Goal: Task Accomplishment & Management: Complete application form

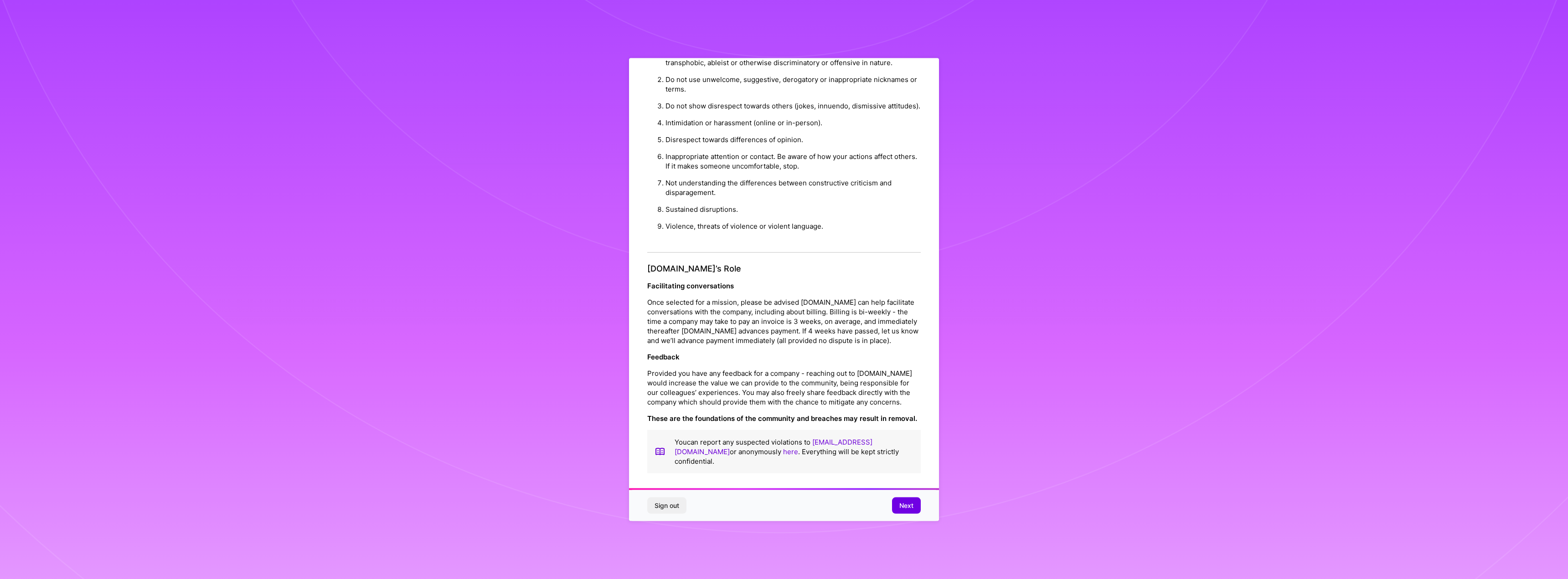
scroll to position [34, 0]
click at [895, 503] on button "Next" at bounding box center [906, 505] width 28 height 16
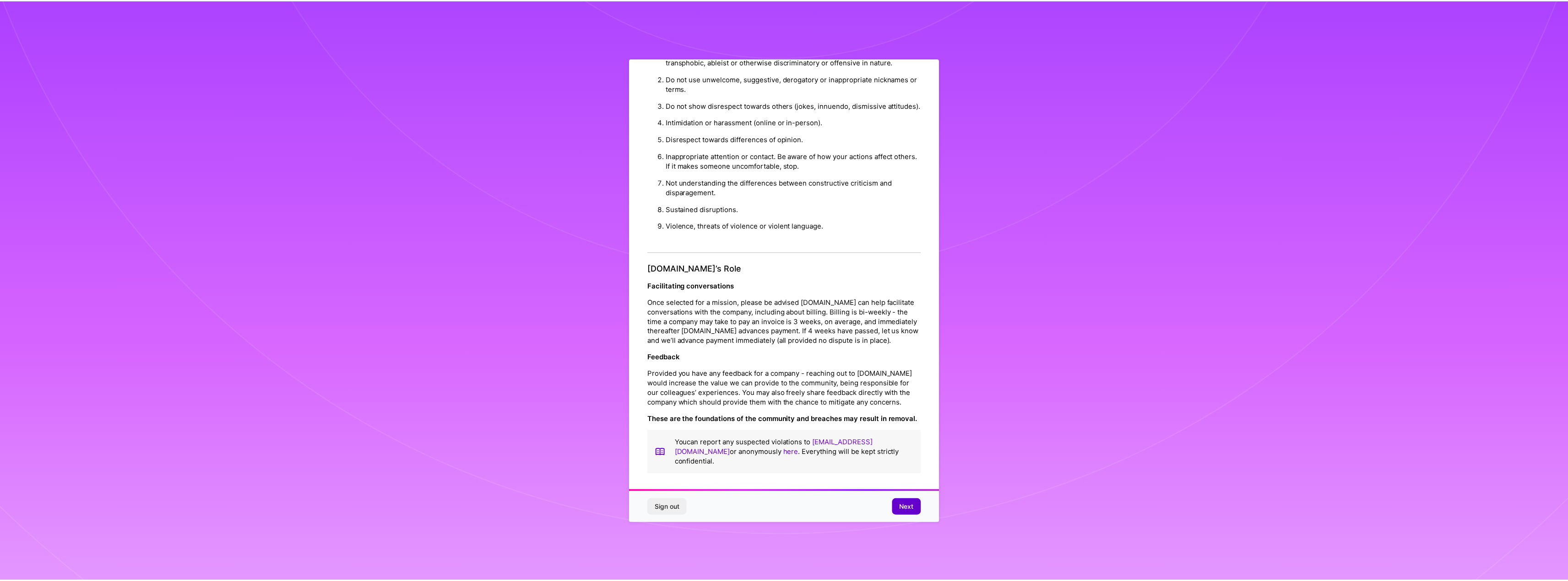
scroll to position [0, 0]
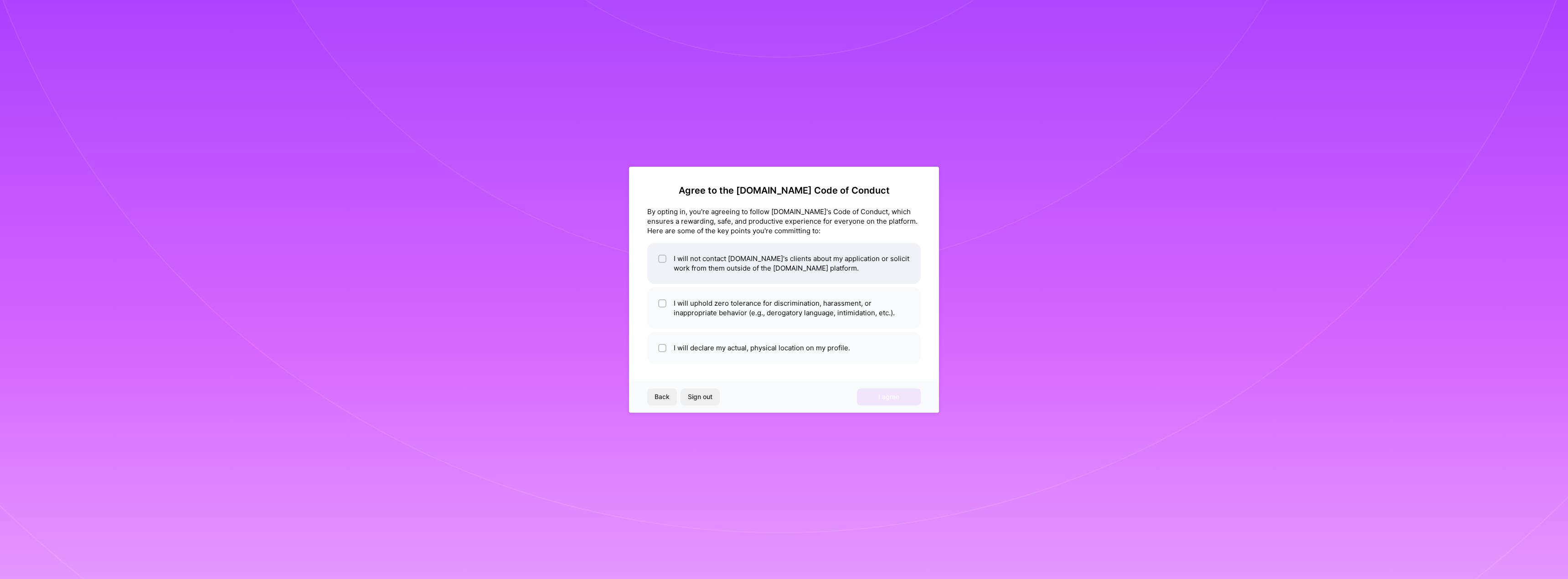
click at [669, 259] on li "I will not contact [DOMAIN_NAME]'s clients about my application or solicit work…" at bounding box center [784, 263] width 274 height 41
checkbox input "true"
click at [662, 310] on span at bounding box center [662, 308] width 9 height 19
checkbox input "true"
click at [663, 347] on input "checkbox" at bounding box center [663, 349] width 7 height 7
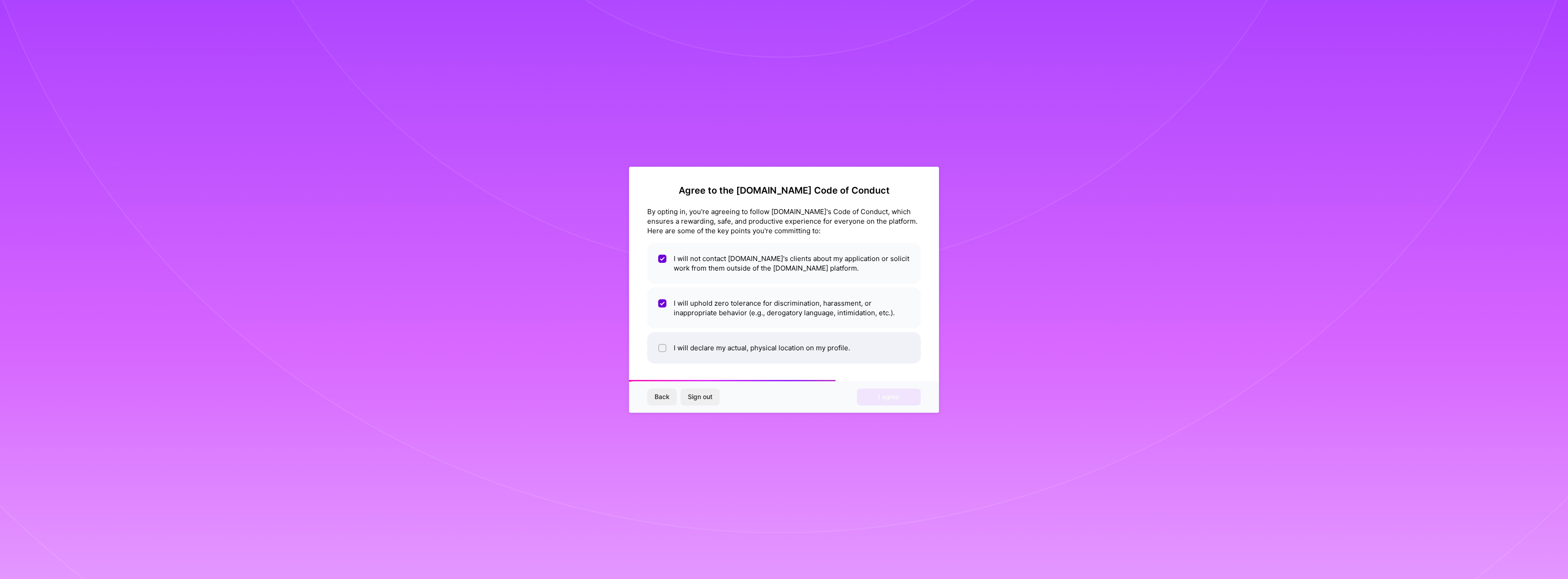
checkbox input "true"
click at [871, 398] on button "I agree" at bounding box center [889, 397] width 64 height 16
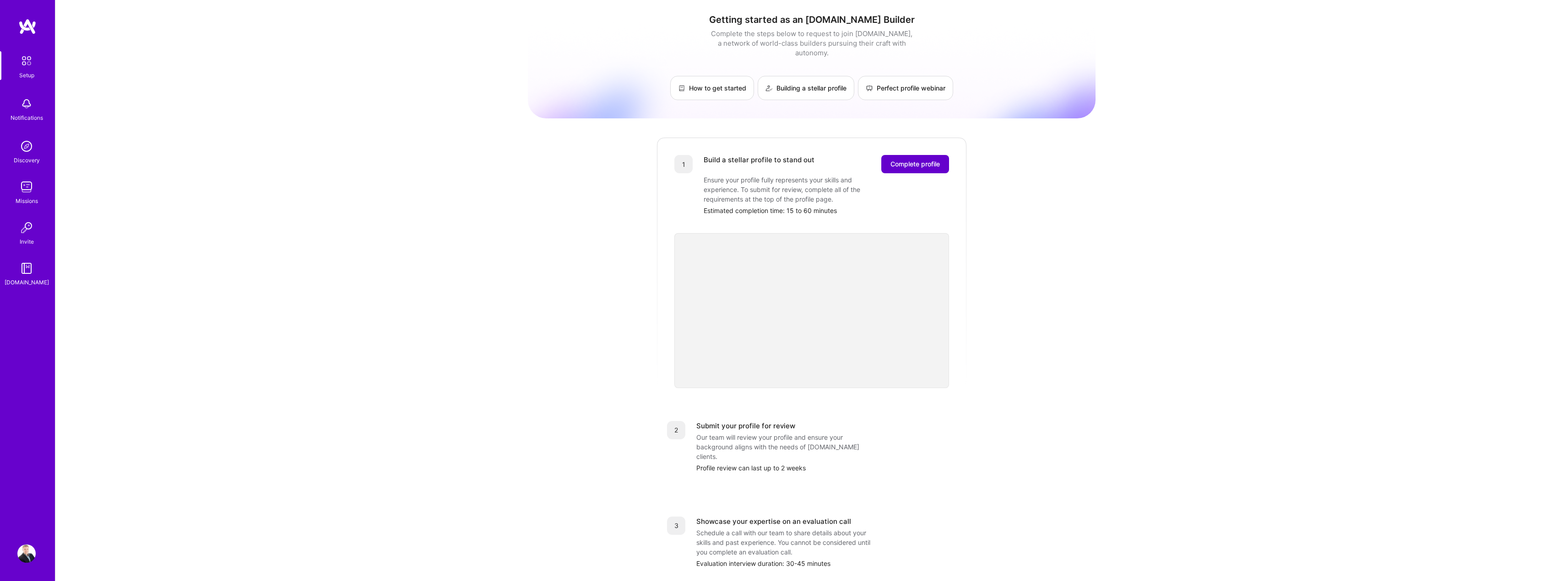
click at [923, 159] on span "Complete profile" at bounding box center [914, 164] width 49 height 9
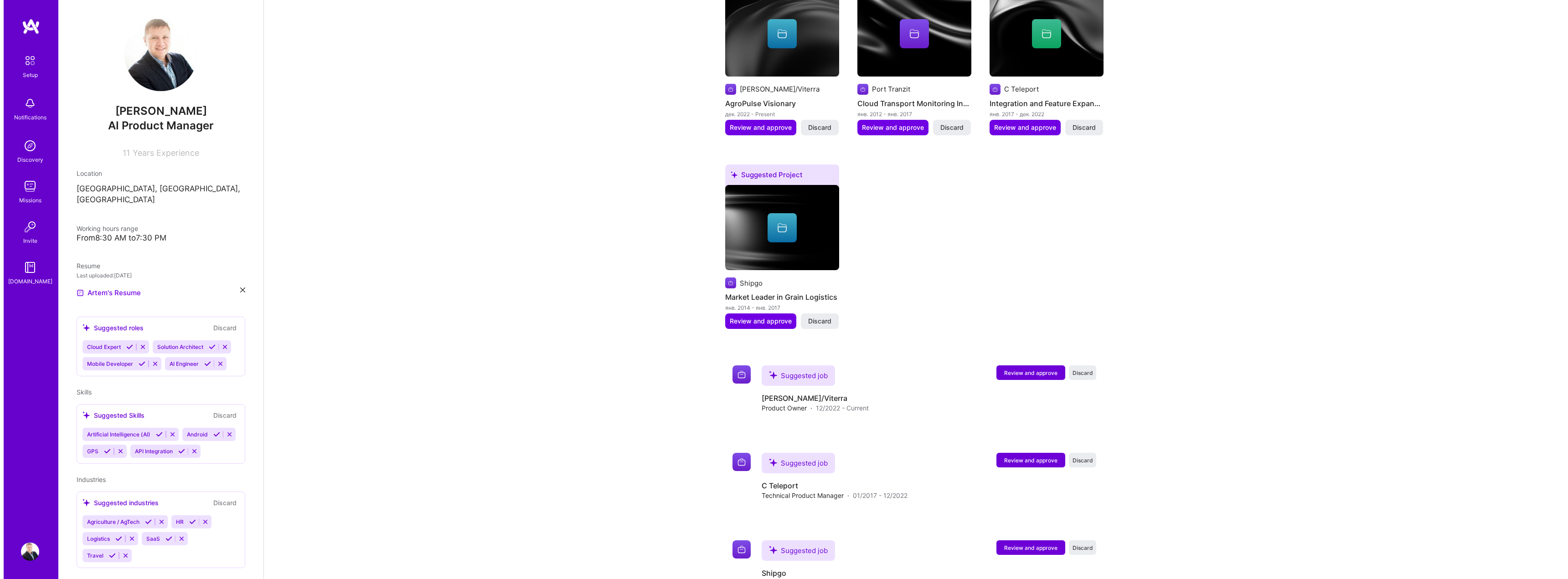
scroll to position [534, 0]
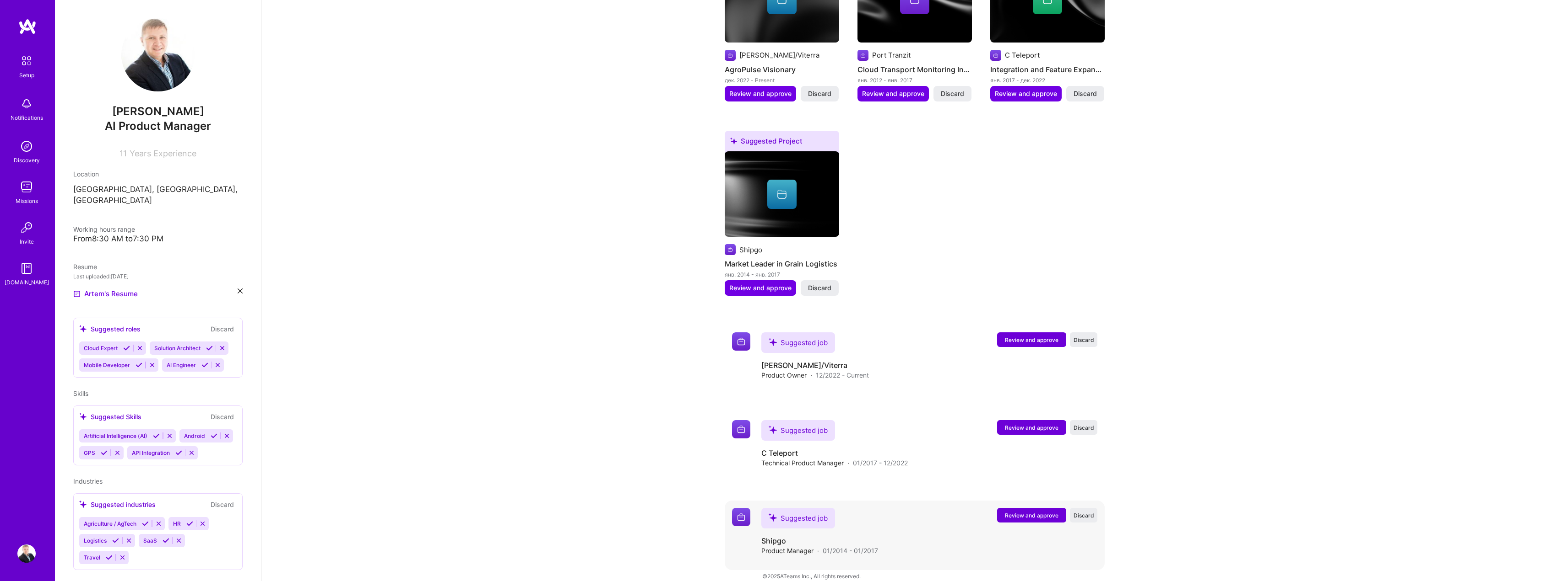
click at [1006, 512] on span "Review and approve" at bounding box center [1031, 516] width 53 height 8
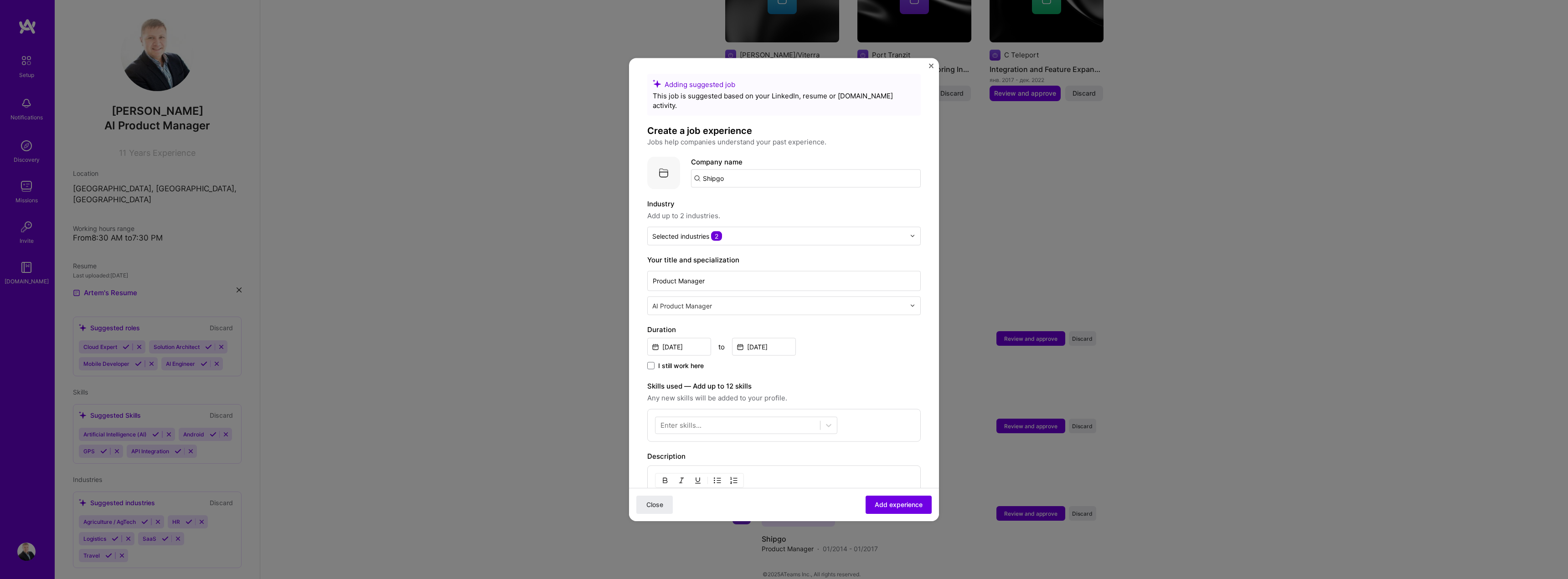
scroll to position [0, 0]
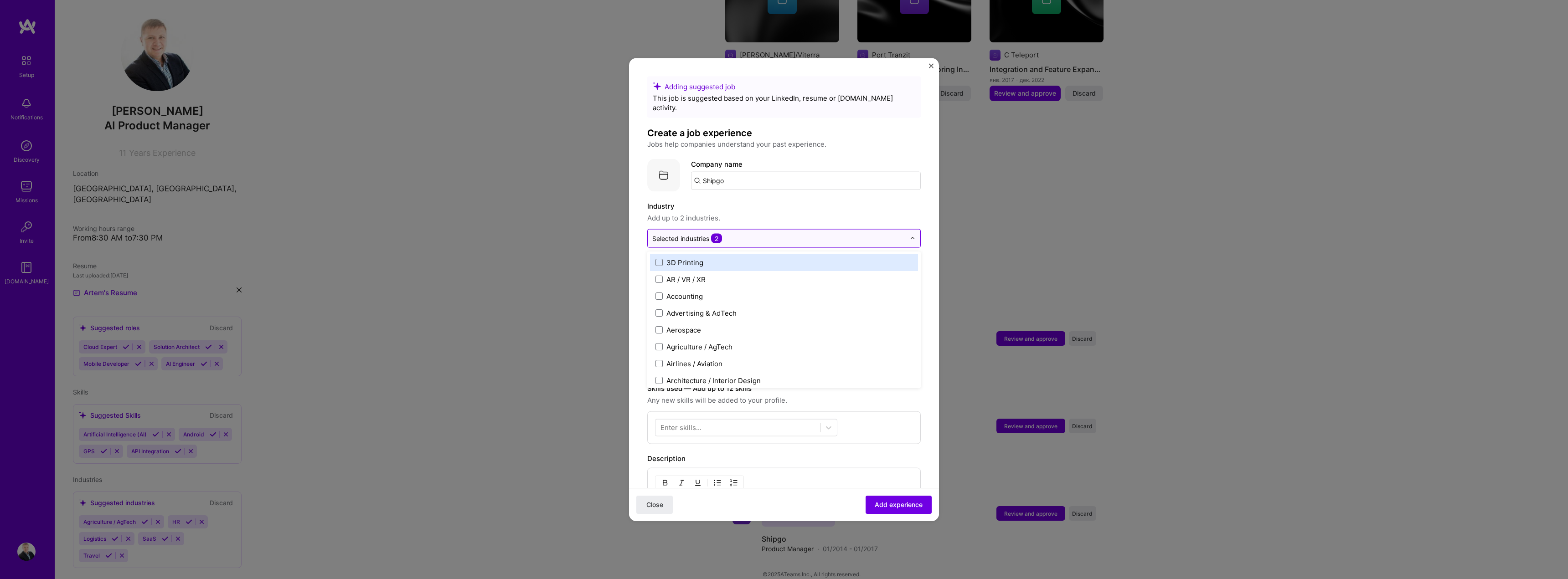
click at [674, 233] on div "Selected industries 2" at bounding box center [687, 238] width 70 height 9
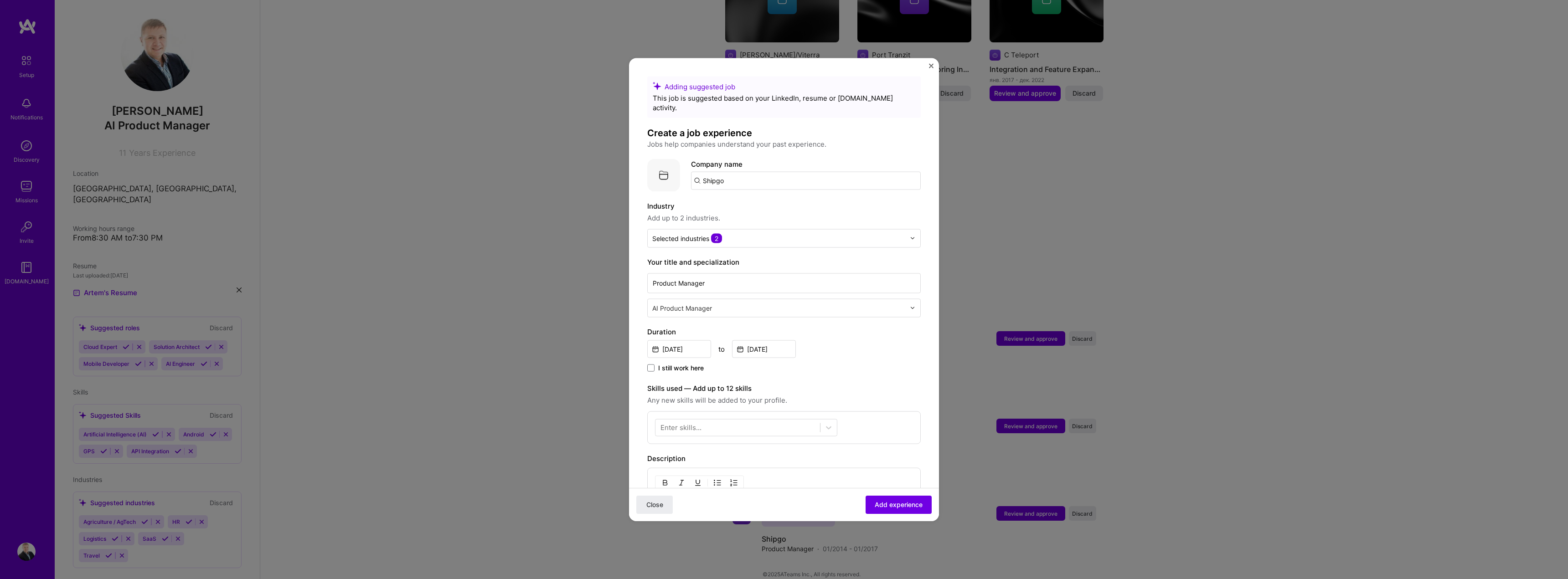
click at [750, 202] on label "Industry" at bounding box center [784, 206] width 274 height 11
click at [704, 303] on input "text" at bounding box center [779, 308] width 255 height 9
click at [716, 257] on label "Your title and specialization" at bounding box center [784, 263] width 274 height 11
click at [708, 274] on input "Product Manager" at bounding box center [784, 282] width 274 height 20
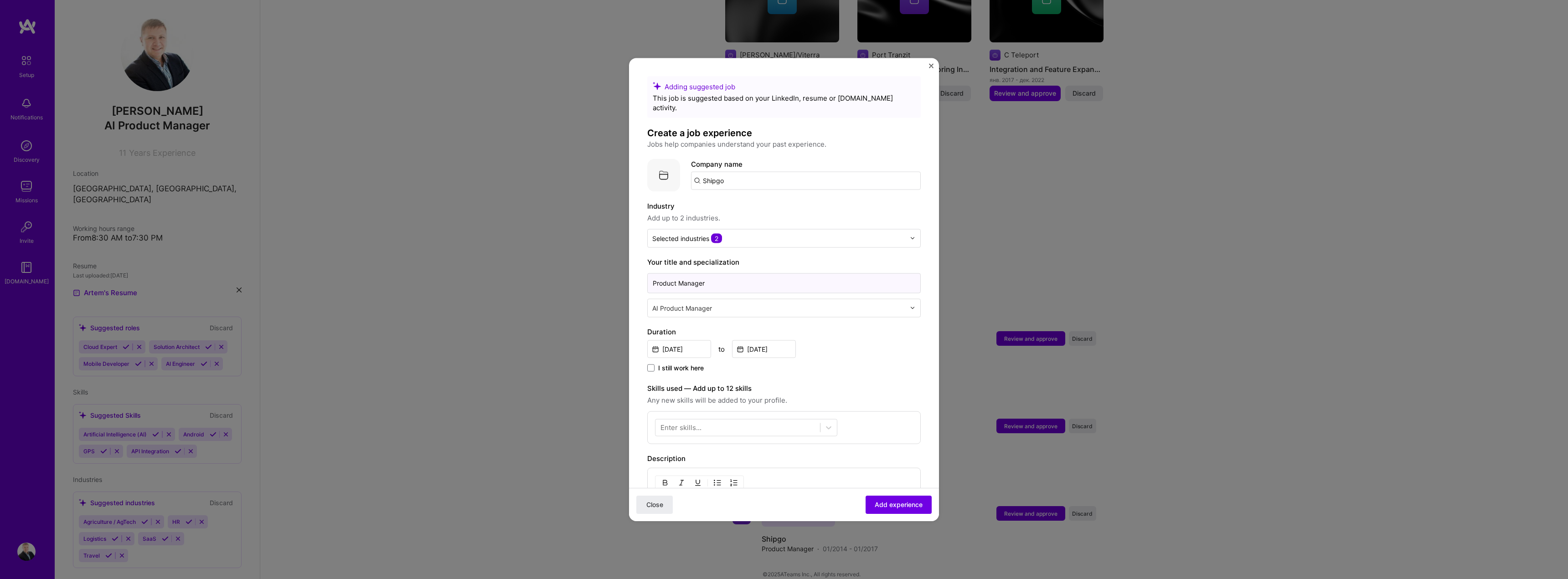
click at [708, 274] on input "Product Manager" at bounding box center [784, 282] width 274 height 20
type input "Founder, CEO"
click at [729, 302] on div at bounding box center [779, 308] width 255 height 11
type input "founde"
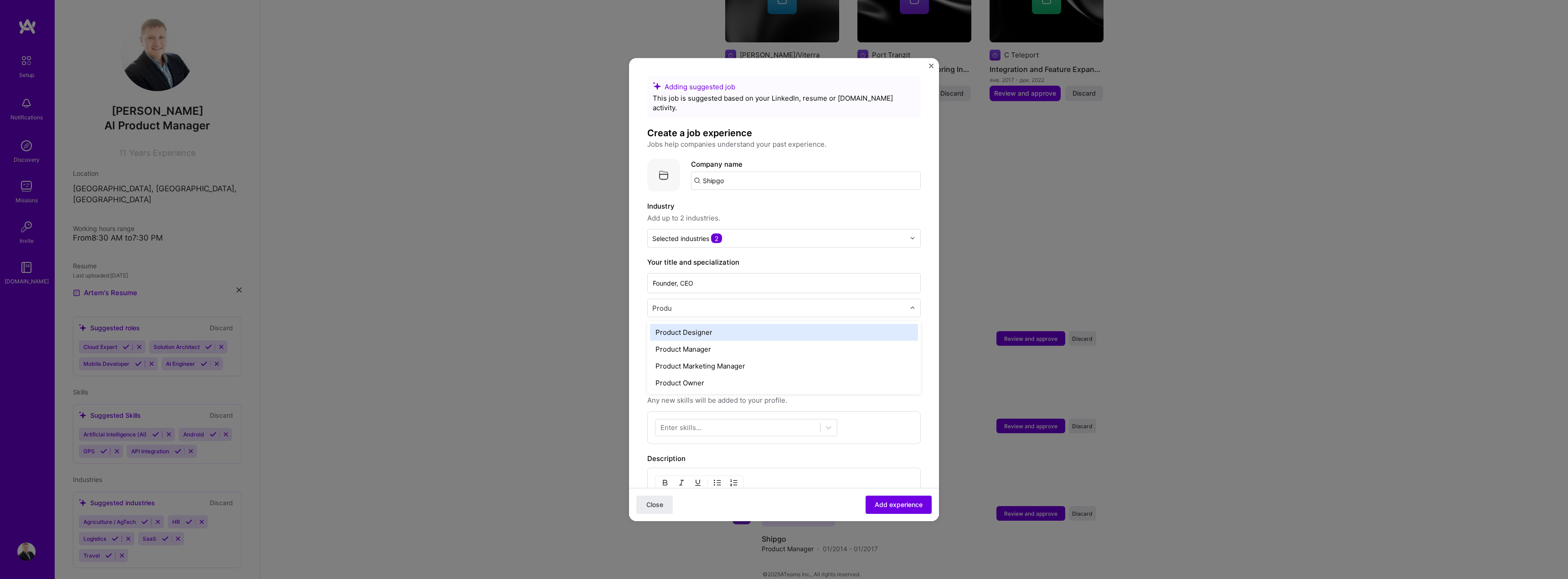
type input "Produc"
click at [728, 340] on div "Product Manager" at bounding box center [784, 349] width 268 height 17
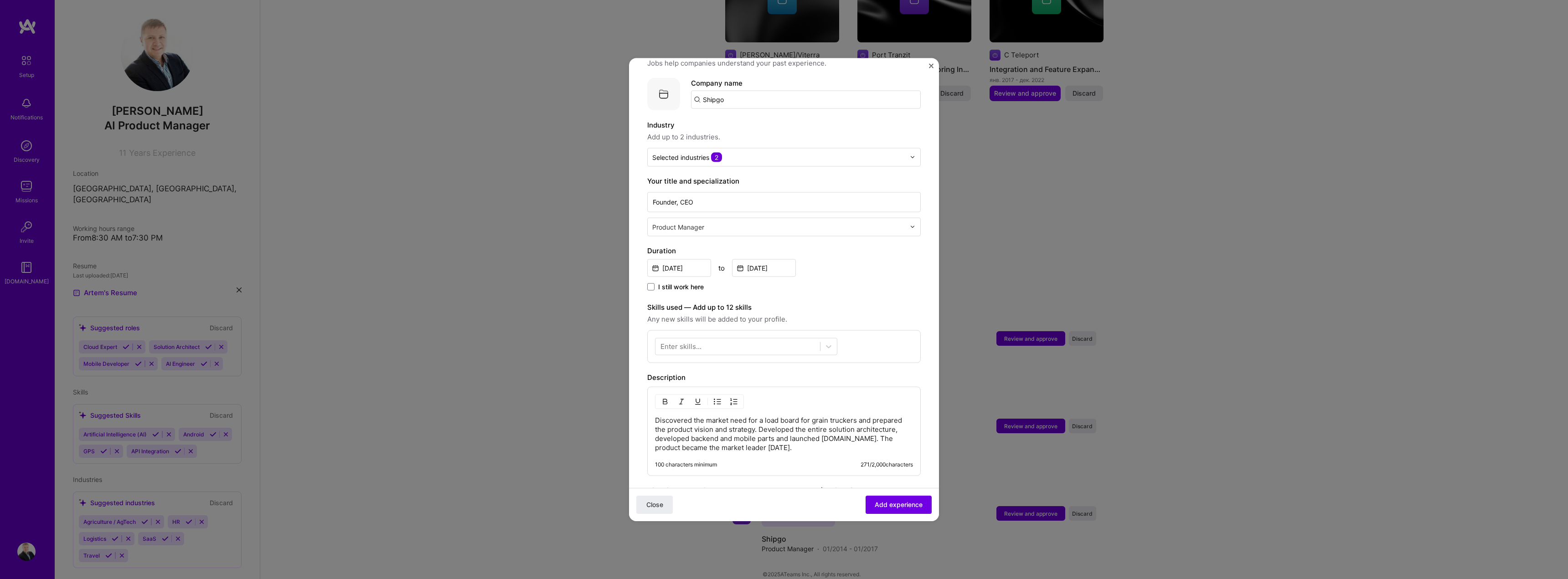
scroll to position [137, 0]
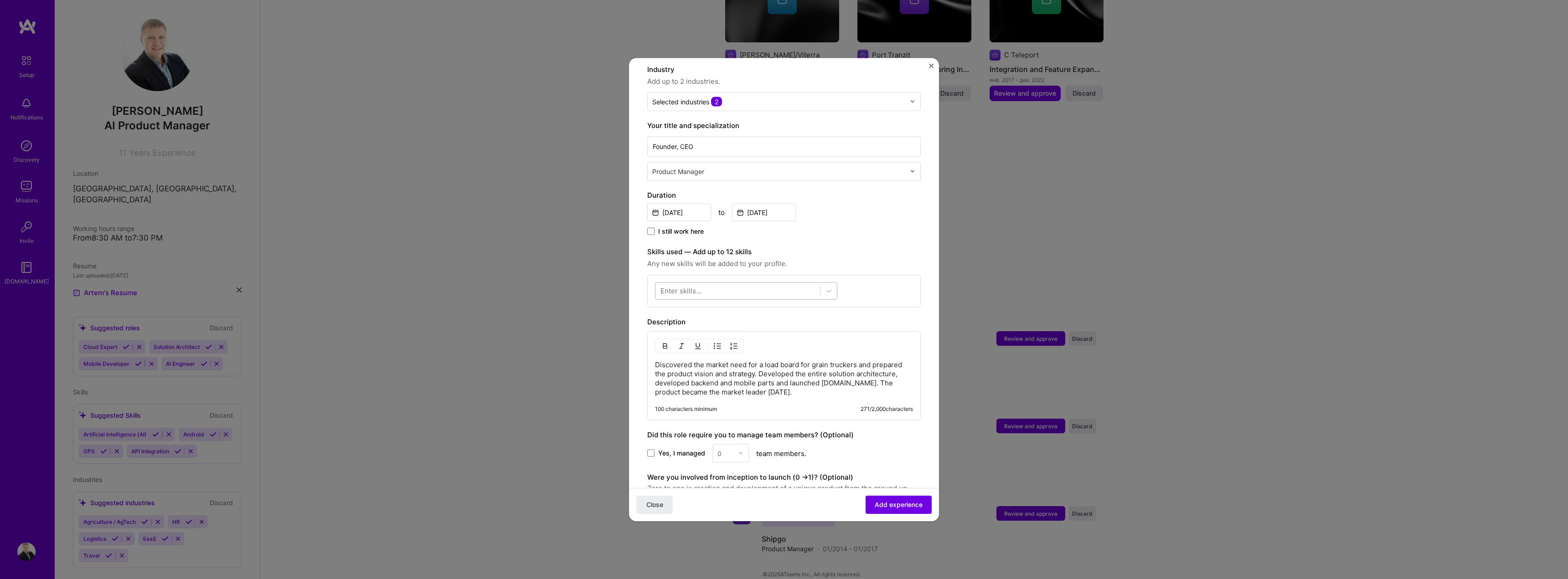
click at [720, 283] on div at bounding box center [738, 291] width 164 height 15
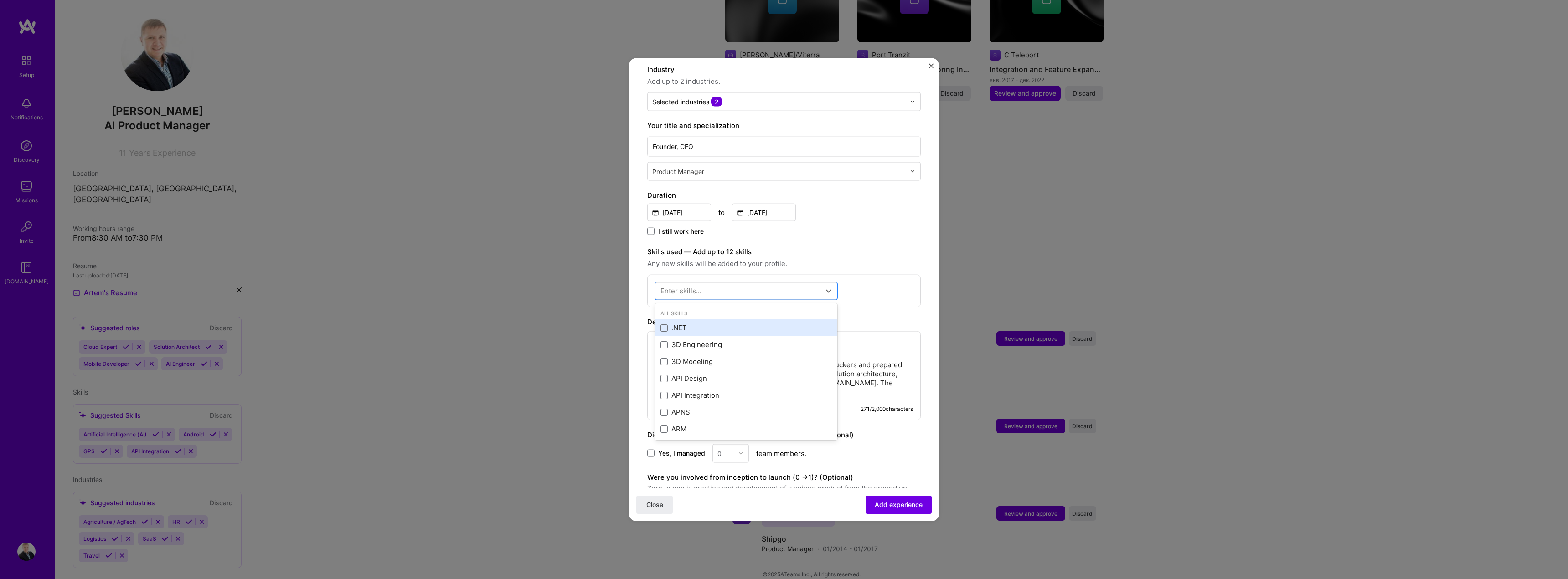
click at [673, 323] on div ".NET" at bounding box center [745, 328] width 171 height 9
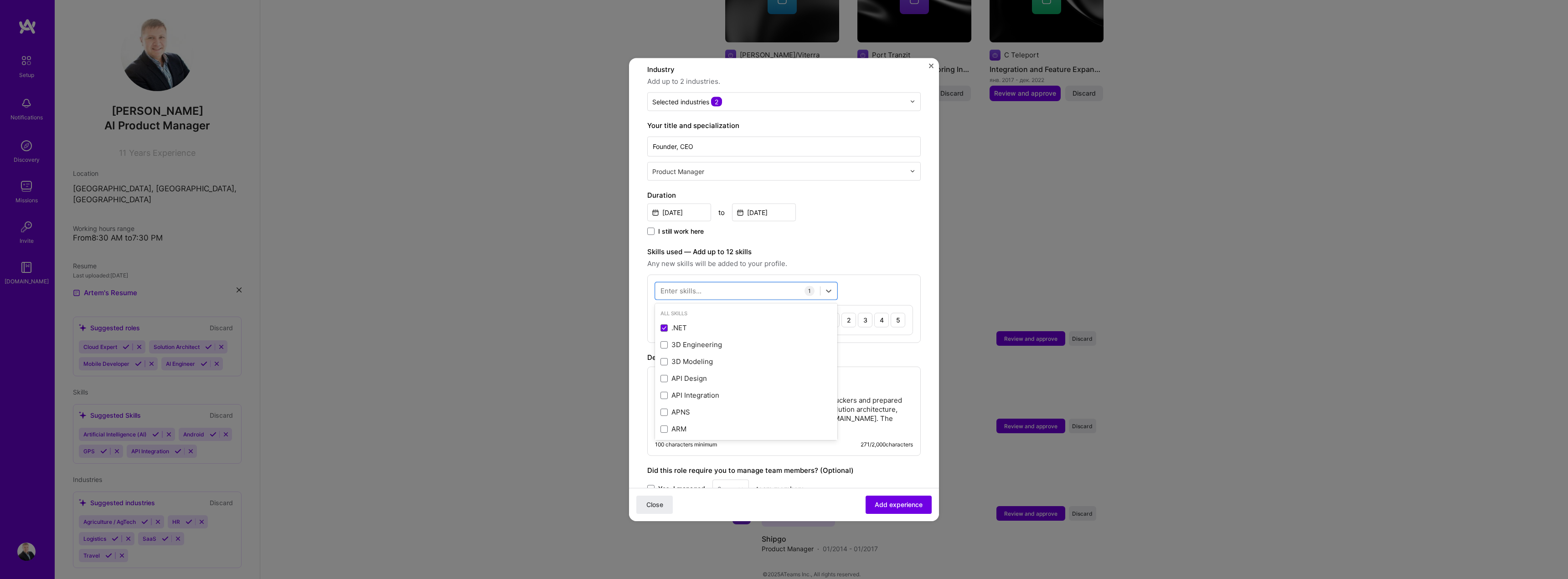
click at [690, 286] on div "Enter skills..." at bounding box center [680, 291] width 41 height 9
click at [690, 286] on div "Enter skills..." at bounding box center [680, 291] width 41 height 9
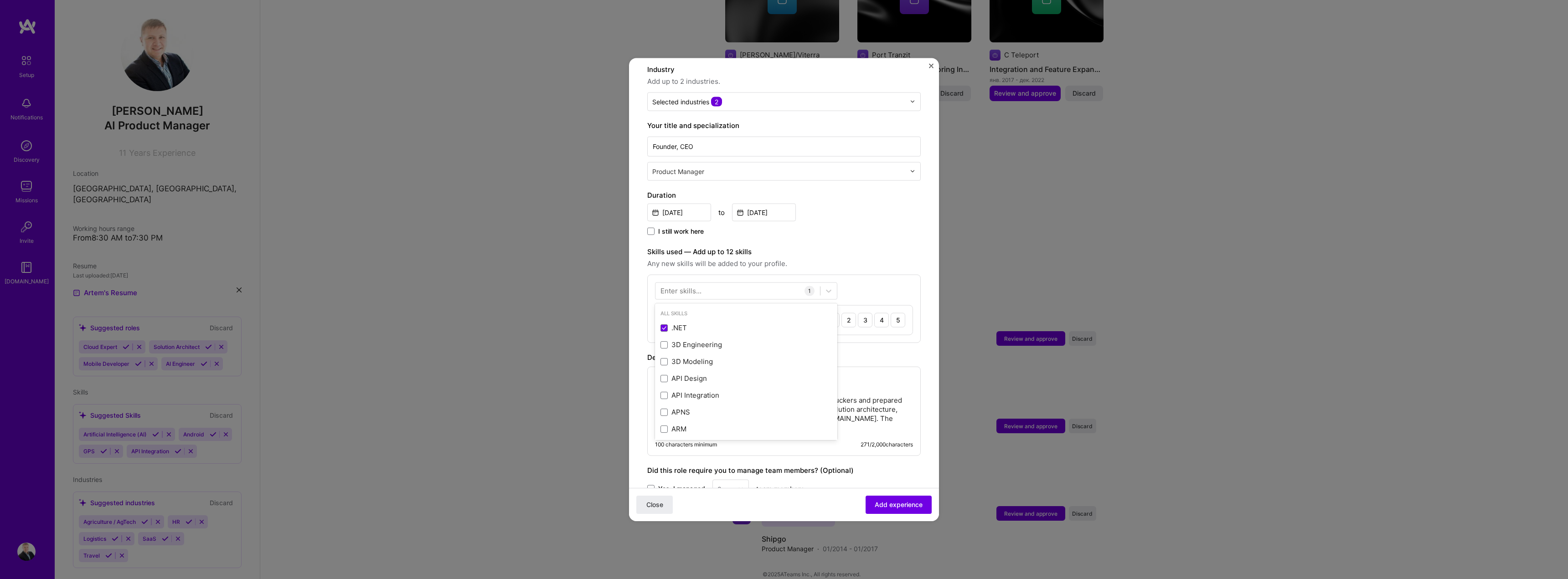
click at [704, 274] on div "All Skills .NET 3D Engineering 3D Modeling API Design API Integration APNS ARM …" at bounding box center [784, 308] width 274 height 68
click at [683, 286] on div "Enter skills..." at bounding box center [680, 291] width 41 height 9
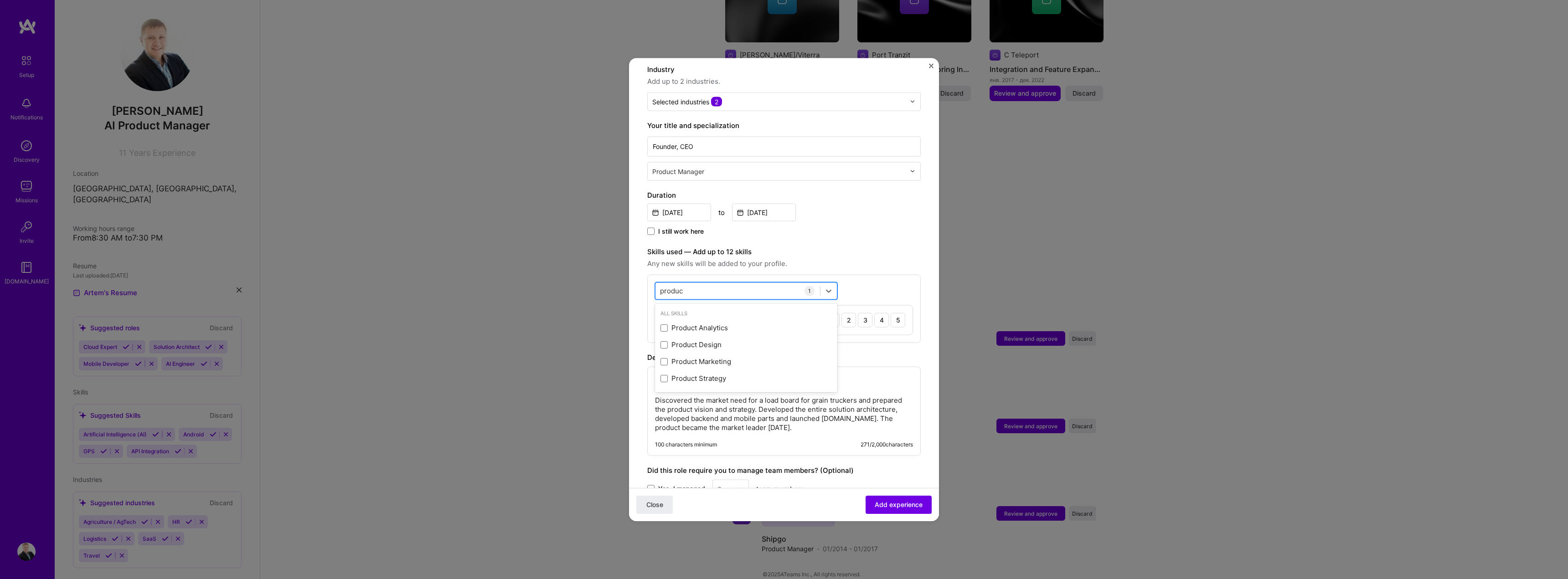
click at [675, 286] on input "produc" at bounding box center [672, 291] width 24 height 9
click at [665, 324] on span at bounding box center [664, 328] width 8 height 8
click at [0, 0] on input "checkbox" at bounding box center [0, 0] width 0 height 0
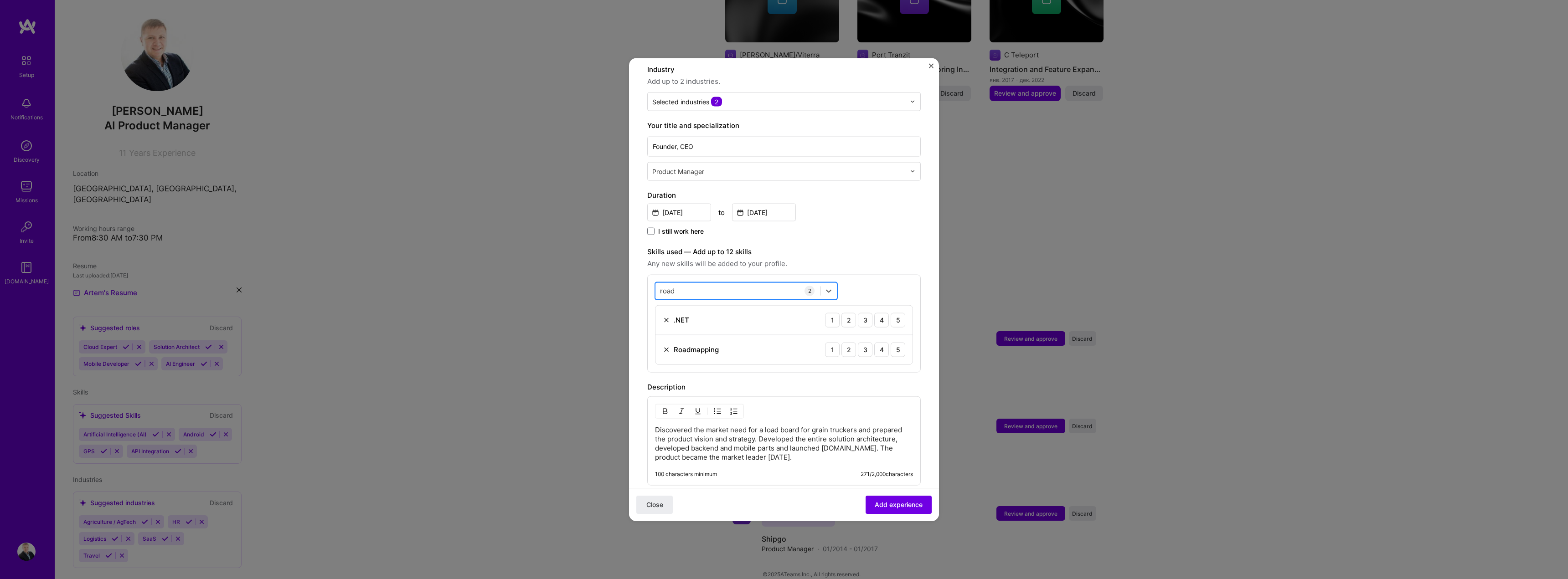
click at [678, 286] on div "[GEOGRAPHIC_DATA]" at bounding box center [738, 291] width 164 height 15
click at [679, 283] on div "[GEOGRAPHIC_DATA]" at bounding box center [738, 291] width 164 height 15
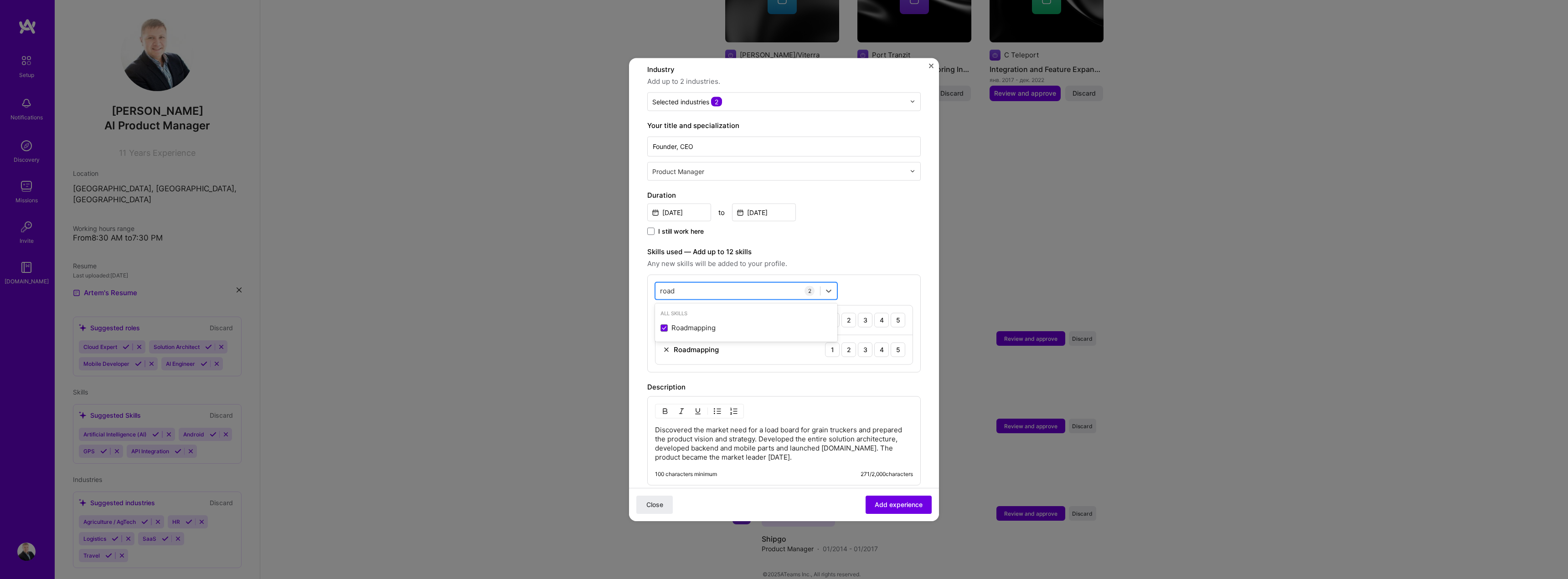
click at [662, 286] on input "road" at bounding box center [668, 291] width 15 height 9
click at [662, 375] on span at bounding box center [664, 379] width 8 height 8
click at [0, 0] on input "checkbox" at bounding box center [0, 0] width 0 height 0
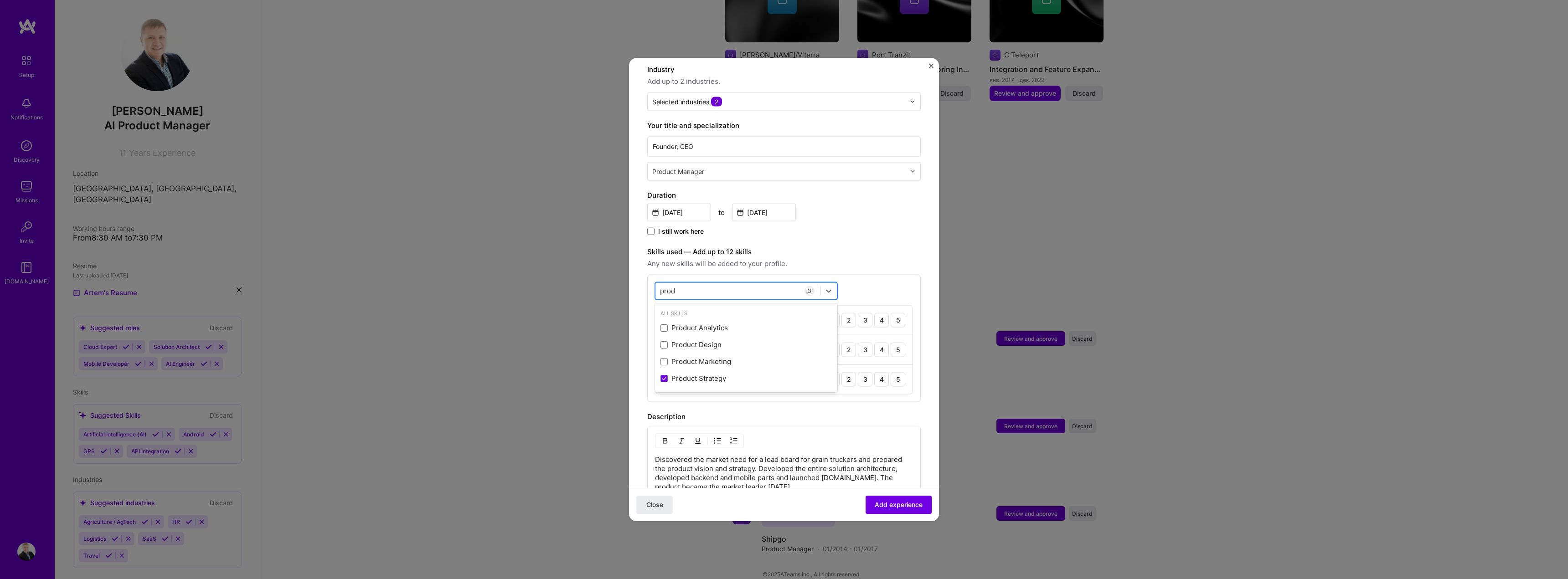
click at [664, 286] on input "prod" at bounding box center [668, 291] width 16 height 9
type input "s"
type input "d"
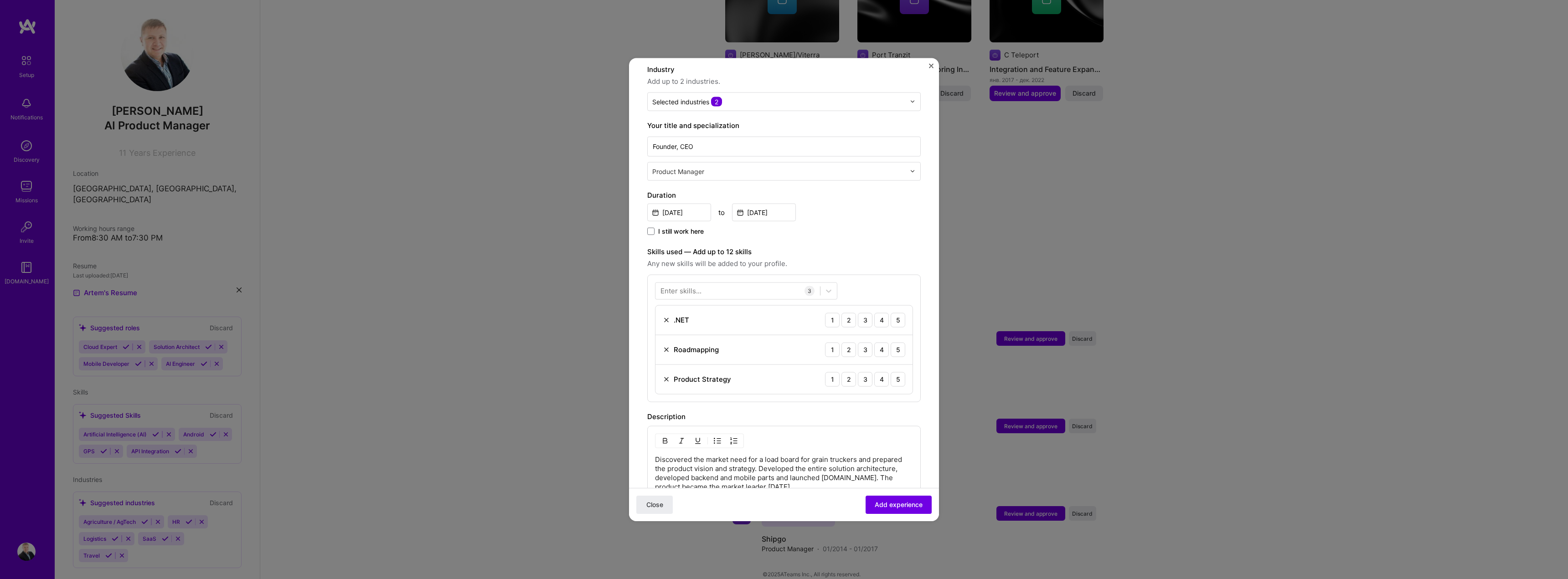
click at [847, 227] on div "I still work here" at bounding box center [784, 231] width 274 height 10
click at [891, 372] on div "5" at bounding box center [897, 379] width 14 height 14
click at [891, 345] on div "5" at bounding box center [897, 349] width 14 height 14
click at [891, 313] on div "5" at bounding box center [897, 319] width 14 height 14
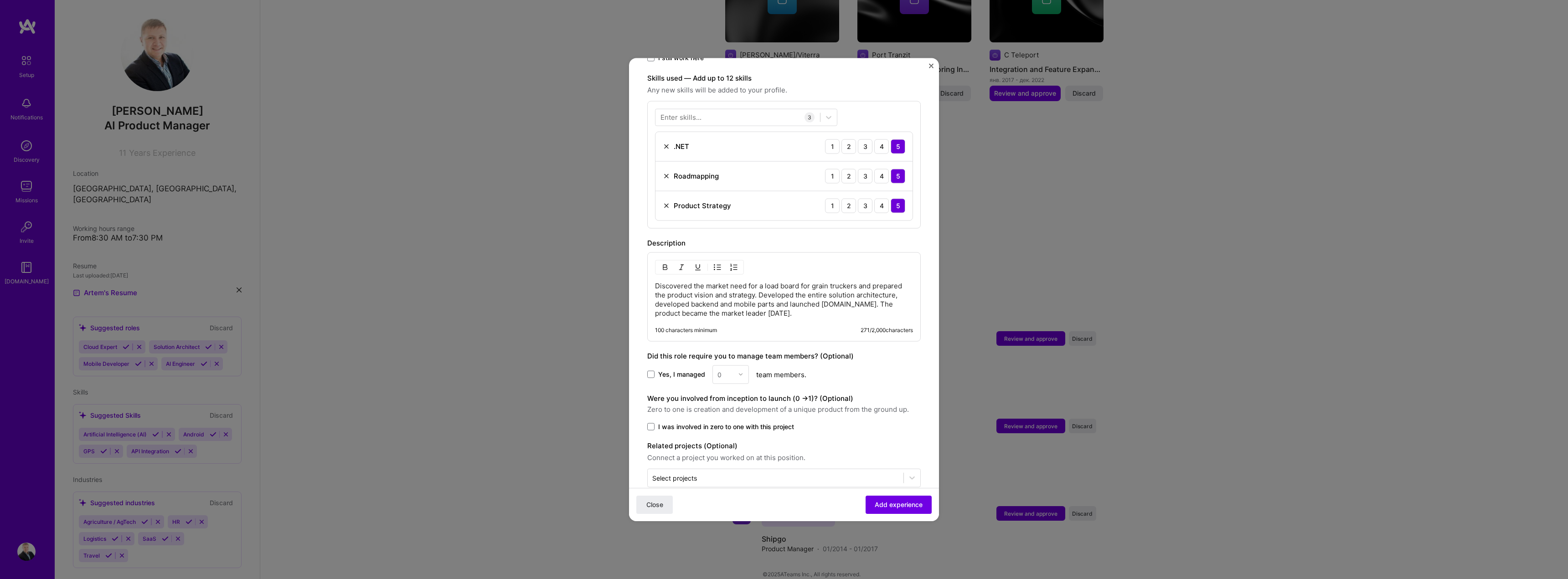
scroll to position [318, 0]
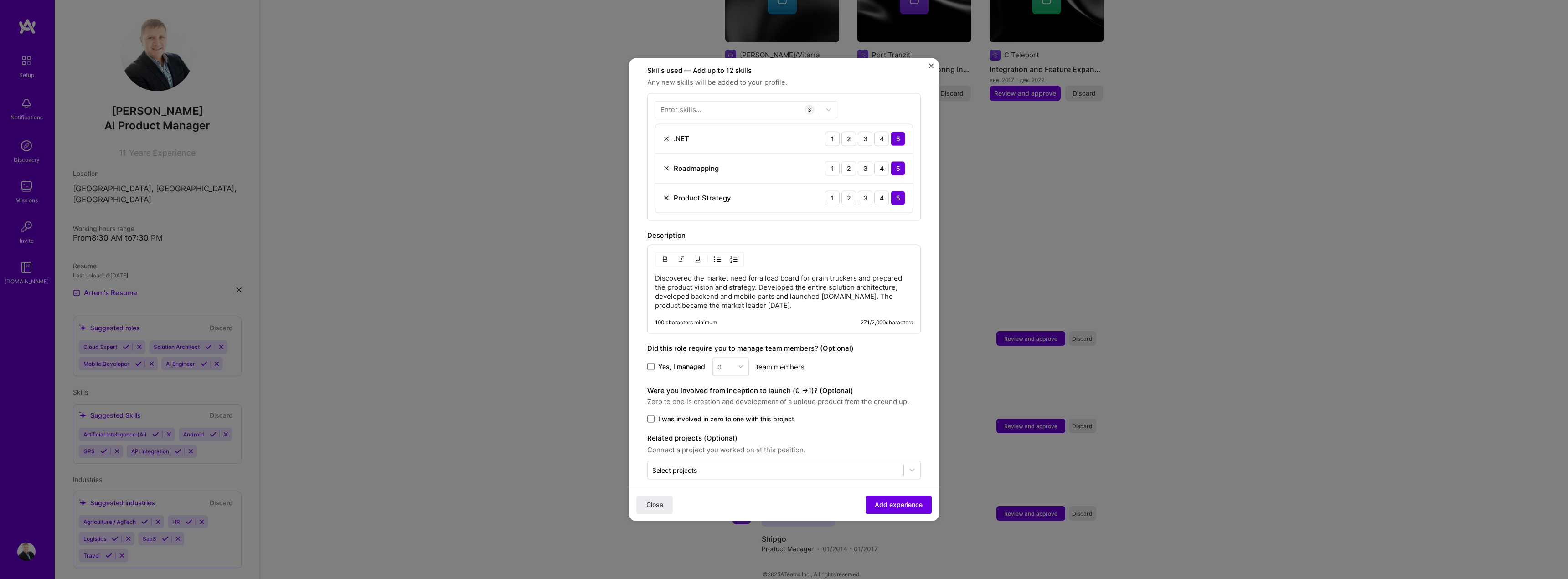
click at [673, 363] on span "Yes, I managed" at bounding box center [682, 367] width 47 height 9
click at [0, 0] on input "Yes, I managed" at bounding box center [0, 0] width 0 height 0
click at [736, 360] on div "0" at bounding box center [725, 366] width 26 height 18
click at [730, 452] on div "5" at bounding box center [730, 458] width 31 height 17
click at [732, 415] on span "I was involved in zero to one with this project" at bounding box center [726, 419] width 136 height 9
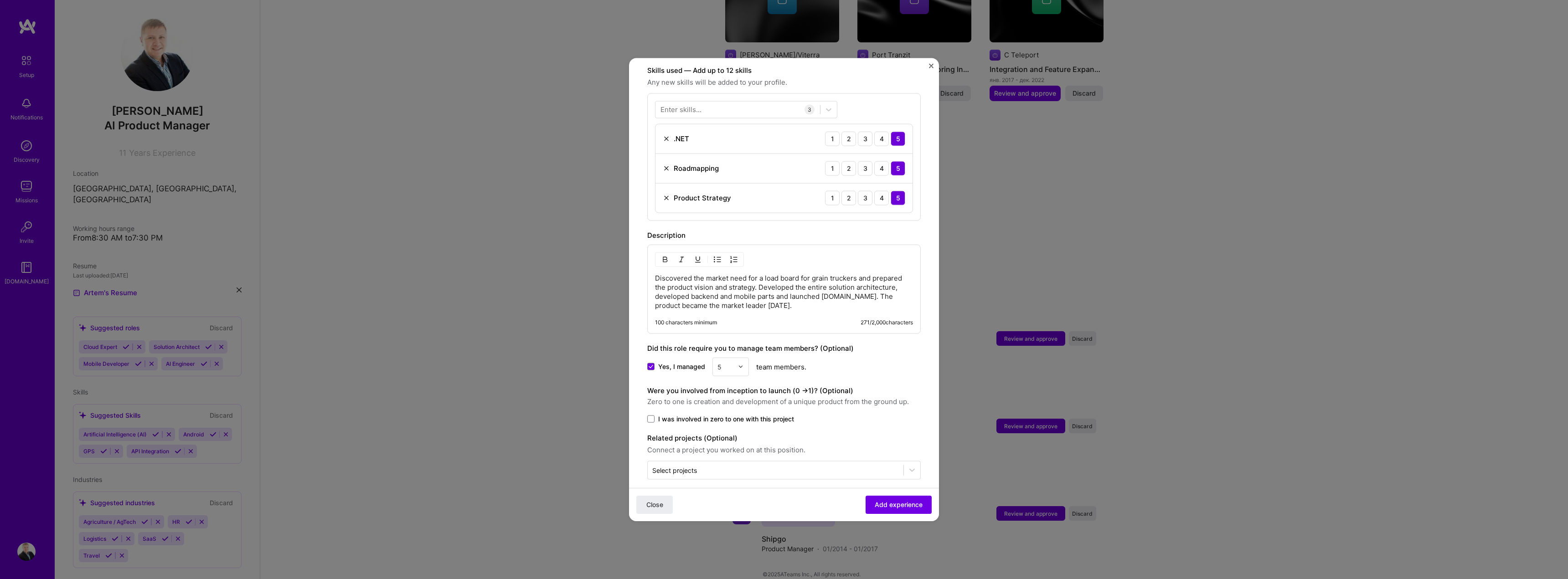
click at [0, 0] on input "I was involved in zero to one with this project" at bounding box center [0, 0] width 0 height 0
click at [873, 466] on input "text" at bounding box center [775, 470] width 247 height 9
click at [874, 396] on span "Zero to one is creation and development of a unique product from the ground up." at bounding box center [784, 401] width 274 height 11
click at [912, 503] on span "Add experience" at bounding box center [898, 505] width 48 height 9
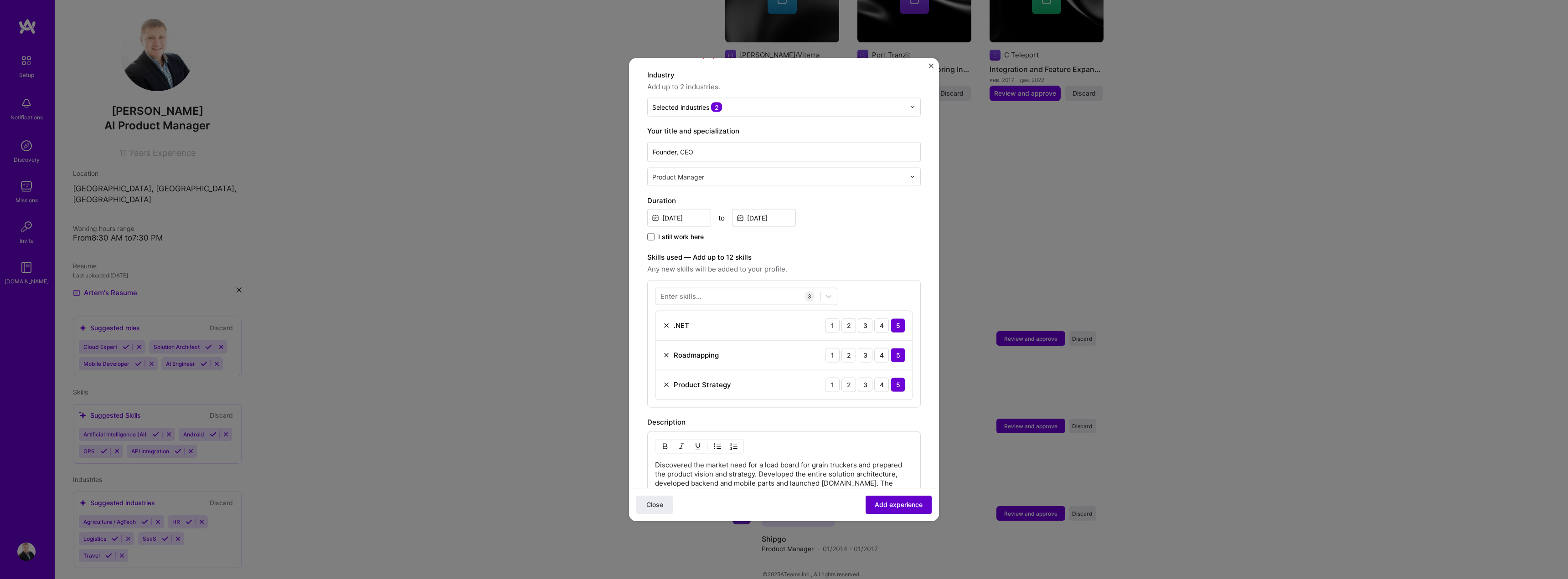
click at [912, 503] on span "Add experience" at bounding box center [898, 505] width 48 height 9
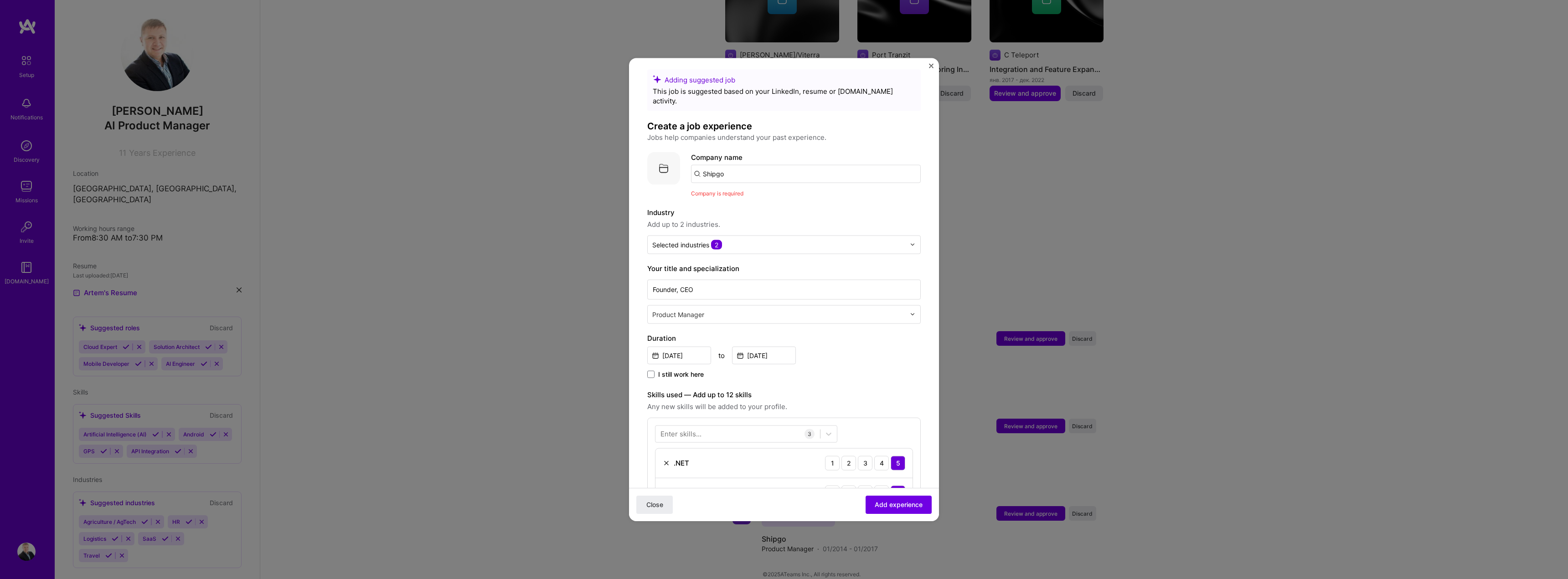
scroll to position [0, 0]
click at [768, 171] on input "Shipgo" at bounding box center [805, 179] width 230 height 18
click at [727, 171] on input "Shipgo" at bounding box center [805, 179] width 230 height 18
click at [713, 171] on input "Shipgo" at bounding box center [805, 179] width 230 height 18
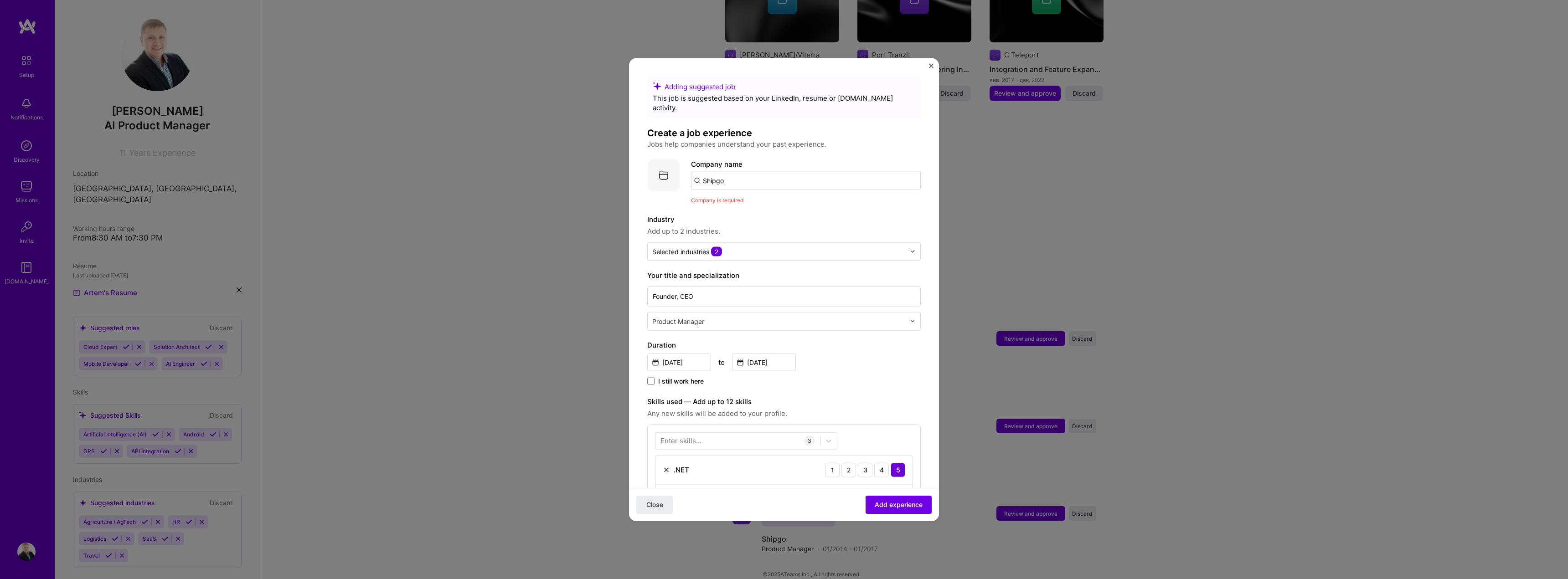
click at [713, 171] on input "Shipgo" at bounding box center [805, 179] width 230 height 18
click at [751, 171] on input "Shipgo" at bounding box center [805, 179] width 230 height 18
type input "Shipgo LLC"
click at [733, 201] on span "Add company" at bounding box center [716, 206] width 43 height 9
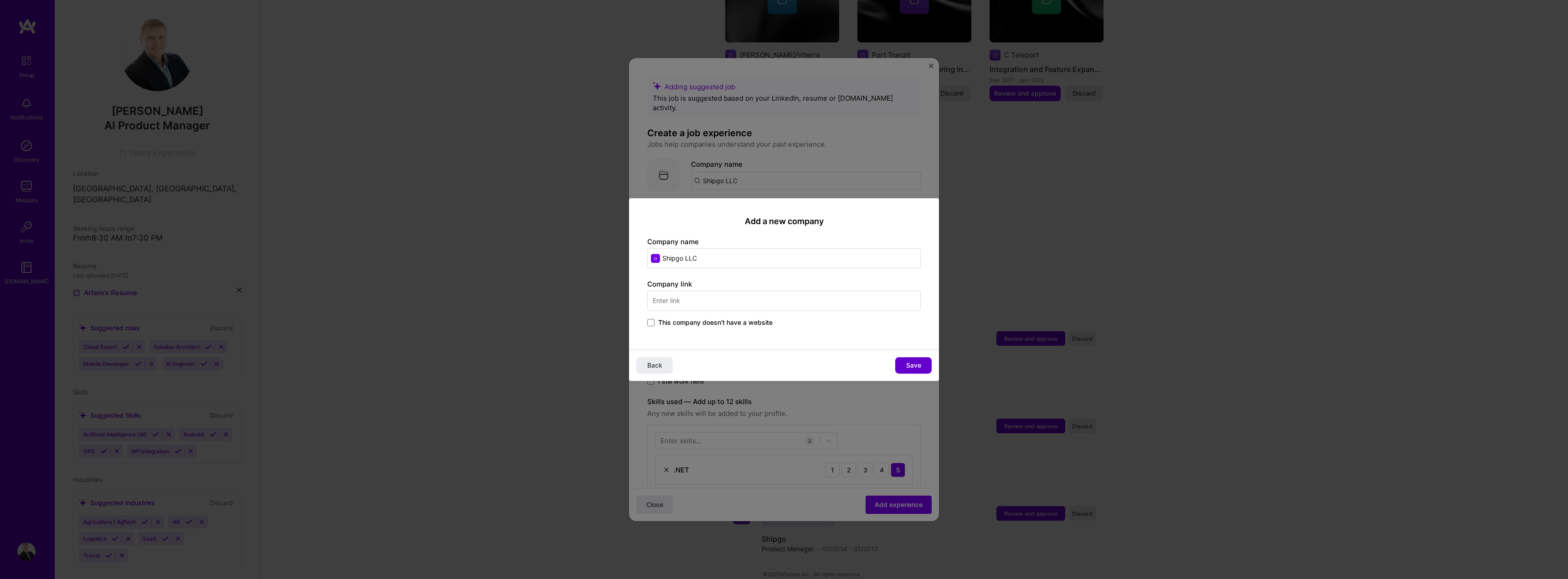
click at [904, 363] on button "Save" at bounding box center [913, 365] width 37 height 16
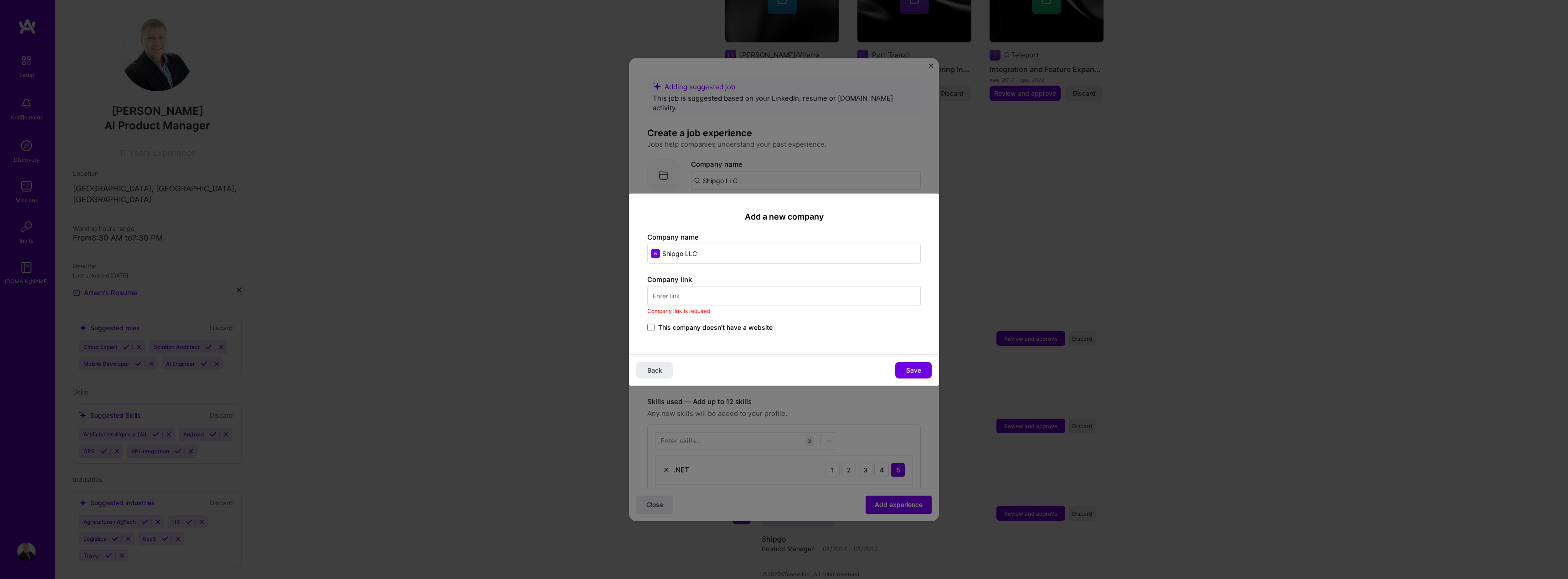
click at [753, 328] on span "This company doesn't have a website" at bounding box center [715, 328] width 114 height 9
click at [0, 0] on input "This company doesn't have a website" at bounding box center [0, 0] width 0 height 0
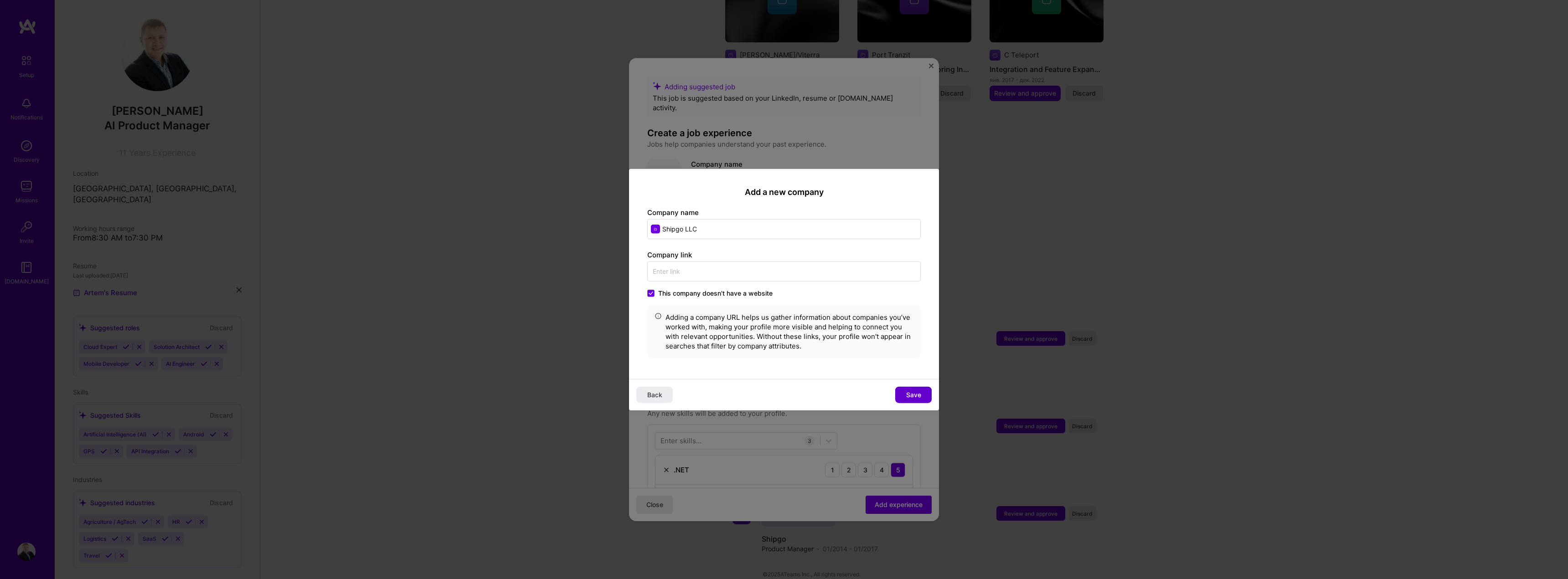
click at [912, 393] on span "Save" at bounding box center [913, 396] width 15 height 9
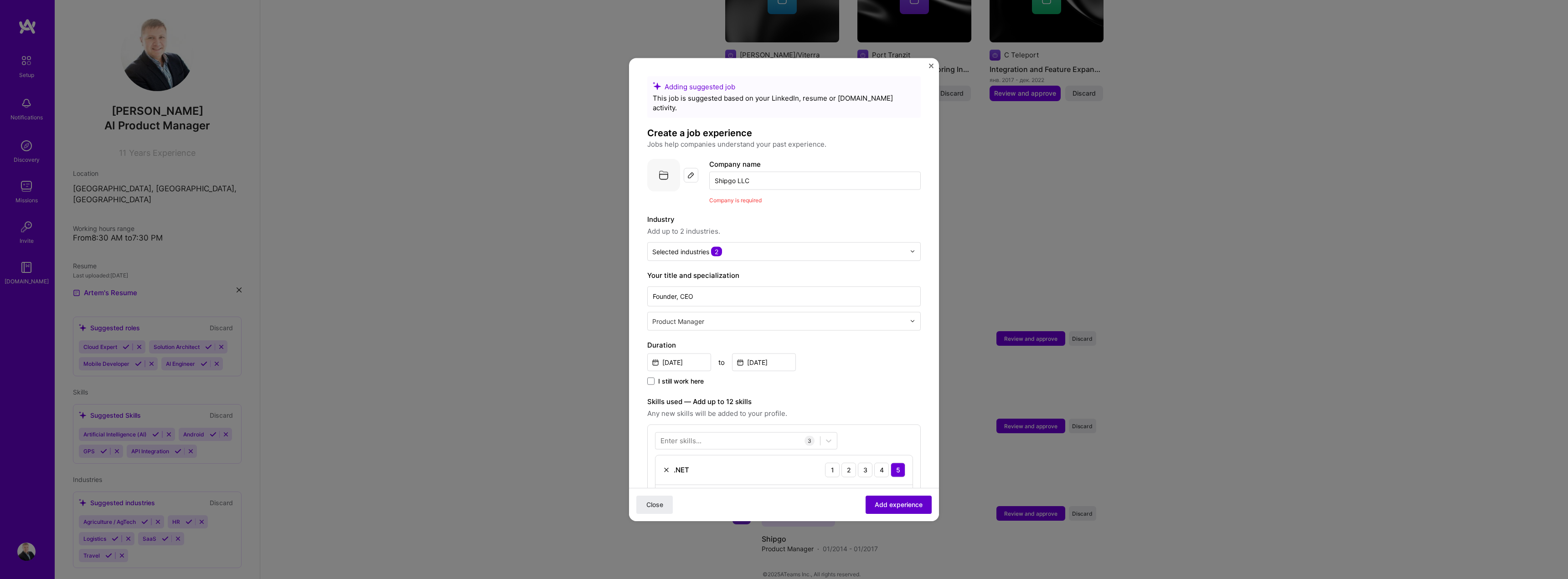
click at [900, 504] on span "Add experience" at bounding box center [898, 505] width 48 height 9
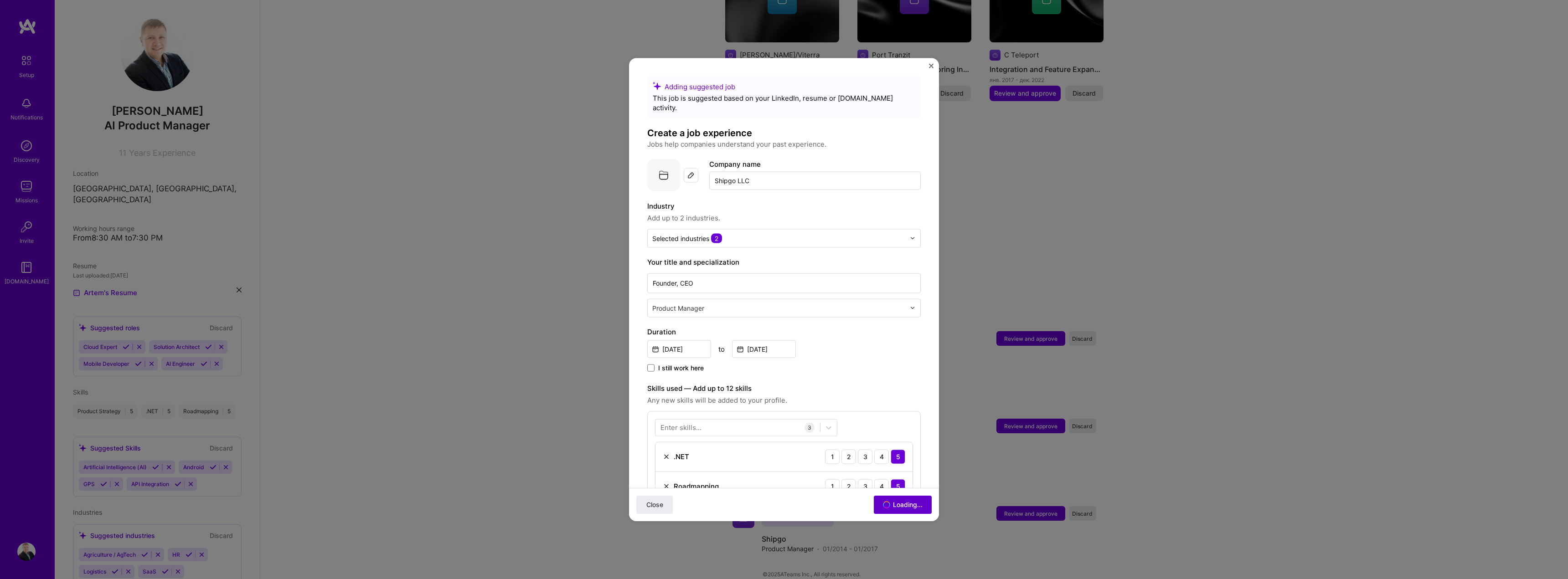
scroll to position [447, 0]
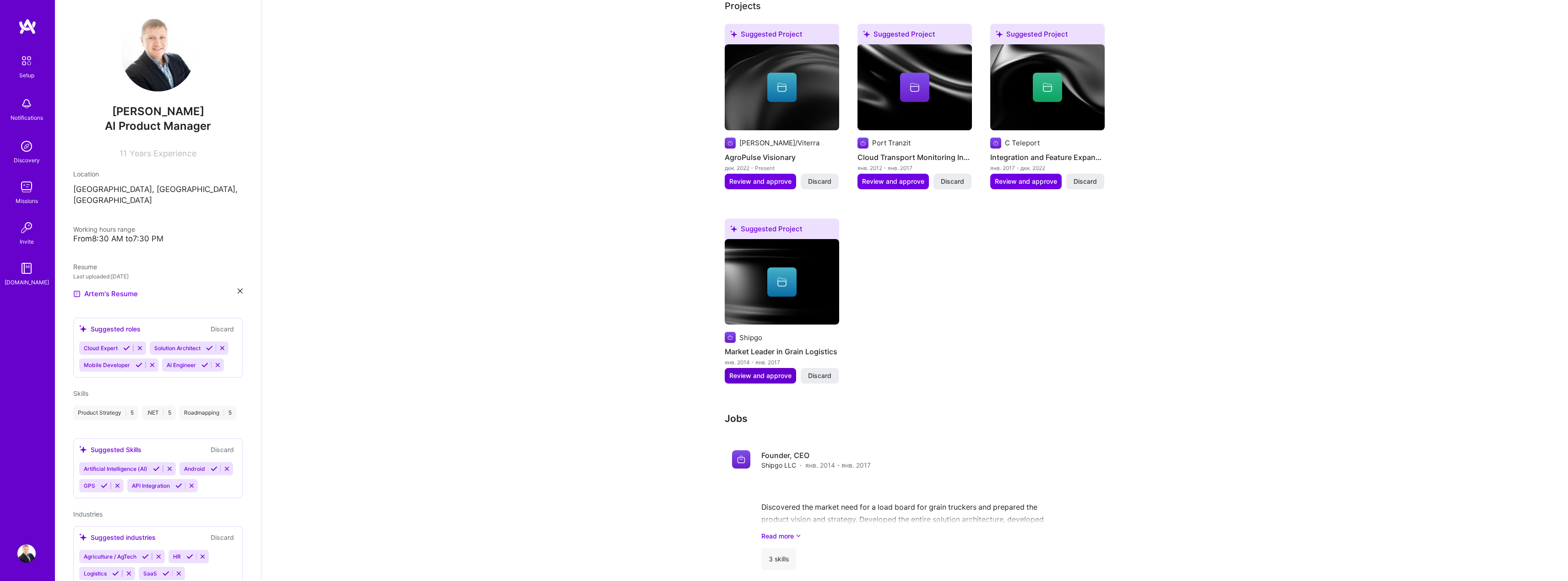
click at [761, 372] on span "Review and approve" at bounding box center [761, 376] width 63 height 9
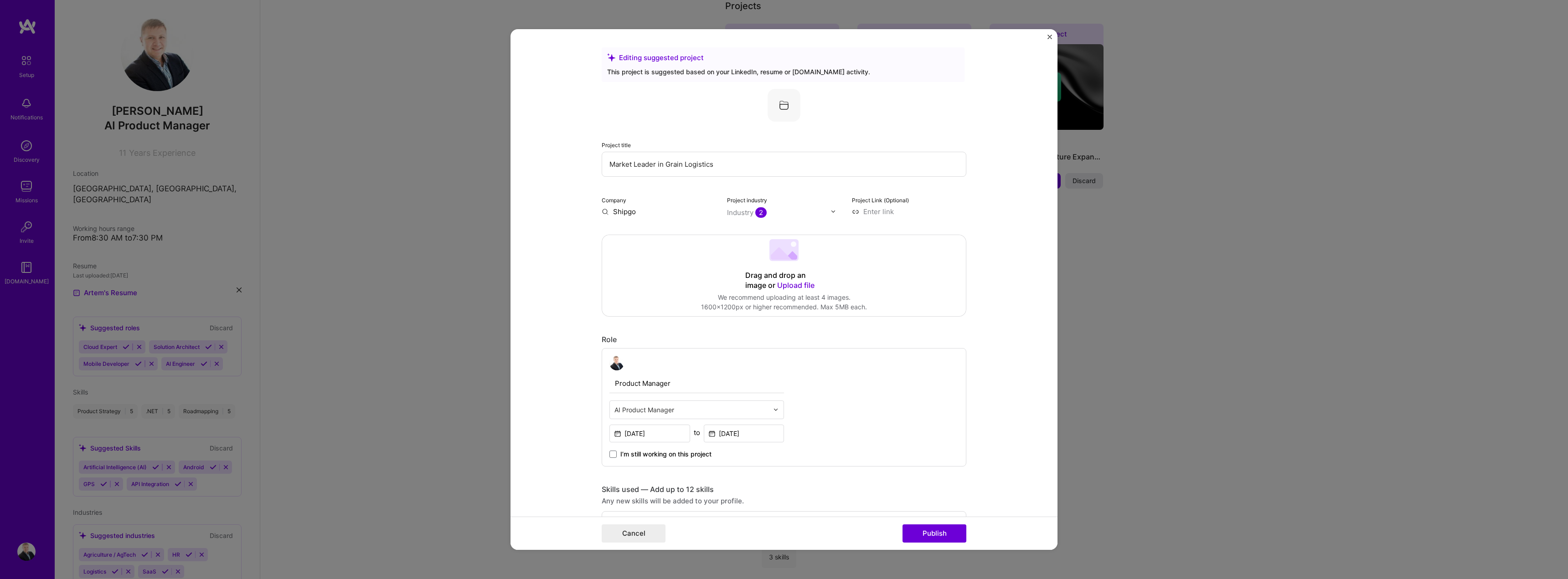
click at [646, 161] on input "Market Leader in Grain Logistics" at bounding box center [784, 164] width 365 height 26
click at [619, 162] on input "Market Leader in Grain Logistics" at bounding box center [784, 164] width 365 height 26
click at [602, 162] on input "Market Leader in Grain Logistics" at bounding box center [784, 164] width 365 height 26
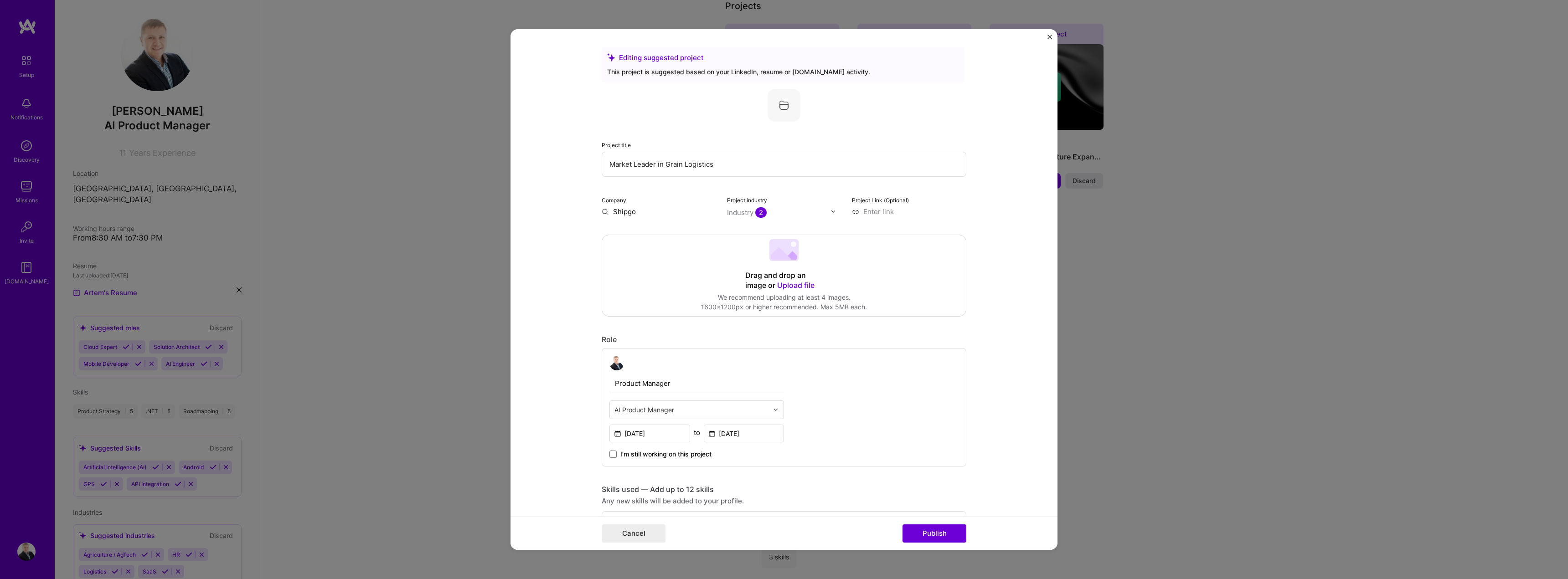
click at [602, 162] on input "Market Leader in Grain Logistics" at bounding box center [784, 164] width 365 height 26
click at [604, 163] on input "Market Leader in Grain Logistics" at bounding box center [784, 164] width 365 height 26
click at [726, 163] on input "[DOMAIN_NAME] - market Leader in Grain Logistics" at bounding box center [784, 164] width 365 height 26
click at [812, 162] on input "[DOMAIN_NAME] - market Leader in grain Logistics" at bounding box center [784, 164] width 365 height 26
type input "[DOMAIN_NAME] - market Leader in grain Logistics"
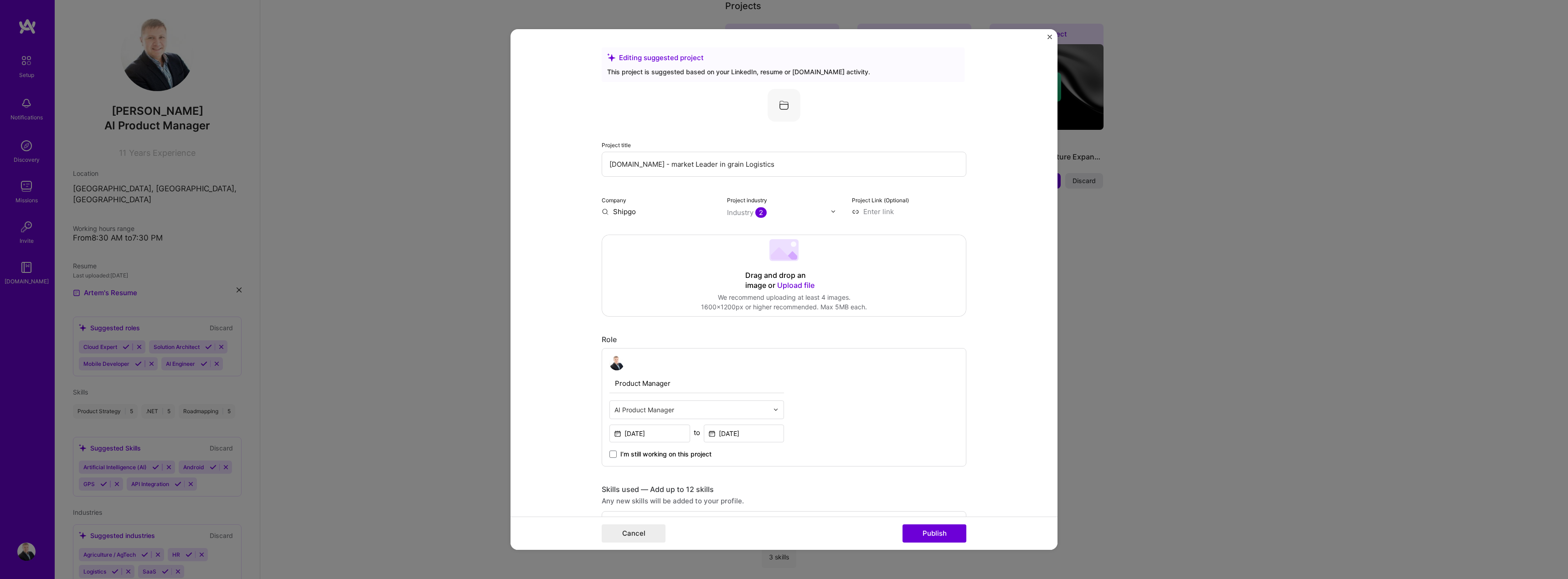
click at [853, 213] on input at bounding box center [909, 212] width 114 height 9
paste input "[URL][DOMAIN_NAME]"
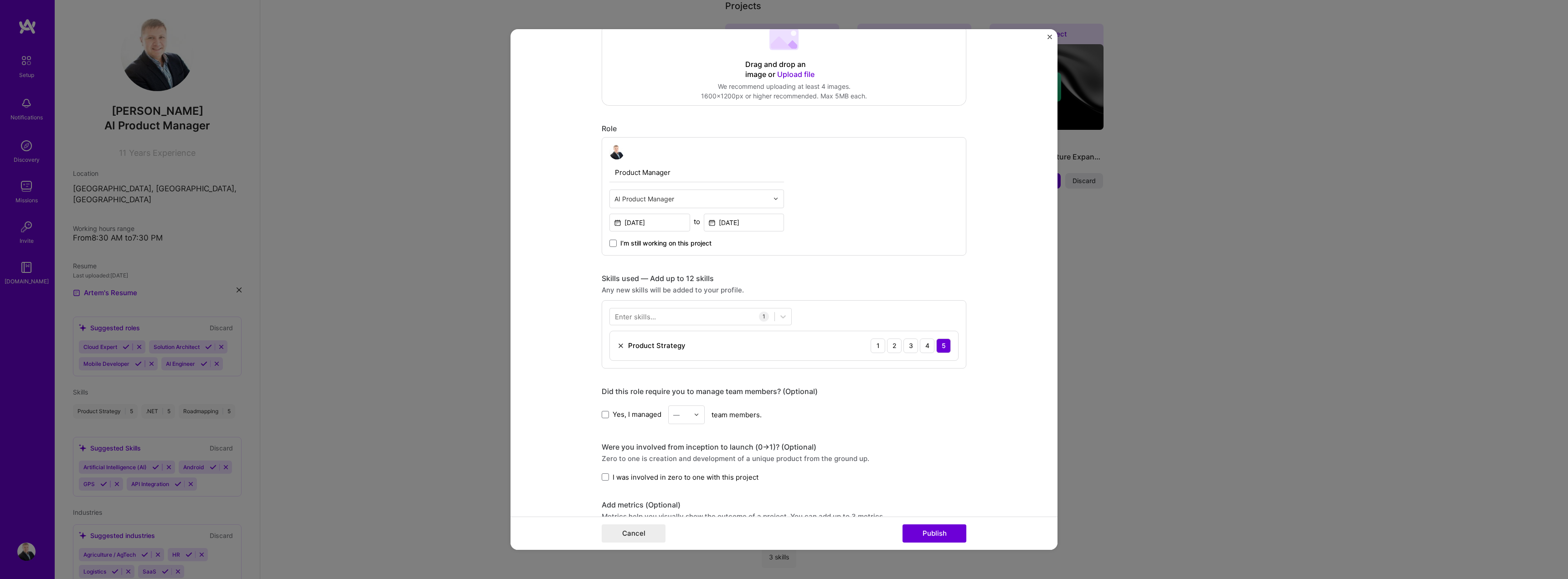
scroll to position [228, 0]
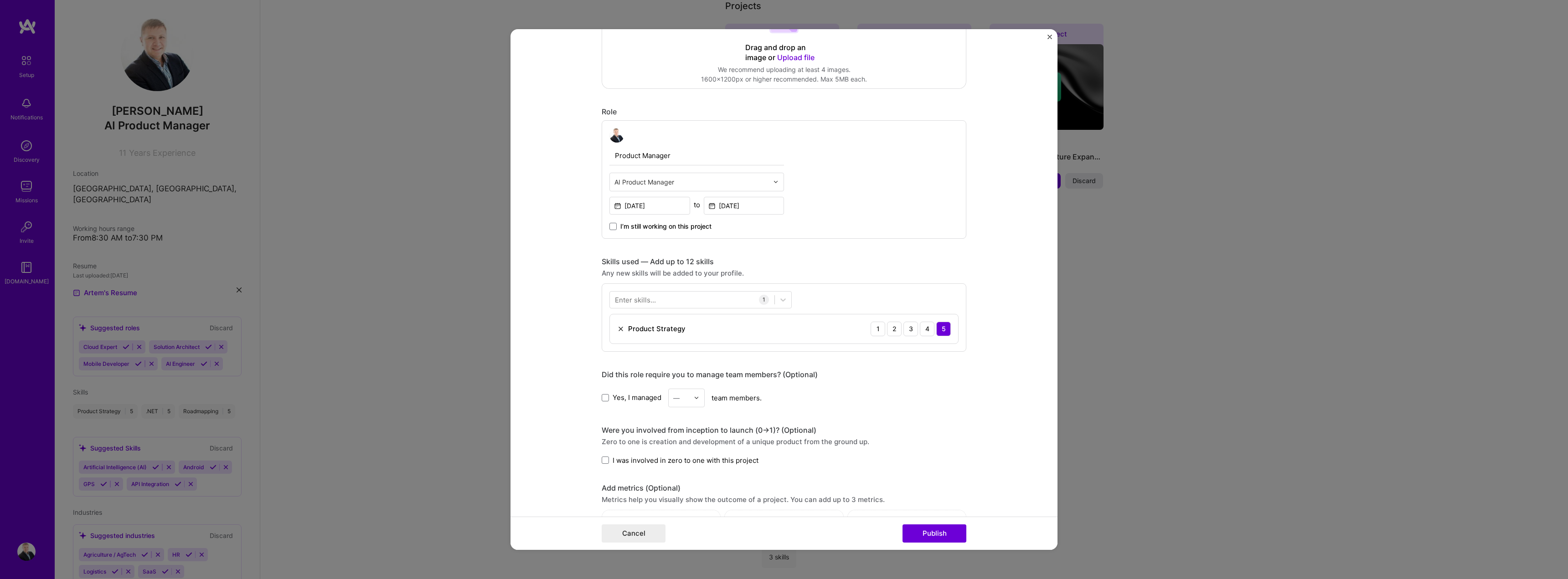
type input "[URL][DOMAIN_NAME]"
click at [719, 180] on input "text" at bounding box center [690, 182] width 154 height 9
type input "Prod"
click at [673, 222] on div "Product Manager" at bounding box center [696, 223] width 169 height 17
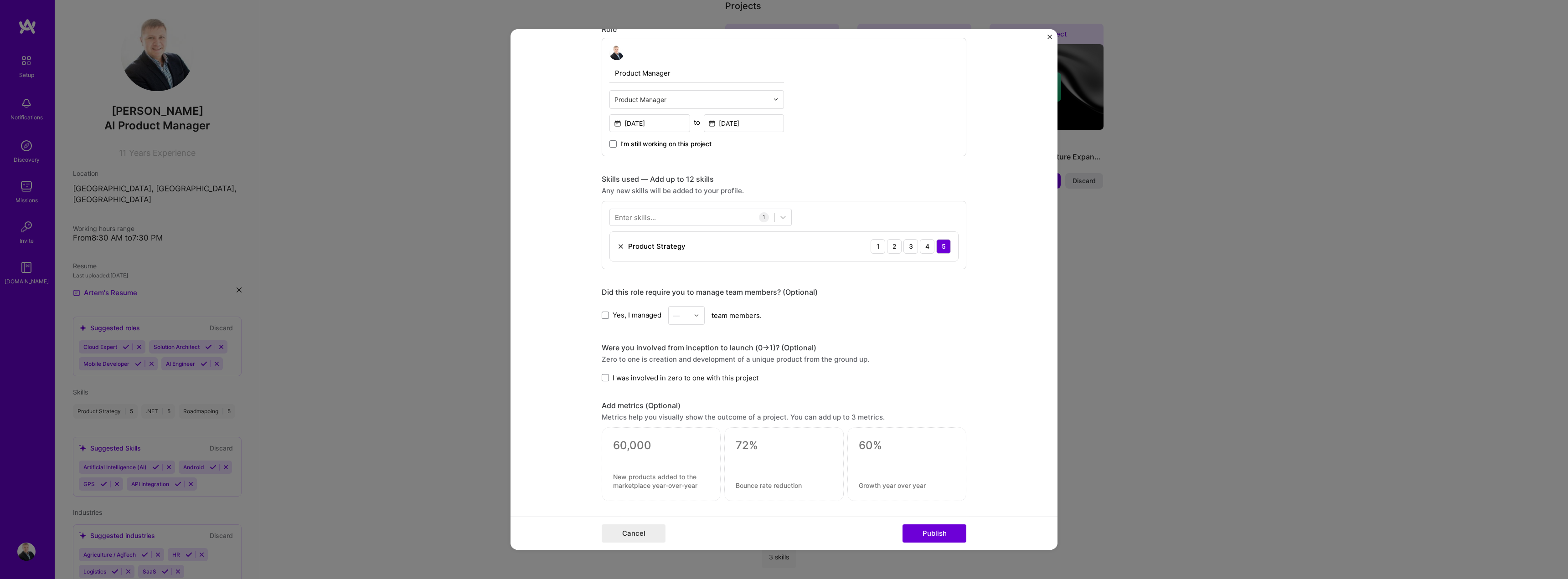
scroll to position [319, 0]
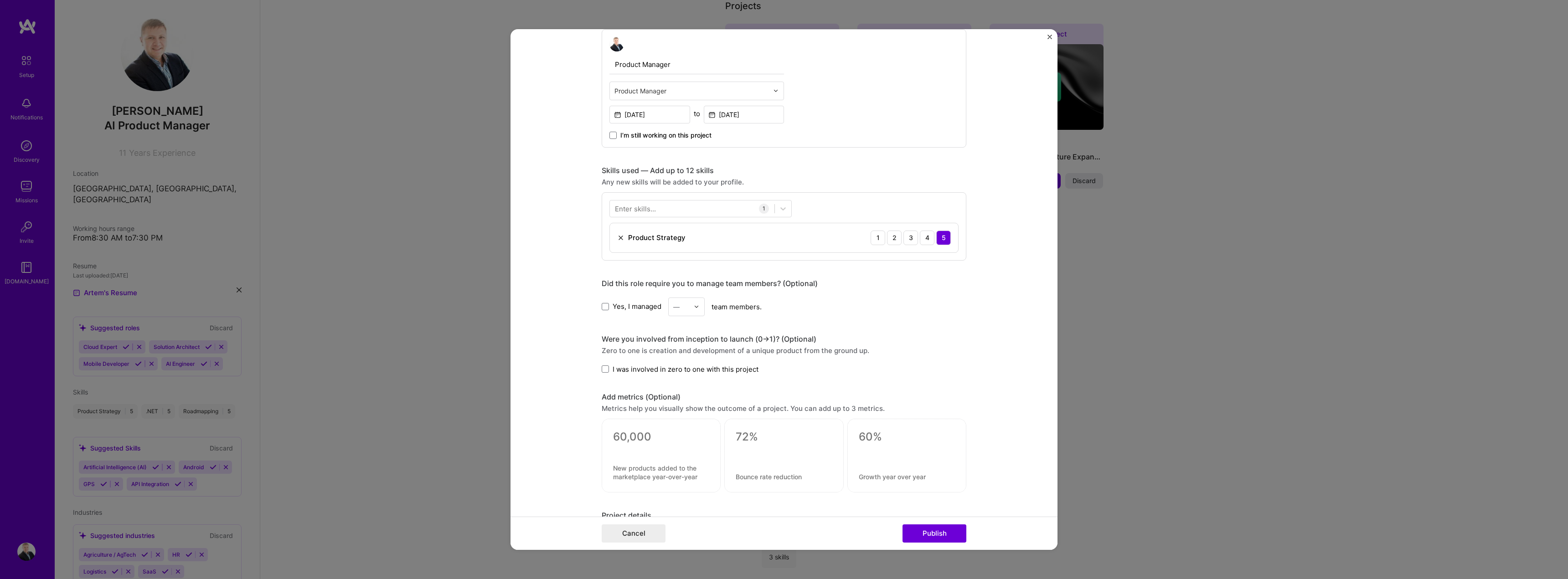
click at [629, 308] on span "Yes, I managed" at bounding box center [637, 306] width 49 height 9
click at [0, 0] on input "Yes, I managed" at bounding box center [0, 0] width 0 height 0
click at [689, 306] on div "—" at bounding box center [681, 307] width 26 height 18
click at [683, 397] on div "5" at bounding box center [686, 399] width 31 height 17
click at [727, 371] on span "I was involved in zero to one with this project" at bounding box center [685, 369] width 145 height 9
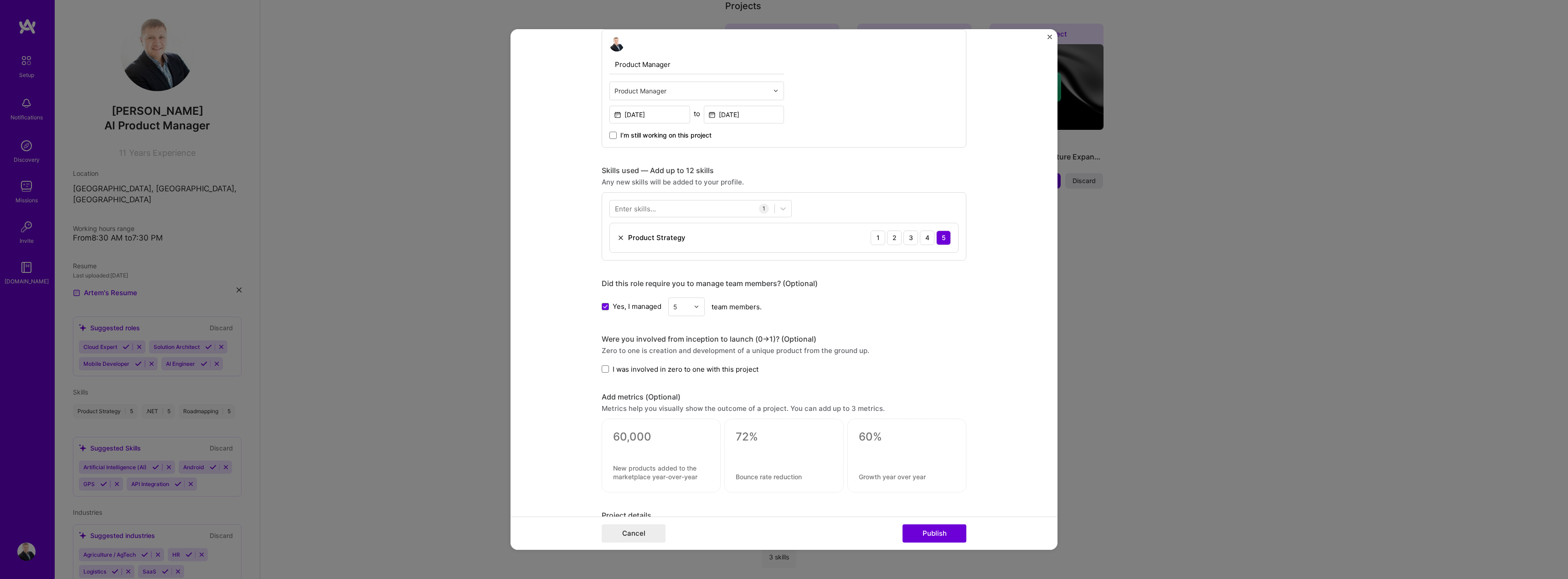
click at [0, 0] on input "I was involved in zero to one with this project" at bounding box center [0, 0] width 0 height 0
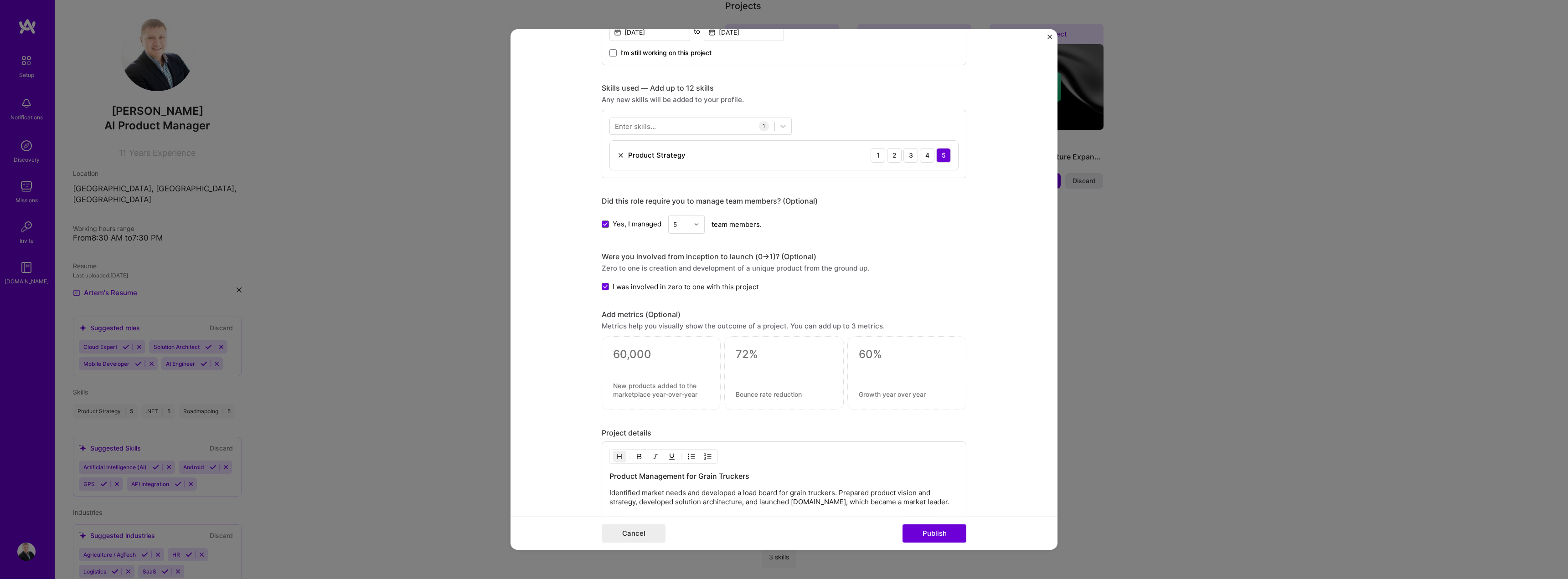
scroll to position [456, 0]
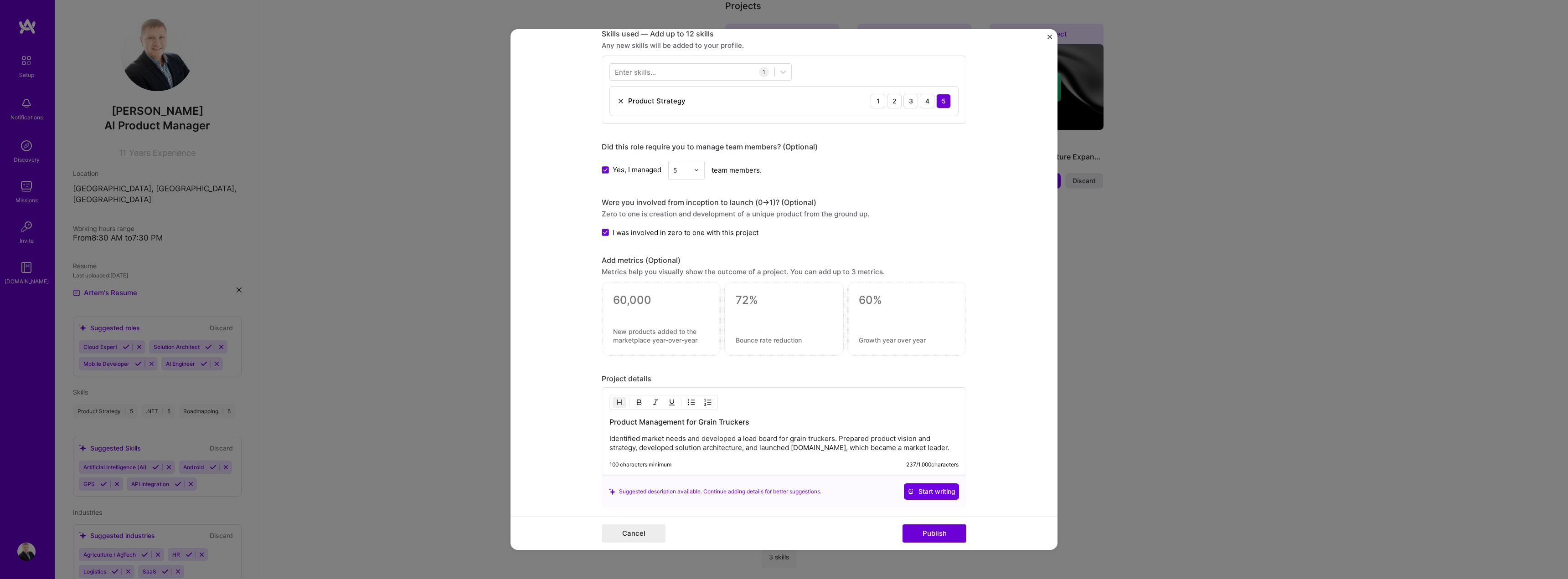
click at [640, 301] on textarea at bounding box center [661, 300] width 96 height 13
click at [664, 339] on textarea at bounding box center [661, 335] width 96 height 17
click at [751, 315] on div at bounding box center [784, 316] width 96 height 9
click at [745, 292] on div at bounding box center [784, 319] width 119 height 74
click at [742, 300] on textarea at bounding box center [784, 300] width 96 height 13
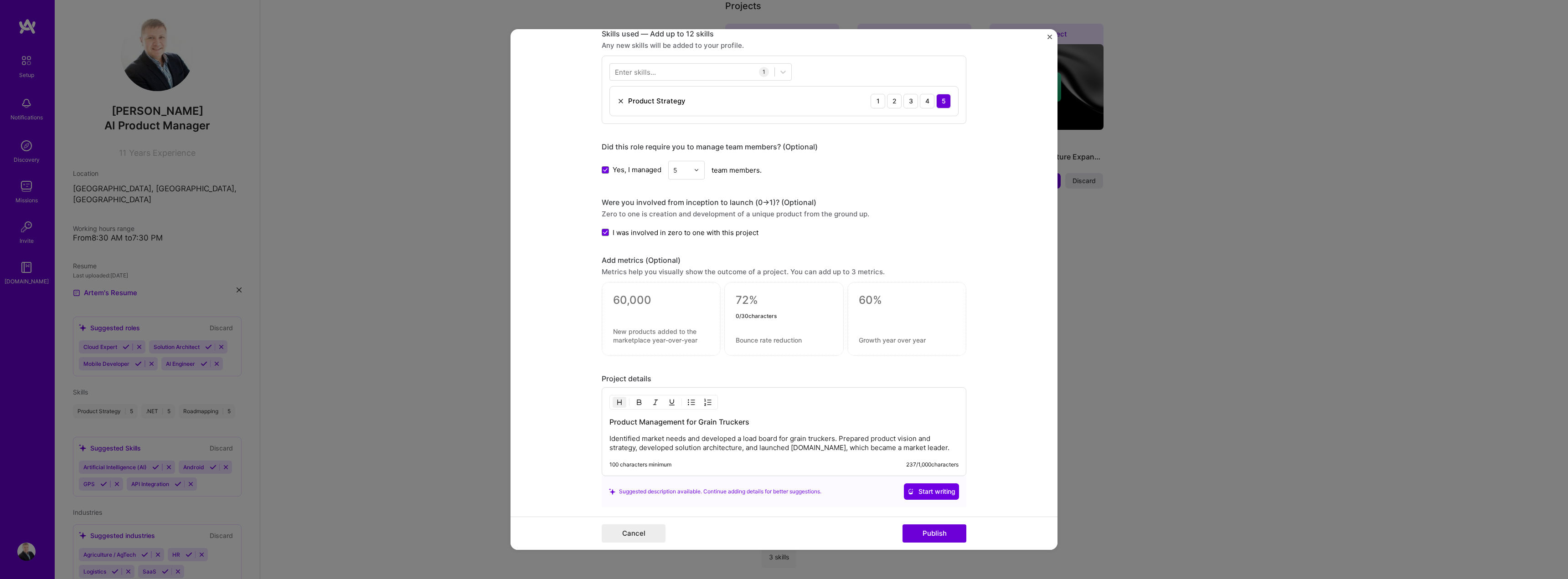
click at [855, 296] on div at bounding box center [907, 319] width 119 height 74
click at [866, 297] on textarea at bounding box center [907, 300] width 96 height 13
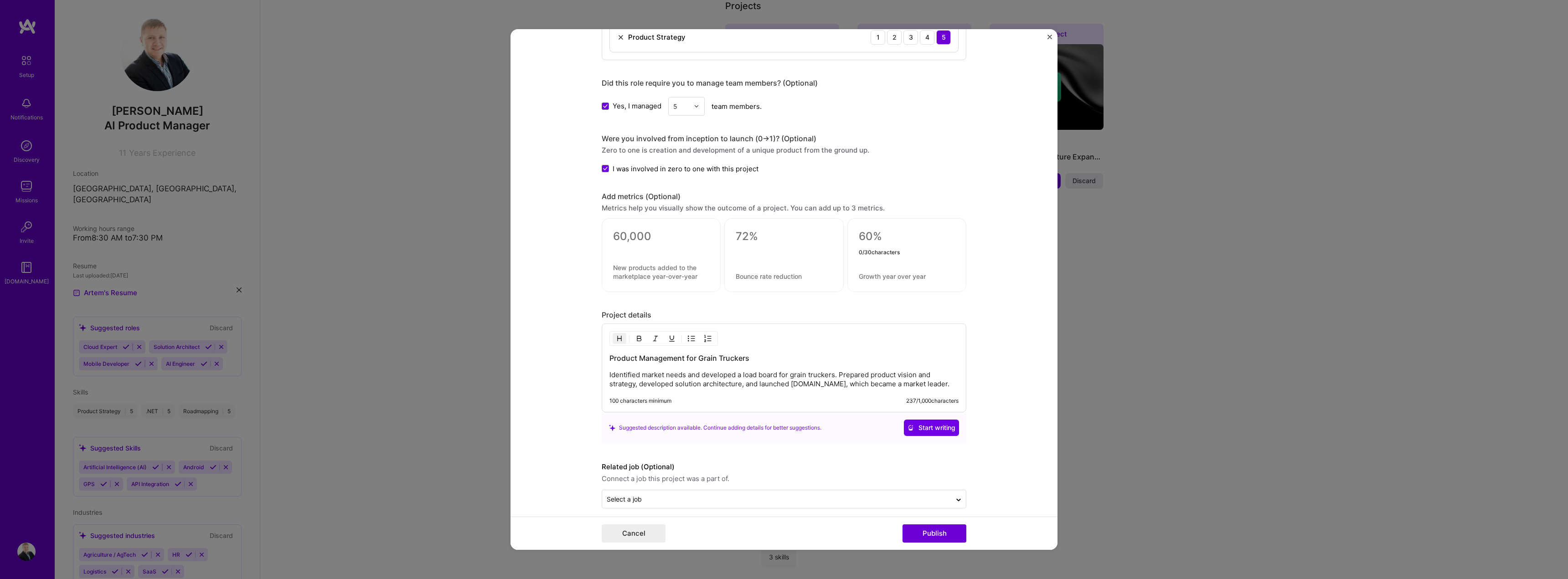
scroll to position [528, 0]
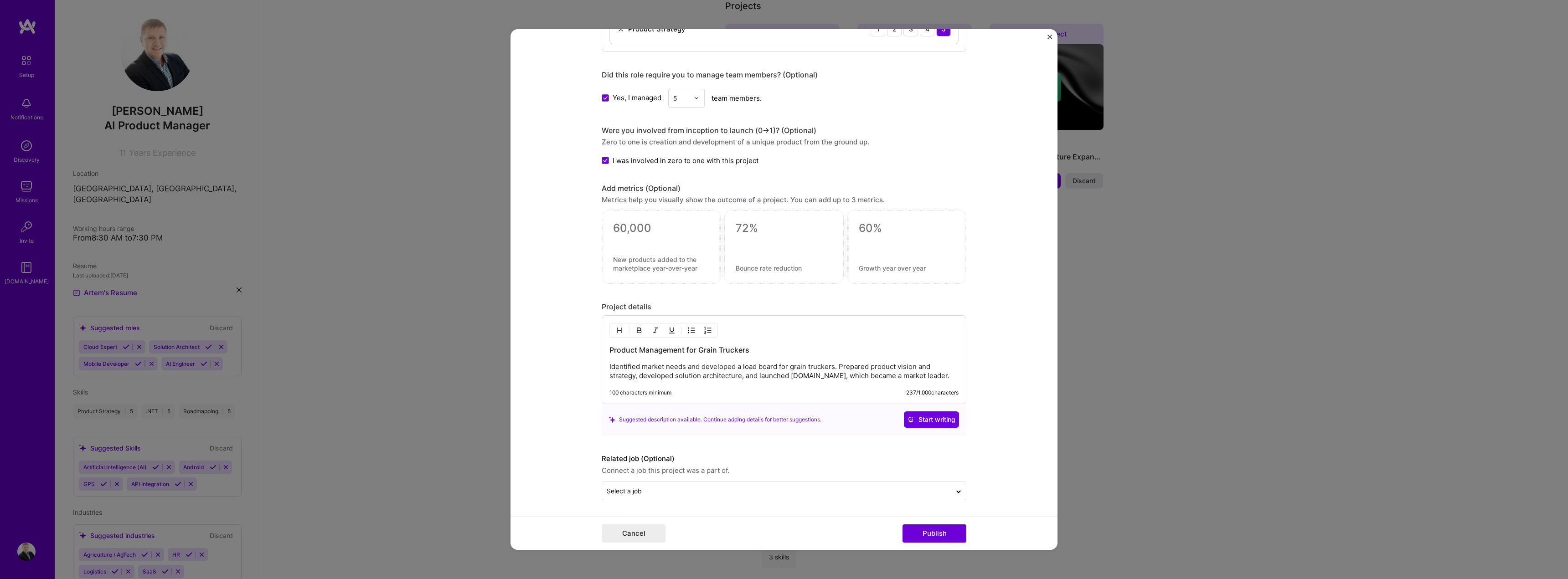
click at [695, 362] on div "Product Management for Grain Truckers Identified market needs and developed a l…" at bounding box center [784, 363] width 349 height 36
drag, startPoint x: 757, startPoint y: 348, endPoint x: 591, endPoint y: 344, distance: 166.0
click at [591, 344] on form "Editing suggested project This project is suggested based on your LinkedIn, res…" at bounding box center [783, 290] width 547 height 521
click at [664, 353] on h3 "Product Management for Grain Truckers" at bounding box center [784, 349] width 349 height 10
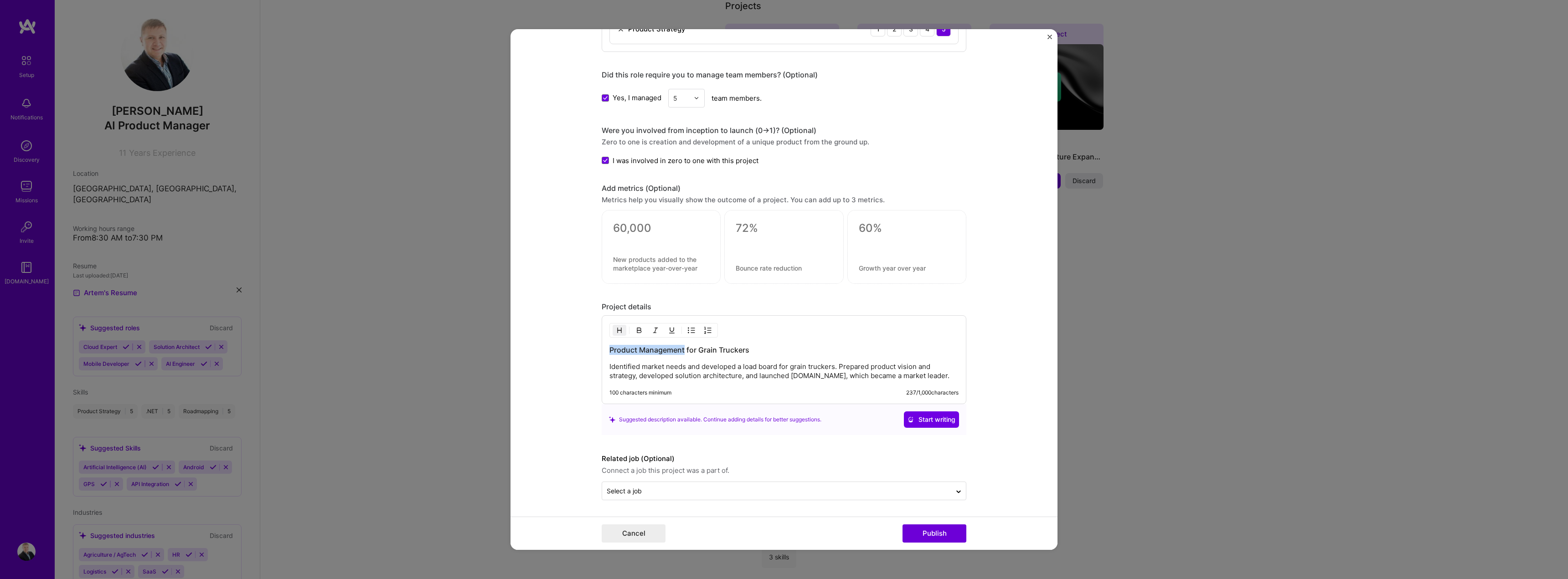
drag, startPoint x: 680, startPoint y: 346, endPoint x: 599, endPoint y: 345, distance: 81.0
click at [602, 345] on div "Product Management for Grain Truckers Identified market needs and developed a l…" at bounding box center [784, 360] width 365 height 89
click at [836, 366] on p "Identified market needs and developed a load board for grain truckers. Prepared…" at bounding box center [784, 371] width 349 height 18
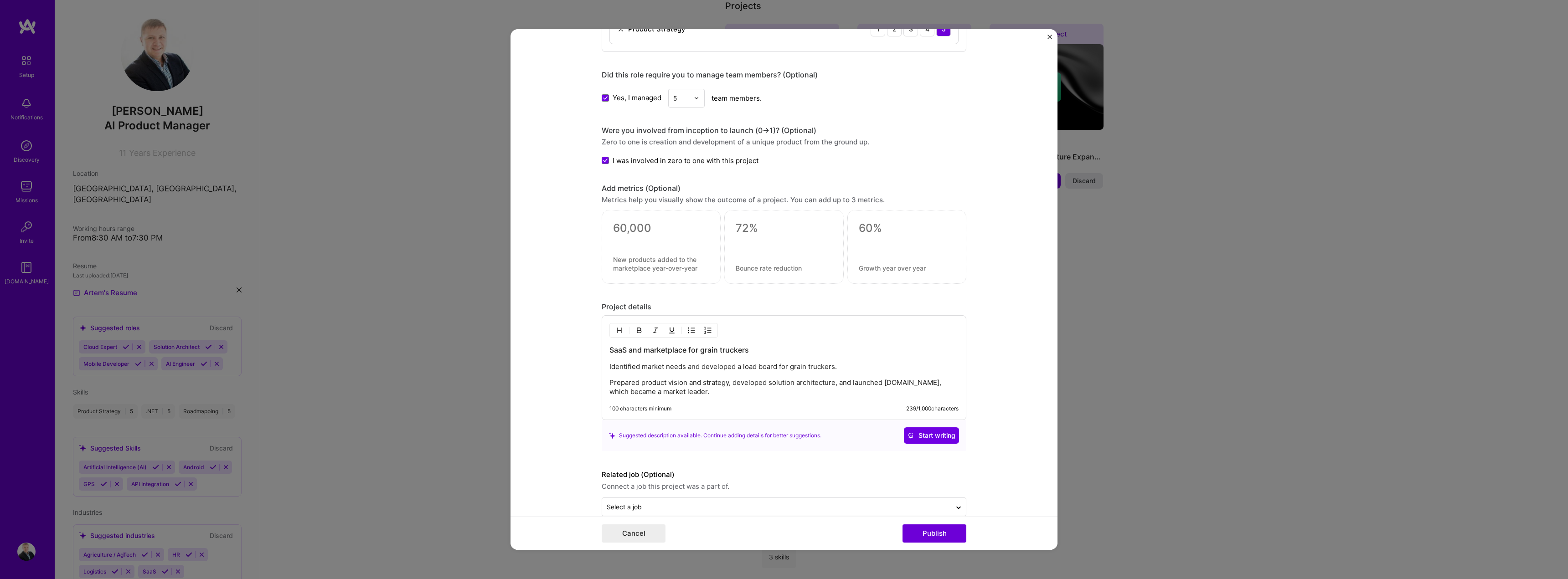
click at [730, 380] on p "Prepared product vision and strategy, developed solution architecture, and laun…" at bounding box center [784, 386] width 349 height 18
click at [717, 400] on p "developed solution architecture, and launched [DOMAIN_NAME], which became a mar…" at bounding box center [784, 399] width 349 height 9
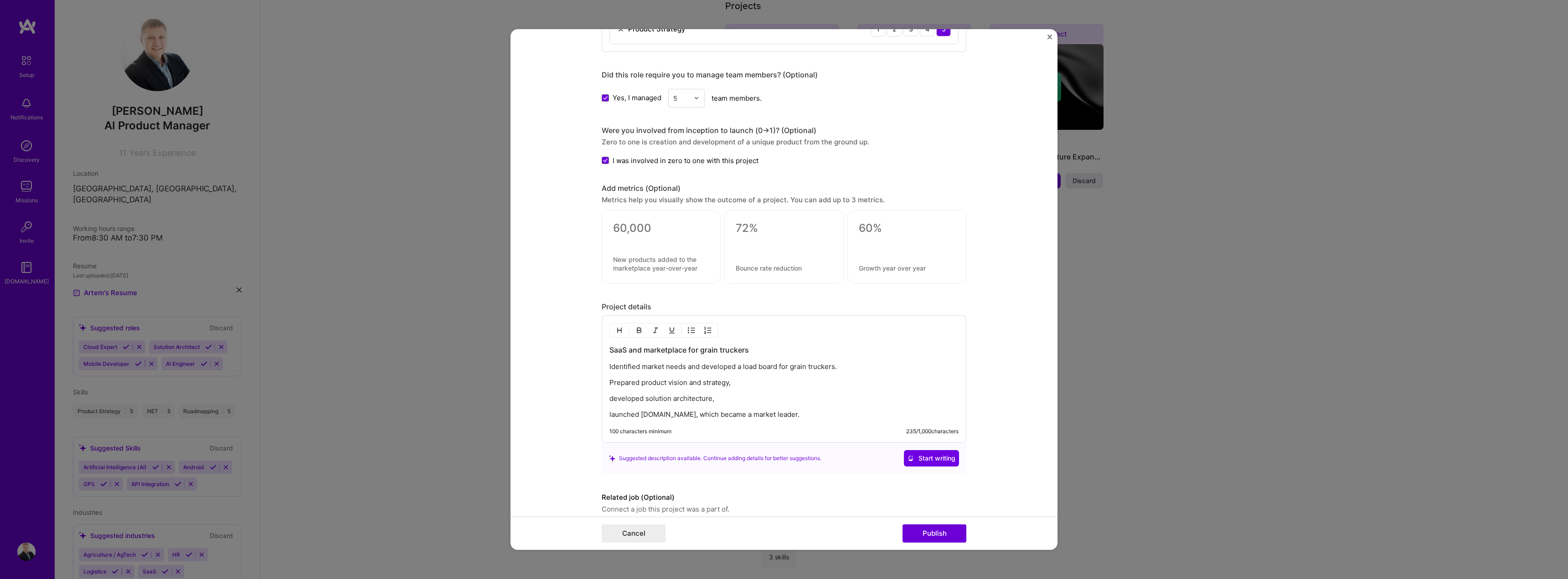
click at [794, 413] on p "launched [DOMAIN_NAME], which became a market leader." at bounding box center [784, 415] width 349 height 9
drag, startPoint x: 801, startPoint y: 414, endPoint x: 775, endPoint y: 411, distance: 26.2
click at [775, 411] on p "launched [DOMAIN_NAME], which became a market leader" at bounding box center [784, 415] width 349 height 9
click at [729, 402] on p "developed solution architecture," at bounding box center [784, 399] width 349 height 9
click at [731, 382] on p "Prepared product vision and strategy," at bounding box center [784, 383] width 349 height 9
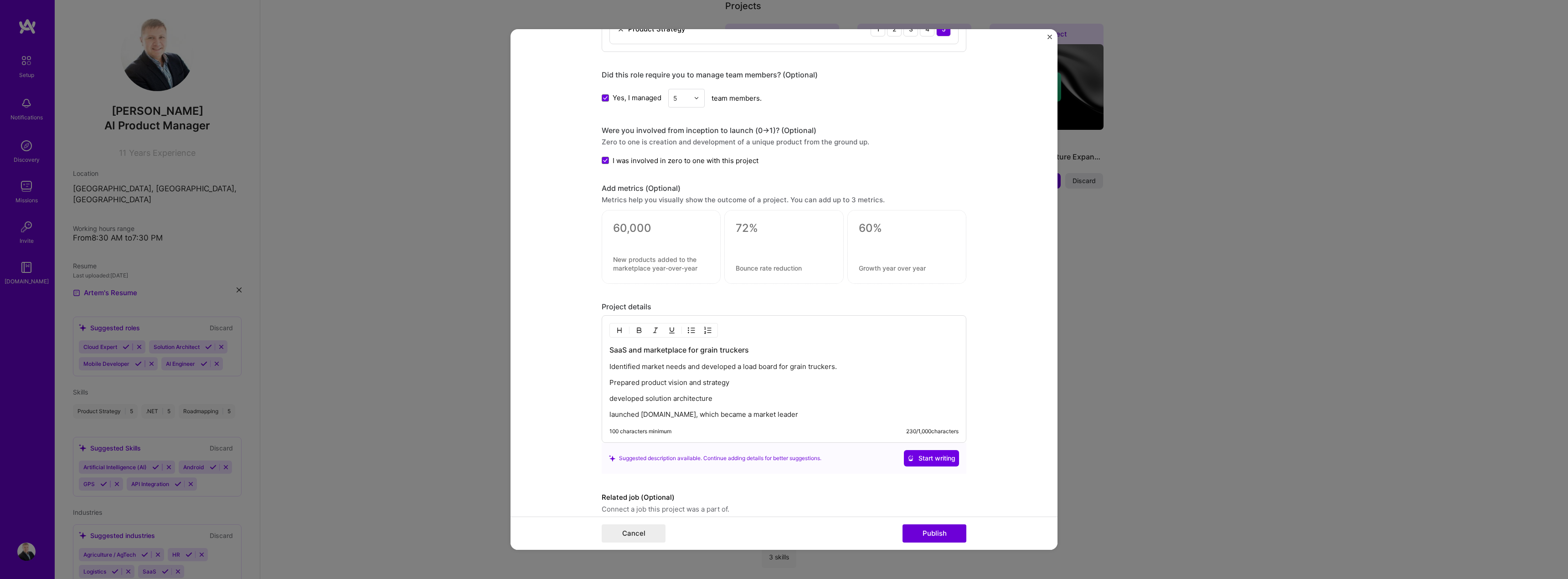
click at [844, 365] on p "Identified market needs and developed a load board for grain truckers." at bounding box center [784, 367] width 349 height 9
drag, startPoint x: 827, startPoint y: 414, endPoint x: 588, endPoint y: 362, distance: 244.6
click at [588, 362] on form "Editing suggested project This project is suggested based on your LinkedIn, res…" at bounding box center [783, 290] width 547 height 521
click at [688, 332] on img "button" at bounding box center [691, 331] width 8 height 8
click at [755, 378] on ul "Identified market needs and developed a load board for grain truckers Prepared …" at bounding box center [784, 392] width 349 height 59
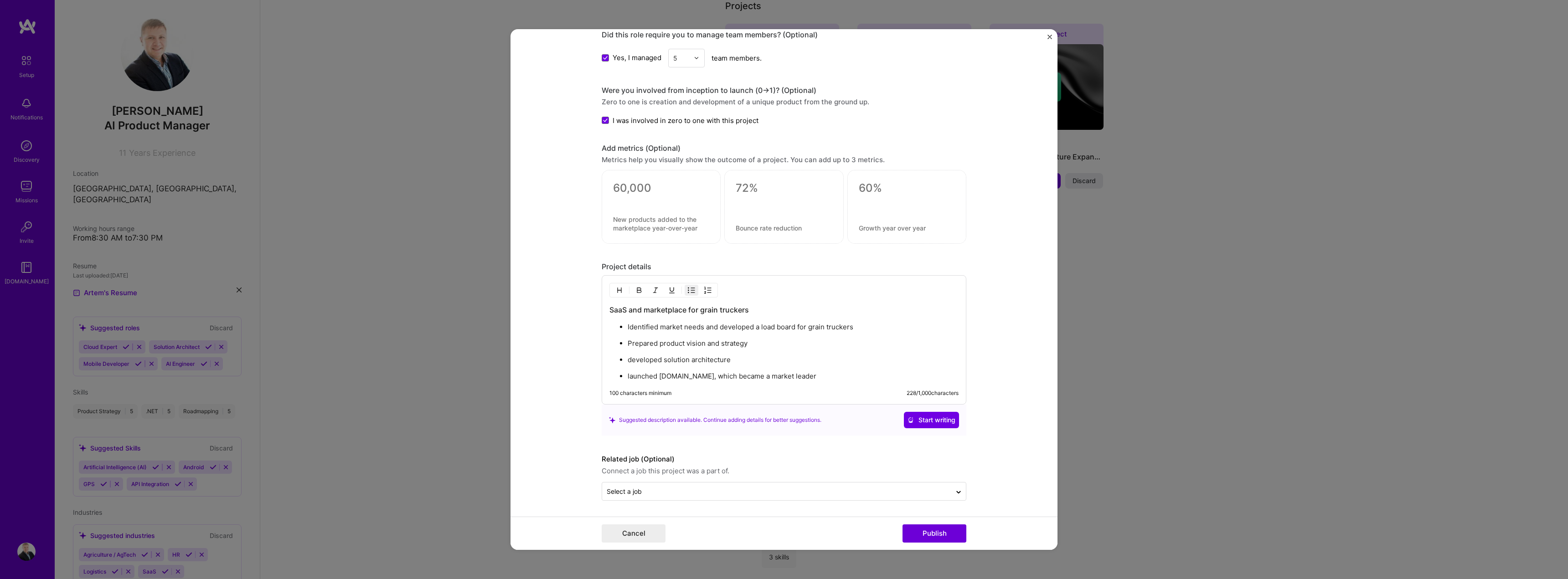
scroll to position [569, 0]
click at [677, 494] on input "text" at bounding box center [776, 491] width 340 height 9
click at [673, 465] on span "· [DATE] - [DATE]" at bounding box center [699, 465] width 54 height 9
click at [627, 358] on p "developed solution architecture" at bounding box center [793, 360] width 331 height 9
click at [756, 356] on p "Developed solution architecture" at bounding box center [793, 360] width 331 height 9
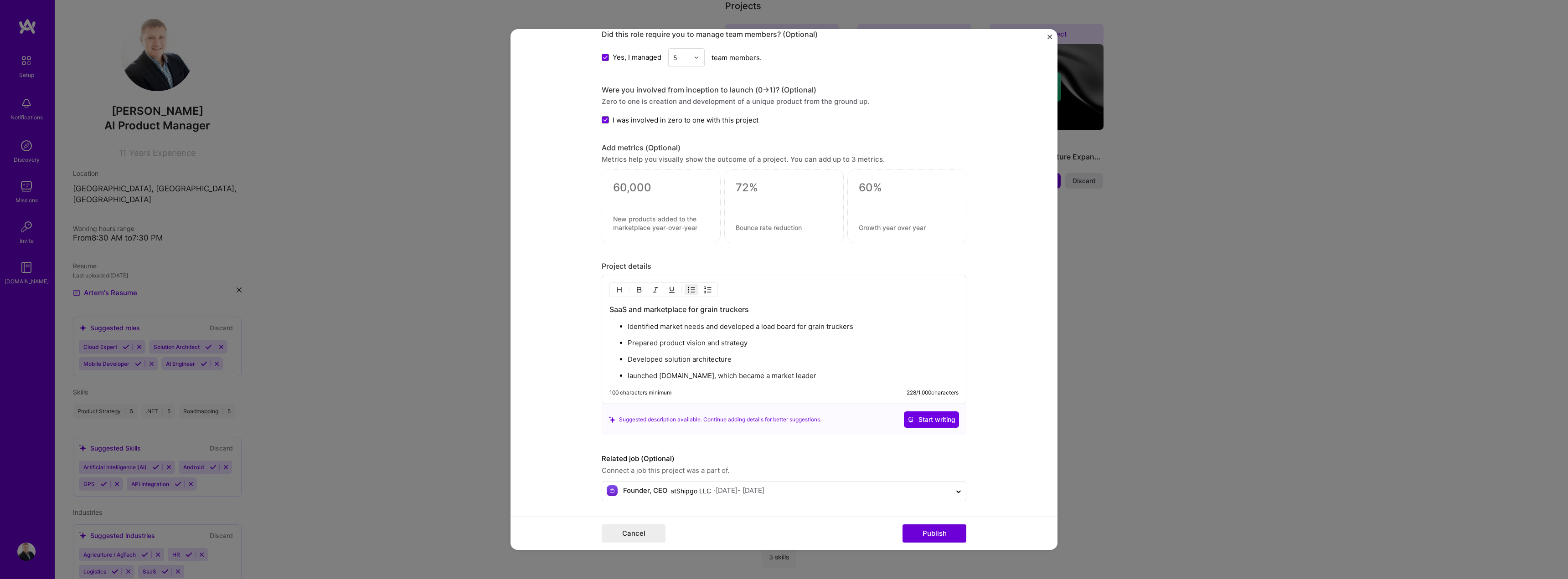
click at [639, 183] on textarea at bounding box center [661, 188] width 96 height 13
type textarea "2"
type textarea "20000"
click at [651, 221] on textarea at bounding box center [661, 228] width 96 height 17
type textarea "Active grain truckers and traders"
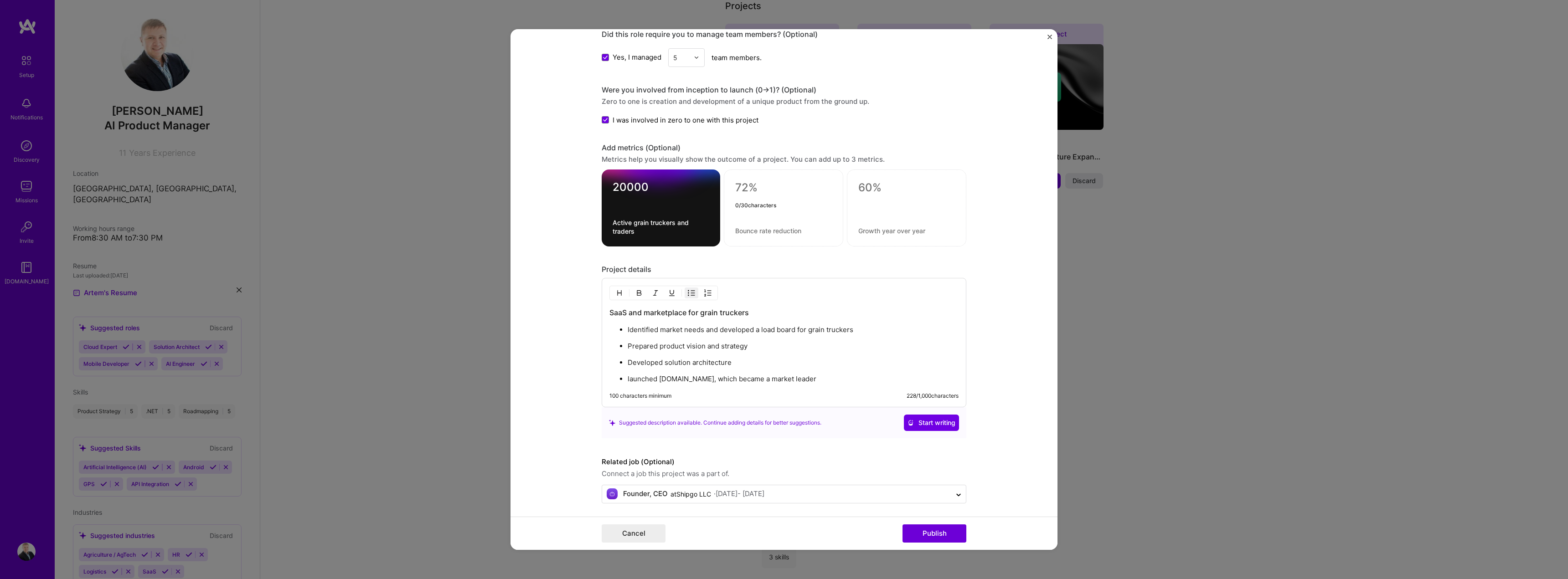
click at [735, 188] on textarea at bounding box center [783, 188] width 96 height 13
type textarea "45%"
type textarea "Paid"
type textarea "Users pay for the subscription"
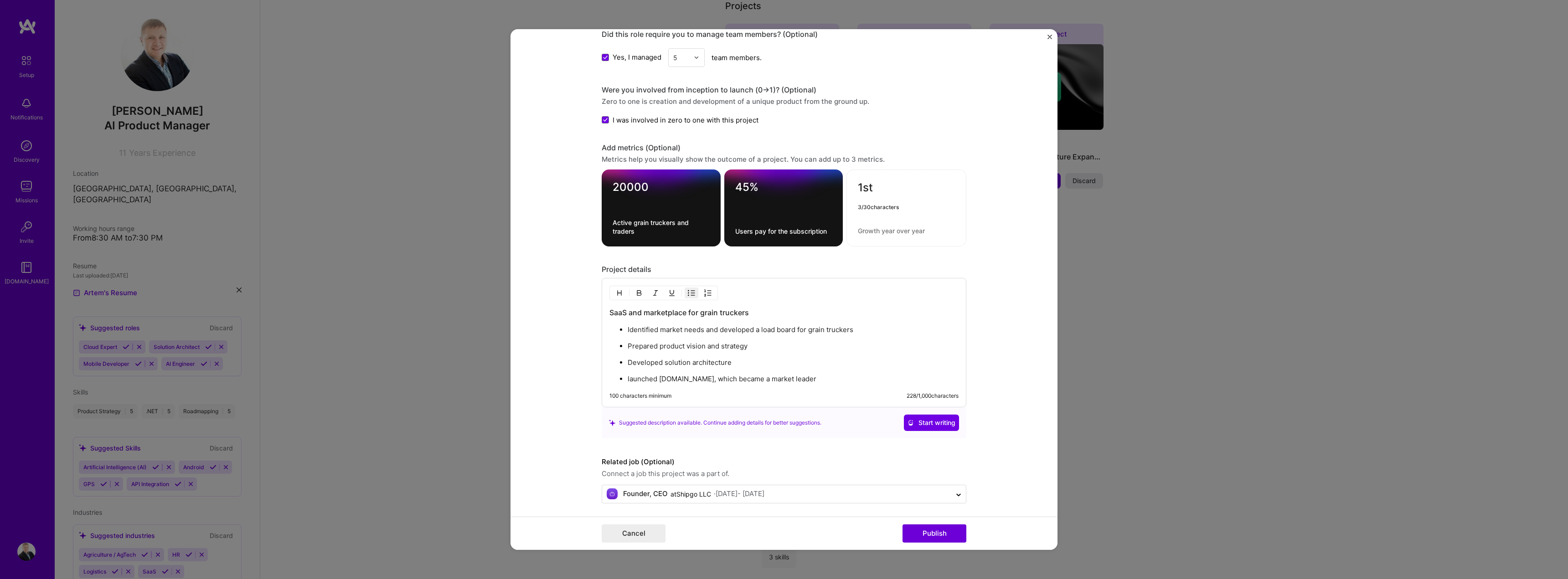
type textarea "1st"
click at [881, 227] on textarea at bounding box center [906, 230] width 97 height 9
click at [912, 232] on textarea "Load board on the market" at bounding box center [906, 230] width 97 height 9
type textarea "Load board on the grain market"
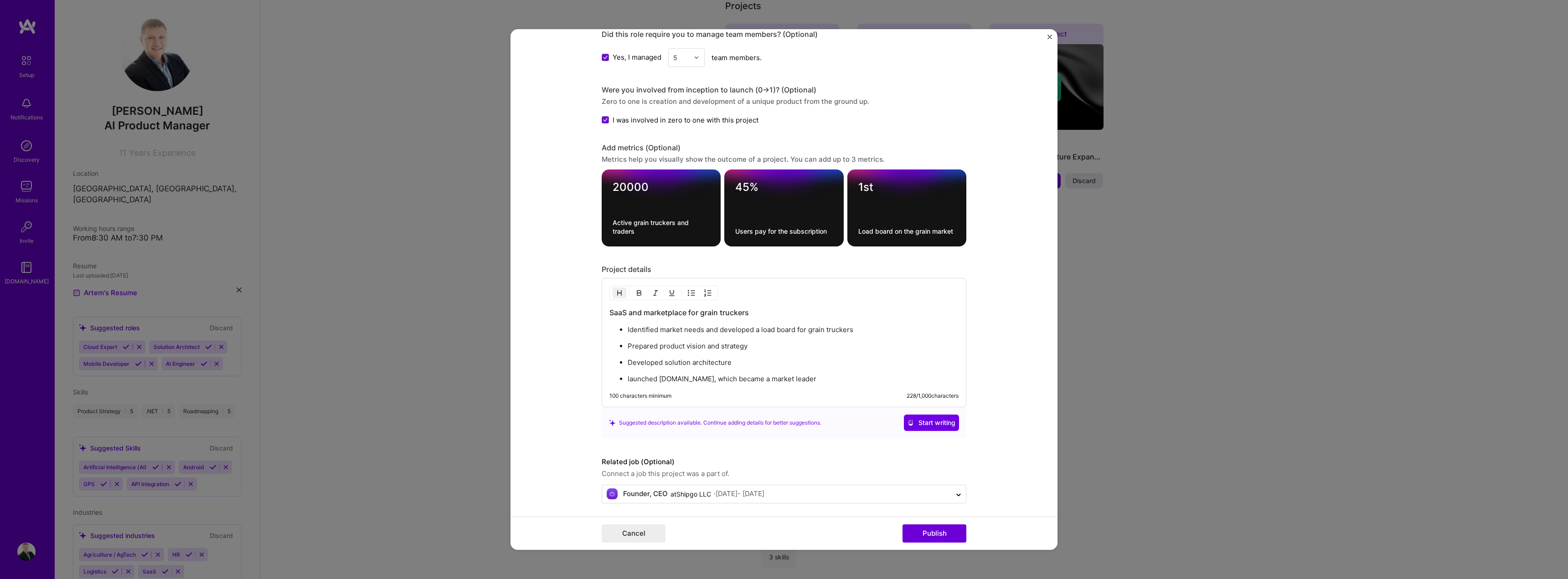
click at [861, 317] on h3 "SaaS and marketplace for grain truckers" at bounding box center [784, 313] width 349 height 10
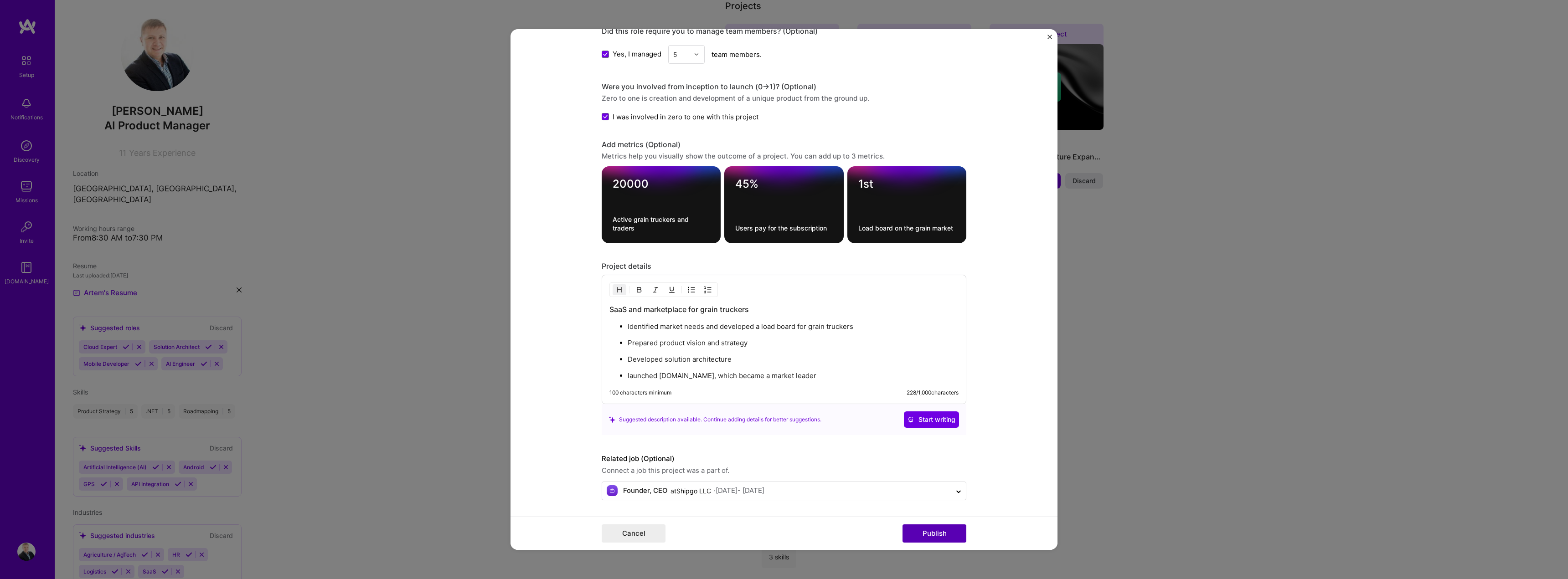
click at [916, 534] on button "Publish" at bounding box center [934, 533] width 64 height 18
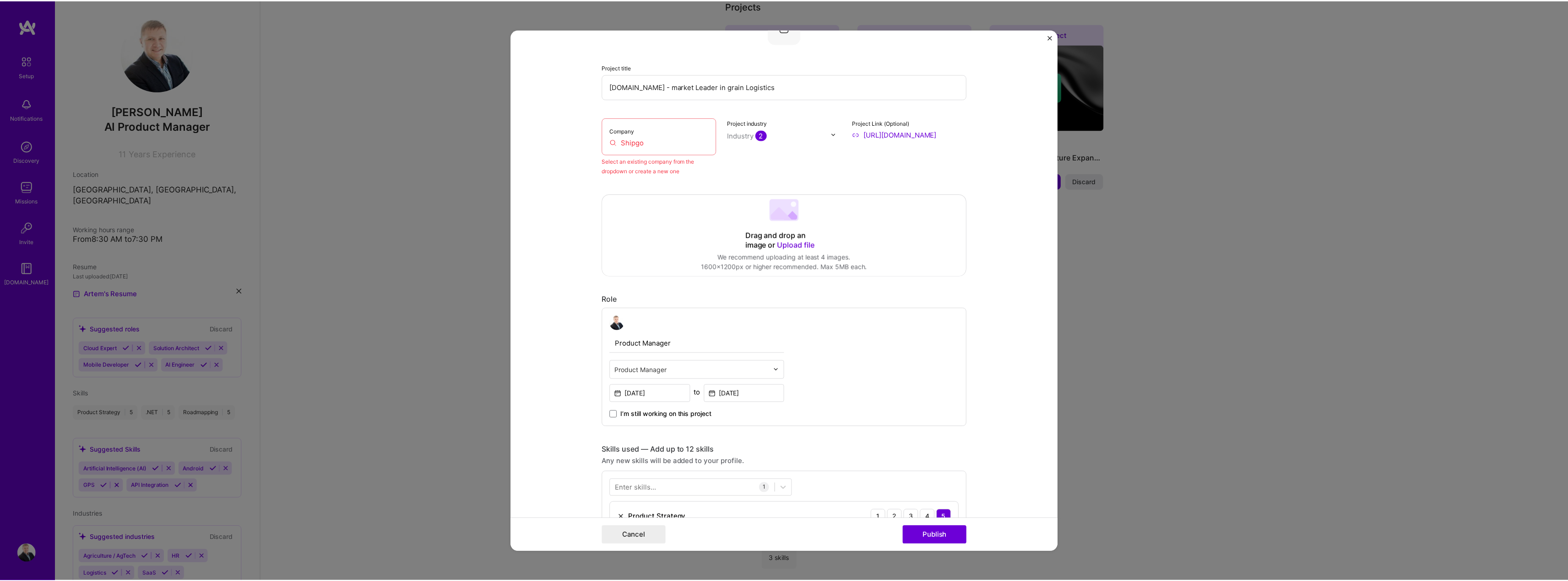
scroll to position [60, 0]
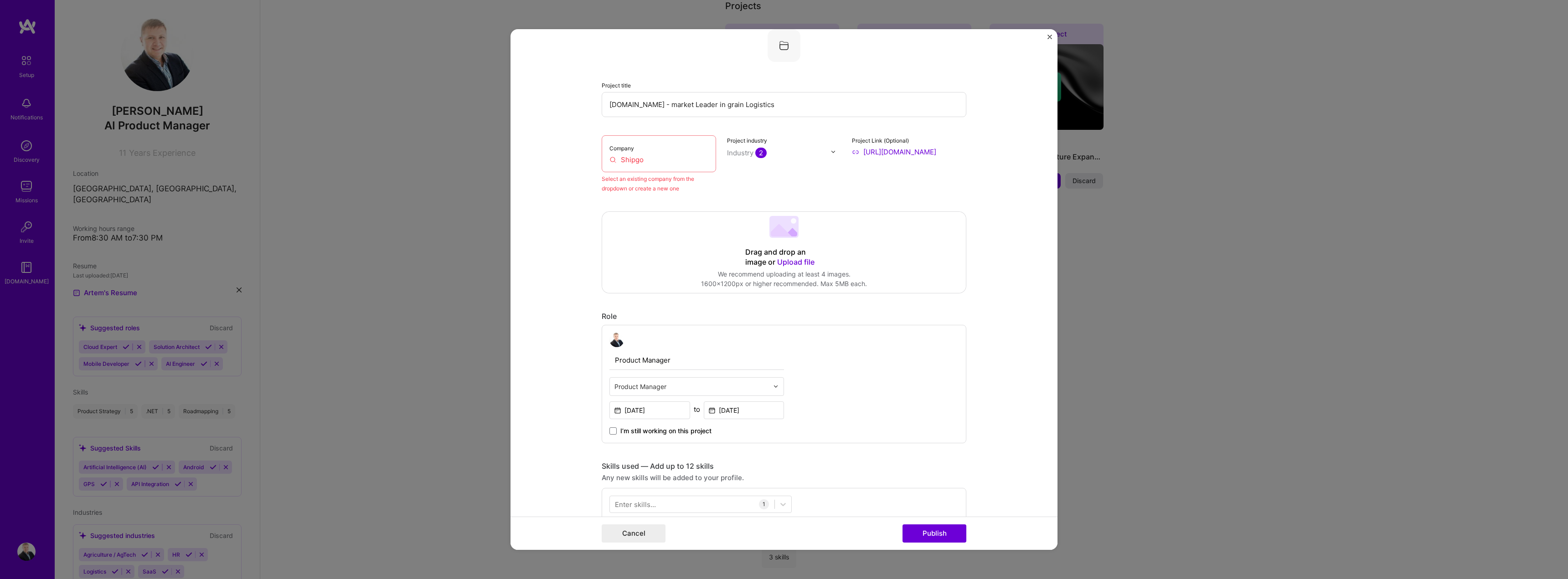
click at [650, 155] on input "Shipgo" at bounding box center [658, 160] width 99 height 9
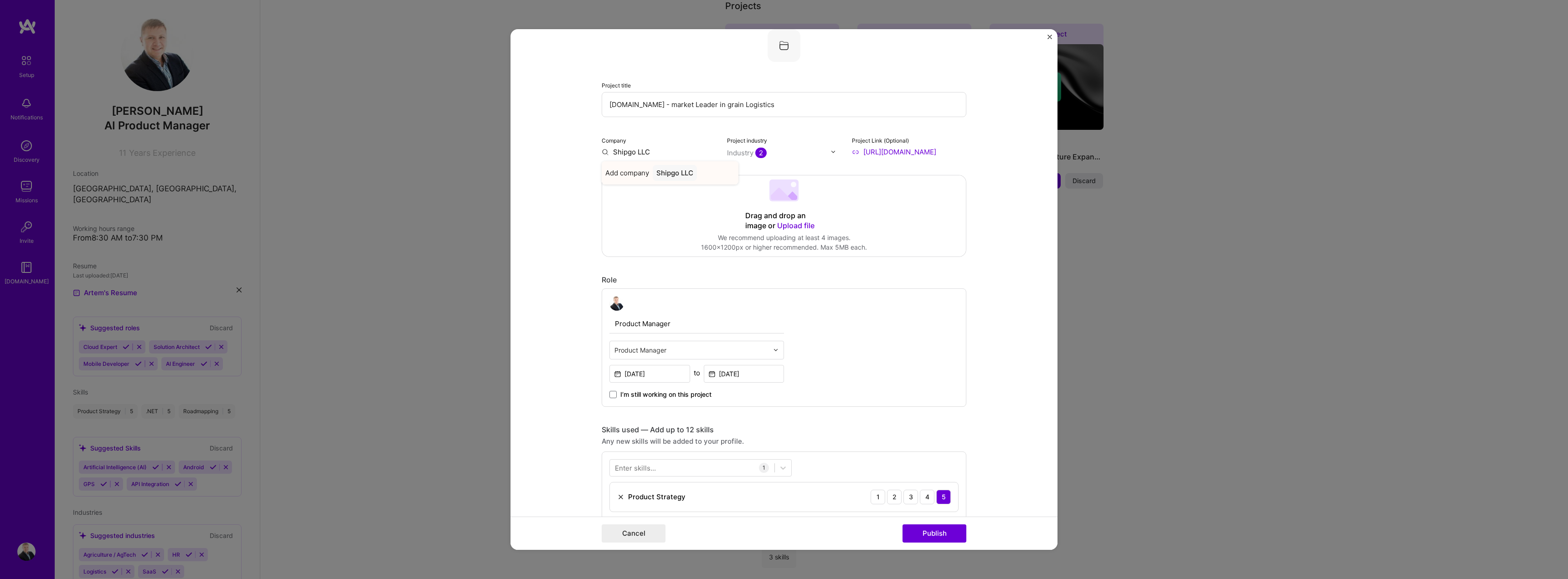
type input "Shipgo LLC"
click at [674, 176] on div "Shipgo LLC" at bounding box center [674, 173] width 44 height 16
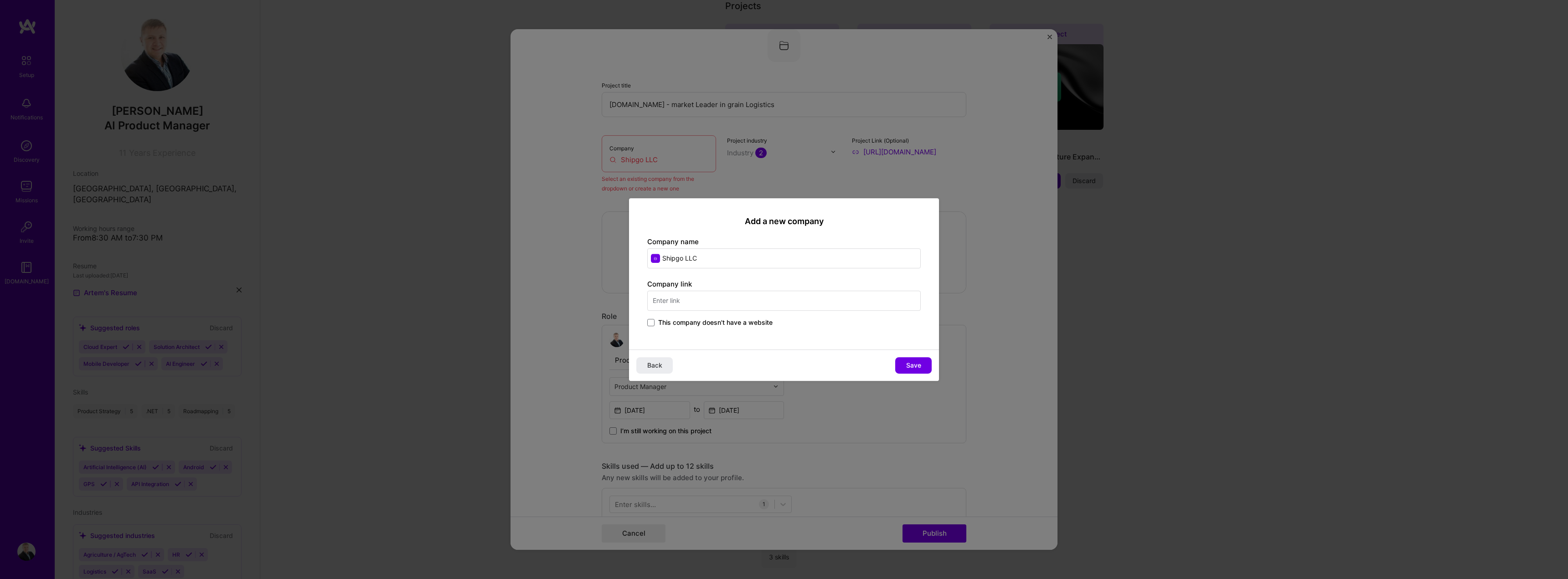
click at [728, 326] on span "This company doesn't have a website" at bounding box center [715, 323] width 114 height 9
click at [0, 0] on input "This company doesn't have a website" at bounding box center [0, 0] width 0 height 0
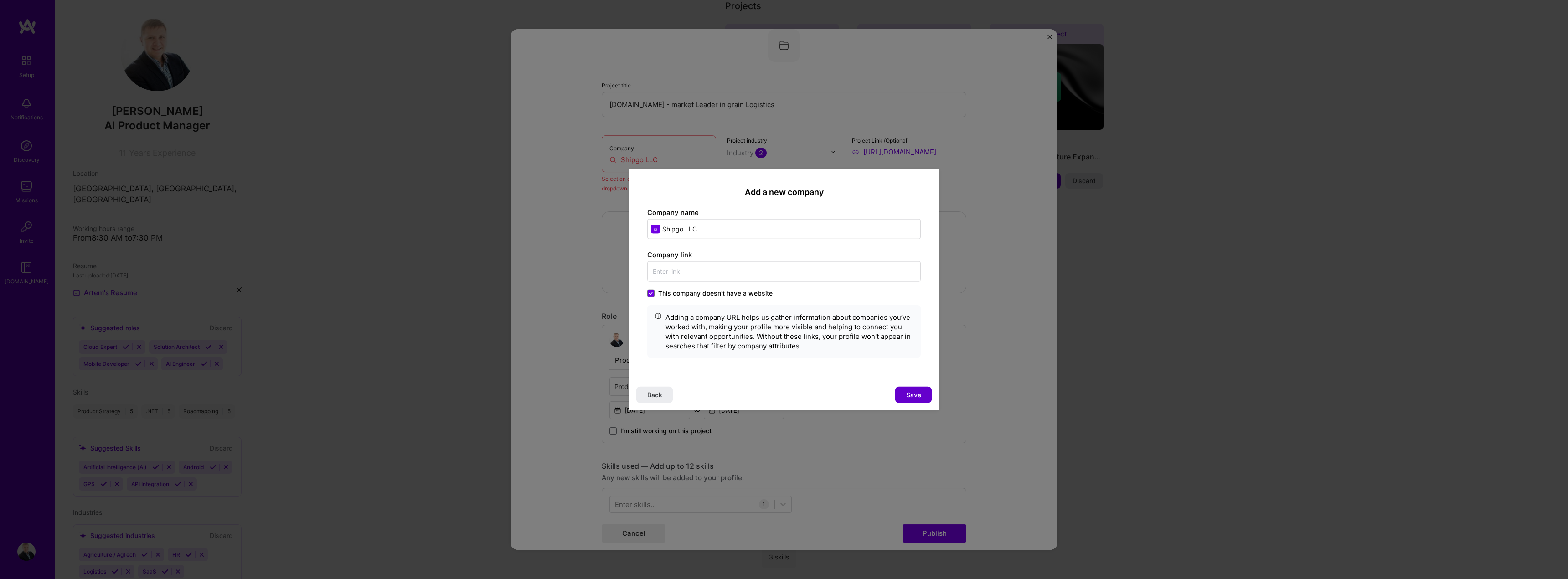
click at [912, 390] on button "Save" at bounding box center [913, 395] width 37 height 16
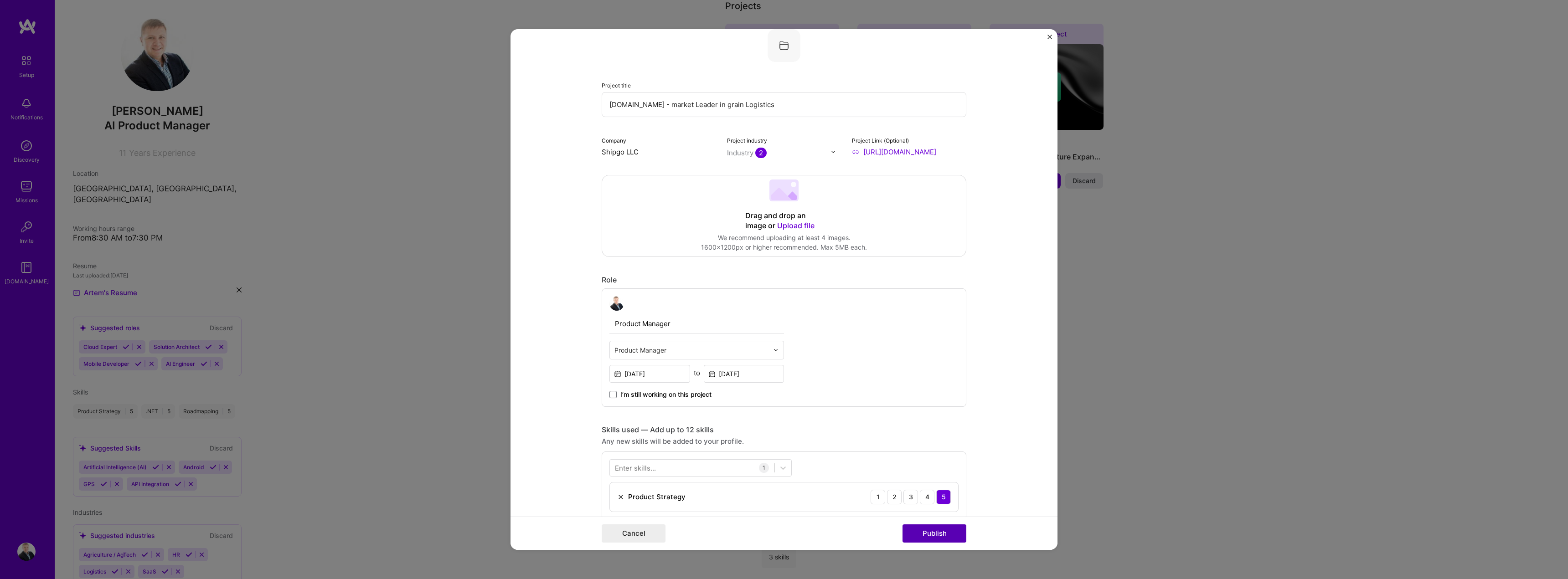
click at [945, 535] on button "Publish" at bounding box center [934, 533] width 64 height 18
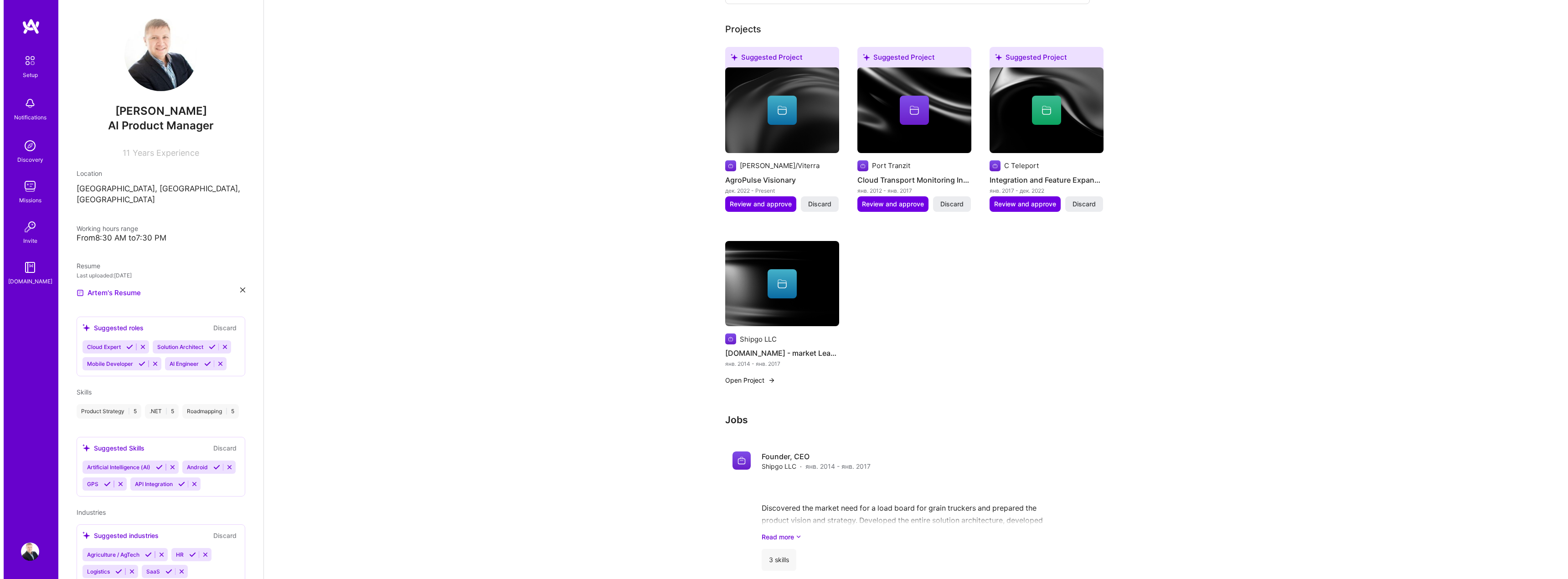
scroll to position [401, 0]
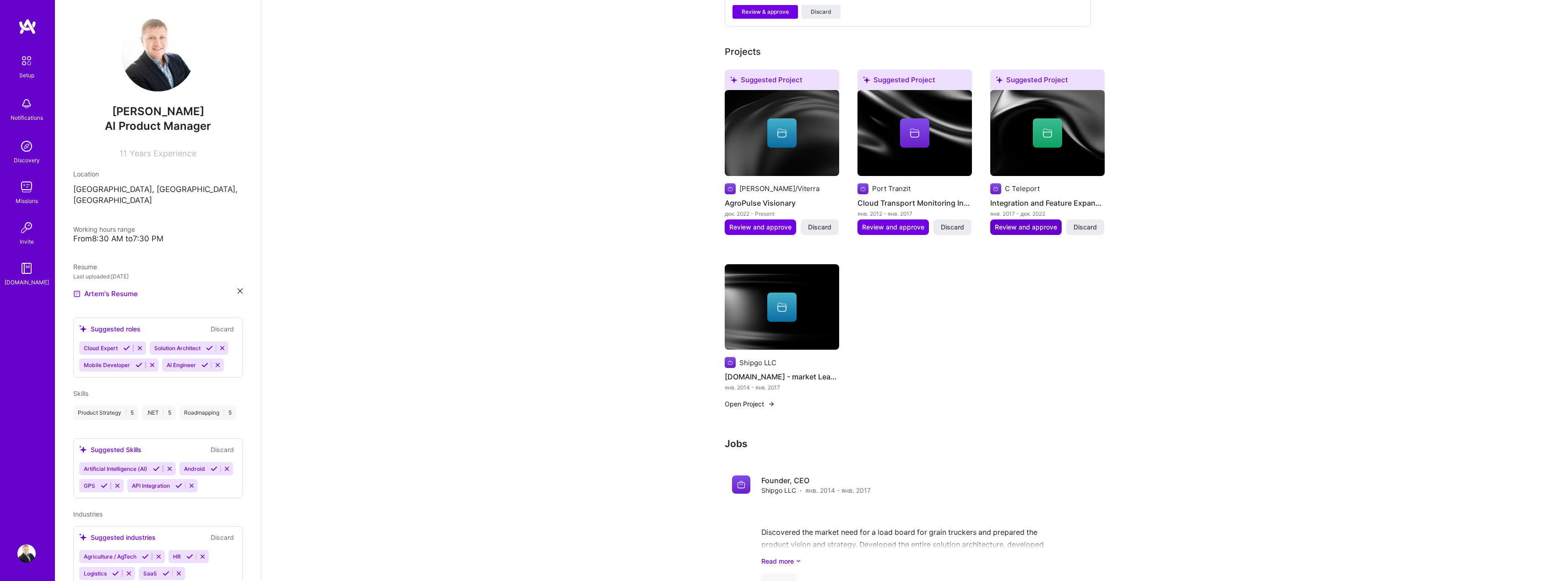
click at [1036, 223] on span "Review and approve" at bounding box center [1025, 227] width 63 height 9
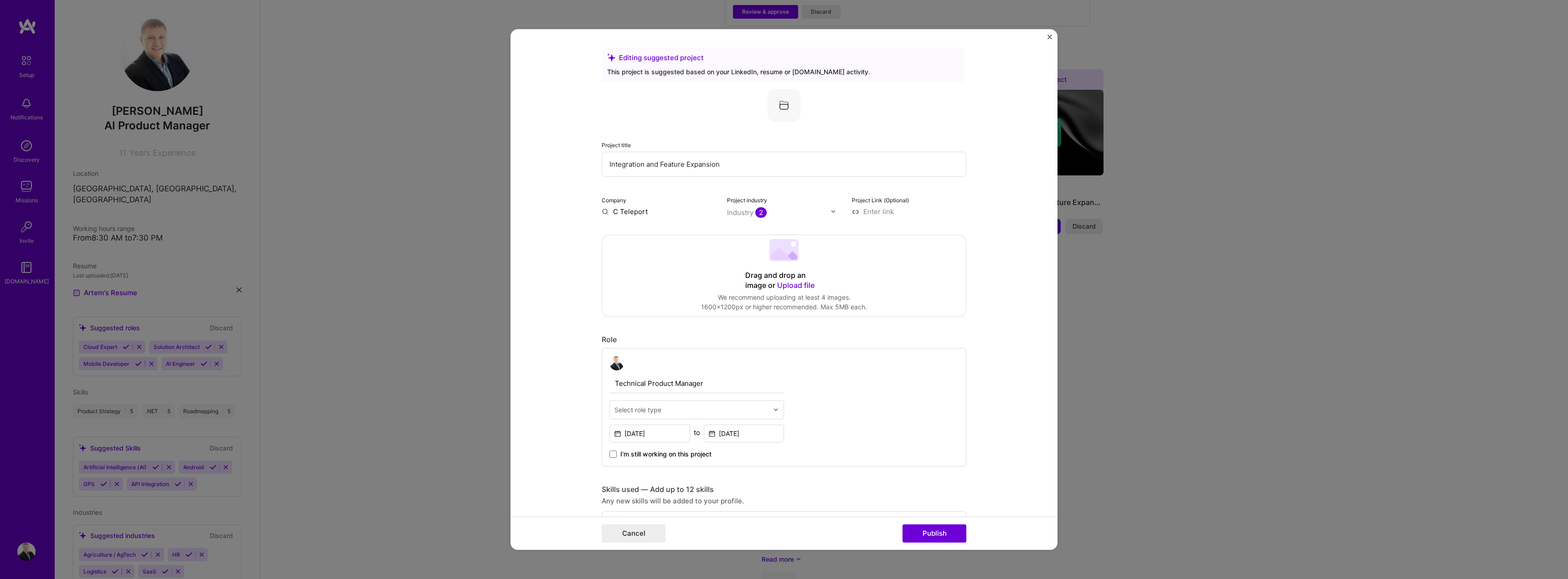
click at [758, 166] on input "Integration and Feature Expansion" at bounding box center [784, 164] width 365 height 26
type input "Extra services"
click at [627, 204] on div "Company C Teleport" at bounding box center [658, 206] width 114 height 22
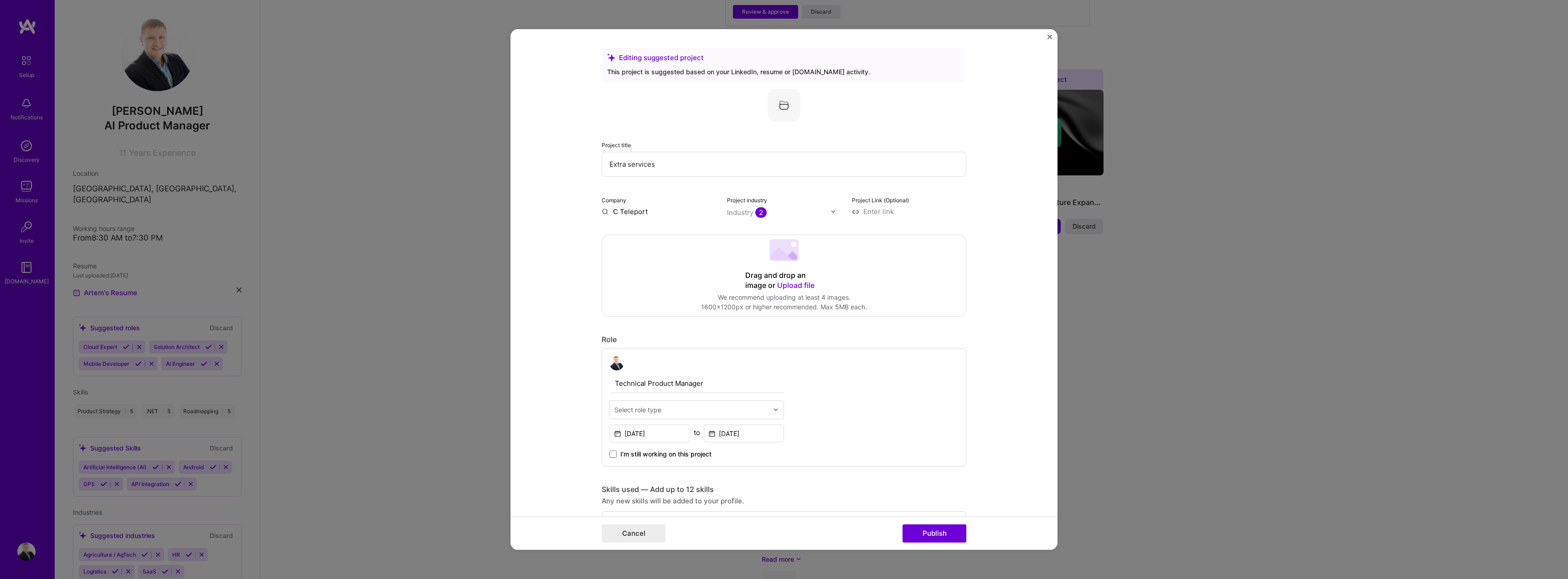
click at [627, 209] on input "C Teleport" at bounding box center [658, 212] width 114 height 9
click at [602, 213] on input "C Teleport" at bounding box center [658, 212] width 114 height 9
click at [638, 210] on input "C Teleport" at bounding box center [658, 212] width 114 height 9
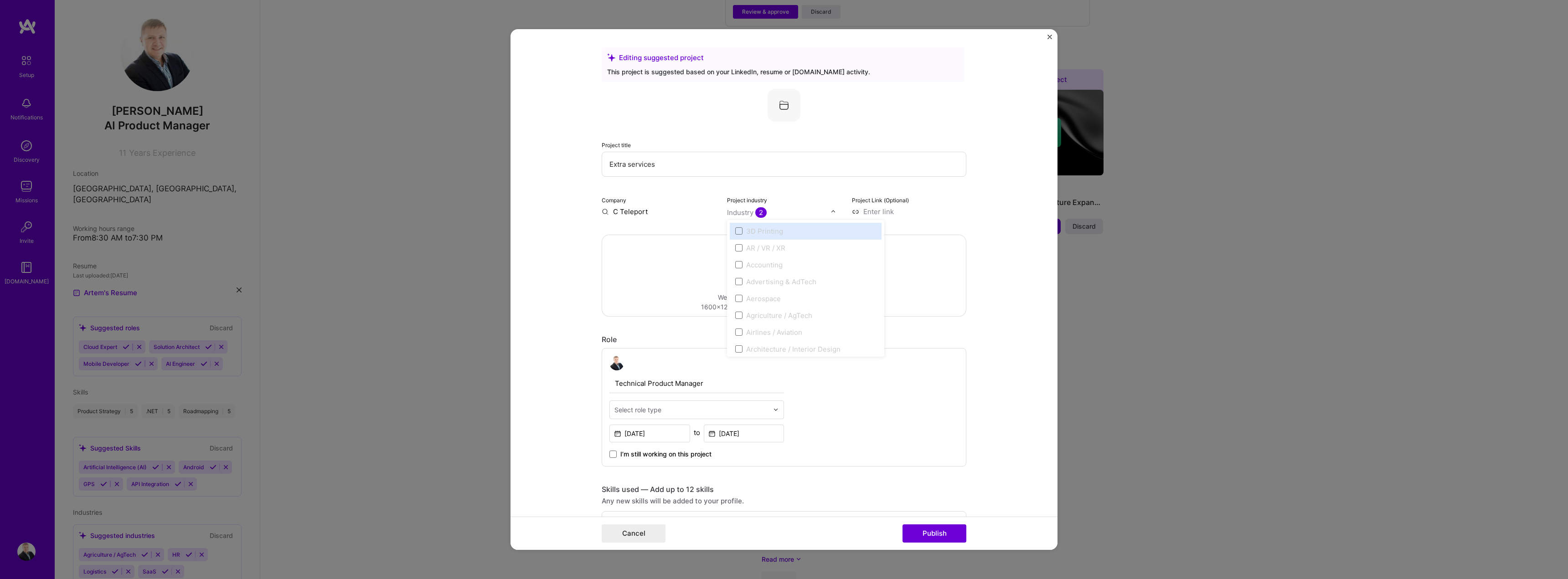
click at [735, 209] on div "Industry 2" at bounding box center [747, 213] width 40 height 9
click at [737, 242] on icon at bounding box center [739, 244] width 5 height 4
type input "saa"
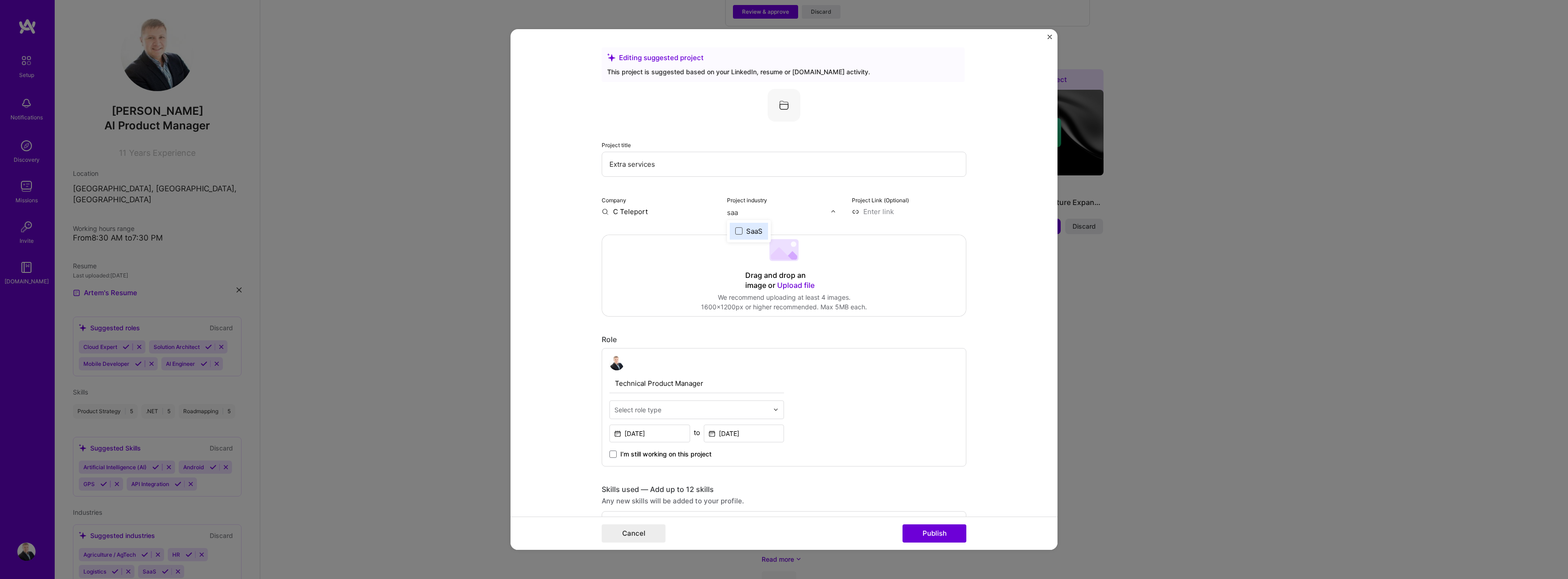
click at [738, 230] on span at bounding box center [739, 231] width 8 height 8
click at [918, 201] on div "Project Link (Optional)" at bounding box center [909, 206] width 114 height 22
click at [886, 207] on input at bounding box center [909, 212] width 114 height 9
click at [667, 162] on input "Extra services" at bounding box center [784, 164] width 365 height 26
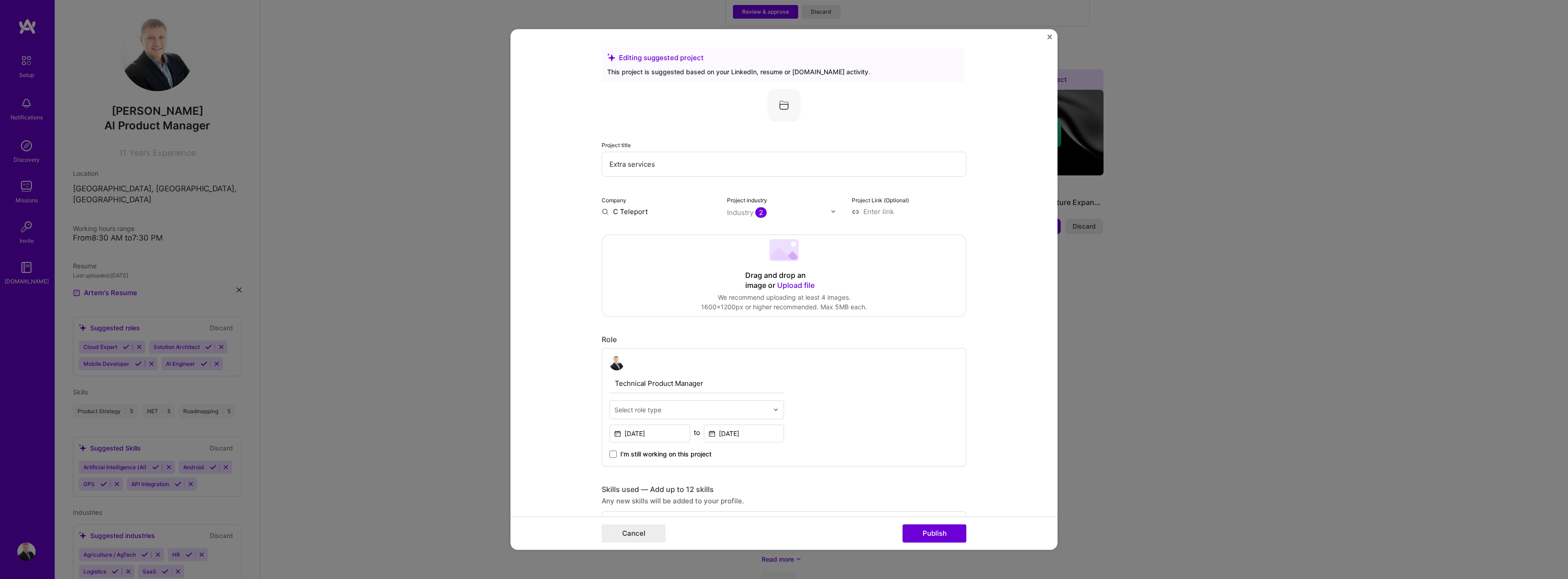
click at [667, 162] on input "Extra services" at bounding box center [784, 164] width 365 height 26
click at [877, 213] on input at bounding box center [909, 212] width 114 height 9
paste input "[URL][DOMAIN_NAME]"
type input "[URL][DOMAIN_NAME]"
click at [1014, 247] on form "Editing suggested project This project is suggested based on your LinkedIn, res…" at bounding box center [783, 290] width 547 height 521
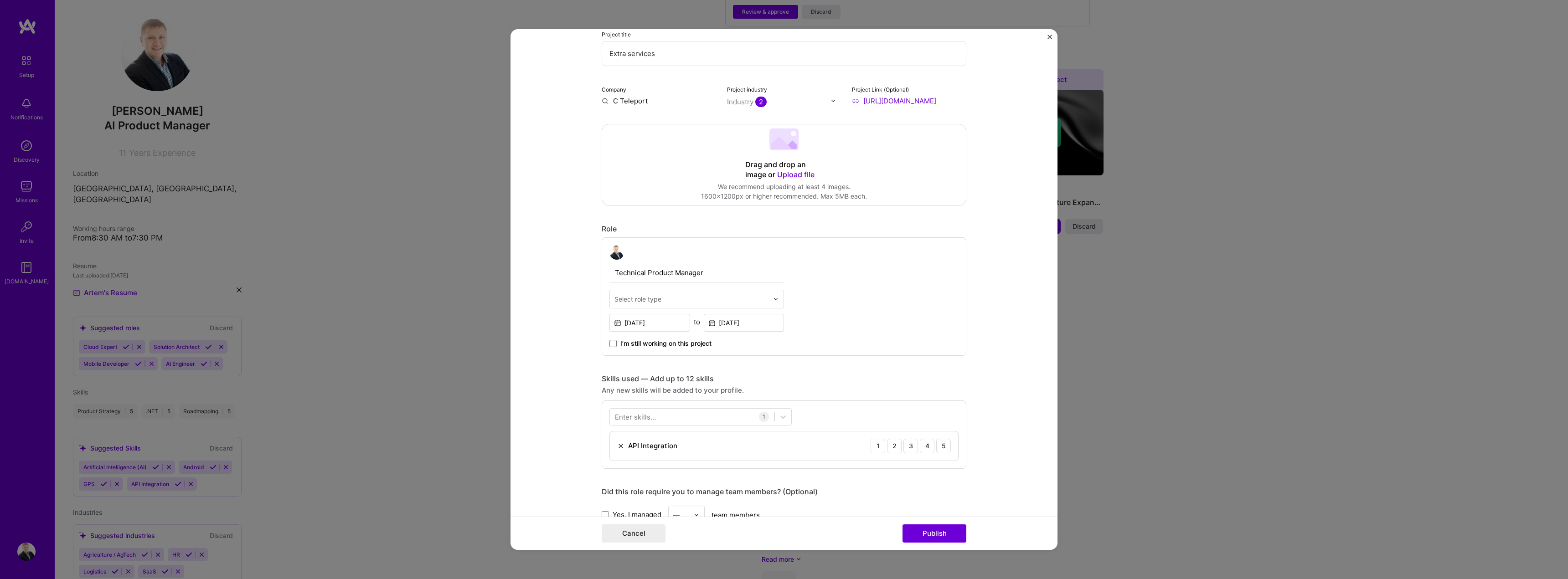
scroll to position [182, 0]
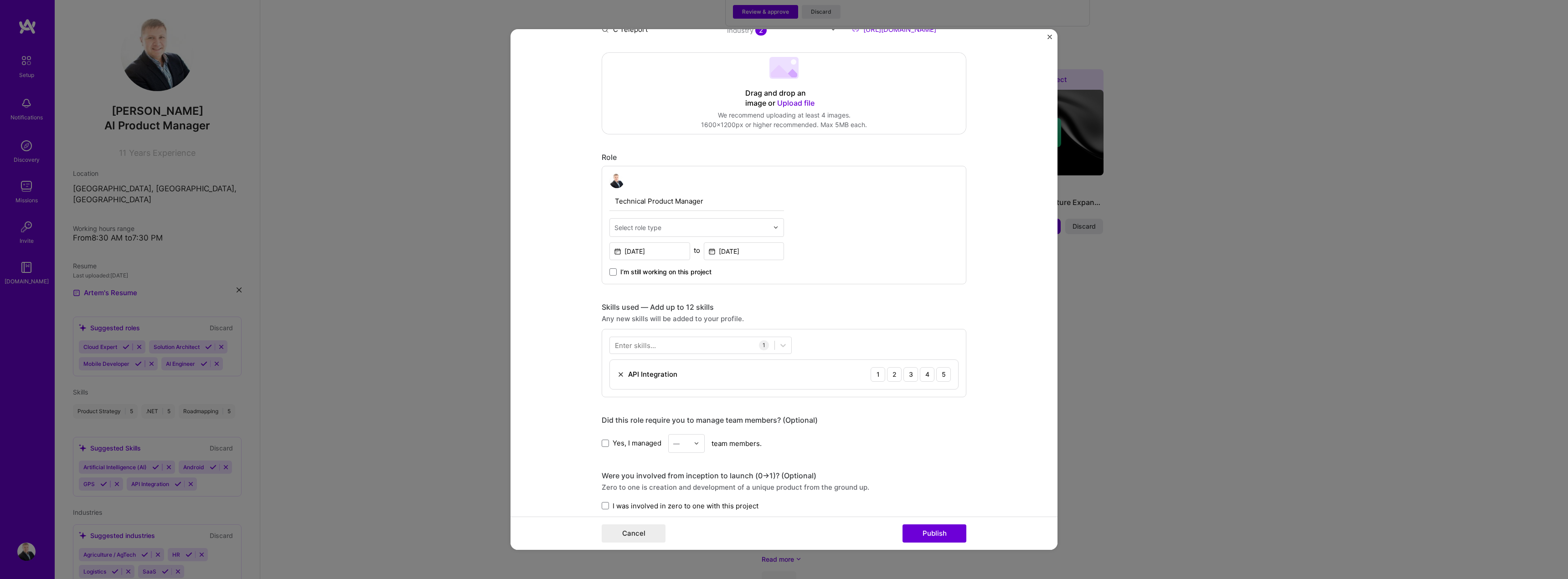
click at [758, 223] on input "text" at bounding box center [690, 228] width 154 height 9
type input "{"
type input "Produc"
click at [688, 285] on div "Product Manager" at bounding box center [696, 285] width 169 height 17
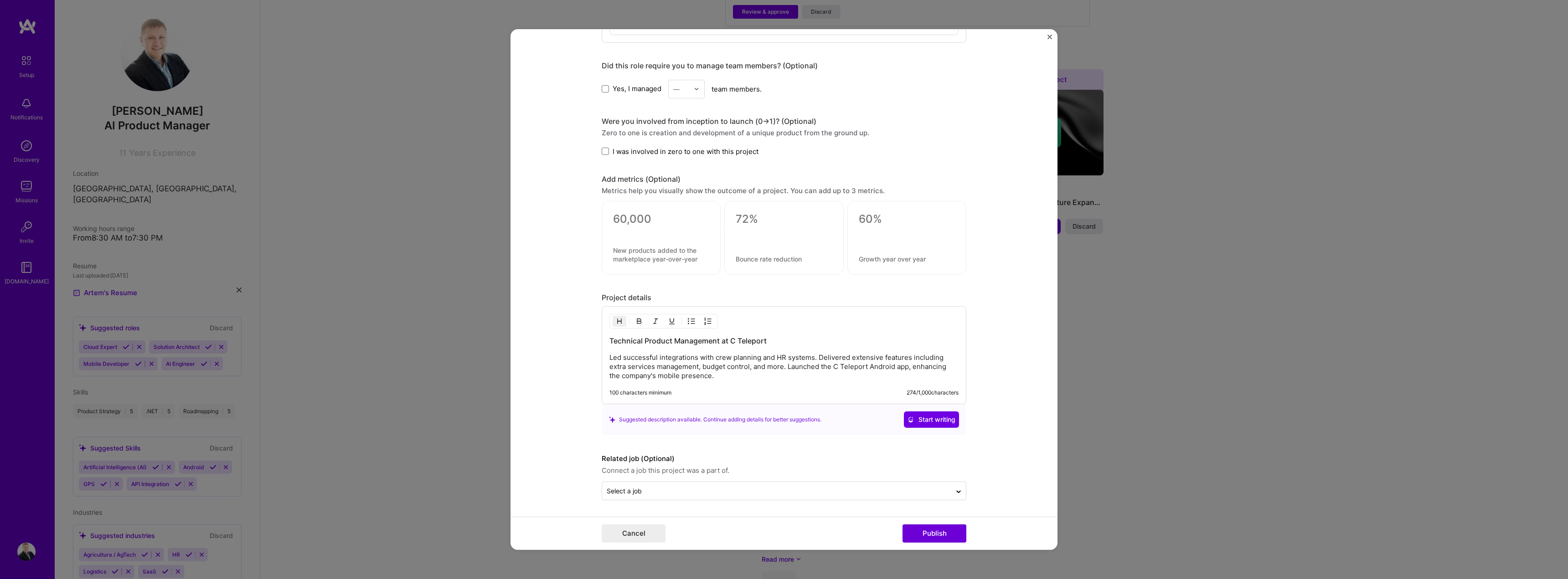
scroll to position [492, 0]
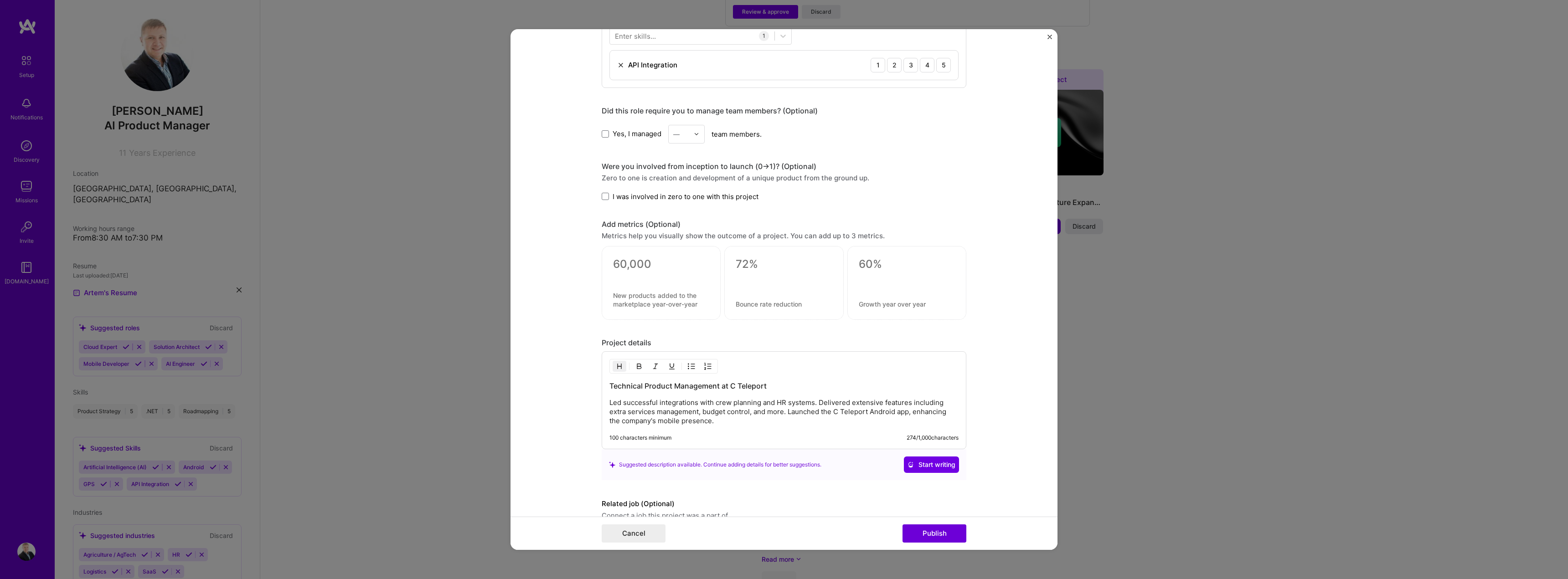
drag, startPoint x: 952, startPoint y: 528, endPoint x: 760, endPoint y: 521, distance: 192.1
click at [760, 521] on div "Cancel Publish" at bounding box center [783, 533] width 547 height 33
click at [1048, 34] on form "Editing suggested project This project is suggested based on your LinkedIn, res…" at bounding box center [783, 290] width 547 height 521
click at [1048, 37] on img "Close" at bounding box center [1049, 37] width 5 height 5
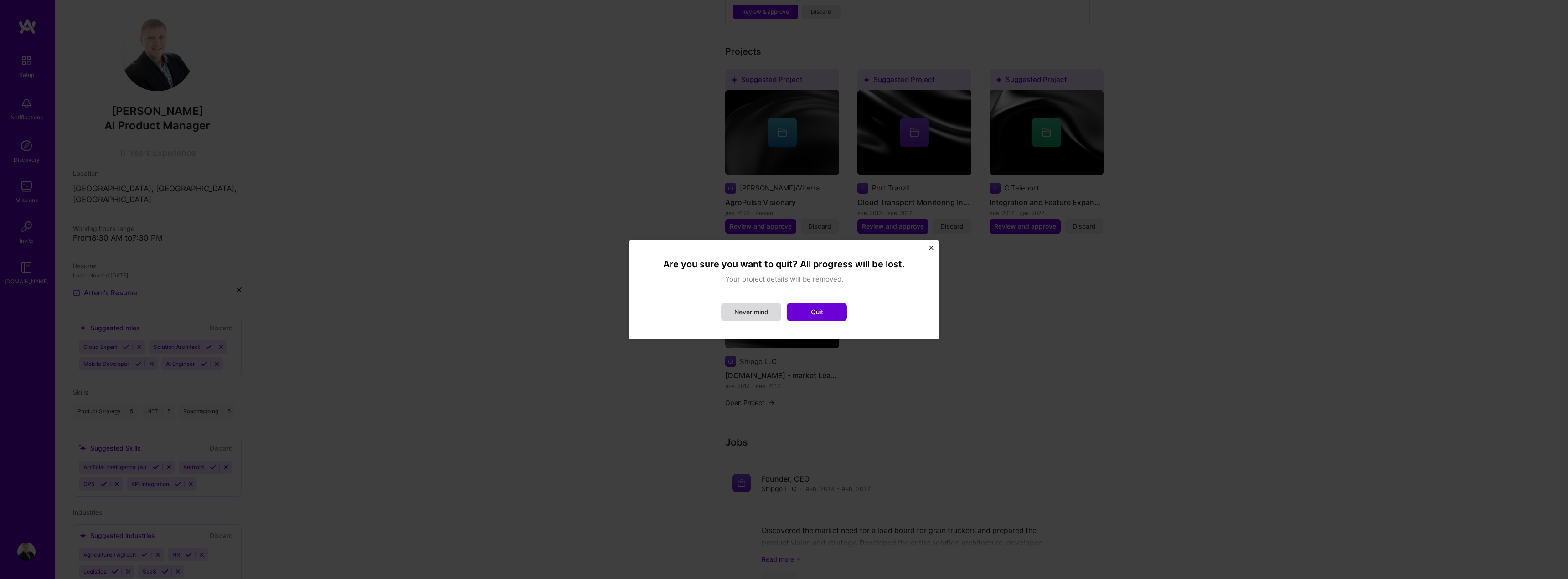
click at [753, 312] on button "Never mind" at bounding box center [751, 312] width 60 height 18
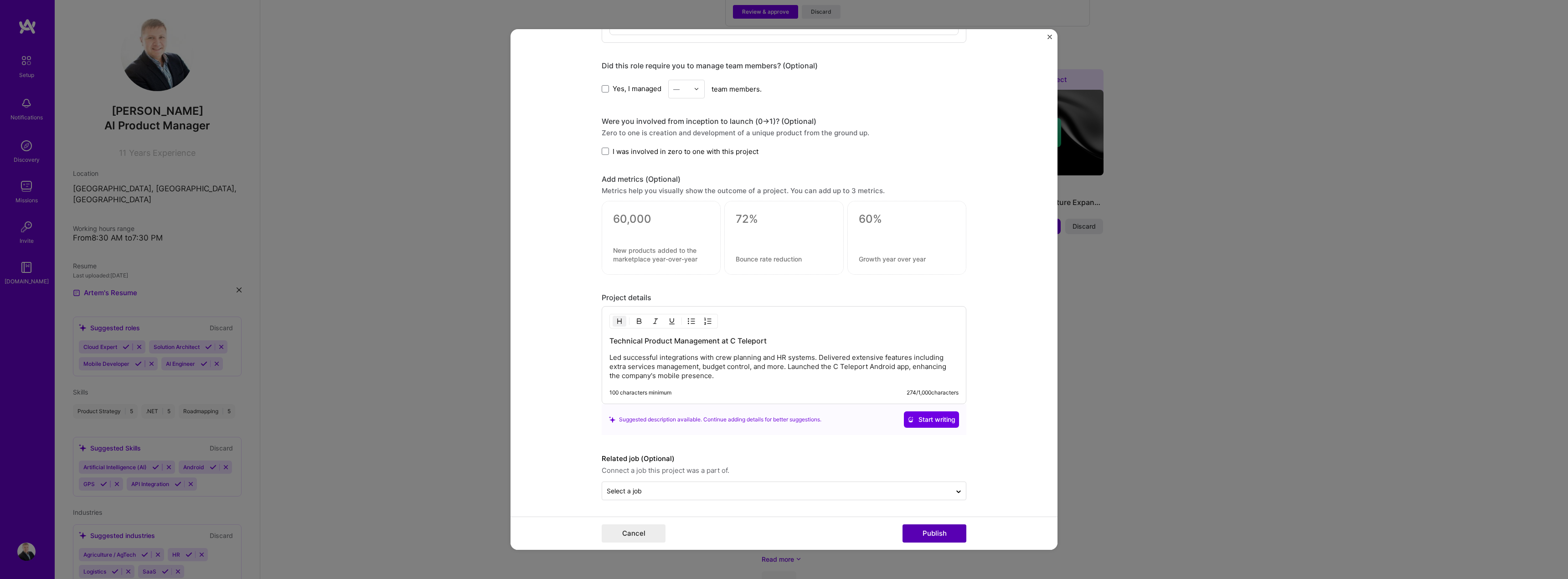
click at [951, 529] on button "Publish" at bounding box center [934, 533] width 64 height 18
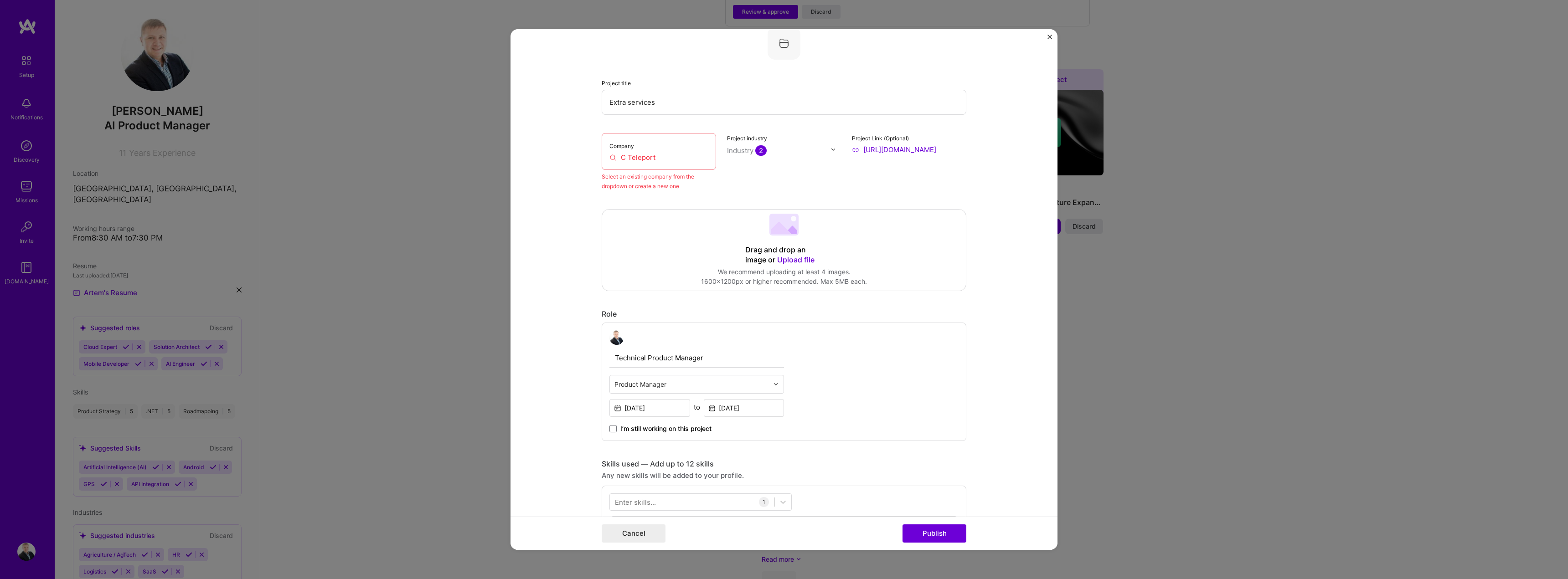
scroll to position [60, 0]
click at [669, 156] on input "C Teleport" at bounding box center [658, 160] width 99 height 9
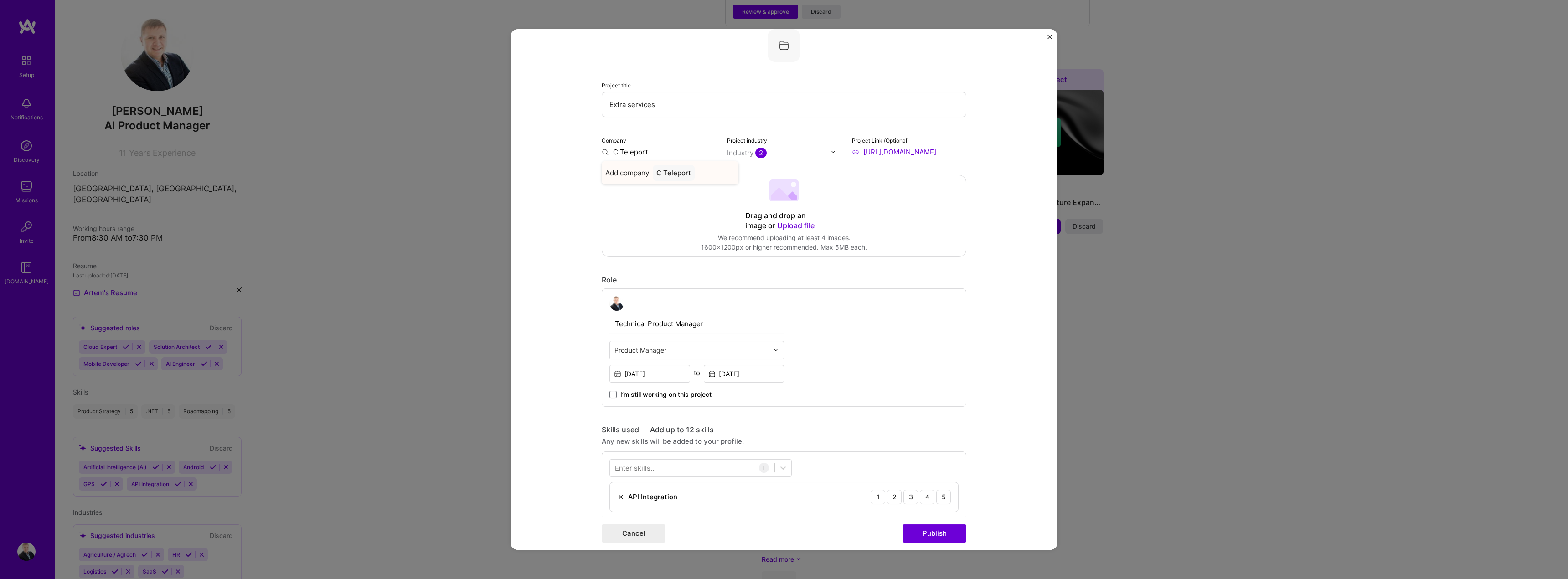
type input "C Teleport"
click at [668, 168] on div "C Teleport" at bounding box center [673, 173] width 42 height 16
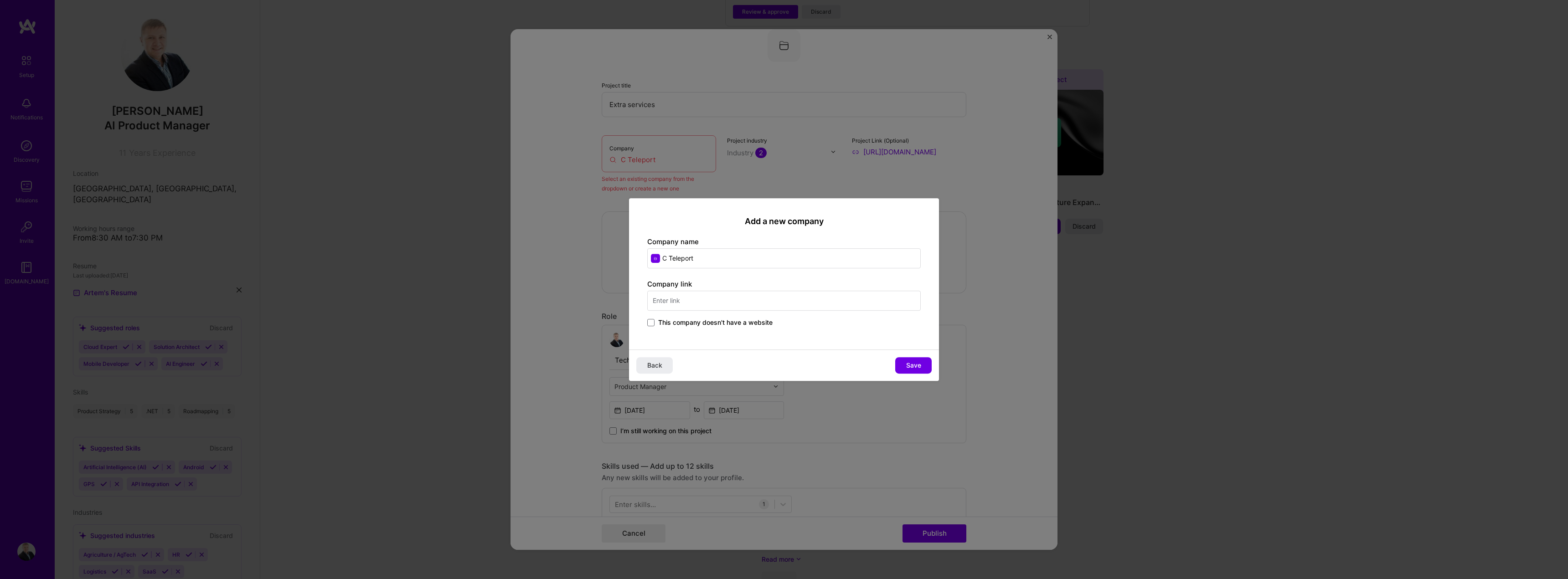
click at [714, 301] on input "text" at bounding box center [784, 300] width 274 height 20
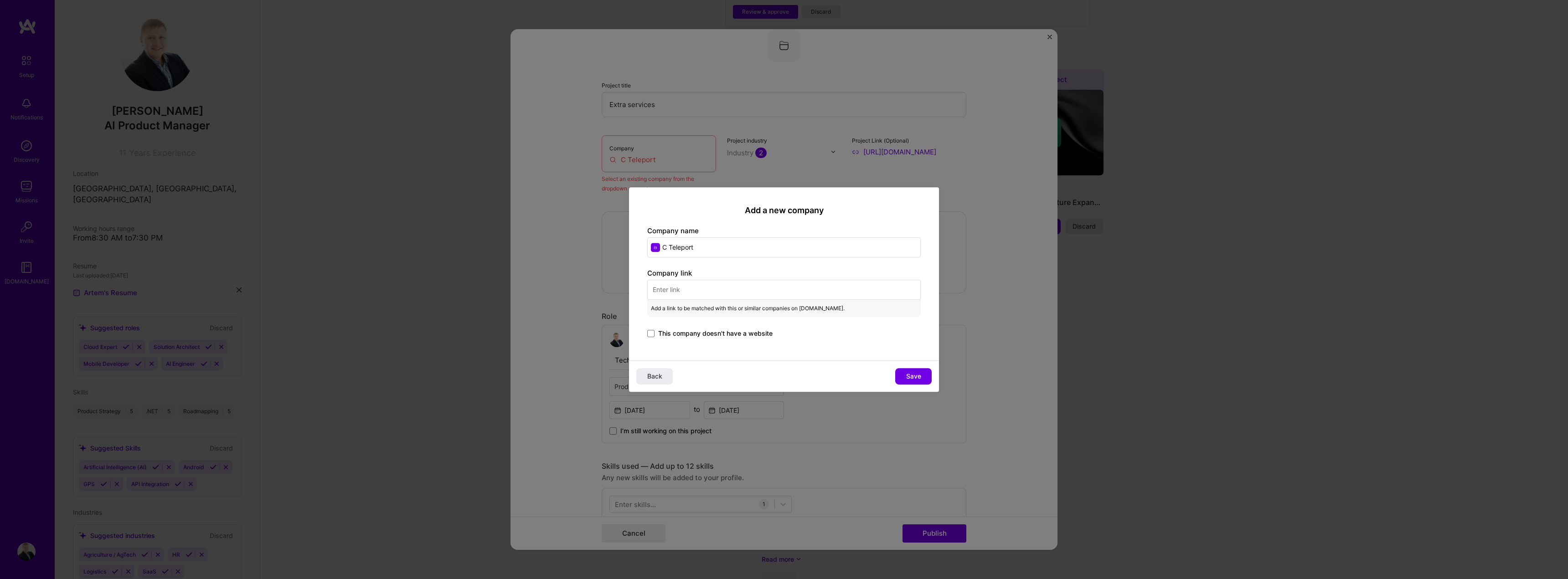
paste input "[URL][DOMAIN_NAME]"
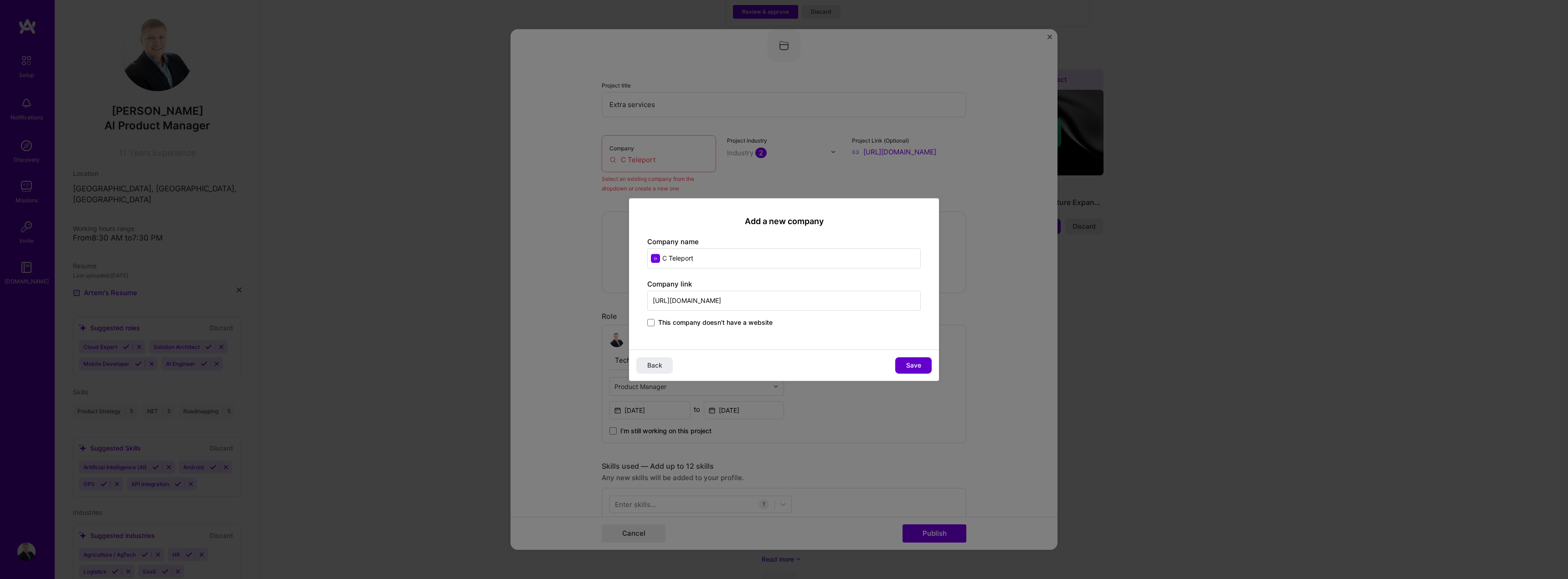
type input "[URL][DOMAIN_NAME]"
click at [913, 368] on span "Save" at bounding box center [913, 366] width 15 height 9
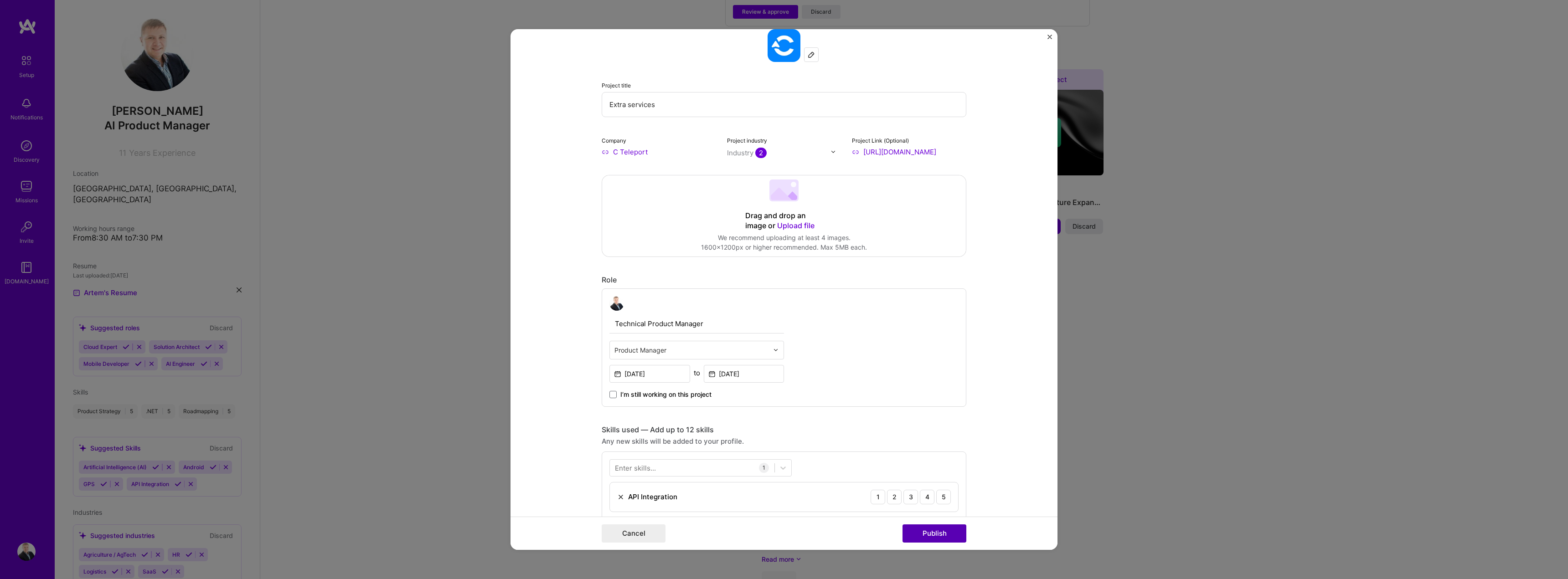
click at [944, 535] on button "Publish" at bounding box center [934, 533] width 64 height 18
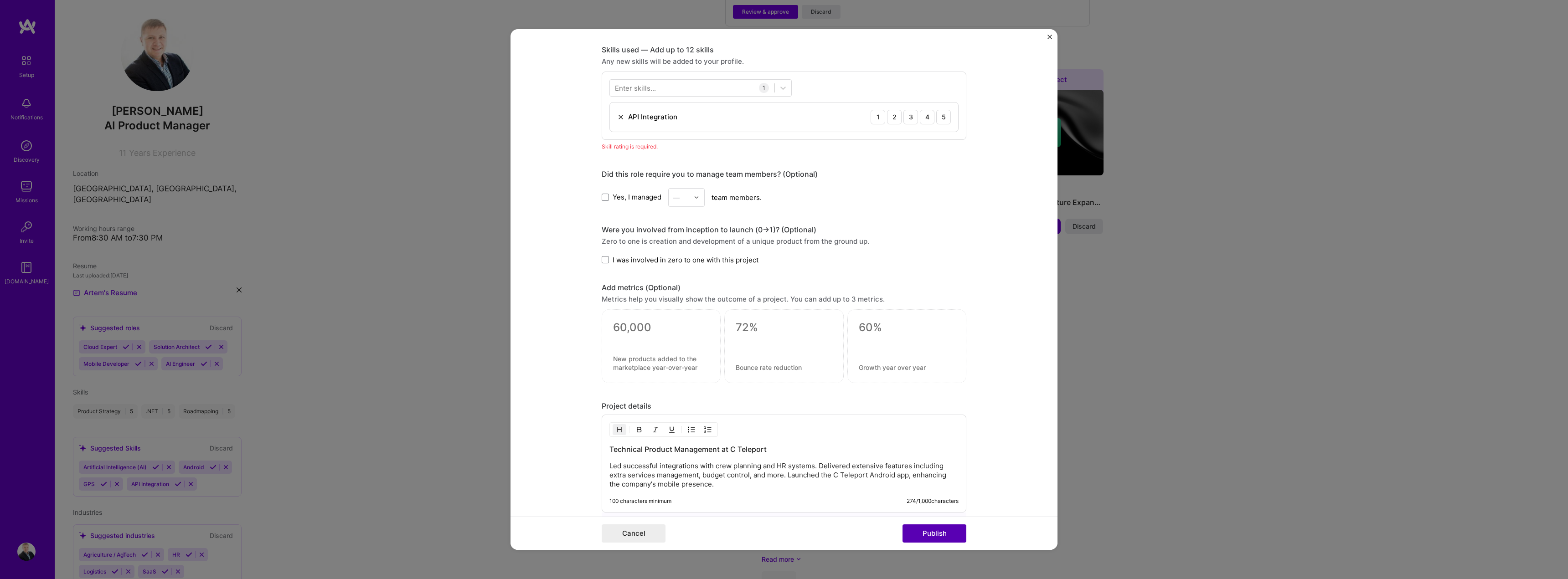
scroll to position [456, 0]
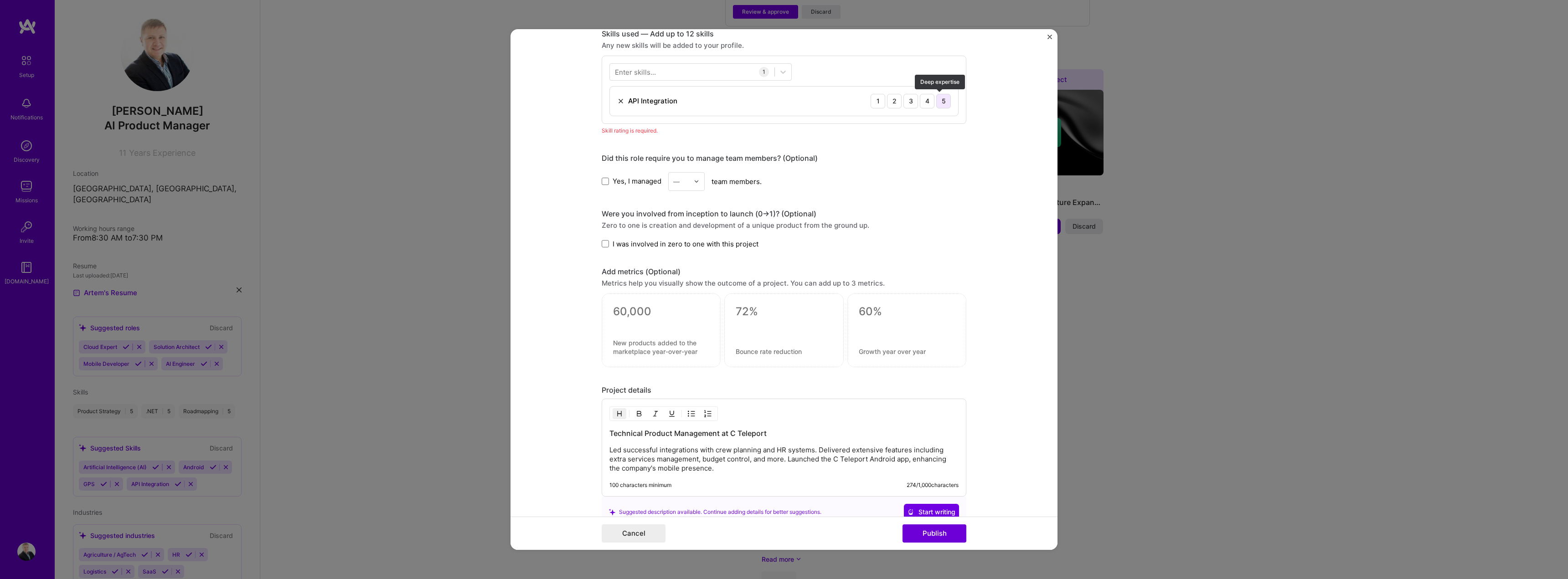
click at [946, 97] on div "5" at bounding box center [943, 100] width 14 height 14
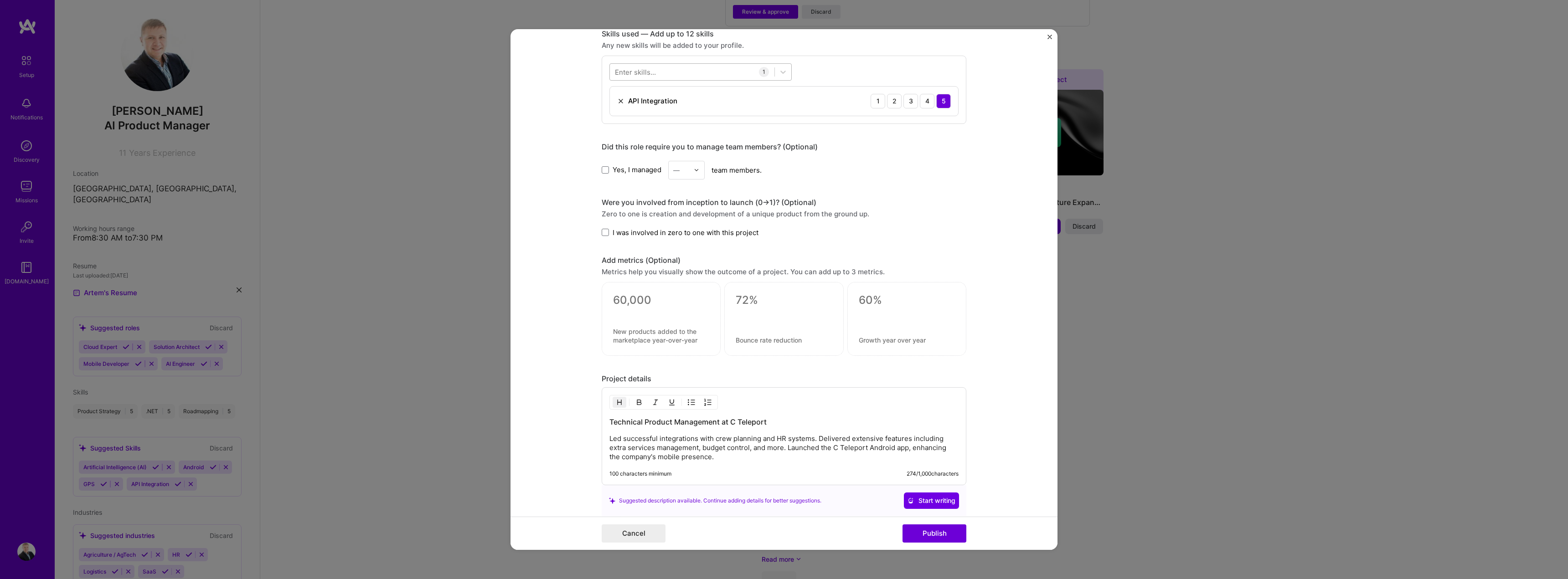
click at [715, 71] on div at bounding box center [692, 72] width 164 height 15
click at [618, 109] on span at bounding box center [619, 109] width 8 height 8
click at [0, 0] on input "checkbox" at bounding box center [0, 0] width 0 height 0
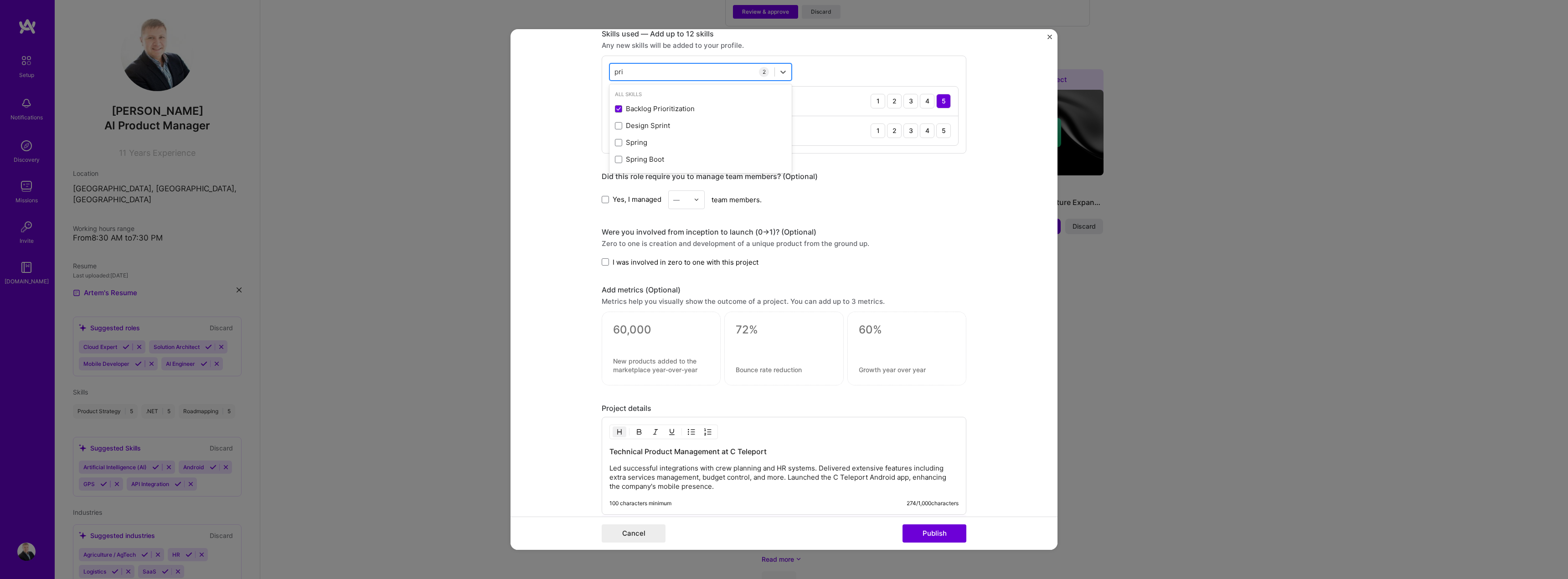
click at [646, 75] on div "pri pri" at bounding box center [692, 72] width 164 height 15
click at [617, 70] on input "pri" at bounding box center [619, 72] width 9 height 9
type input "d"
click at [617, 142] on span at bounding box center [619, 145] width 8 height 8
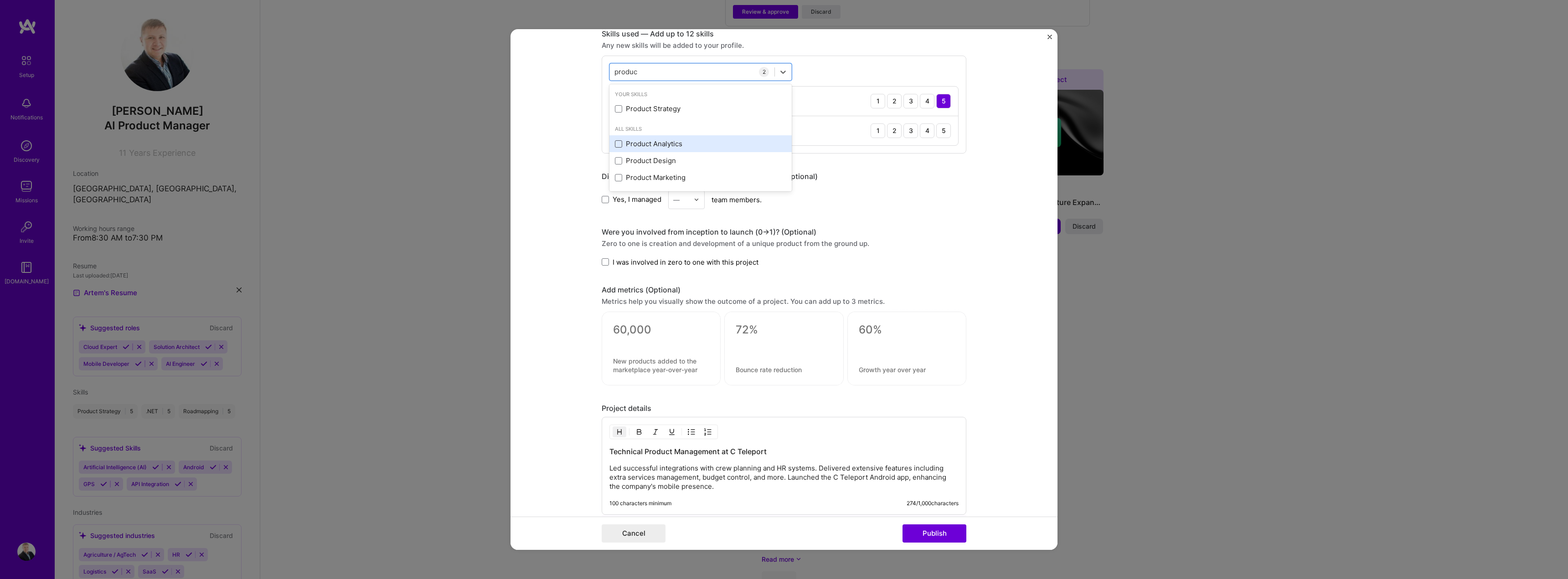
click at [0, 0] on input "checkbox" at bounding box center [0, 0] width 0 height 0
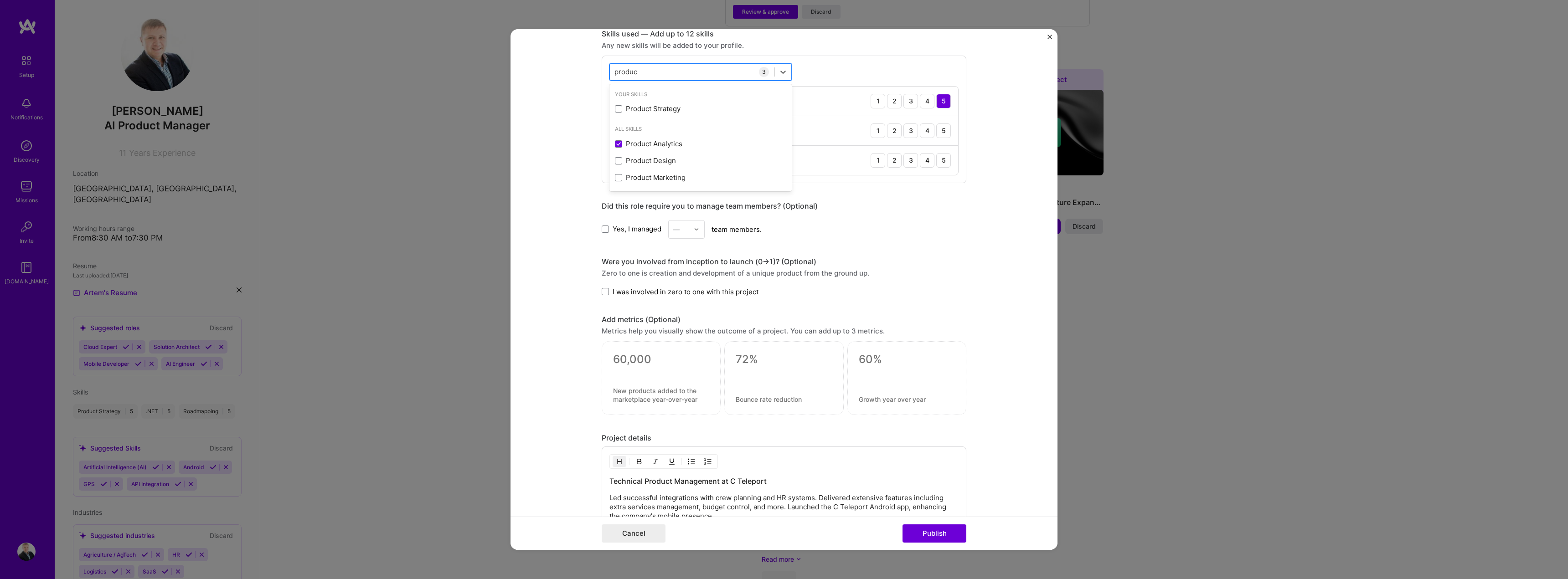
click at [632, 68] on input "produc" at bounding box center [625, 72] width 24 height 9
click at [638, 69] on div "produc produc" at bounding box center [692, 72] width 164 height 15
click at [637, 68] on div "produc produc" at bounding box center [692, 72] width 164 height 15
click at [626, 70] on input "produc" at bounding box center [625, 72] width 24 height 9
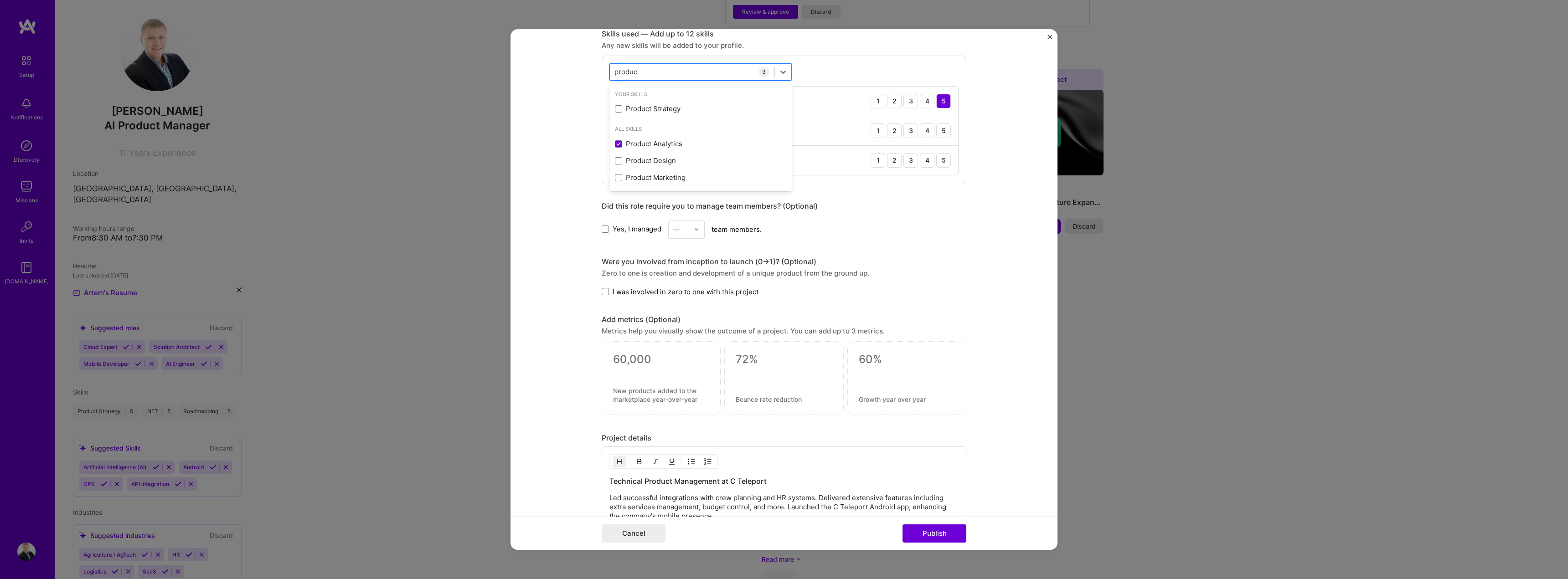
click at [626, 70] on input "produc" at bounding box center [625, 72] width 24 height 9
type input "d"
click at [619, 111] on span at bounding box center [619, 109] width 8 height 8
click at [0, 0] on input "checkbox" at bounding box center [0, 0] width 0 height 0
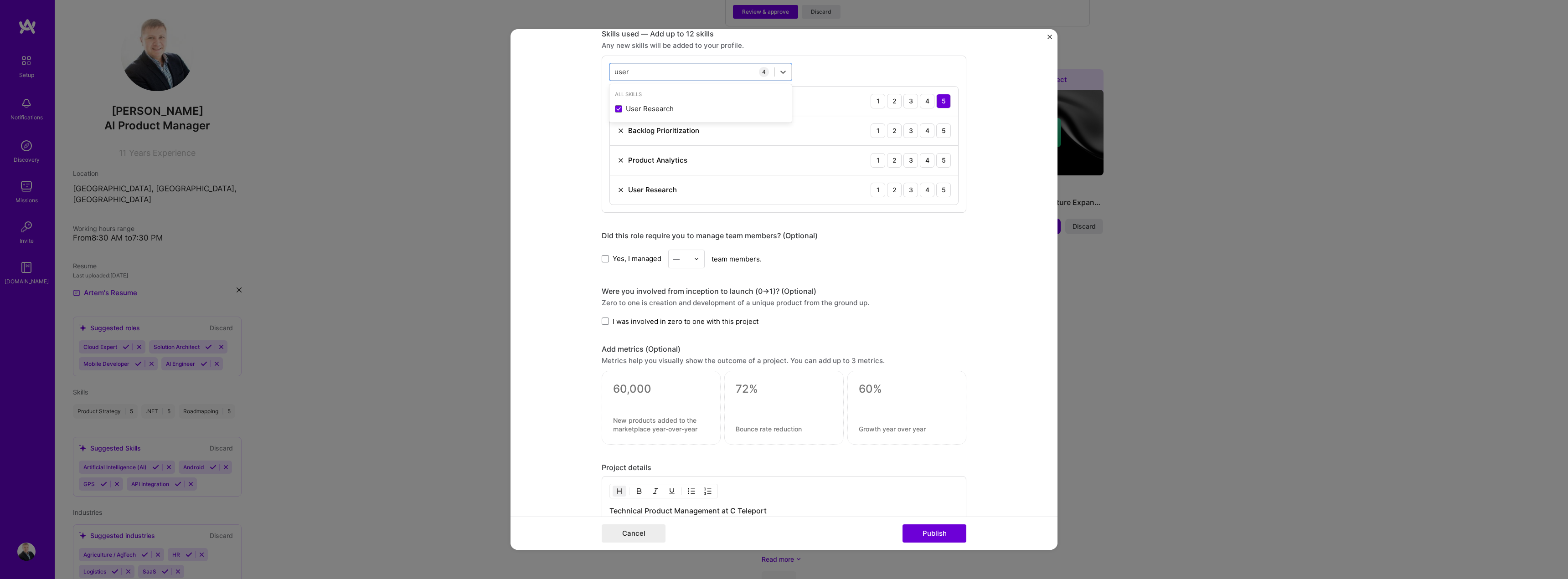
type input "user"
click at [862, 60] on div "user user 4 API Integration 1 2 3 4 5 Backlog Prioritization 1 2 3 4 5 Product …" at bounding box center [784, 134] width 365 height 157
click at [941, 130] on div "5" at bounding box center [943, 130] width 14 height 14
click at [941, 160] on div "5" at bounding box center [943, 160] width 14 height 14
click at [938, 194] on div "5" at bounding box center [943, 189] width 14 height 14
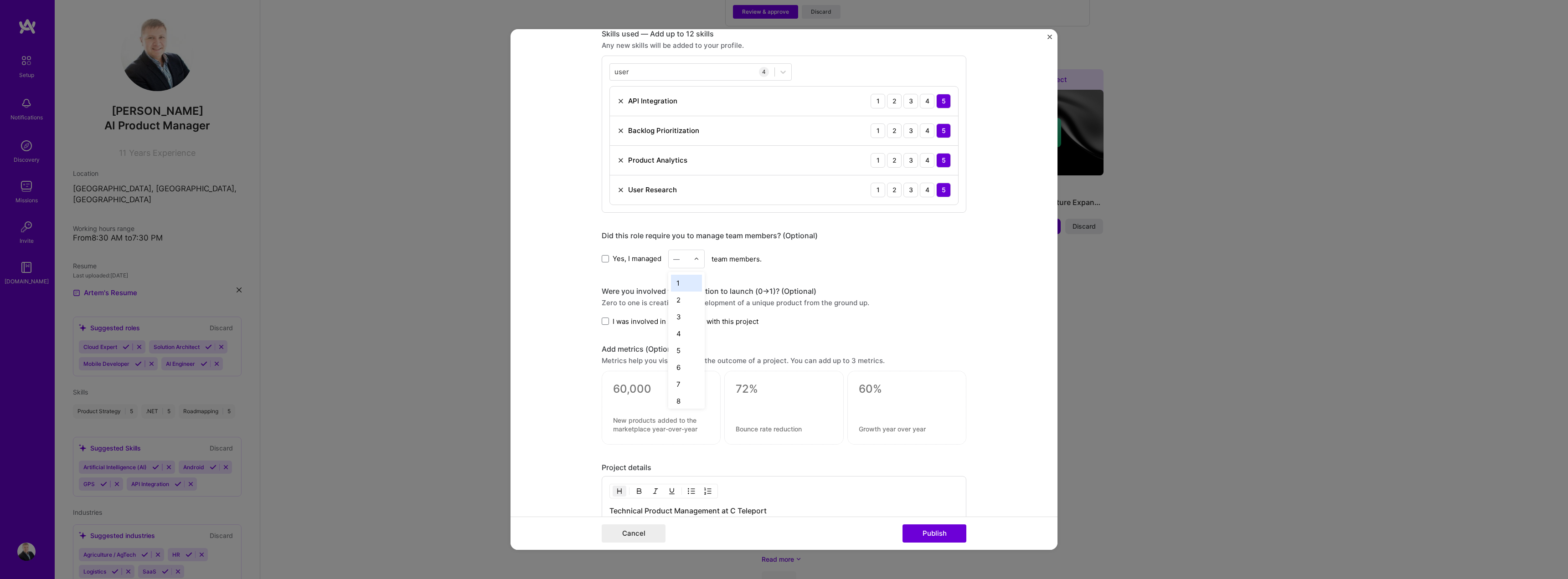
click at [680, 259] on input "text" at bounding box center [681, 259] width 16 height 9
click at [683, 321] on div "3" at bounding box center [686, 317] width 31 height 17
click at [732, 319] on span "I was involved in zero to one with this project" at bounding box center [685, 321] width 145 height 9
click at [0, 0] on input "I was involved in zero to one with this project" at bounding box center [0, 0] width 0 height 0
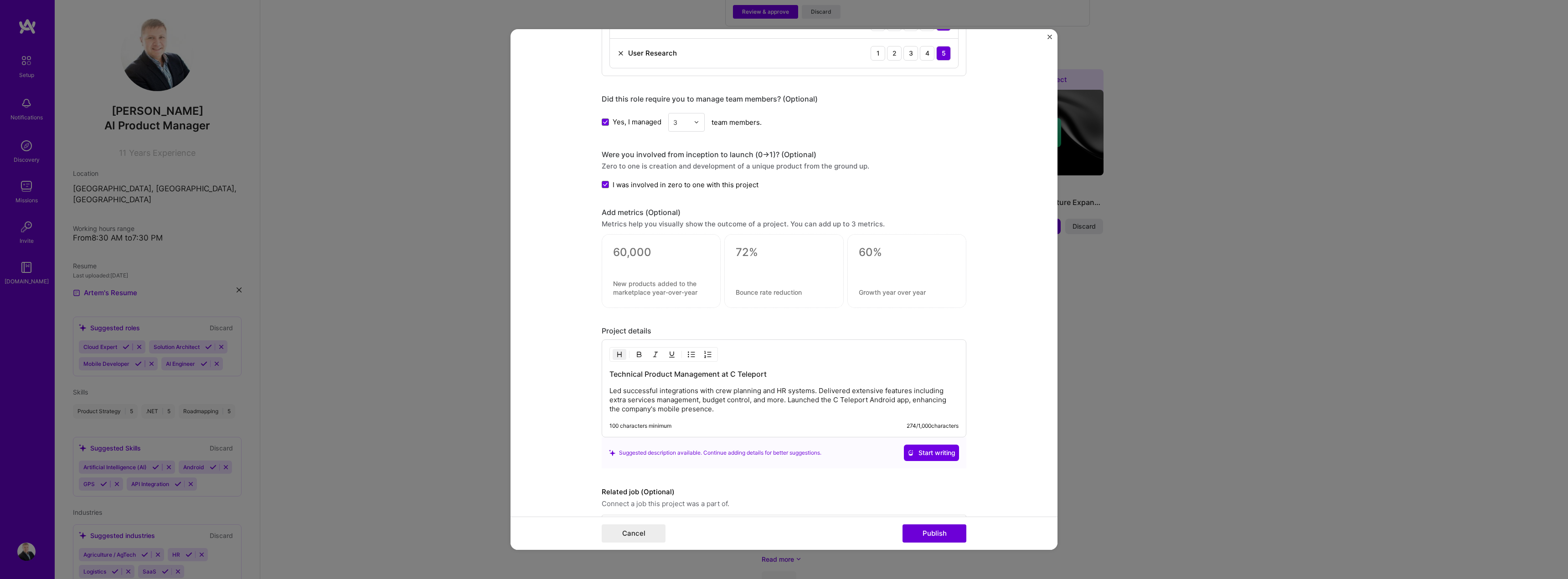
scroll to position [625, 0]
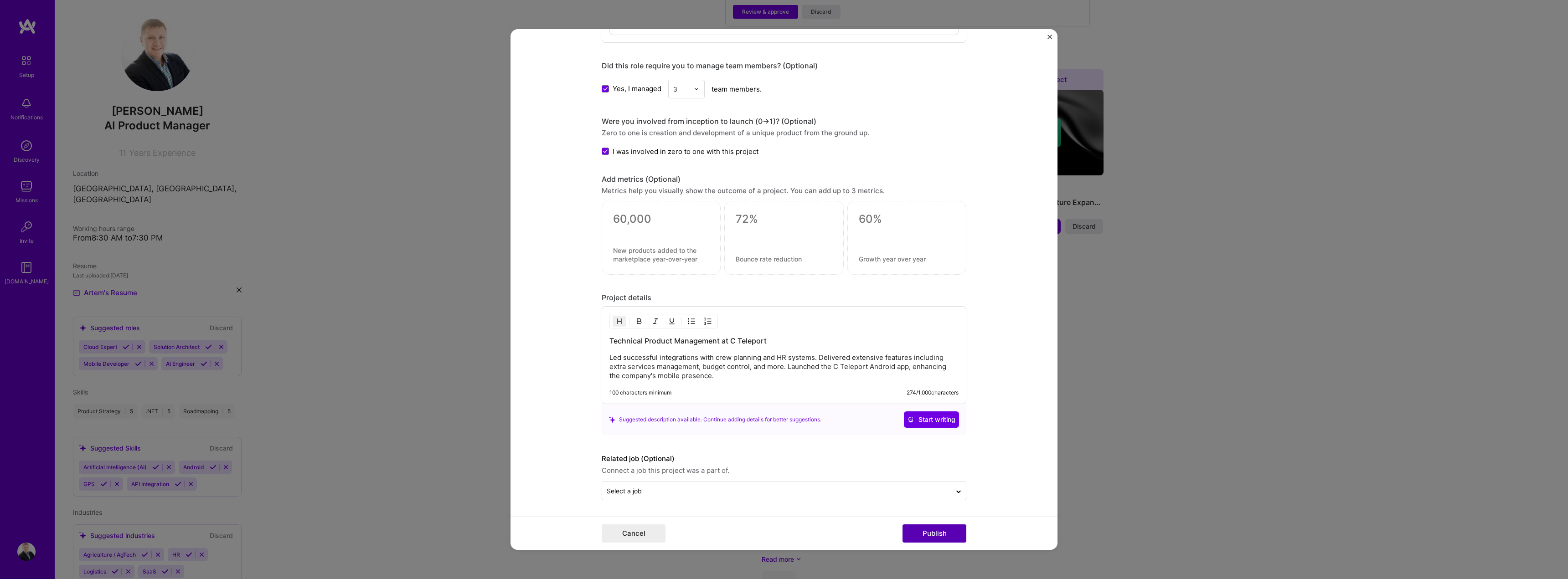
click at [938, 530] on button "Publish" at bounding box center [934, 533] width 64 height 18
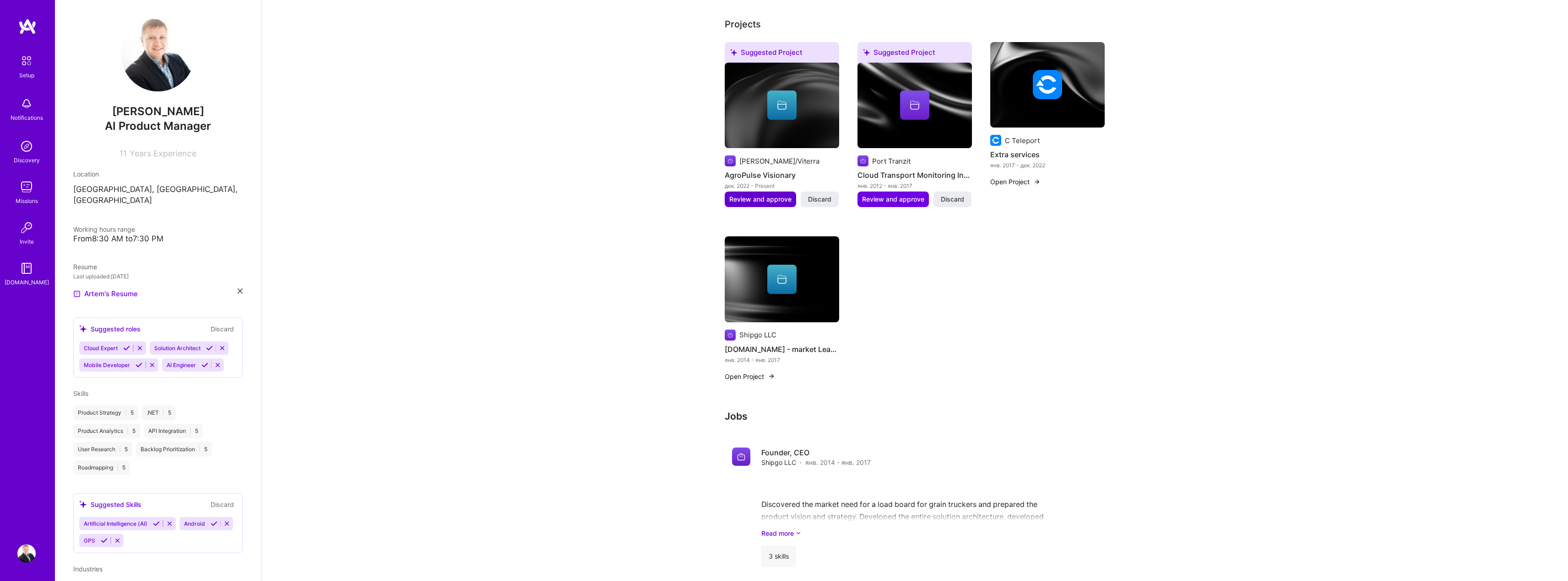
click at [765, 195] on span "Review and approve" at bounding box center [761, 200] width 63 height 9
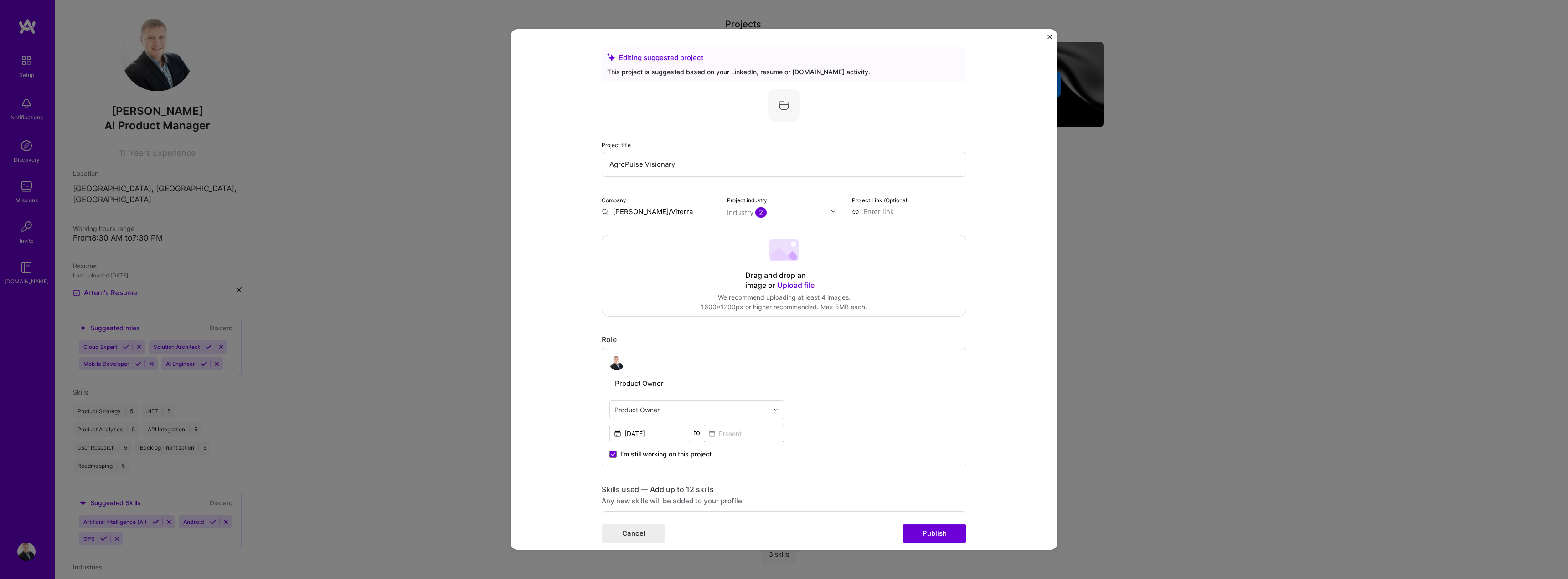
click at [653, 161] on input "AgroPulse Visionary" at bounding box center [784, 164] width 365 height 26
type input "AgroPulse"
click at [639, 209] on input "[PERSON_NAME]/Viterra" at bounding box center [658, 212] width 114 height 9
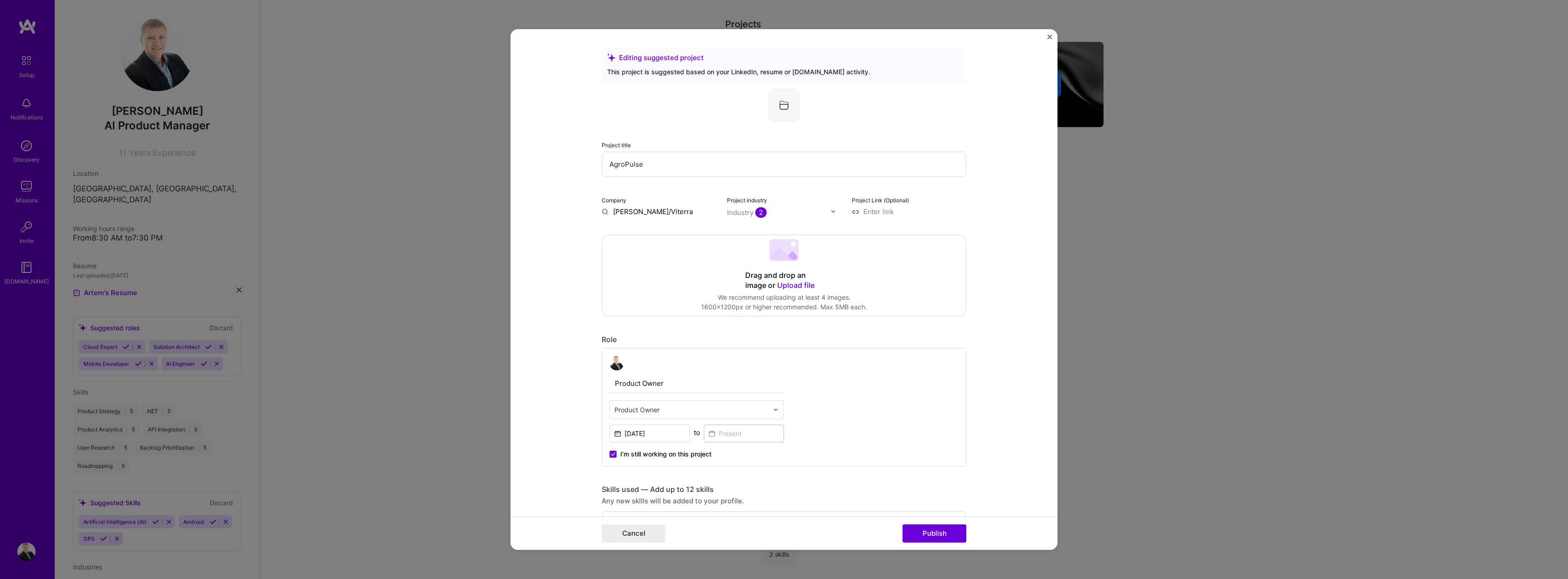
click at [639, 209] on input "[PERSON_NAME]/Viterra" at bounding box center [658, 212] width 114 height 9
type input "Viterra"
click at [671, 232] on div "Viterra" at bounding box center [668, 232] width 30 height 16
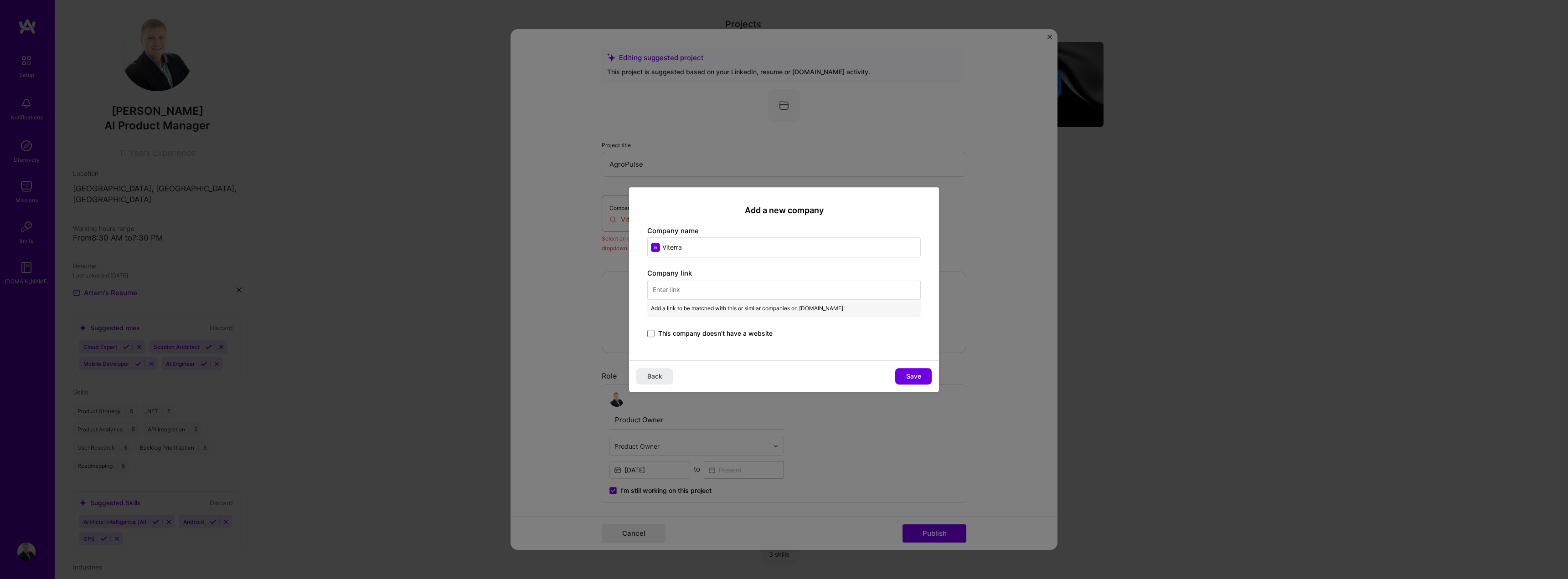
click at [731, 295] on input "text" at bounding box center [784, 289] width 274 height 20
paste input "[URL][DOMAIN_NAME]"
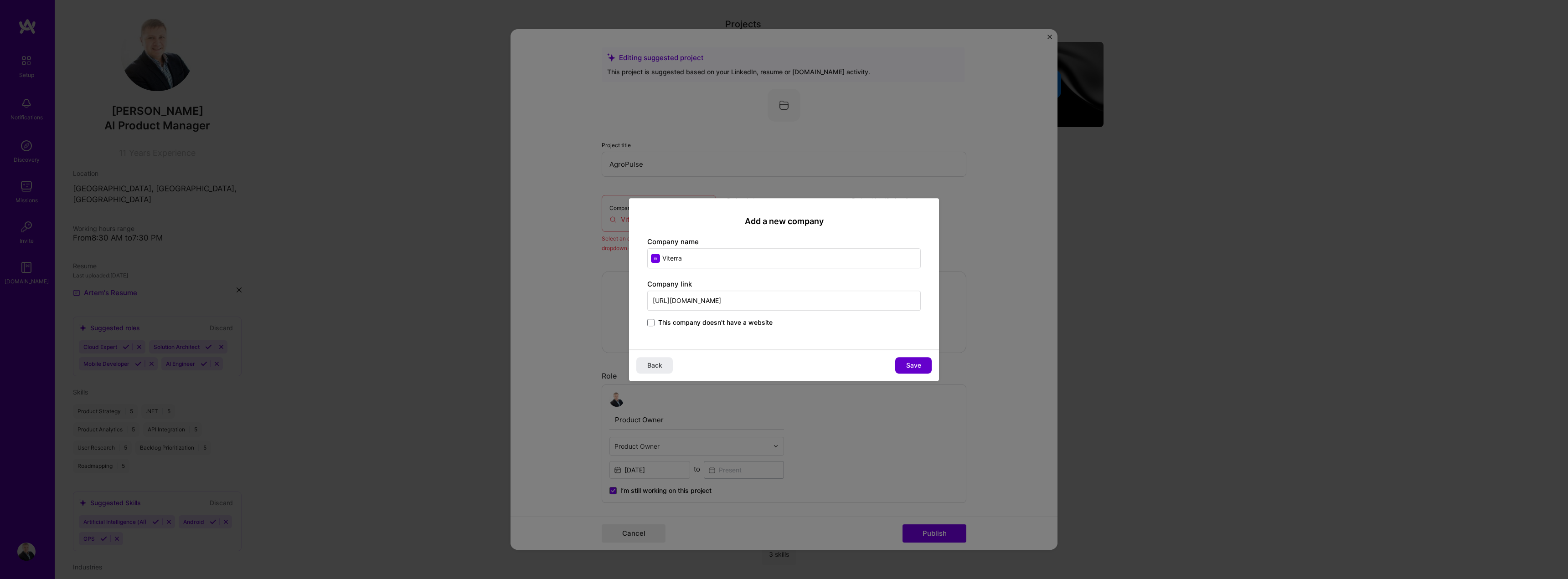
type input "[URL][DOMAIN_NAME]"
click at [923, 366] on button "Save" at bounding box center [913, 365] width 37 height 16
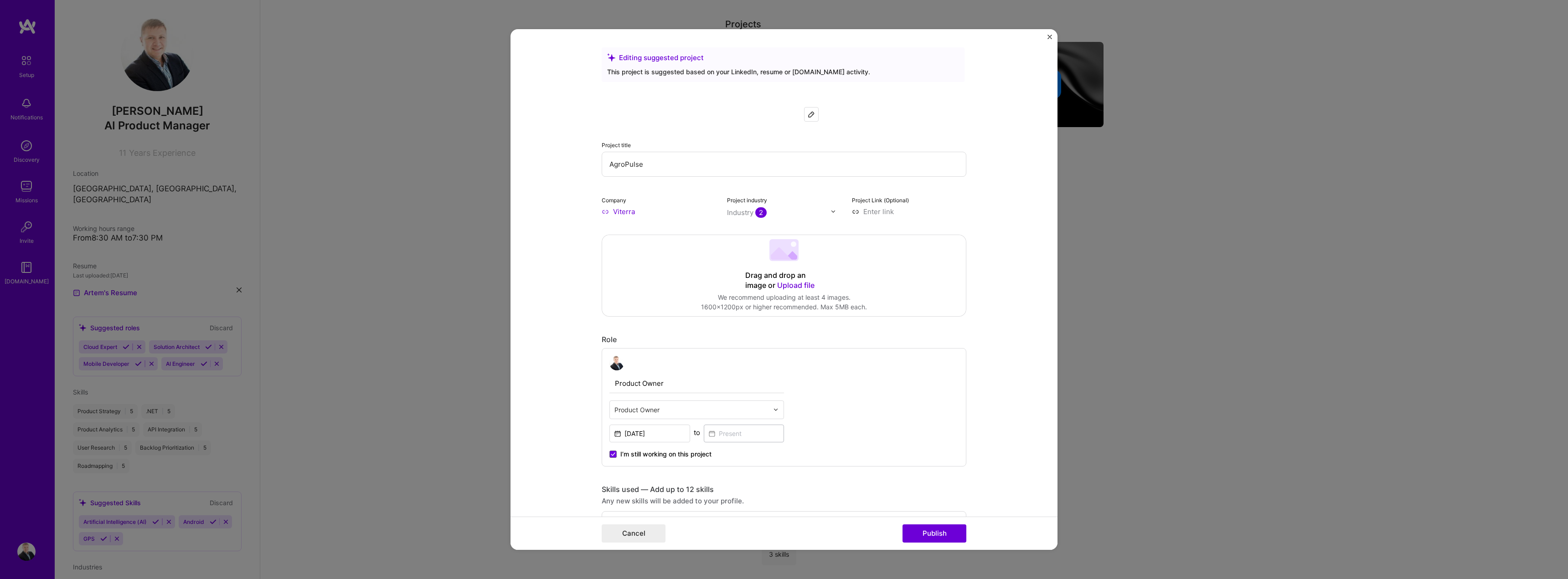
click at [751, 211] on div "Industry 2" at bounding box center [747, 213] width 40 height 9
click at [975, 188] on form "Editing suggested project This project is suggested based on your LinkedIn, res…" at bounding box center [783, 290] width 547 height 521
click at [878, 213] on input at bounding box center [909, 212] width 114 height 9
click at [939, 192] on div "Project title AgroPulse Company Viterra Project industry Industry 2 Project Lin…" at bounding box center [784, 152] width 365 height 128
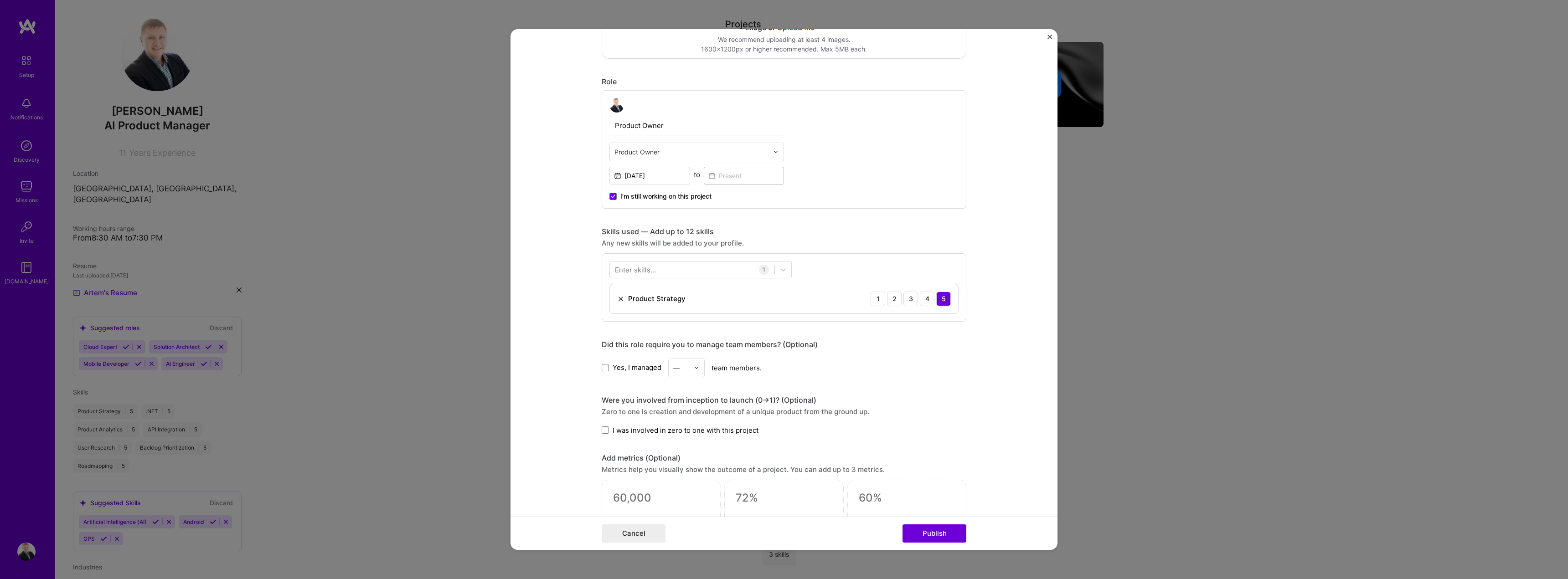
scroll to position [274, 0]
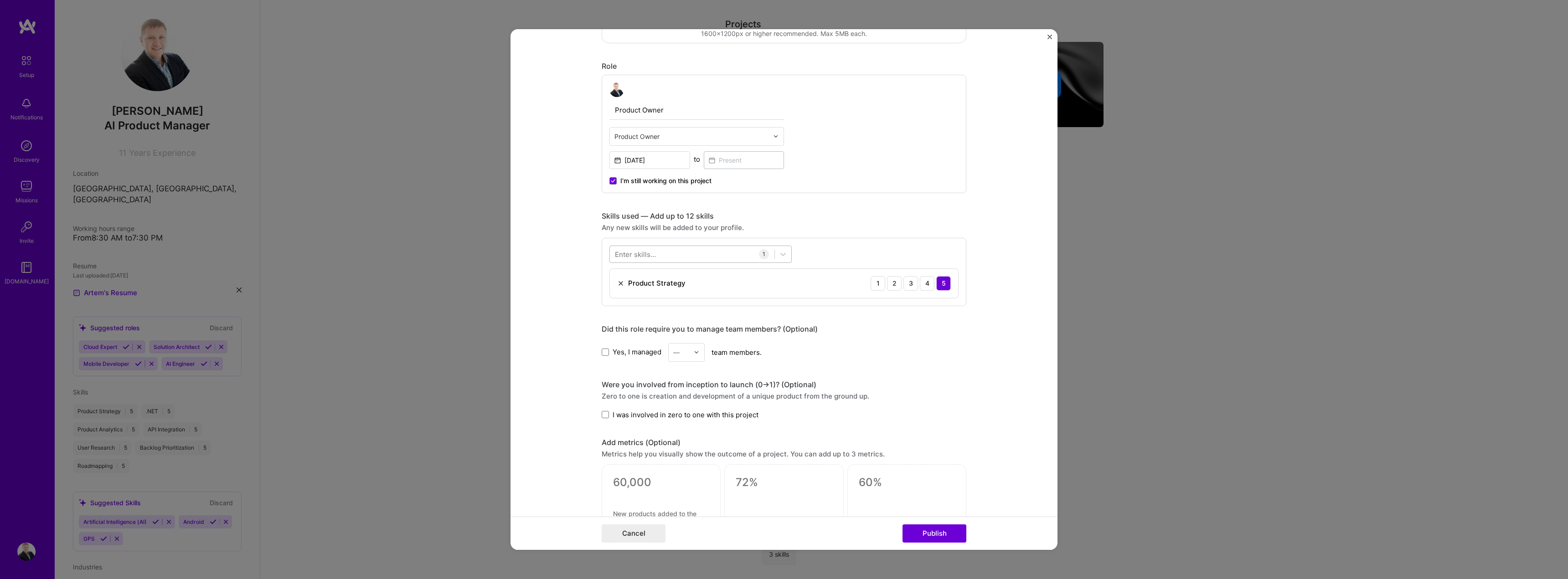
click at [672, 256] on div at bounding box center [692, 254] width 164 height 15
click at [624, 306] on div "Roadmapping" at bounding box center [700, 308] width 171 height 9
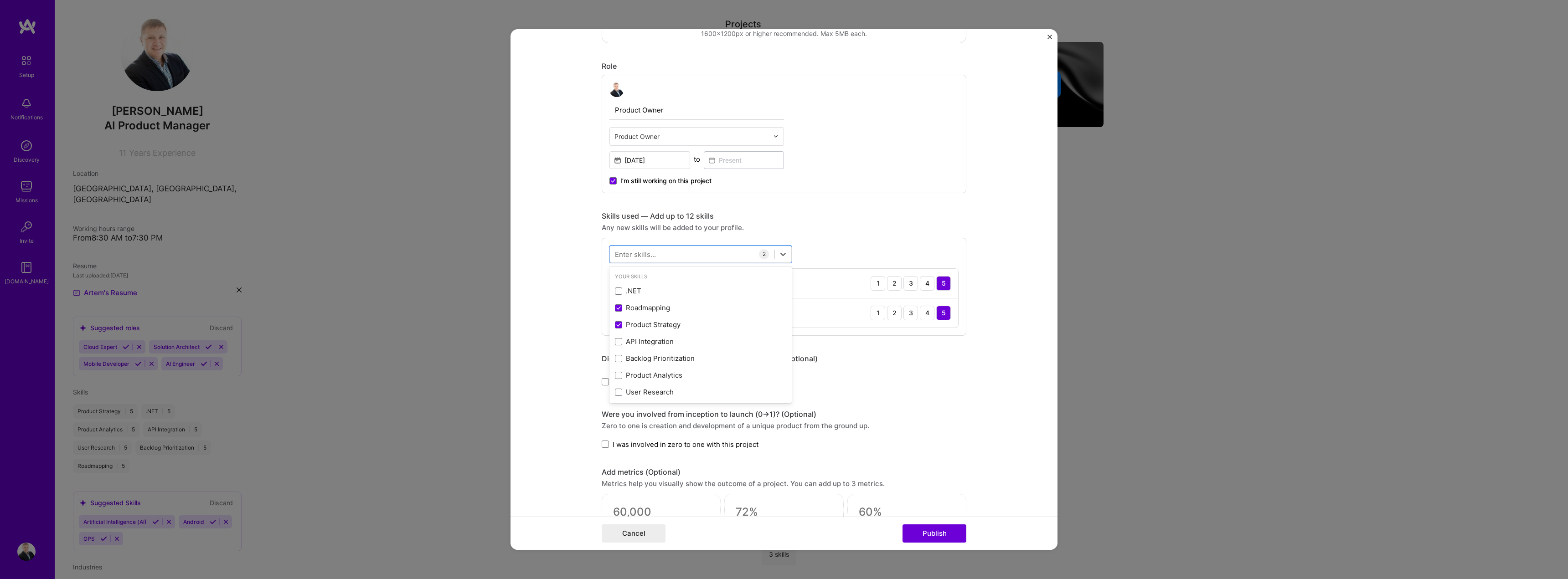
click at [646, 257] on div "Enter skills..." at bounding box center [635, 254] width 41 height 9
click at [646, 256] on div "Enter skills..." at bounding box center [635, 254] width 41 height 9
click at [641, 255] on div "Enter skills..." at bounding box center [635, 254] width 41 height 9
click at [615, 357] on span at bounding box center [619, 359] width 8 height 8
click at [0, 0] on input "checkbox" at bounding box center [0, 0] width 0 height 0
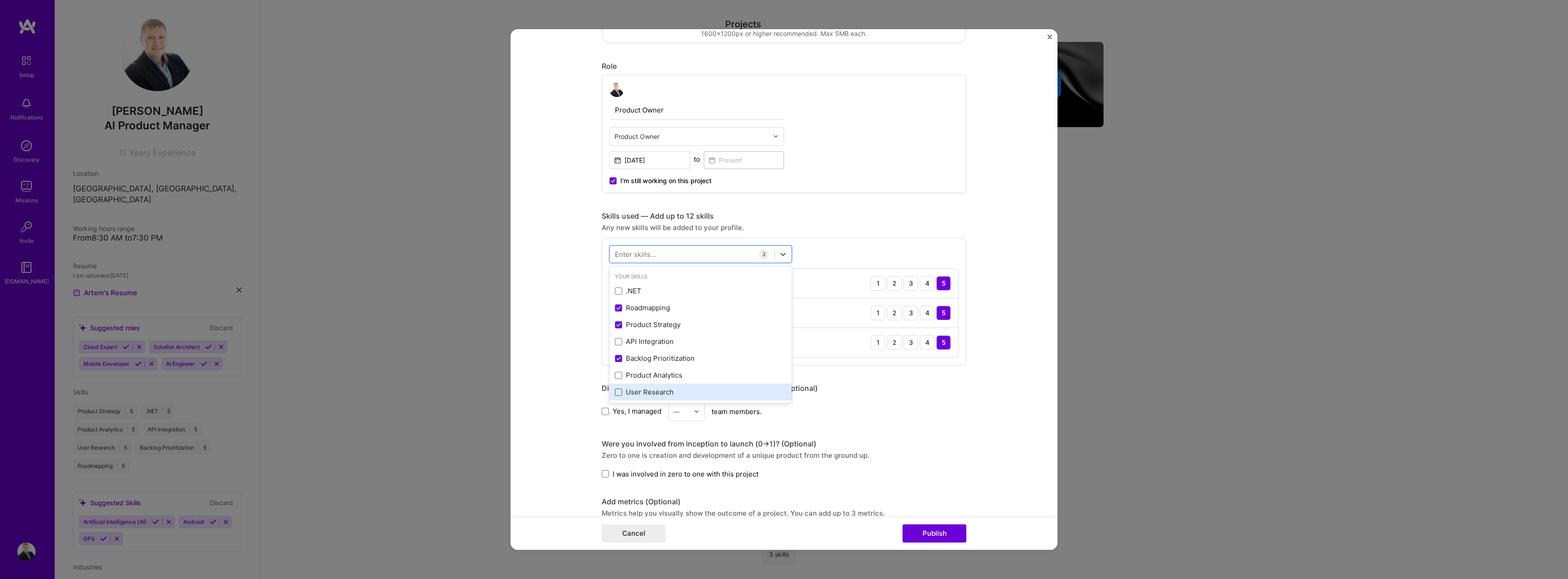
click at [616, 394] on span at bounding box center [619, 393] width 8 height 8
click at [0, 0] on input "checkbox" at bounding box center [0, 0] width 0 height 0
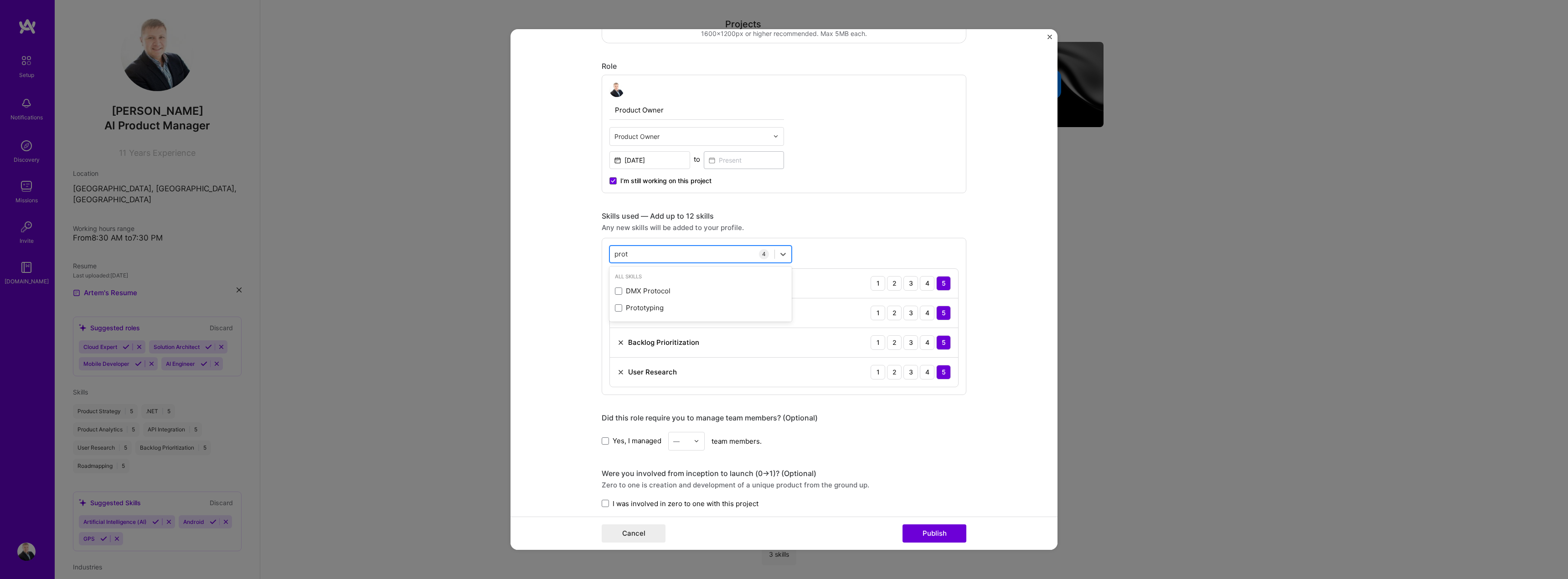
scroll to position [0, 0]
click at [616, 307] on span at bounding box center [619, 308] width 8 height 8
click at [0, 0] on input "checkbox" at bounding box center [0, 0] width 0 height 0
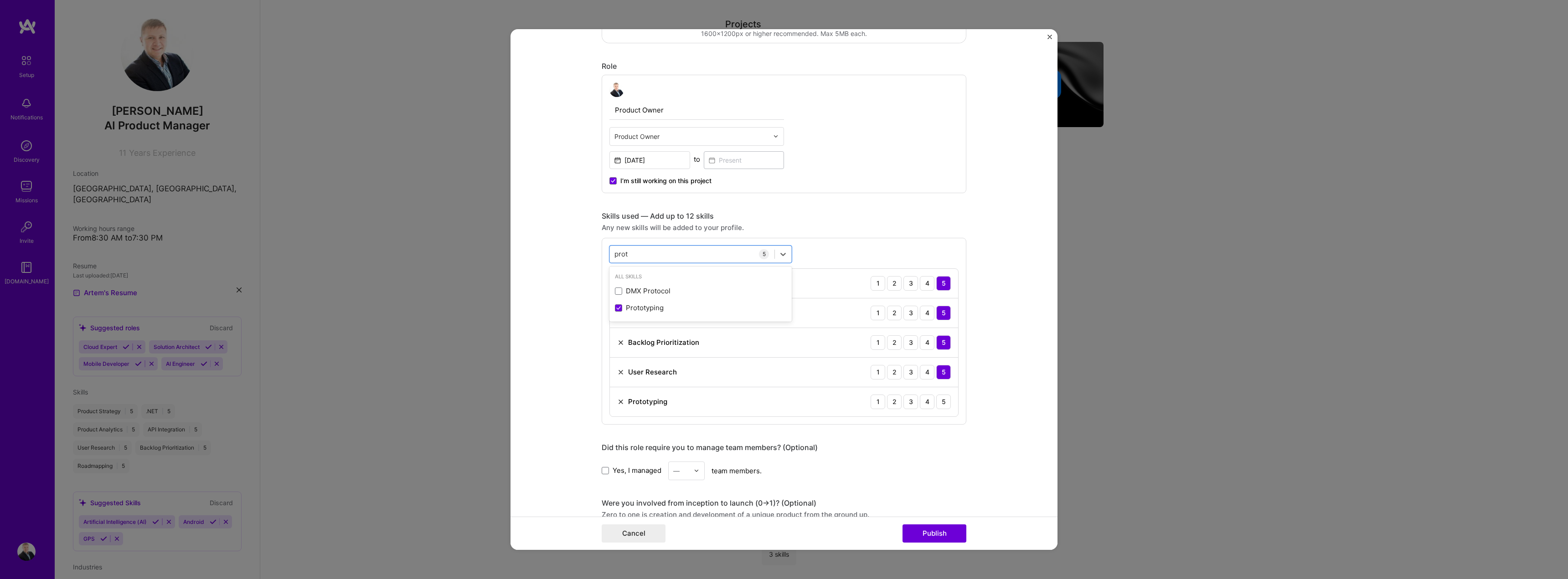
type input "prot"
click at [944, 217] on div "Skills used — Add up to 12 skills" at bounding box center [784, 216] width 365 height 9
click at [940, 400] on div "5" at bounding box center [943, 401] width 14 height 14
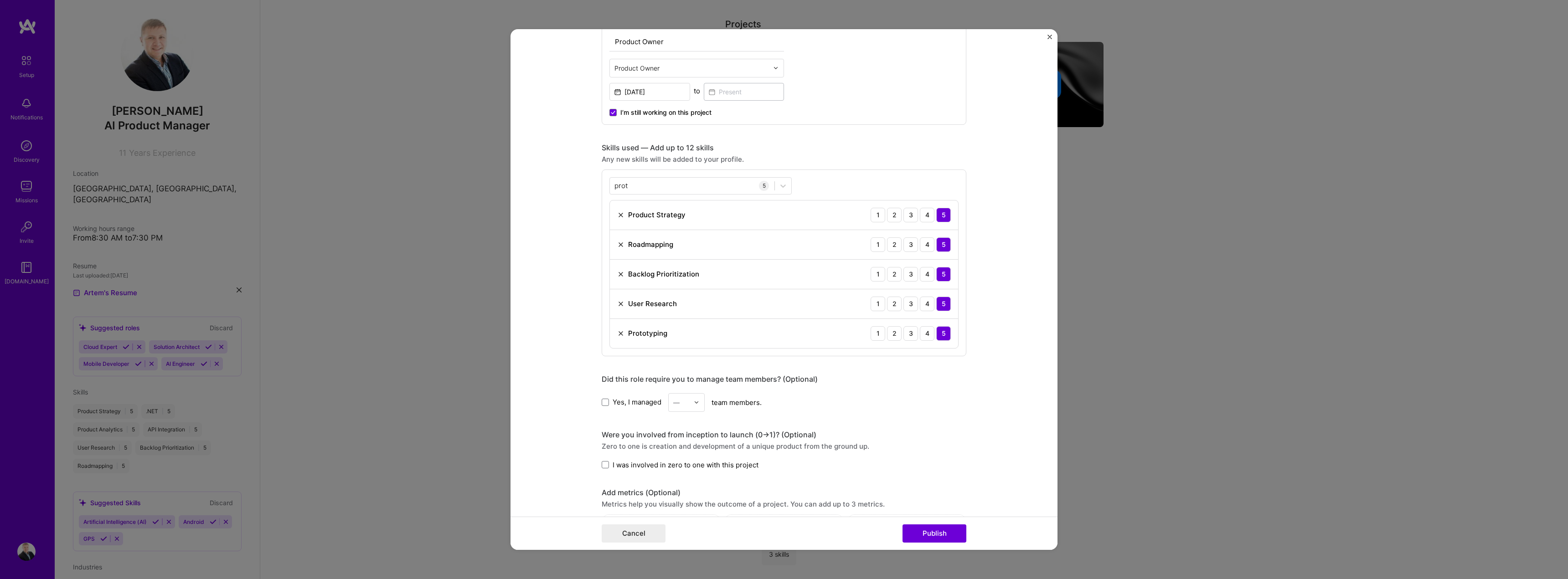
scroll to position [365, 0]
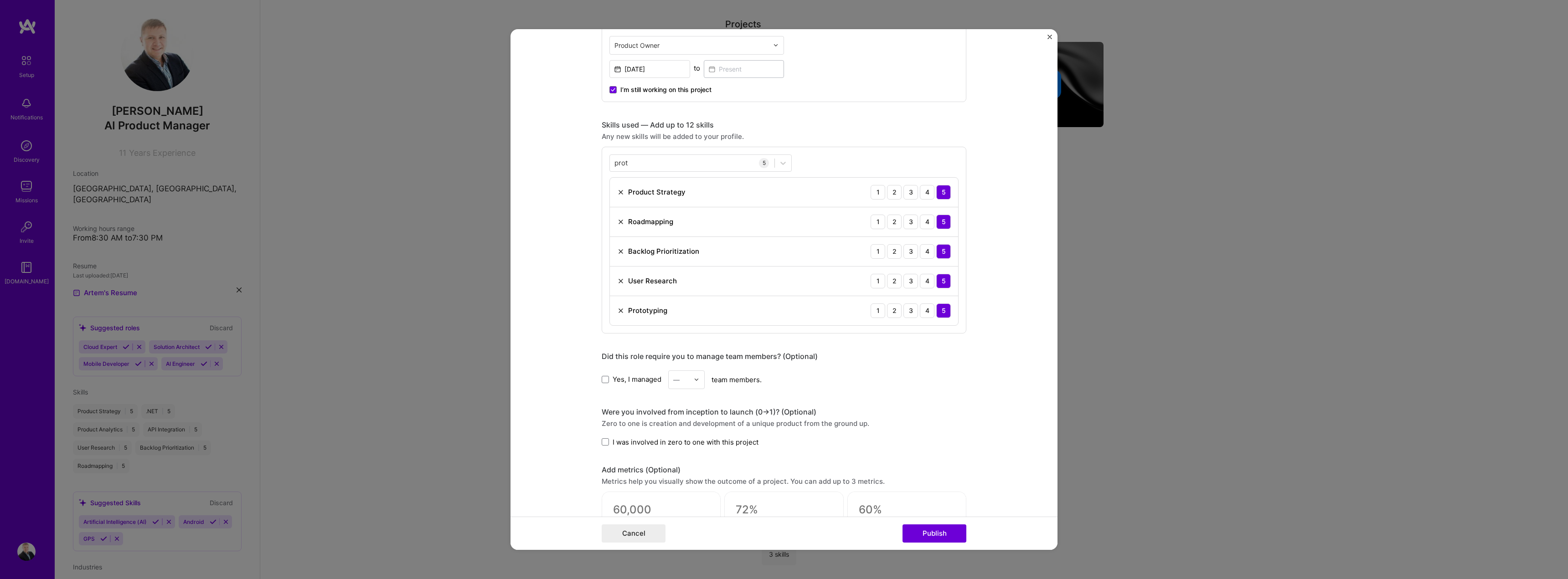
click at [690, 382] on div "—" at bounding box center [686, 380] width 37 height 19
click at [680, 464] on div "7" at bounding box center [686, 460] width 31 height 17
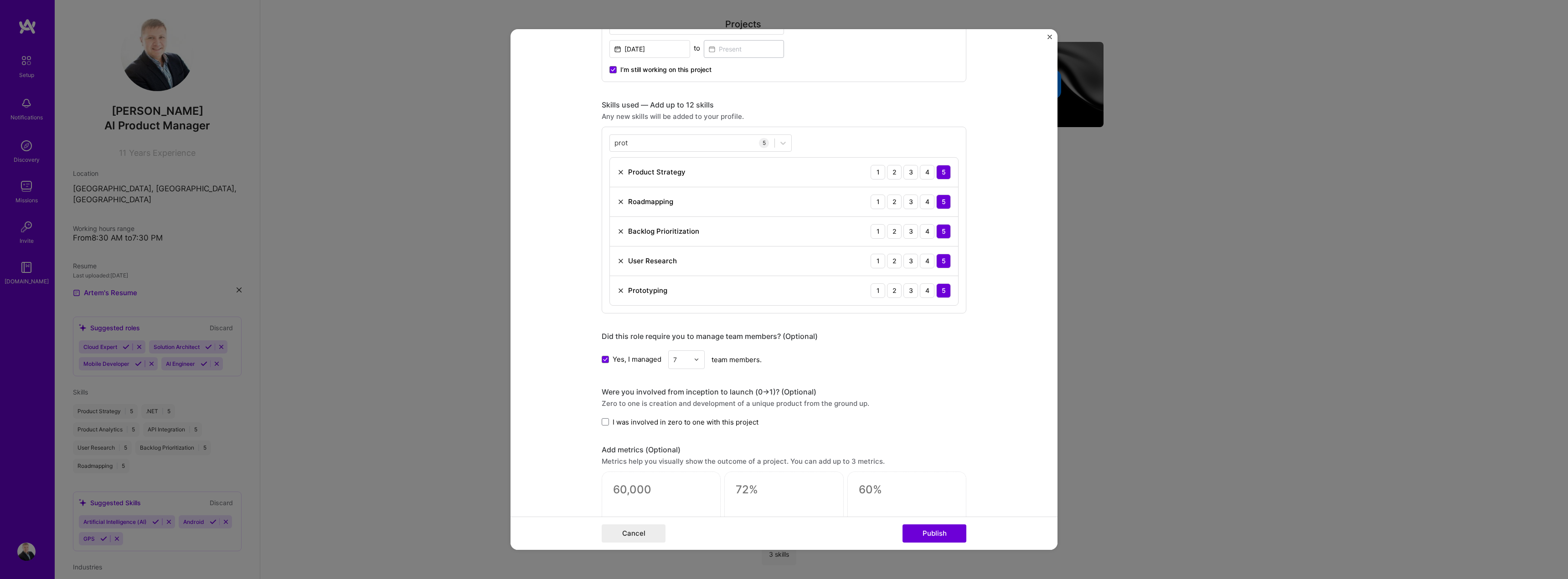
scroll to position [410, 0]
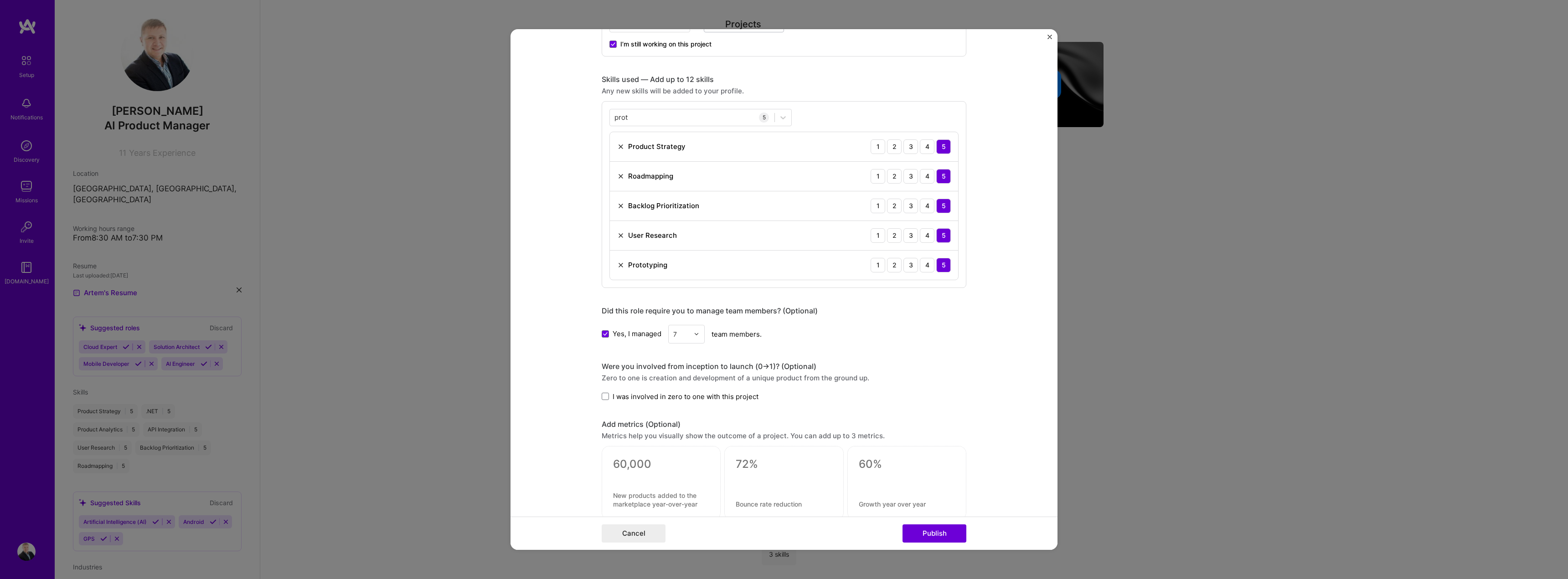
click at [656, 397] on span "I was involved in zero to one with this project" at bounding box center [685, 397] width 145 height 9
click at [0, 0] on input "I was involved in zero to one with this project" at bounding box center [0, 0] width 0 height 0
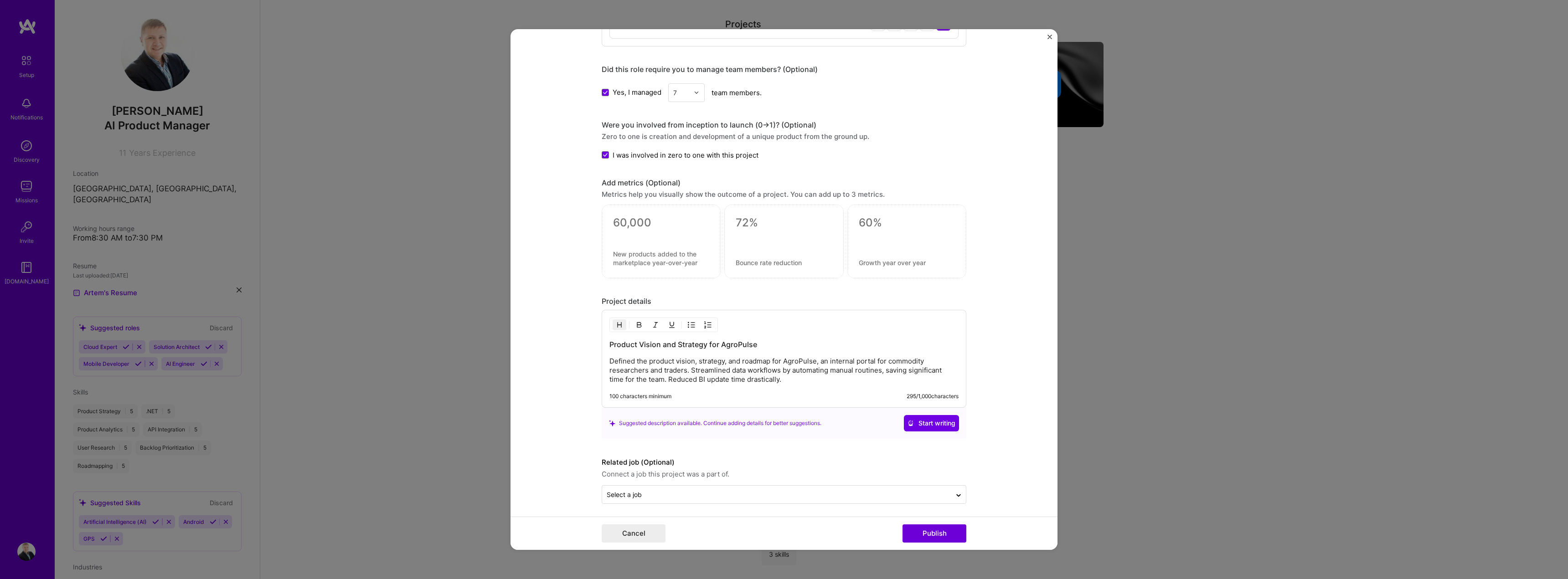
scroll to position [656, 0]
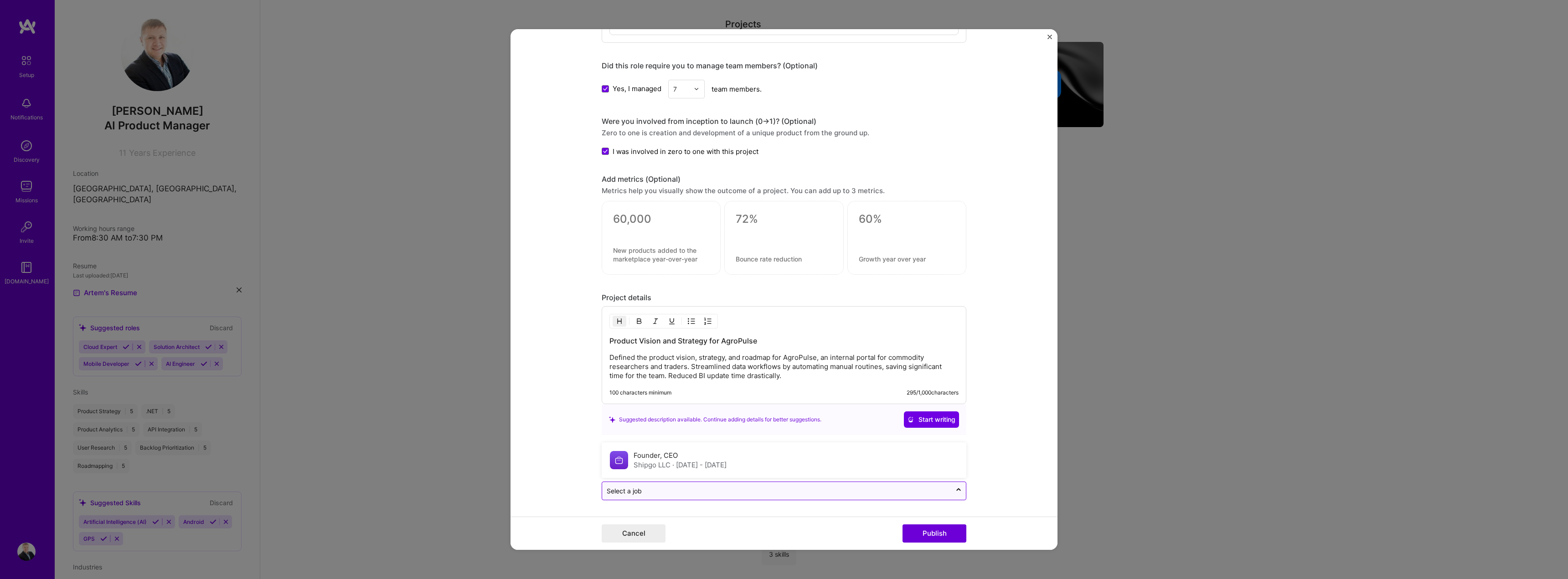
click at [740, 490] on input "text" at bounding box center [776, 491] width 340 height 9
click at [964, 267] on form "Editing suggested project This project is suggested based on your LinkedIn, res…" at bounding box center [783, 290] width 547 height 521
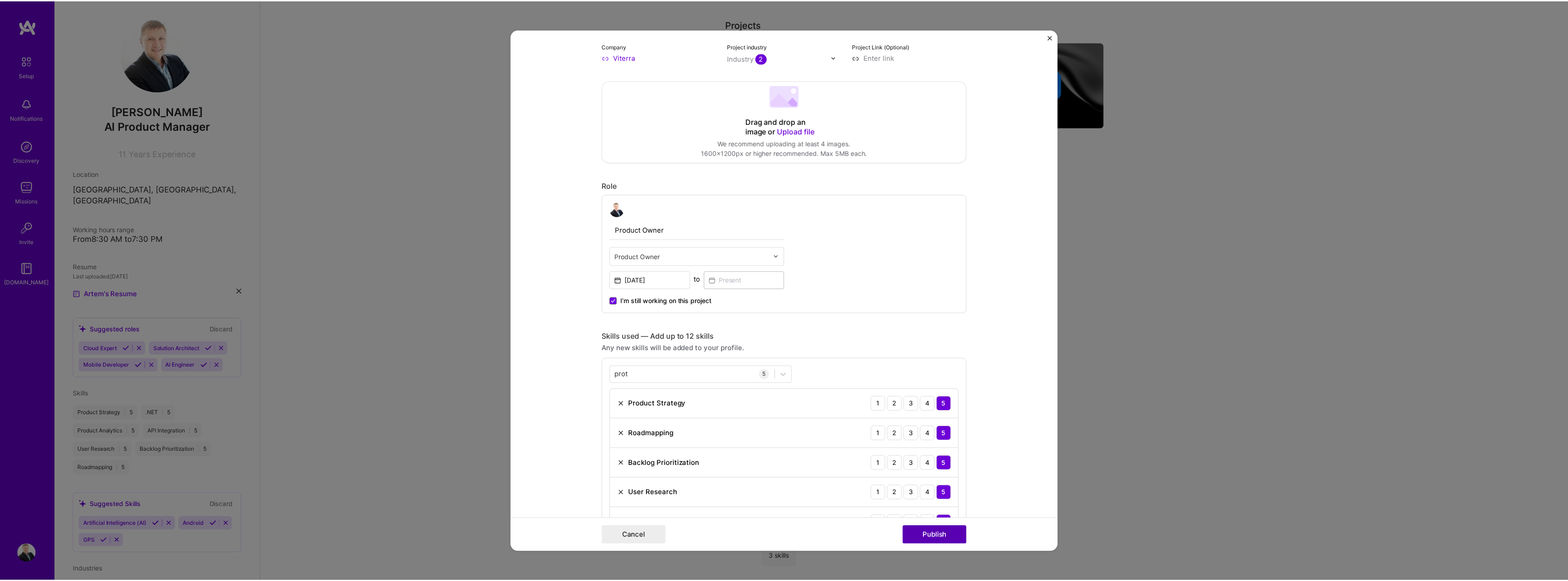
scroll to position [154, 0]
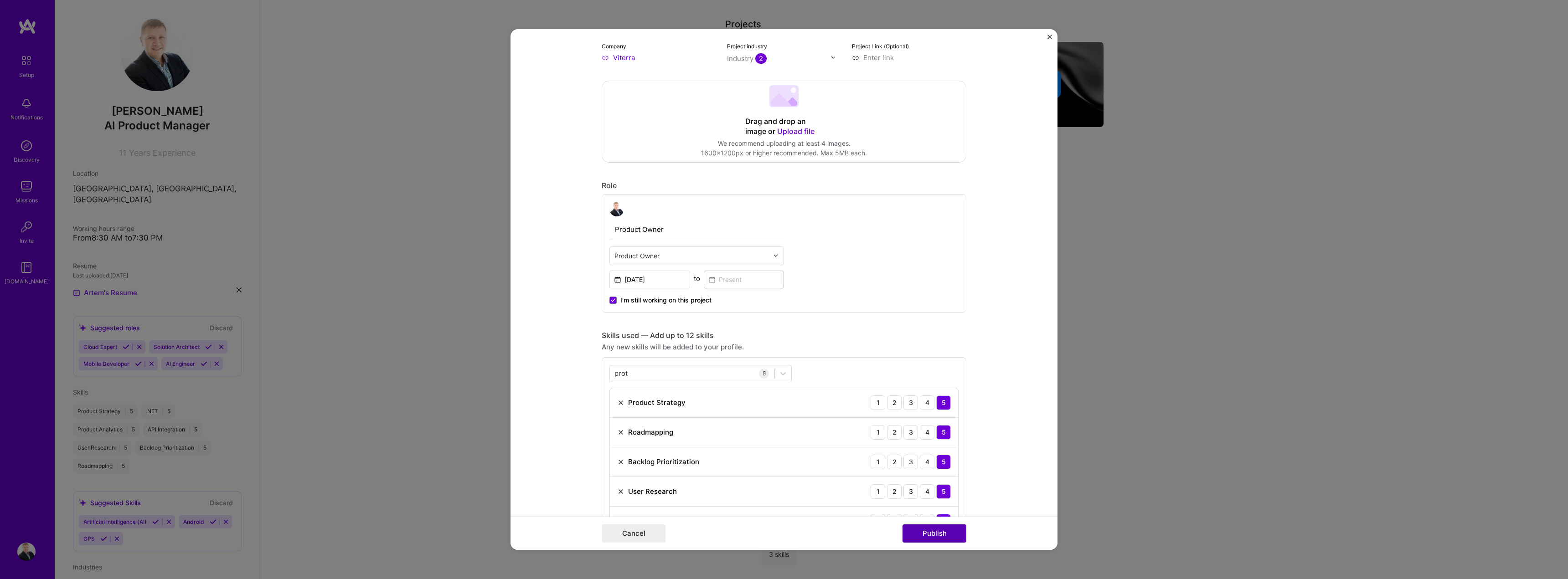
click at [940, 534] on button "Publish" at bounding box center [934, 533] width 64 height 18
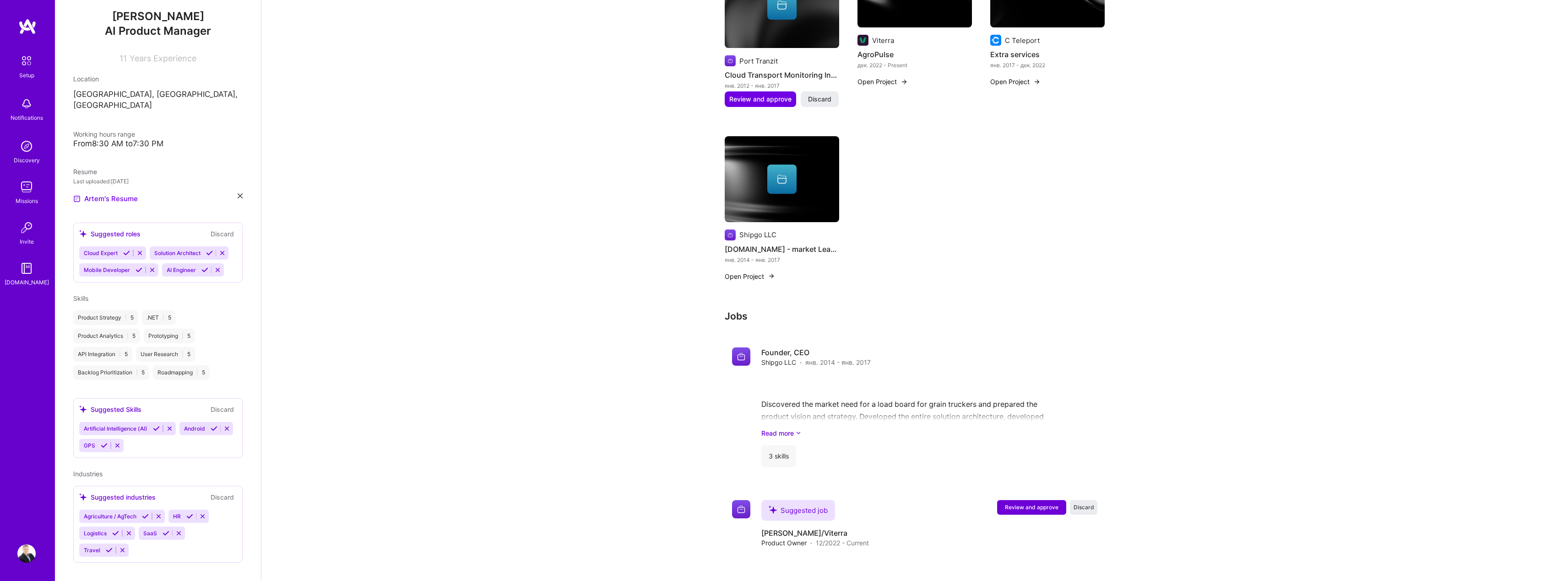
scroll to position [539, 0]
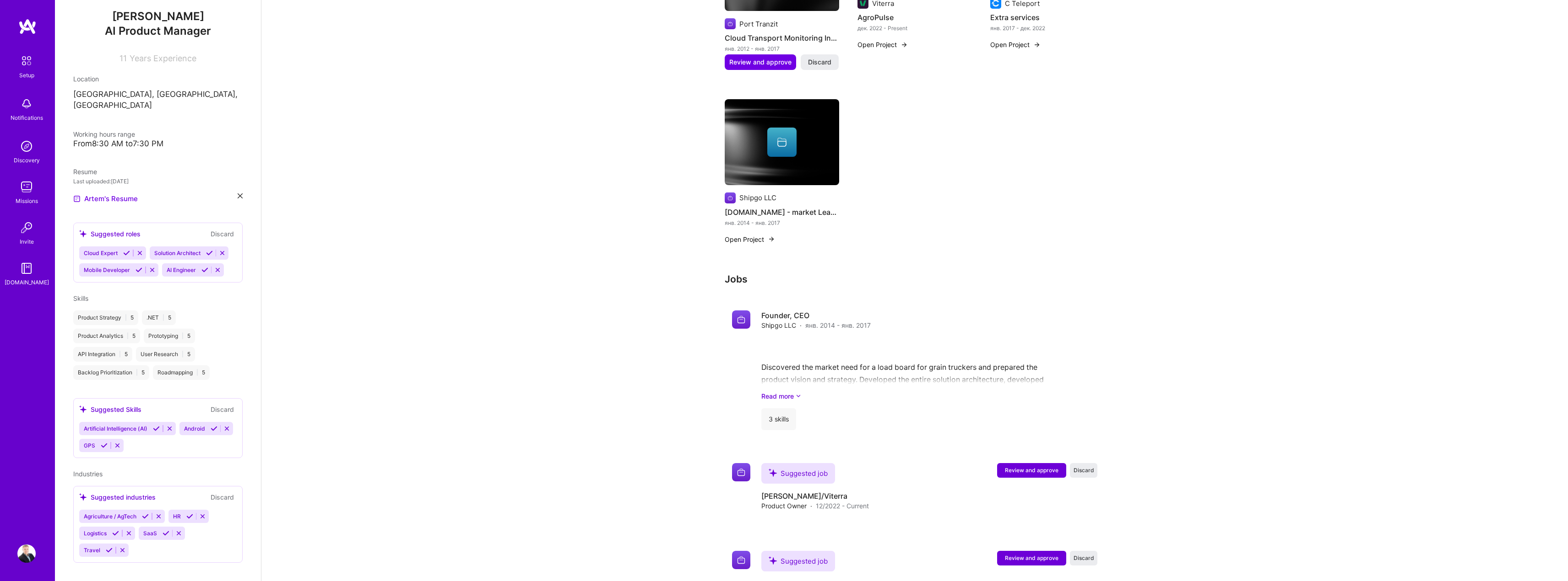
click at [223, 432] on icon at bounding box center [226, 428] width 7 height 7
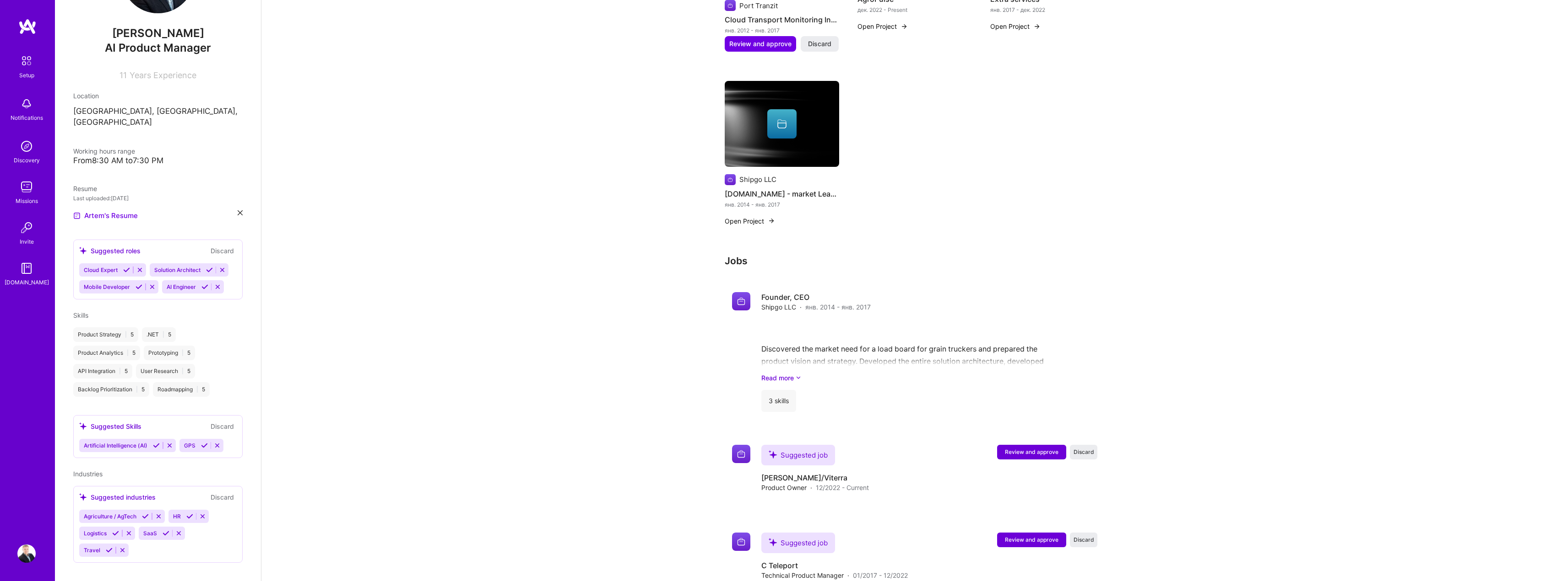
scroll to position [583, 0]
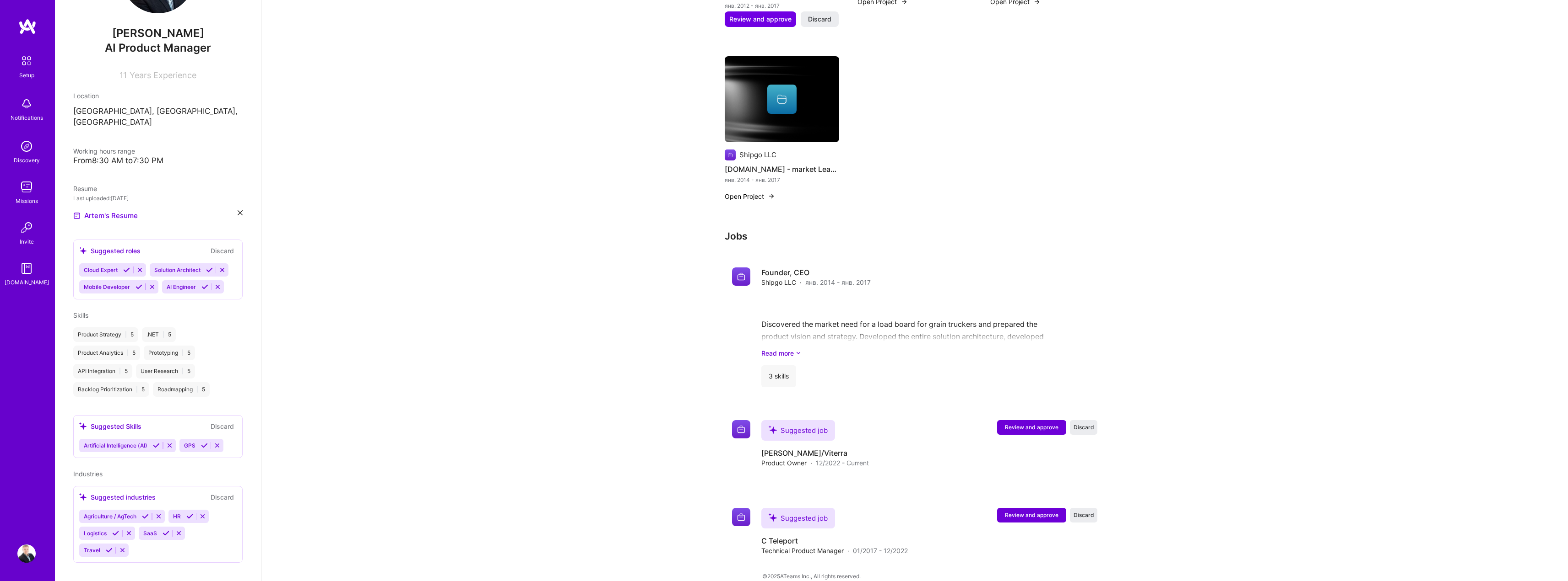
click at [206, 513] on icon at bounding box center [202, 516] width 7 height 7
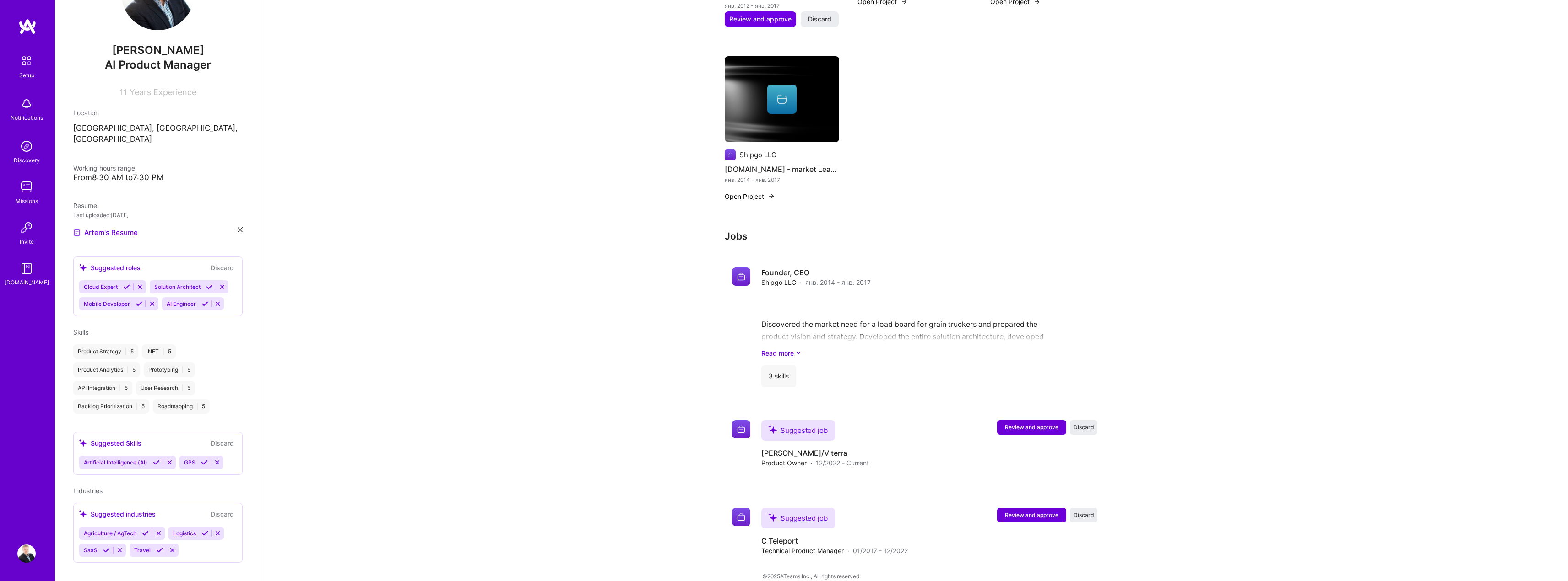
click at [147, 530] on icon at bounding box center [145, 533] width 7 height 7
click at [163, 530] on icon at bounding box center [165, 533] width 7 height 7
click at [116, 563] on icon at bounding box center [115, 566] width 7 height 7
click at [106, 563] on icon at bounding box center [108, 566] width 7 height 7
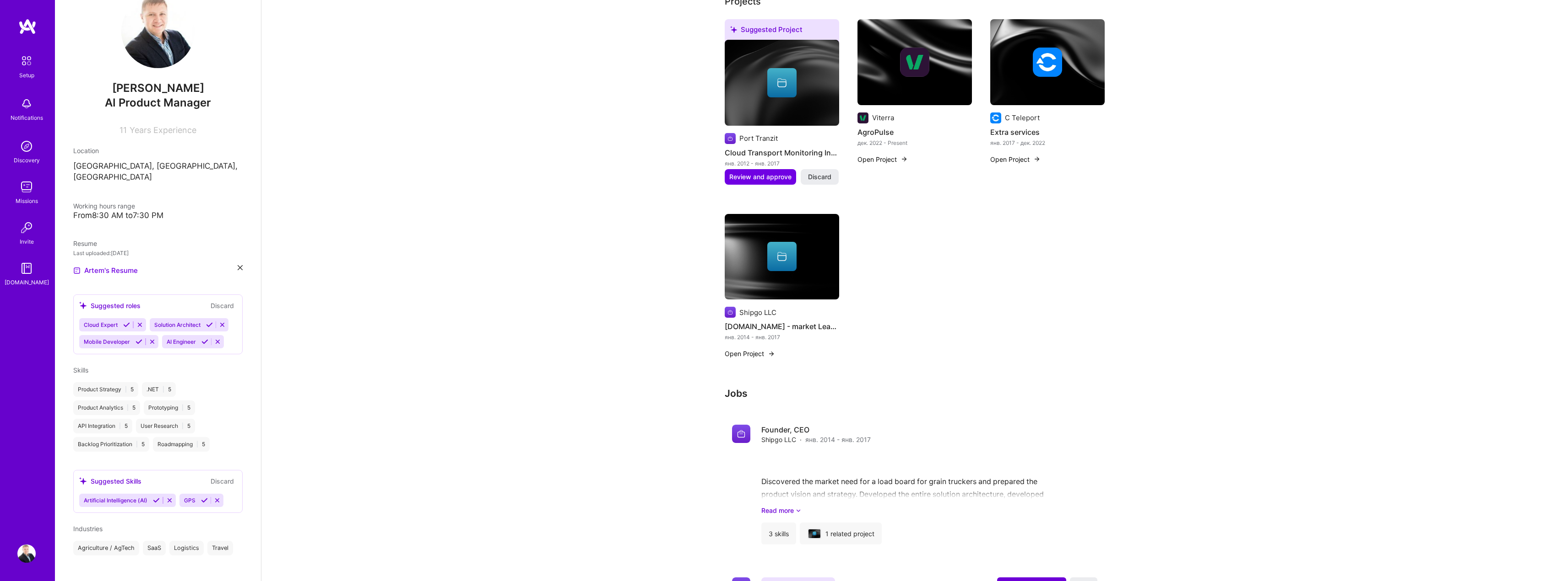
scroll to position [411, 0]
click at [158, 497] on icon at bounding box center [156, 499] width 7 height 7
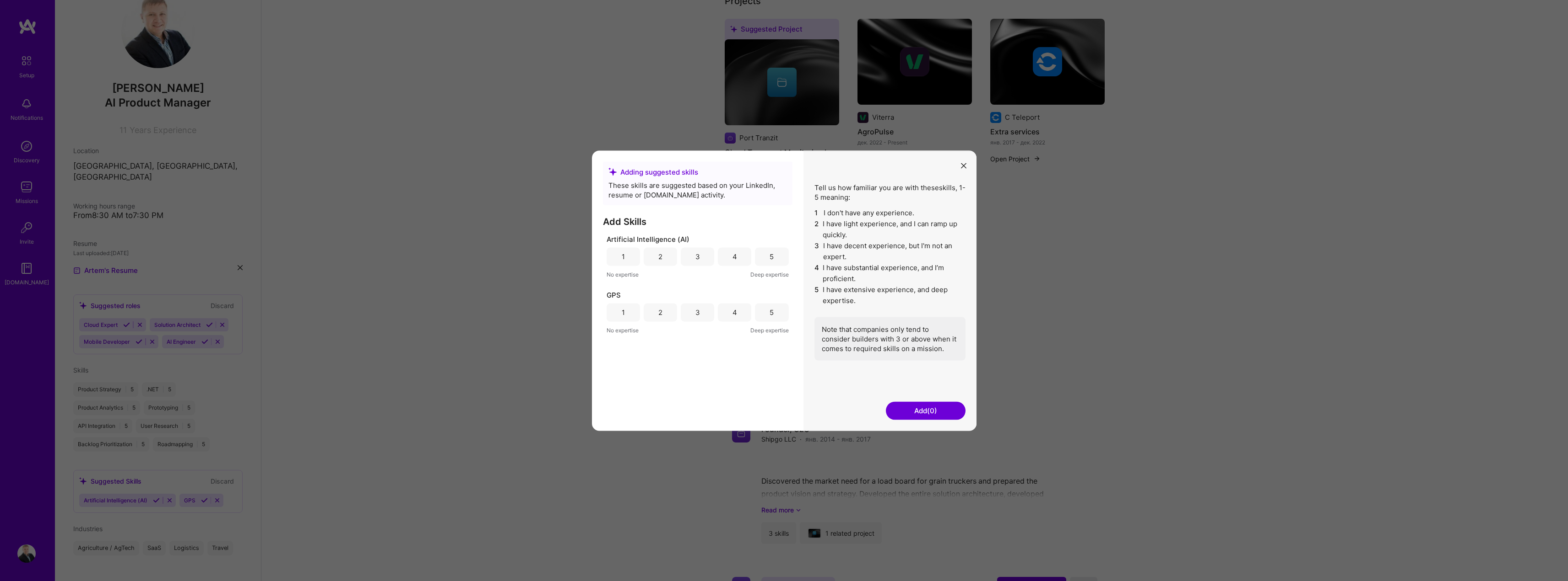
click at [773, 259] on div "5" at bounding box center [771, 257] width 4 height 9
click at [937, 413] on button "Add (1)" at bounding box center [926, 410] width 80 height 18
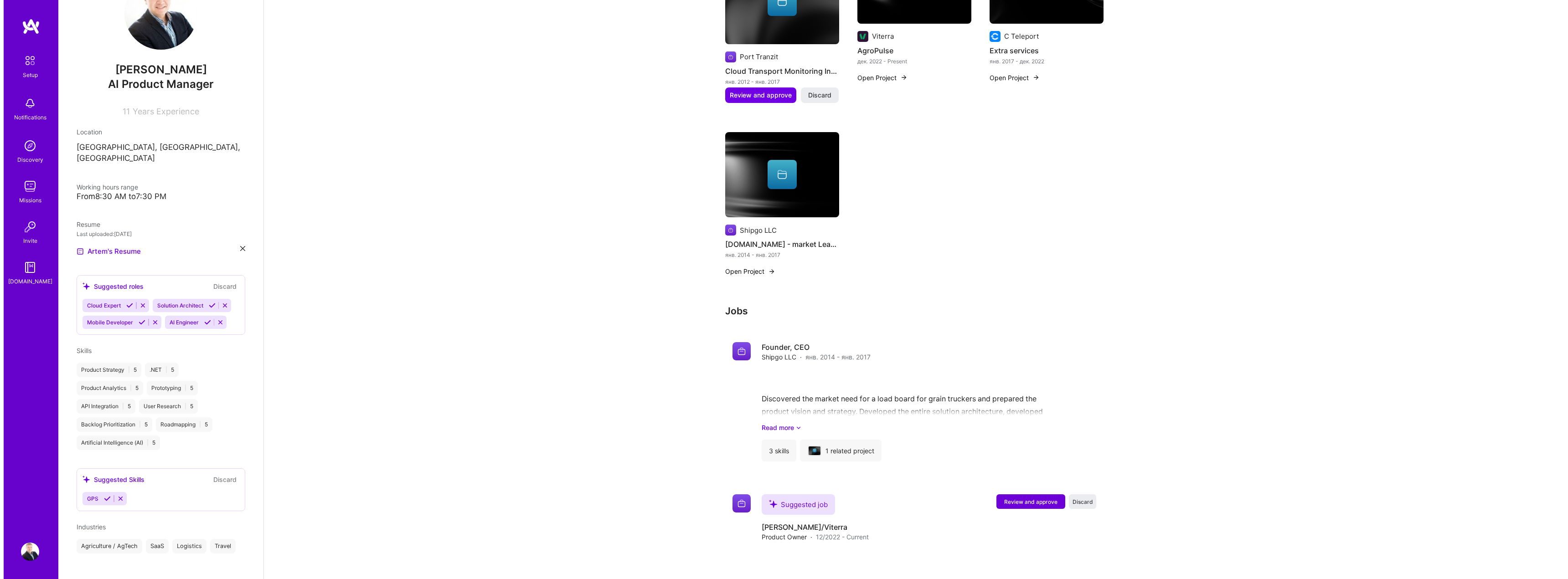
scroll to position [567, 0]
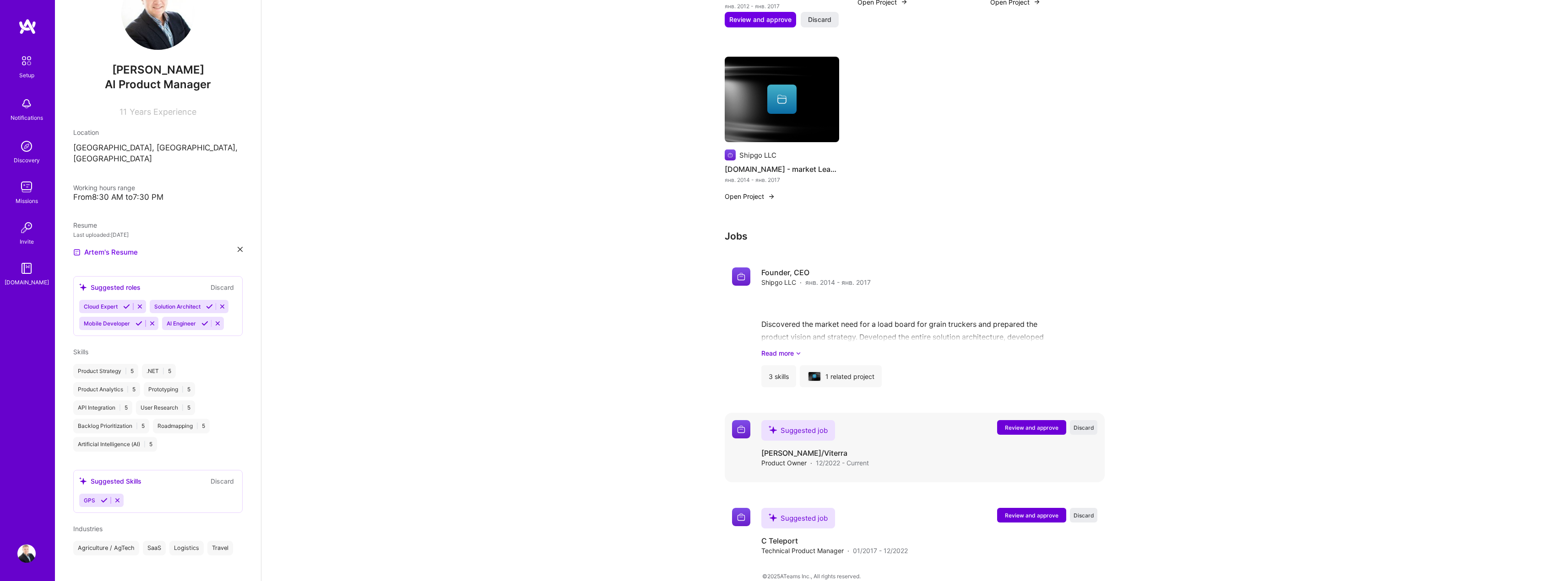
click at [1020, 424] on span "Review and approve" at bounding box center [1031, 427] width 53 height 8
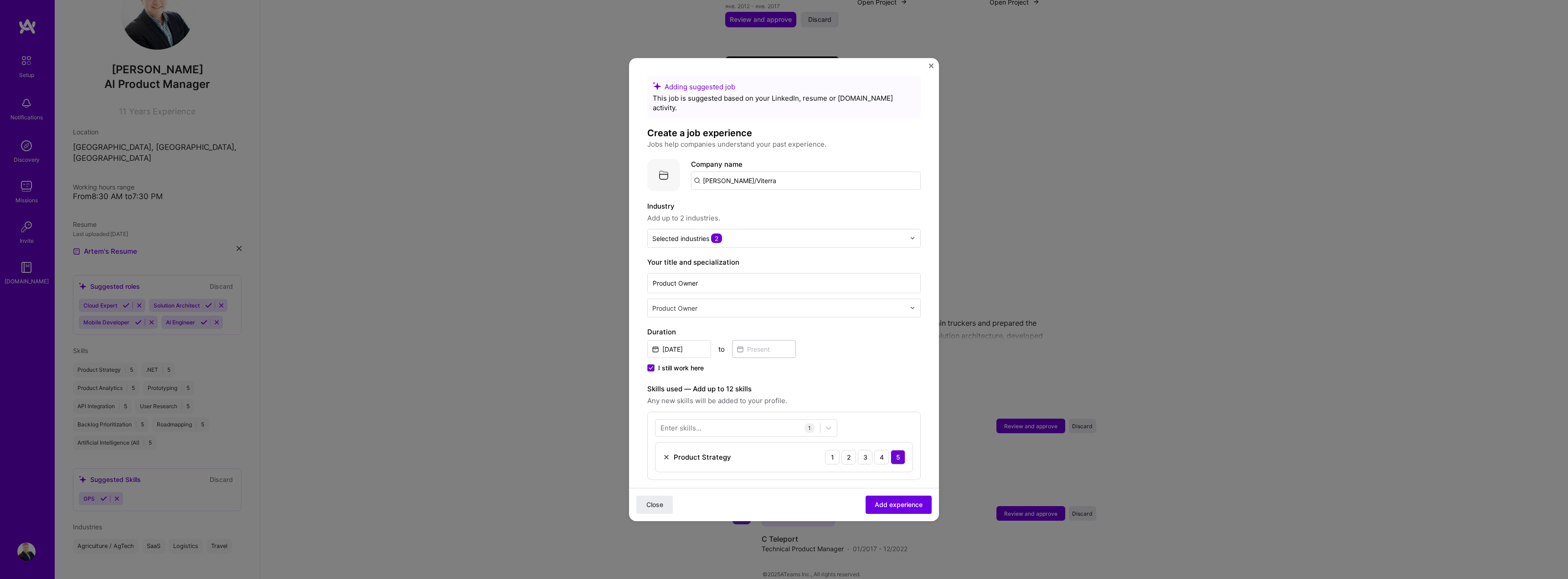
drag, startPoint x: 725, startPoint y: 169, endPoint x: 667, endPoint y: 163, distance: 58.3
click at [667, 163] on div "Company logo Company name [PERSON_NAME]/[GEOGRAPHIC_DATA]" at bounding box center [784, 175] width 274 height 33
click at [769, 201] on label "Industry" at bounding box center [784, 206] width 274 height 11
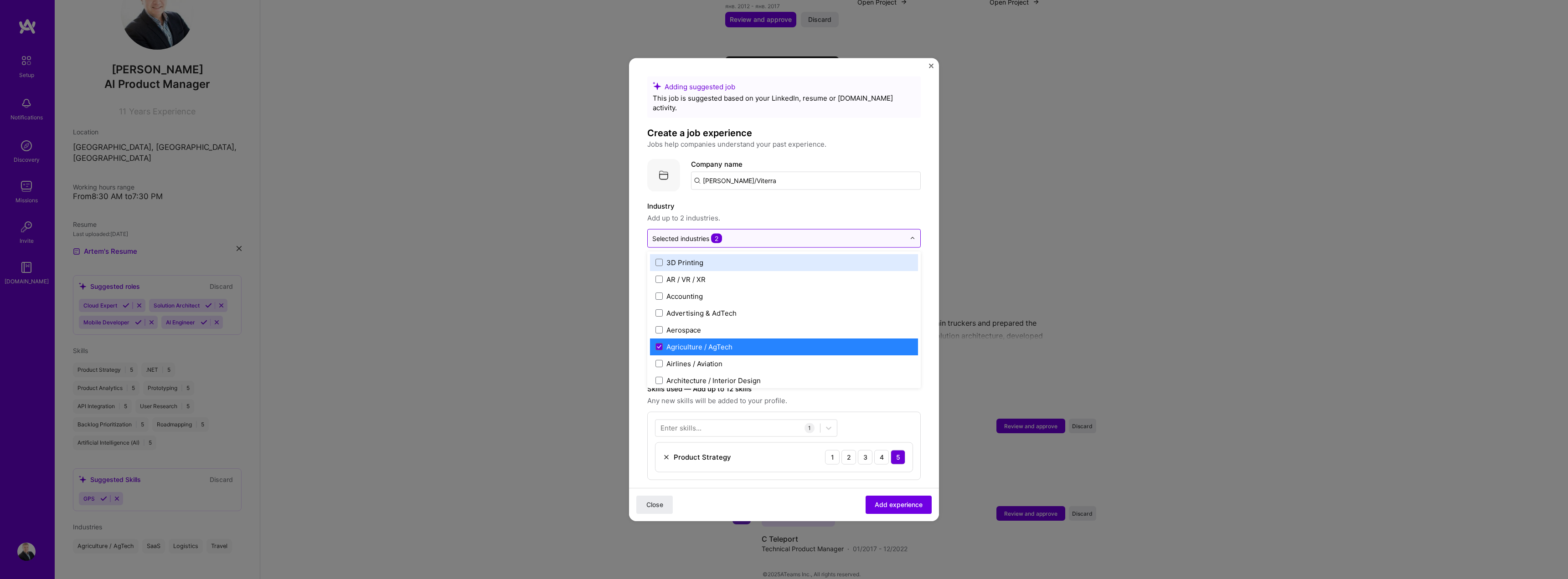
click at [752, 233] on input "text" at bounding box center [778, 238] width 253 height 9
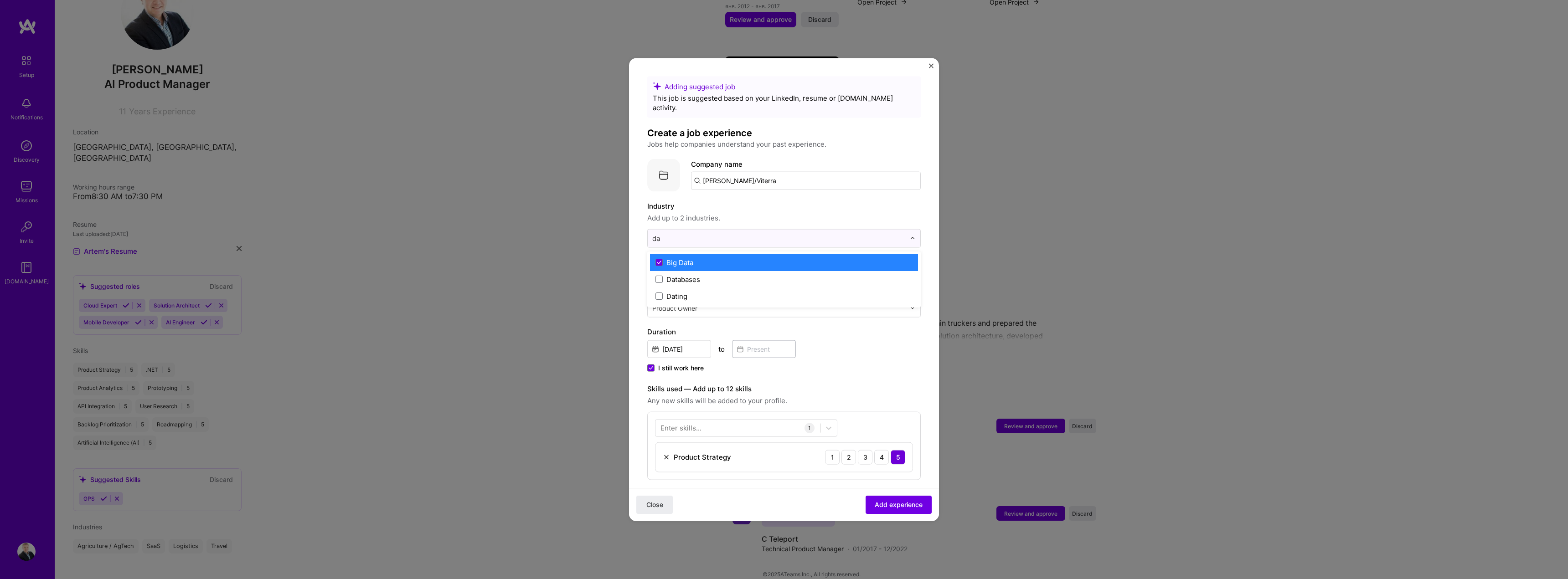
scroll to position [0, 0]
type input "d"
type input "logi"
click at [658, 259] on span at bounding box center [659, 263] width 8 height 8
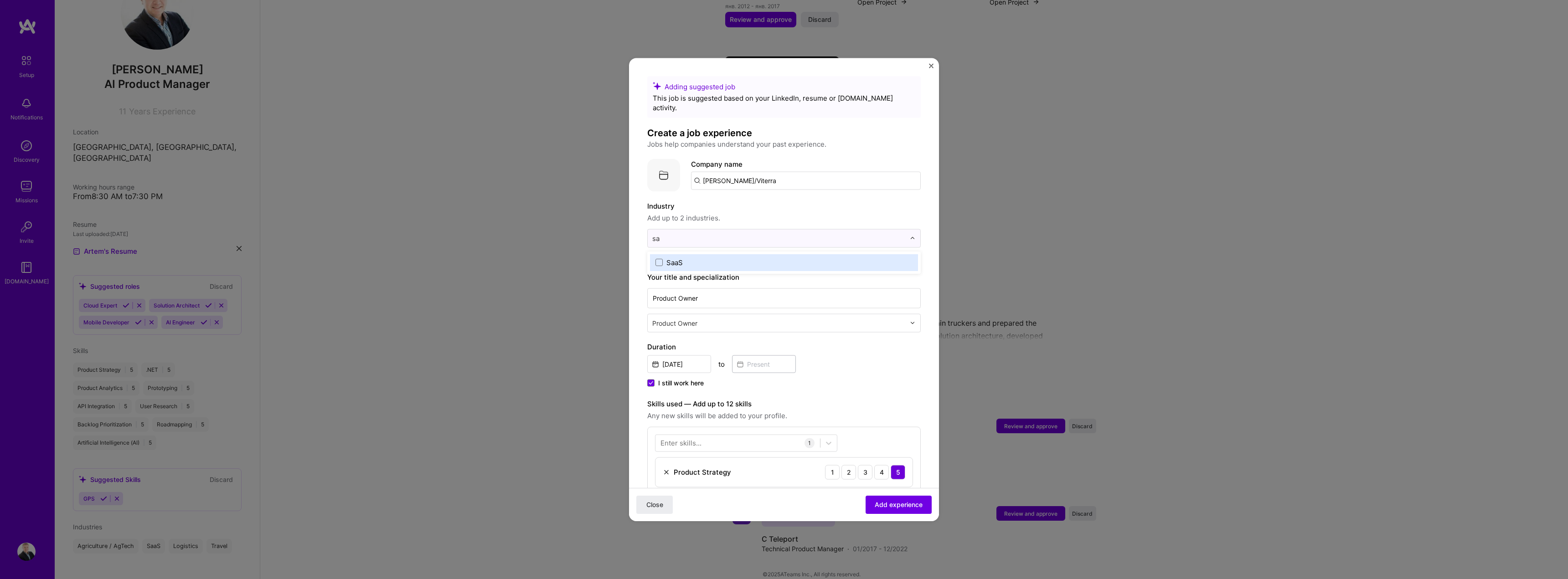
type input "saa"
click at [656, 259] on span at bounding box center [659, 263] width 8 height 8
type input "rese"
click at [660, 259] on span at bounding box center [659, 263] width 8 height 8
click at [777, 213] on span "Add up to 2 industries." at bounding box center [784, 218] width 274 height 11
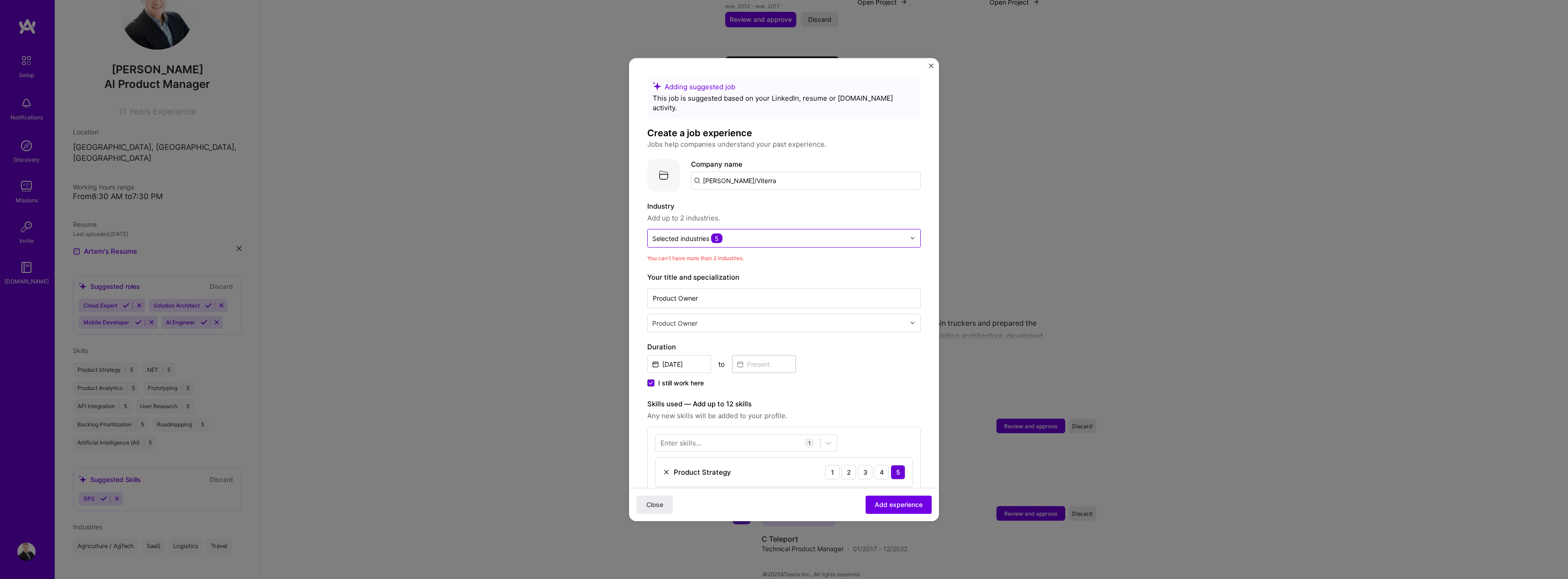
click at [759, 233] on input "text" at bounding box center [778, 238] width 253 height 9
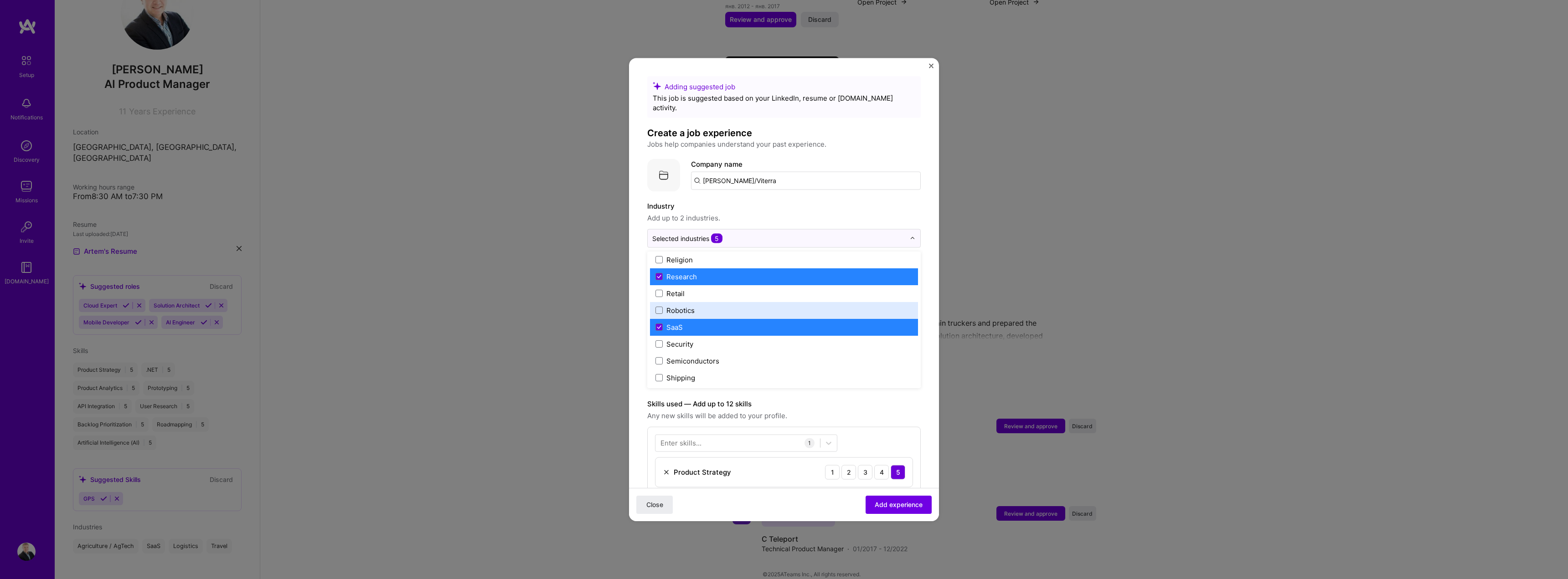
scroll to position [1756, 0]
click at [659, 326] on icon at bounding box center [658, 328] width 5 height 4
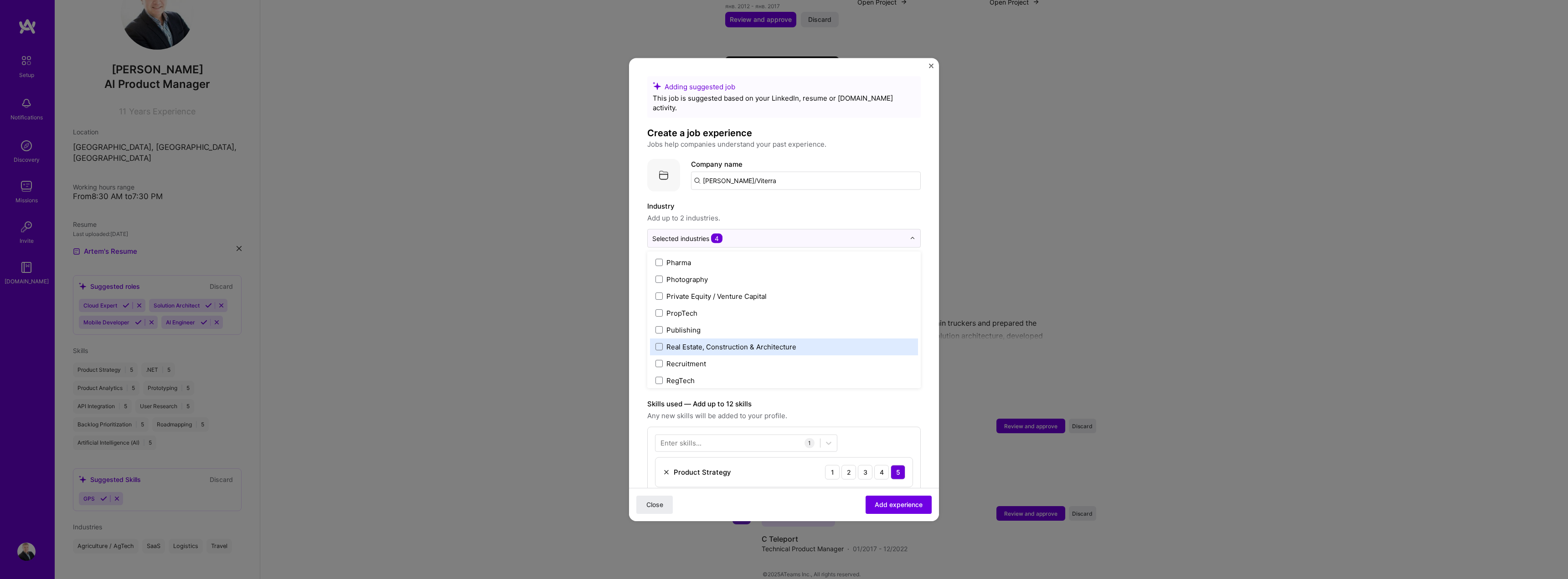
scroll to position [1710, 0]
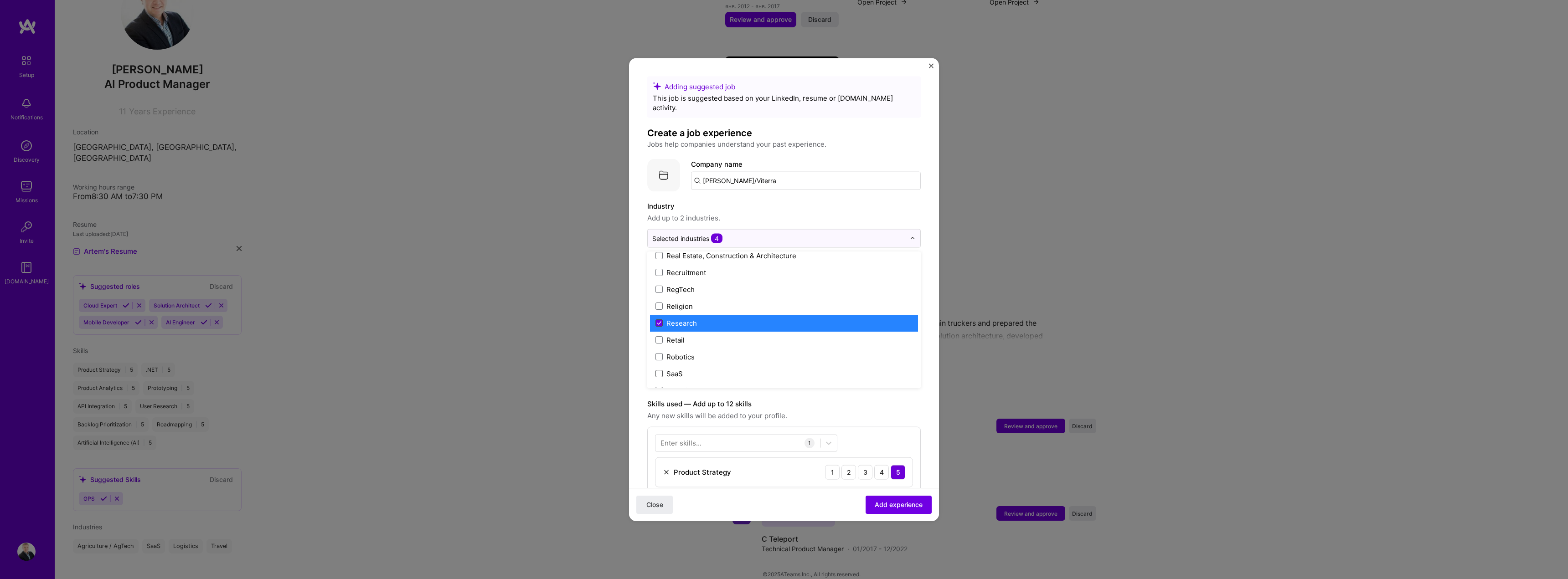
click at [657, 321] on icon at bounding box center [658, 323] width 5 height 4
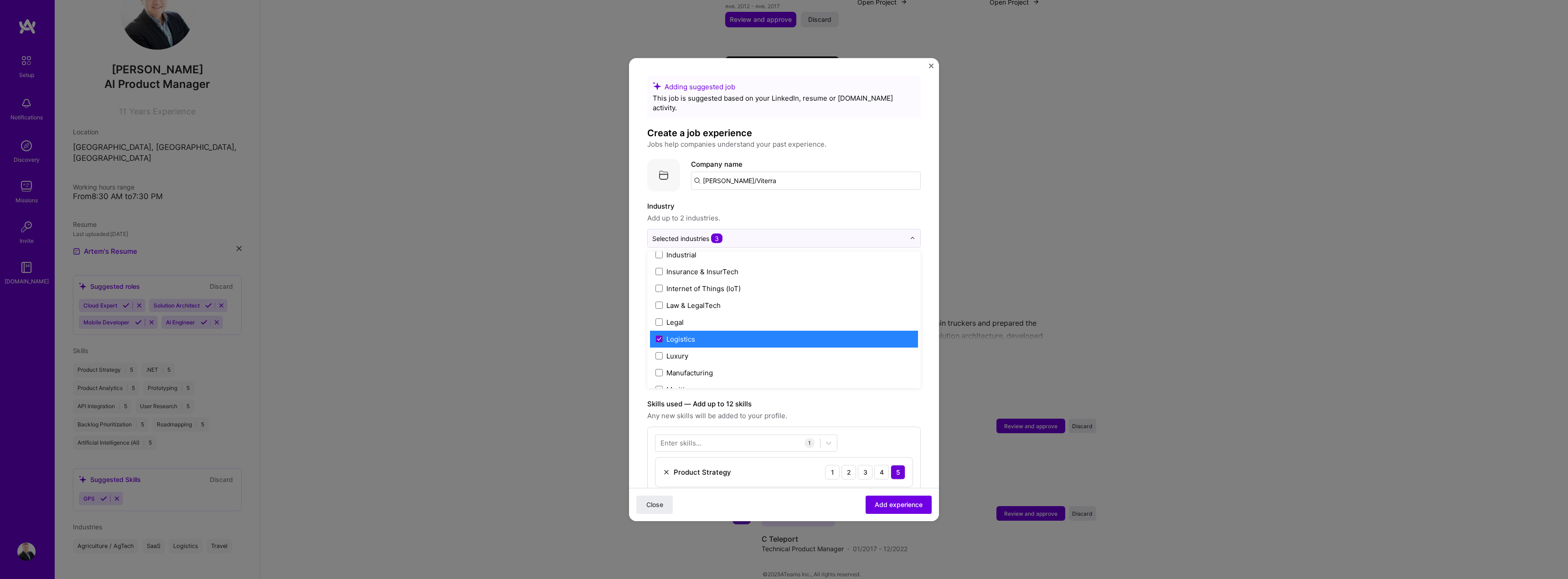
scroll to position [1209, 0]
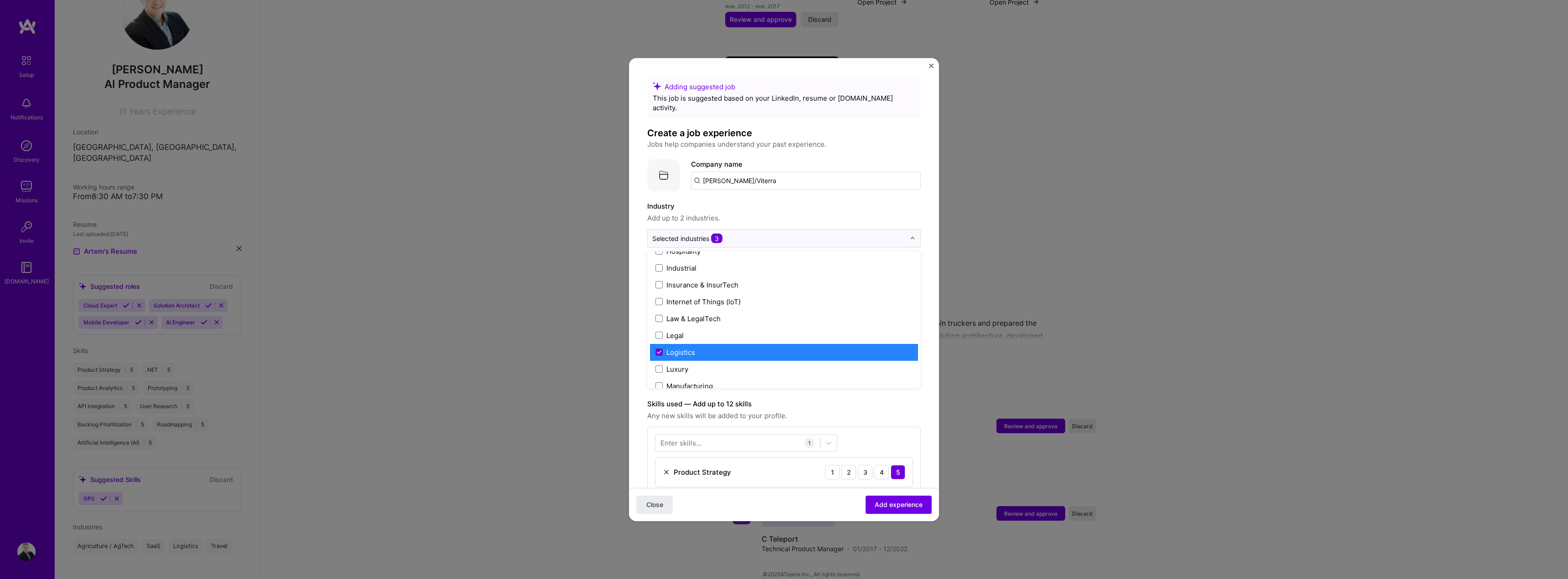
click at [661, 349] on span at bounding box center [659, 352] width 8 height 8
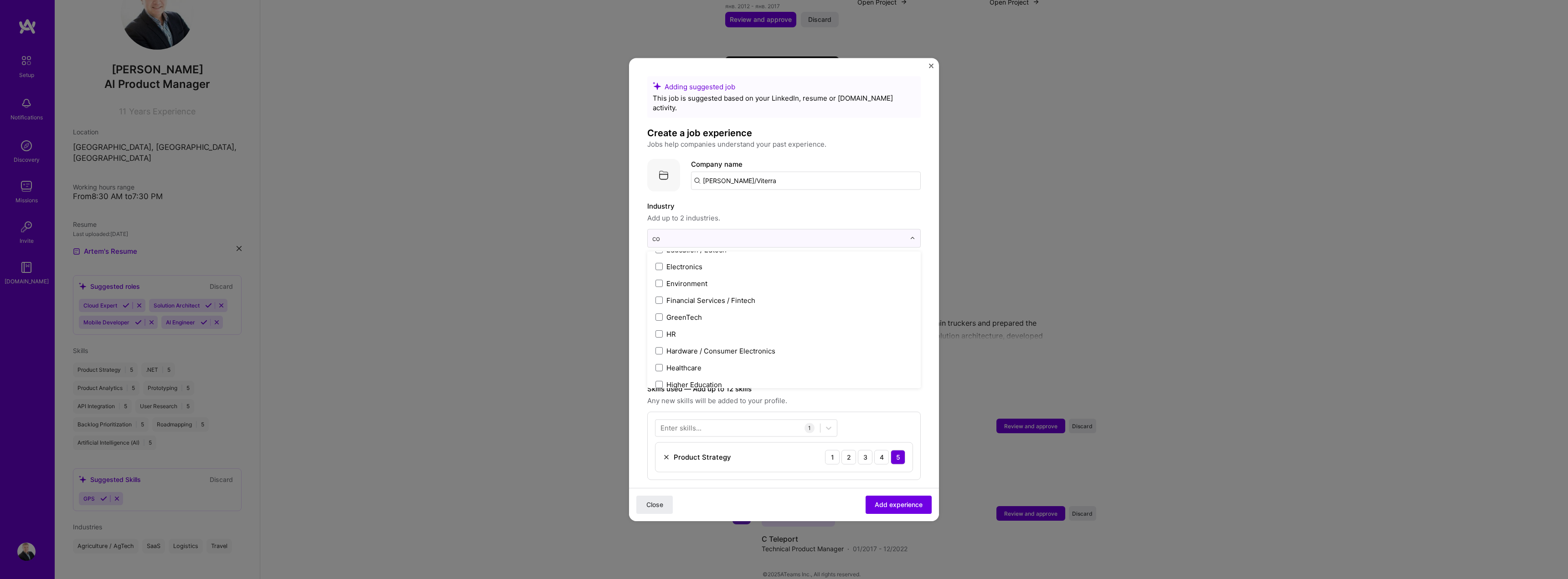
scroll to position [46, 0]
type input "com"
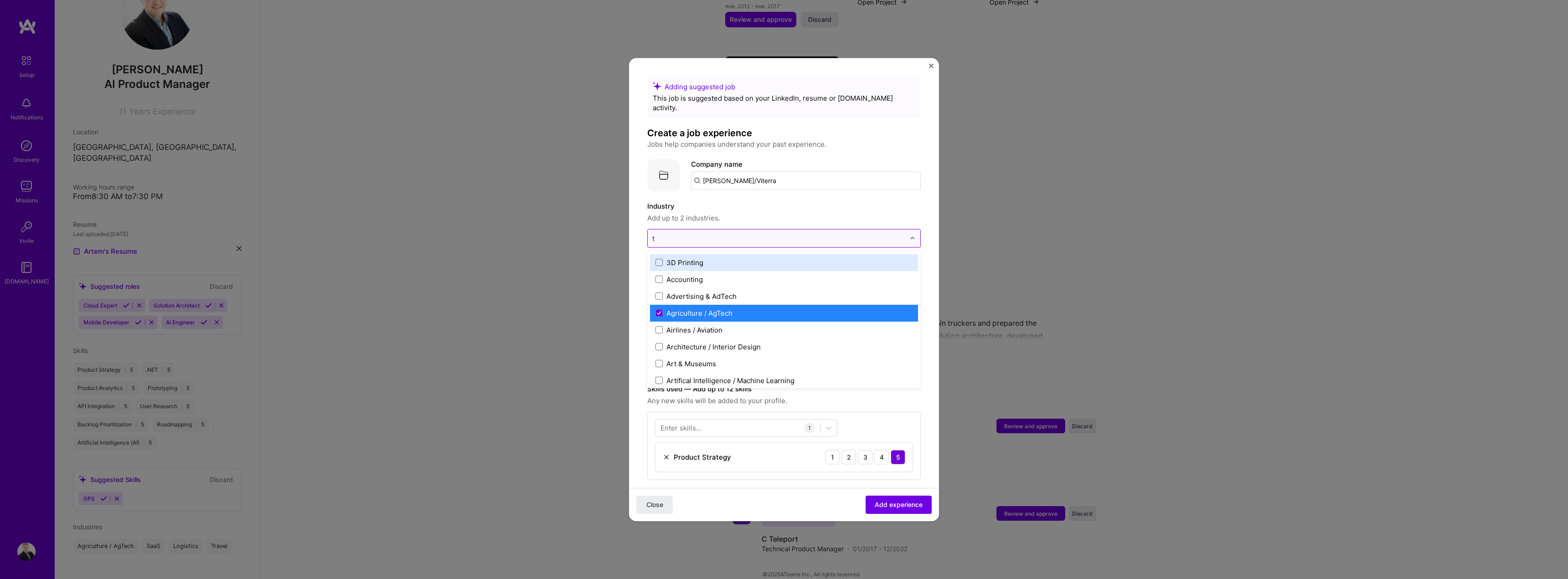
click at [674, 233] on input "t" at bounding box center [778, 238] width 253 height 9
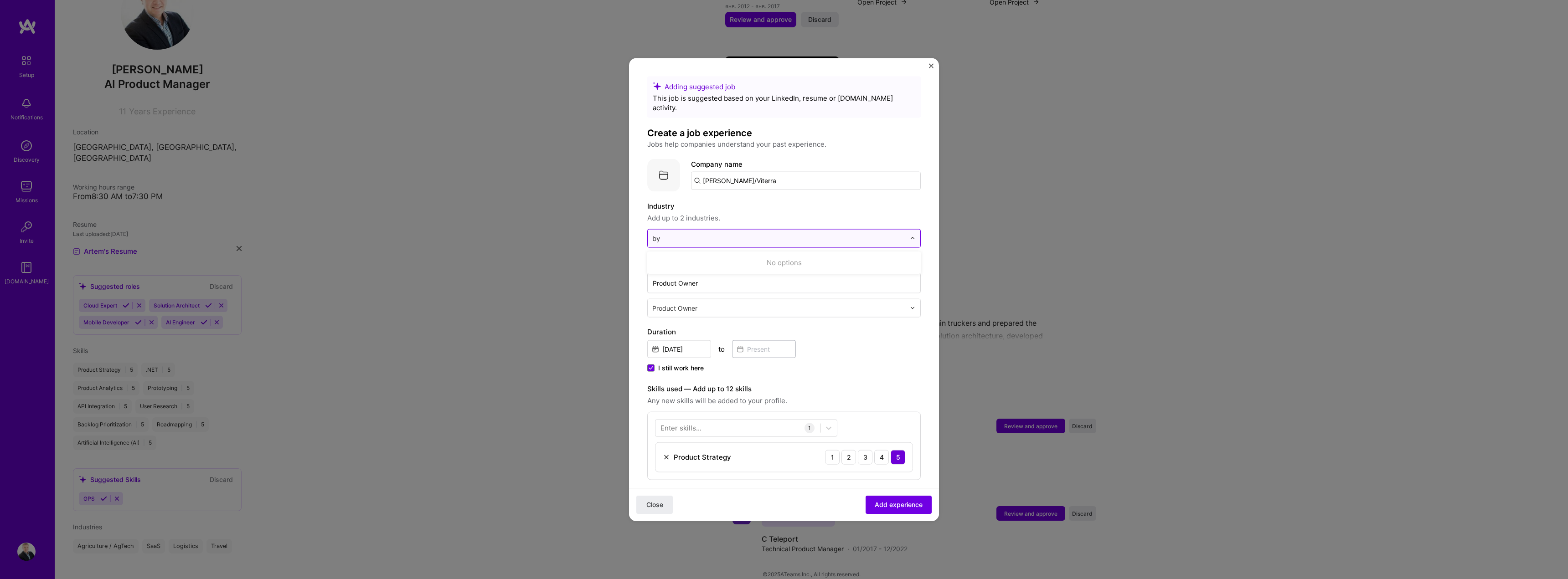
drag, startPoint x: 674, startPoint y: 228, endPoint x: 656, endPoint y: 229, distance: 18.0
click at [656, 233] on input "by" at bounding box center [778, 238] width 253 height 9
click at [657, 233] on input "bu" at bounding box center [778, 238] width 253 height 9
drag, startPoint x: 663, startPoint y: 228, endPoint x: 657, endPoint y: 228, distance: 6.0
click at [657, 233] on input "bu" at bounding box center [778, 238] width 253 height 9
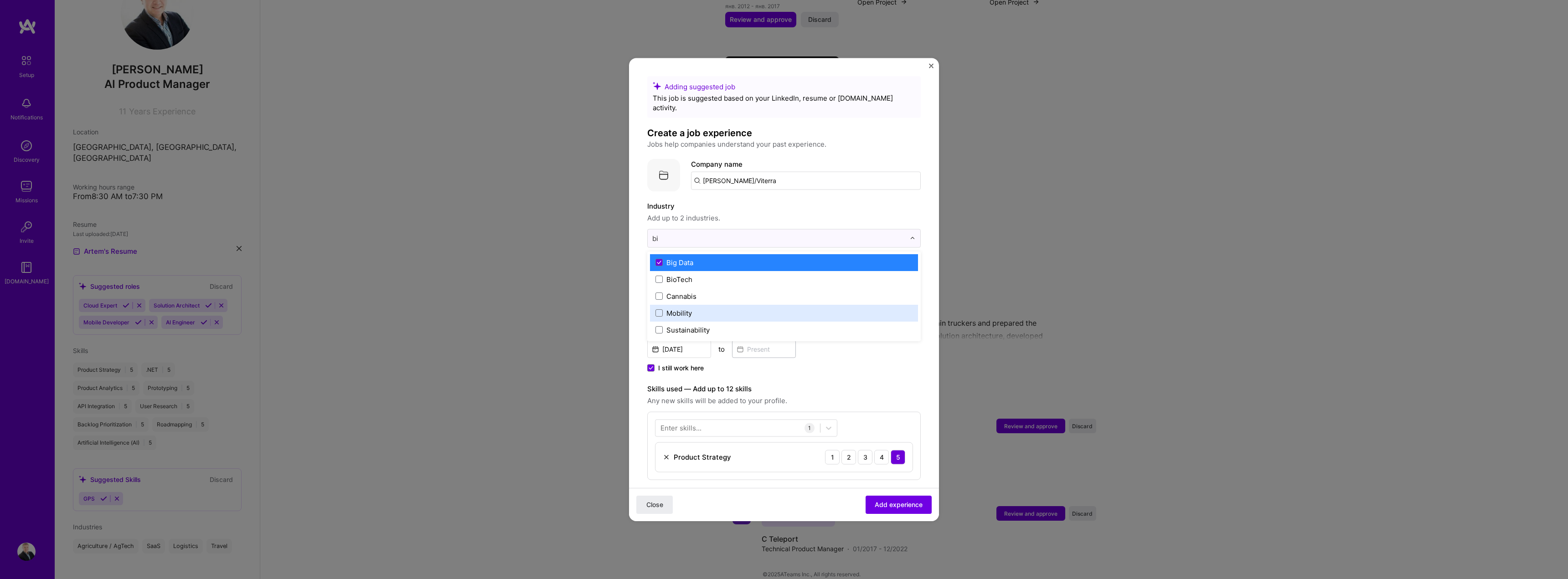
type input "bi"
click at [926, 299] on form "Adding suggested job This job is suggested based on your LinkedIn, resume or [D…" at bounding box center [784, 434] width 310 height 714
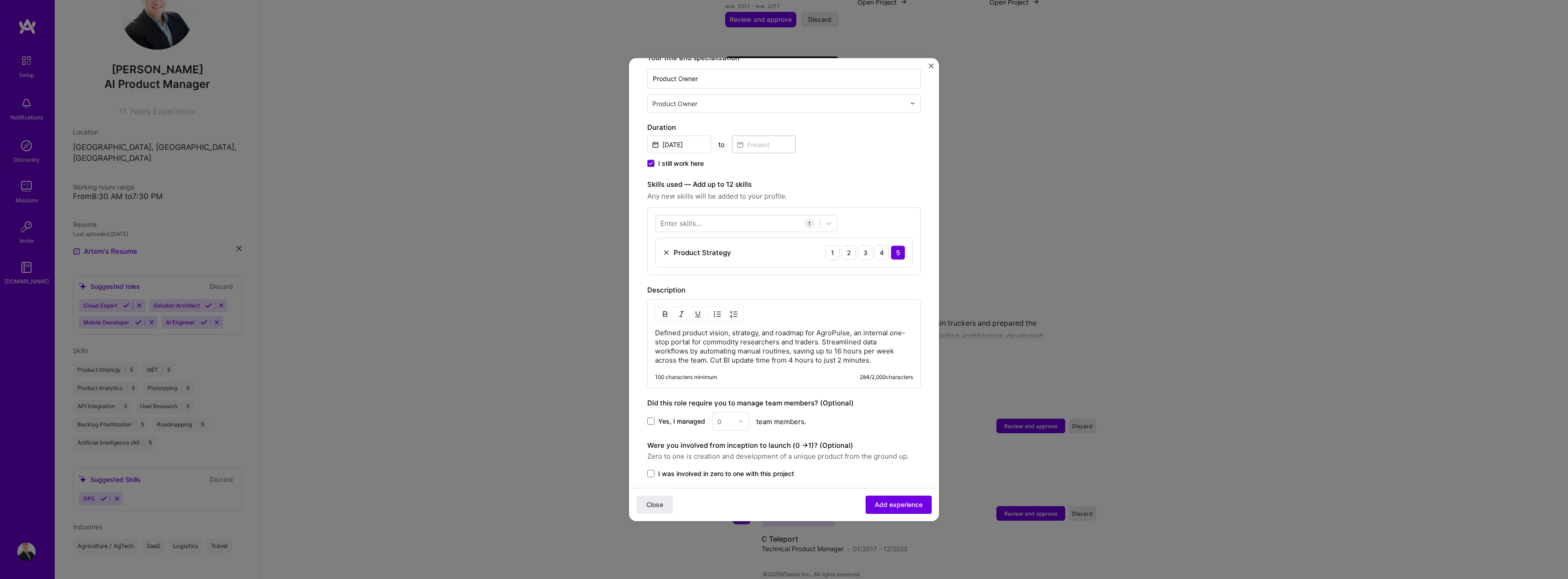
scroll to position [260, 0]
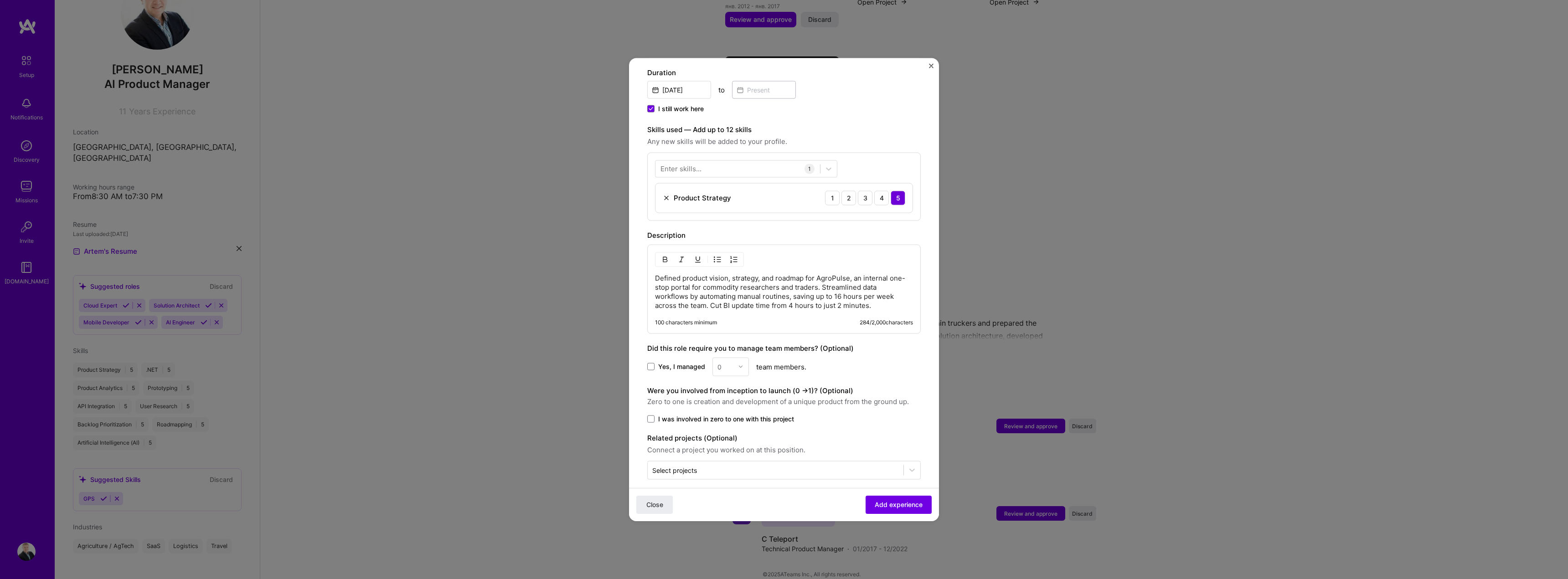
click at [728, 415] on span "I was involved in zero to one with this project" at bounding box center [726, 419] width 136 height 9
click at [0, 0] on input "I was involved in zero to one with this project" at bounding box center [0, 0] width 0 height 0
click at [681, 363] on span "Yes, I managed" at bounding box center [682, 367] width 47 height 9
click at [0, 0] on input "Yes, I managed" at bounding box center [0, 0] width 0 height 0
click at [737, 358] on div "0" at bounding box center [725, 366] width 26 height 18
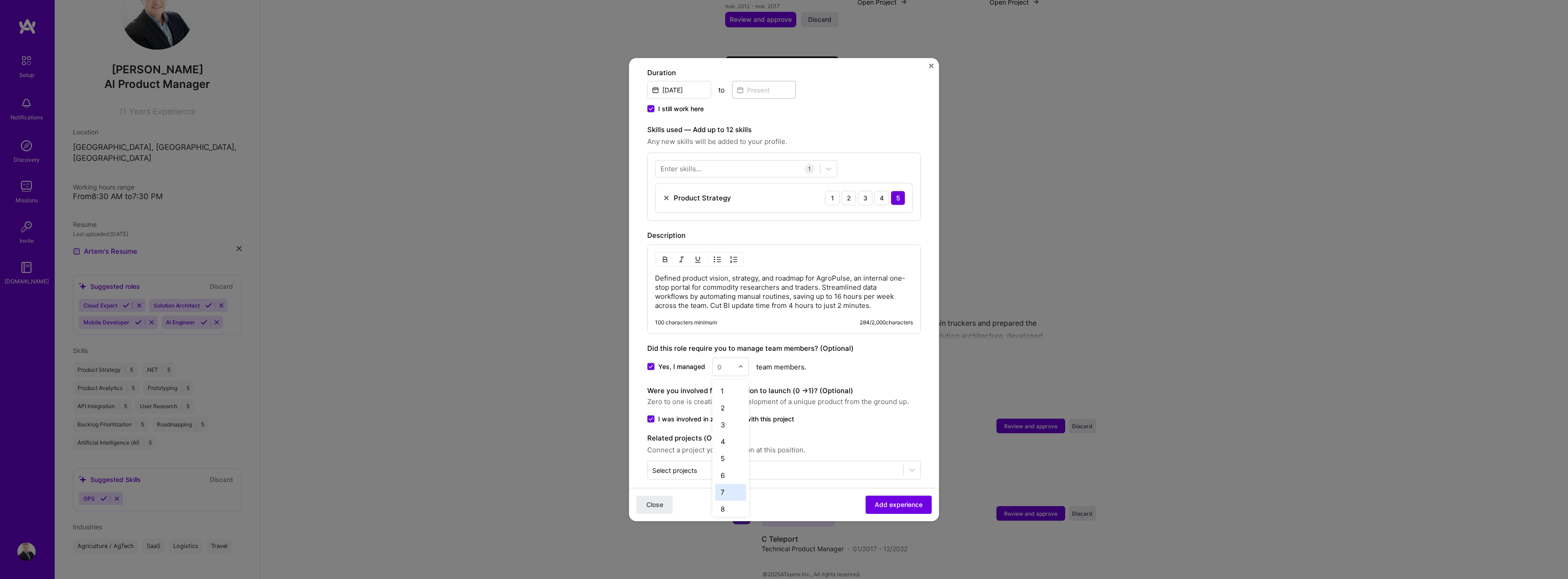
click at [728, 484] on div "7" at bounding box center [730, 492] width 31 height 17
click at [909, 466] on icon at bounding box center [912, 470] width 9 height 9
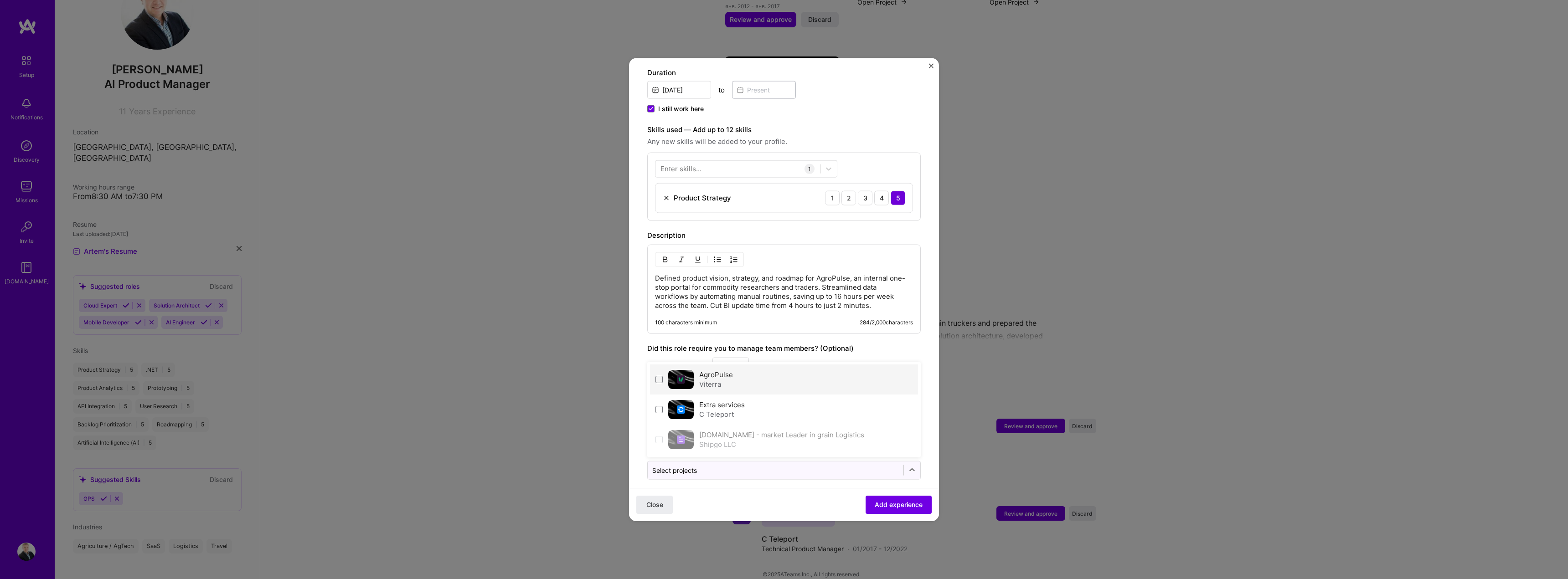
click at [784, 370] on div "AgroPulse Viterra" at bounding box center [784, 380] width 268 height 30
click at [918, 343] on form "Adding suggested job This job is suggested based on your LinkedIn, resume or [D…" at bounding box center [784, 174] width 310 height 714
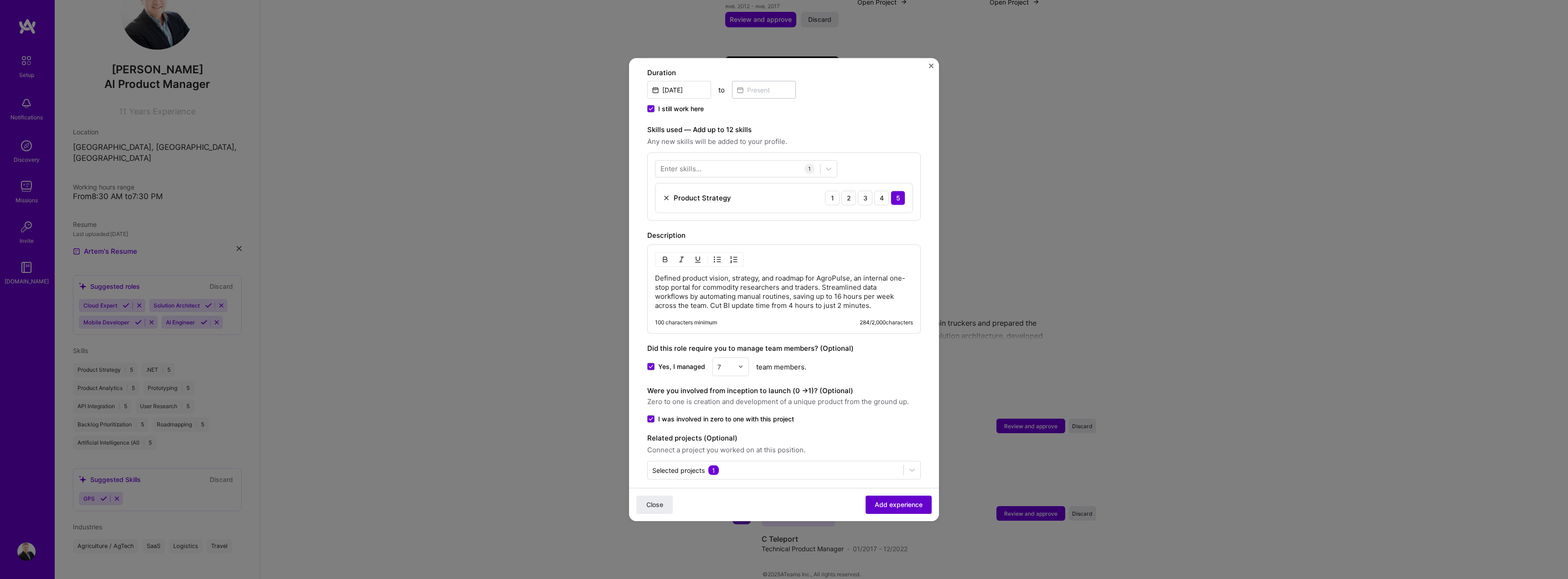
click at [893, 501] on span "Add experience" at bounding box center [898, 505] width 48 height 9
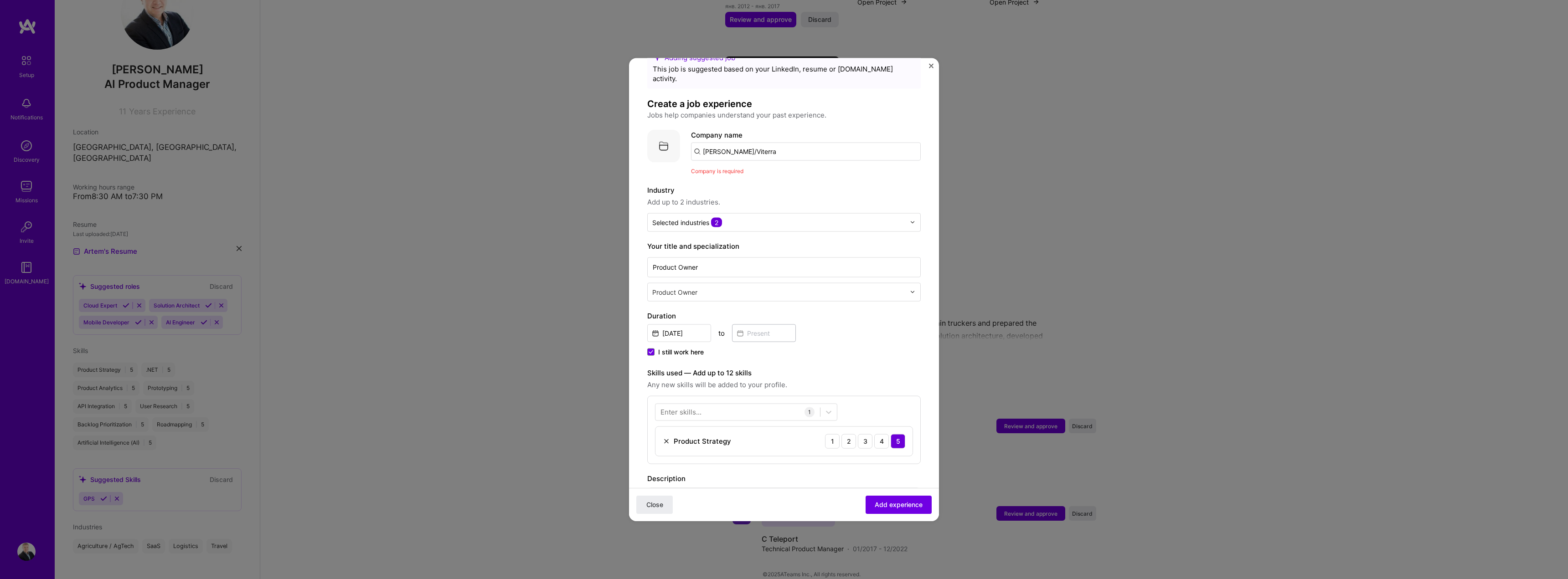
scroll to position [0, 0]
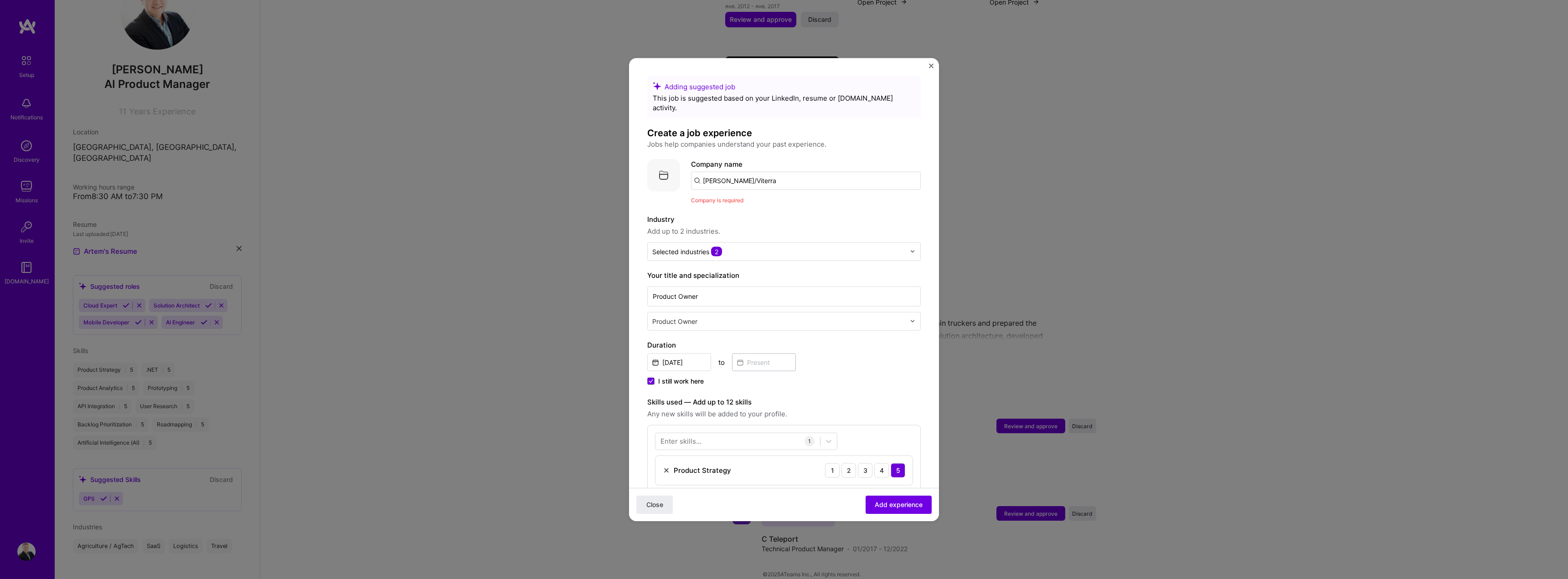
drag, startPoint x: 747, startPoint y: 169, endPoint x: 727, endPoint y: 172, distance: 20.2
click at [727, 172] on input "[PERSON_NAME]/Viterra" at bounding box center [805, 179] width 230 height 18
click at [721, 171] on input "[PERSON_NAME]/Viterra" at bounding box center [805, 179] width 230 height 18
drag, startPoint x: 724, startPoint y: 171, endPoint x: 693, endPoint y: 170, distance: 31.0
click at [693, 171] on input "[PERSON_NAME]/Viterra" at bounding box center [805, 179] width 230 height 18
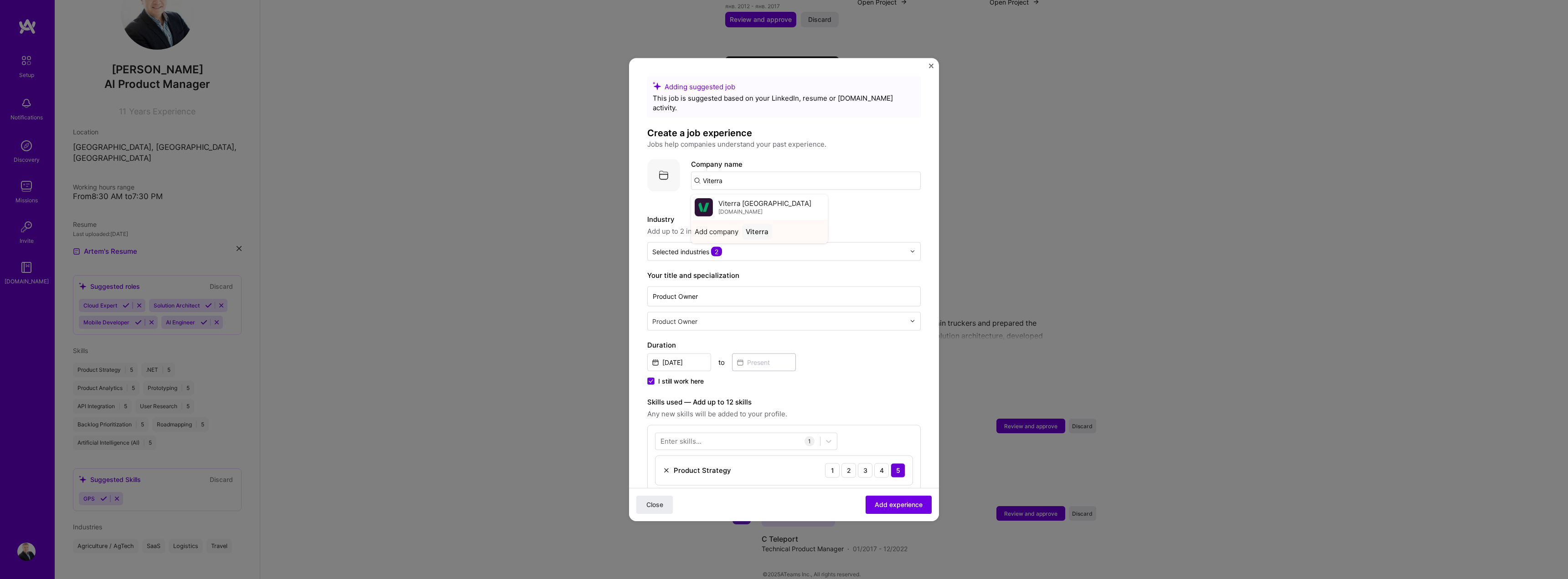
type input "Viterra"
click at [758, 223] on div "Viterra" at bounding box center [758, 230] width 30 height 16
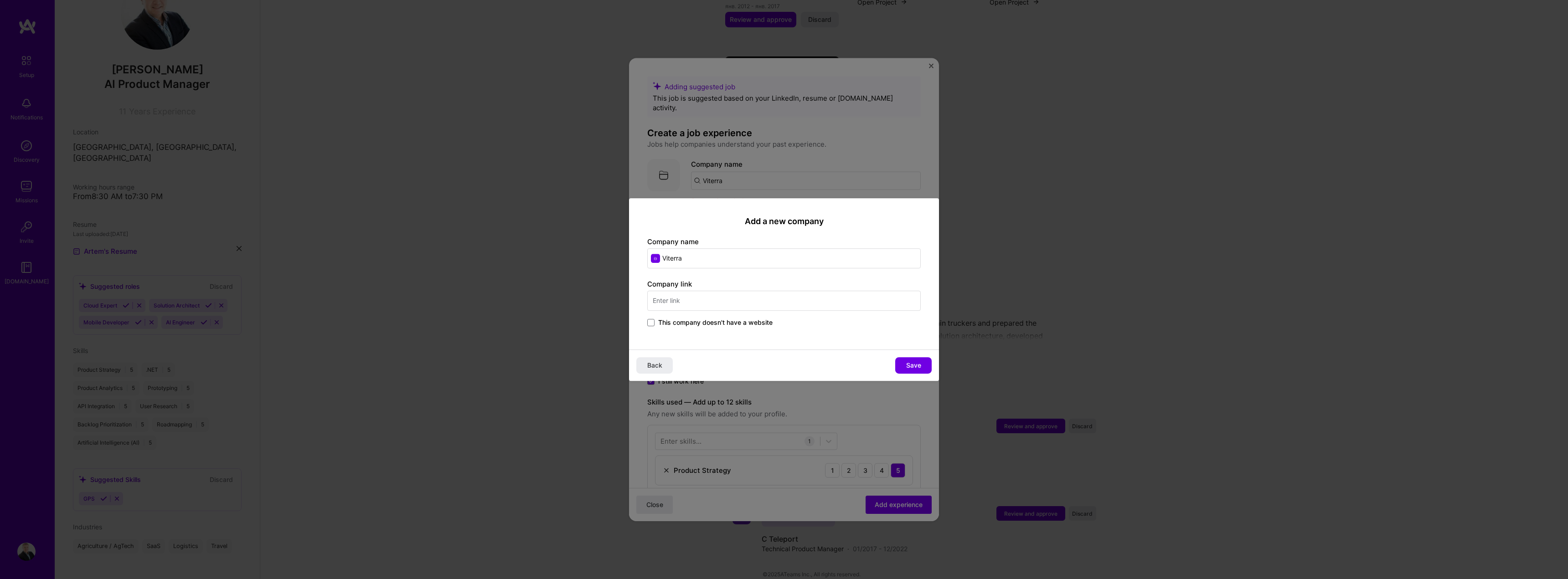
click at [712, 295] on input "text" at bounding box center [784, 300] width 274 height 20
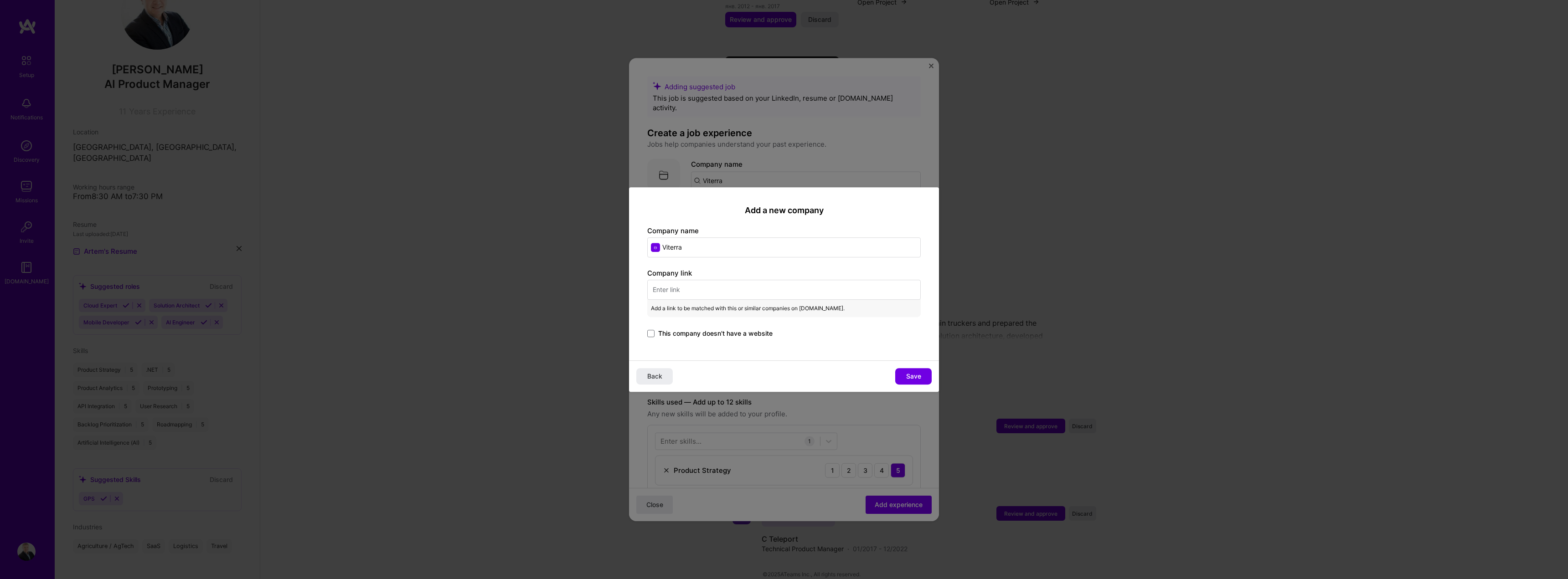
paste input "[URL][DOMAIN_NAME]"
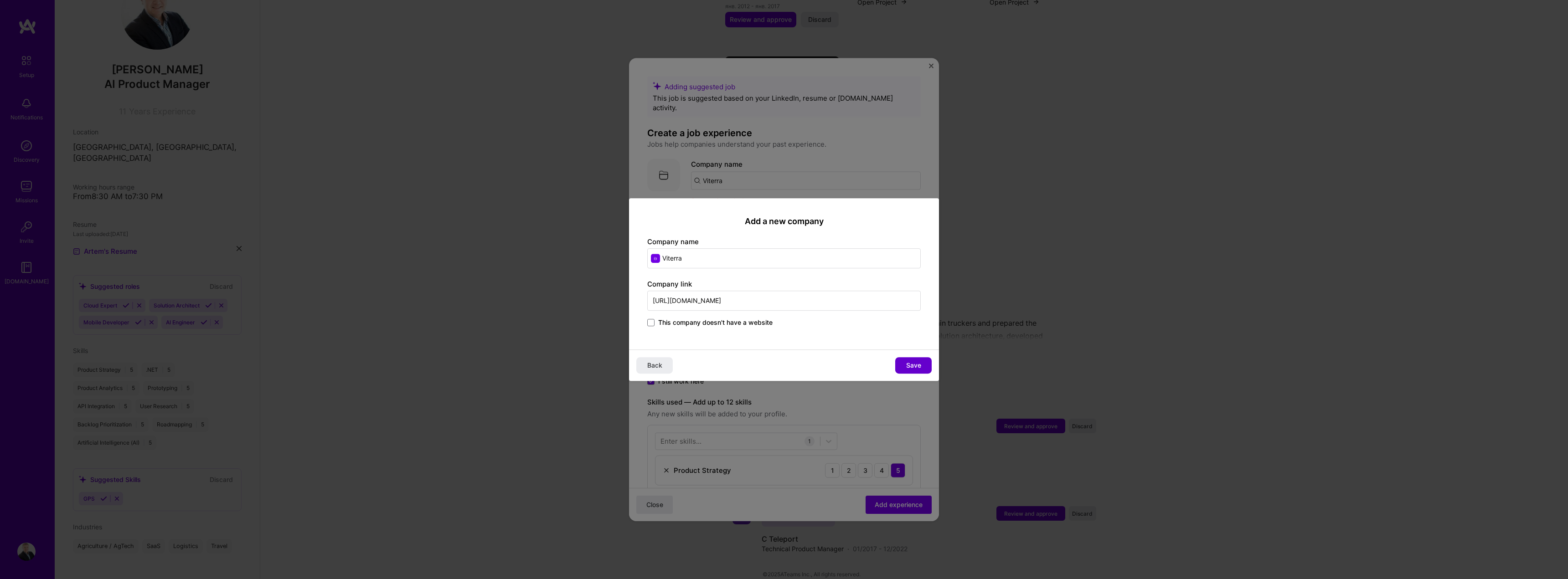
type input "[URL][DOMAIN_NAME]"
click at [902, 361] on button "Save" at bounding box center [913, 365] width 37 height 16
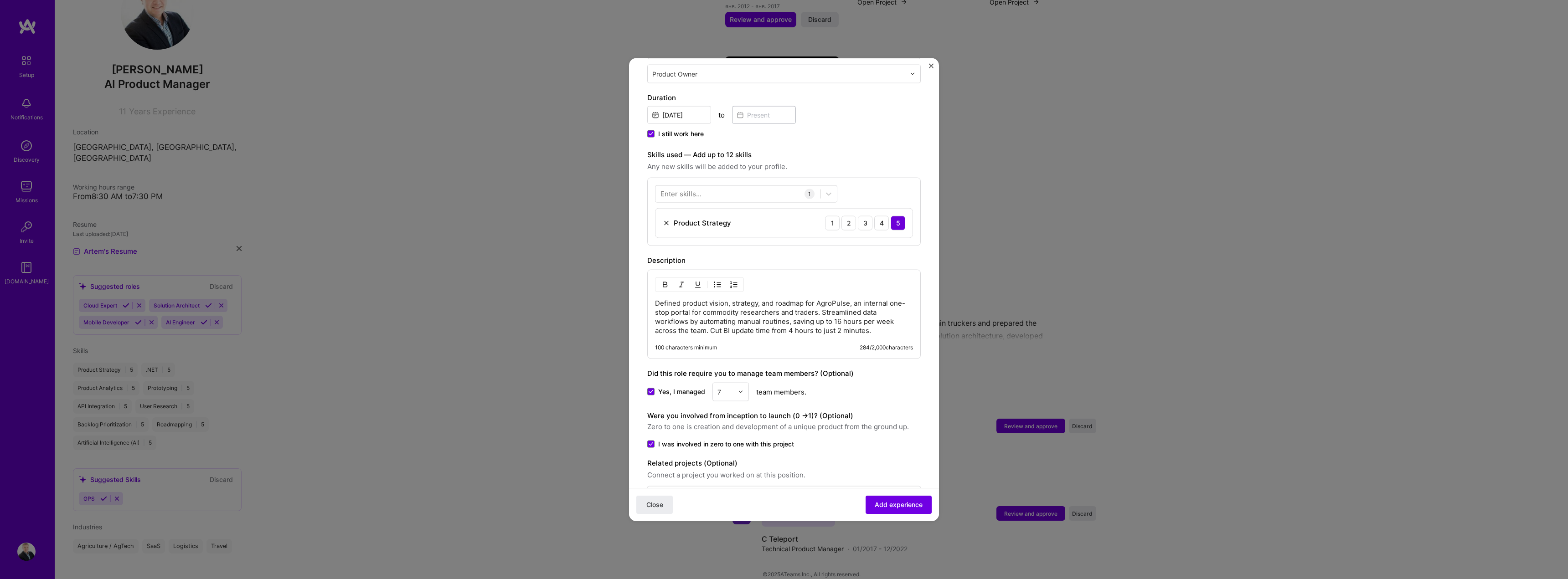
scroll to position [273, 0]
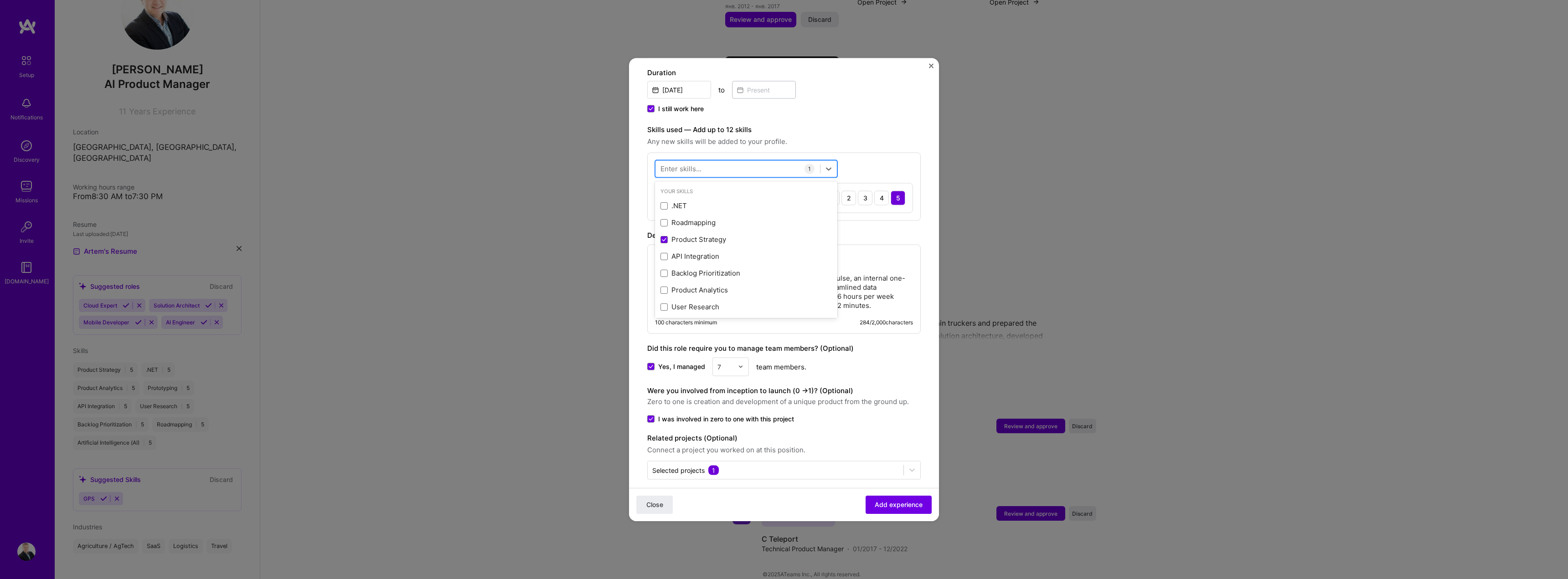
click at [729, 162] on div at bounding box center [738, 169] width 164 height 15
click at [693, 218] on div "Roadmapping" at bounding box center [745, 223] width 171 height 9
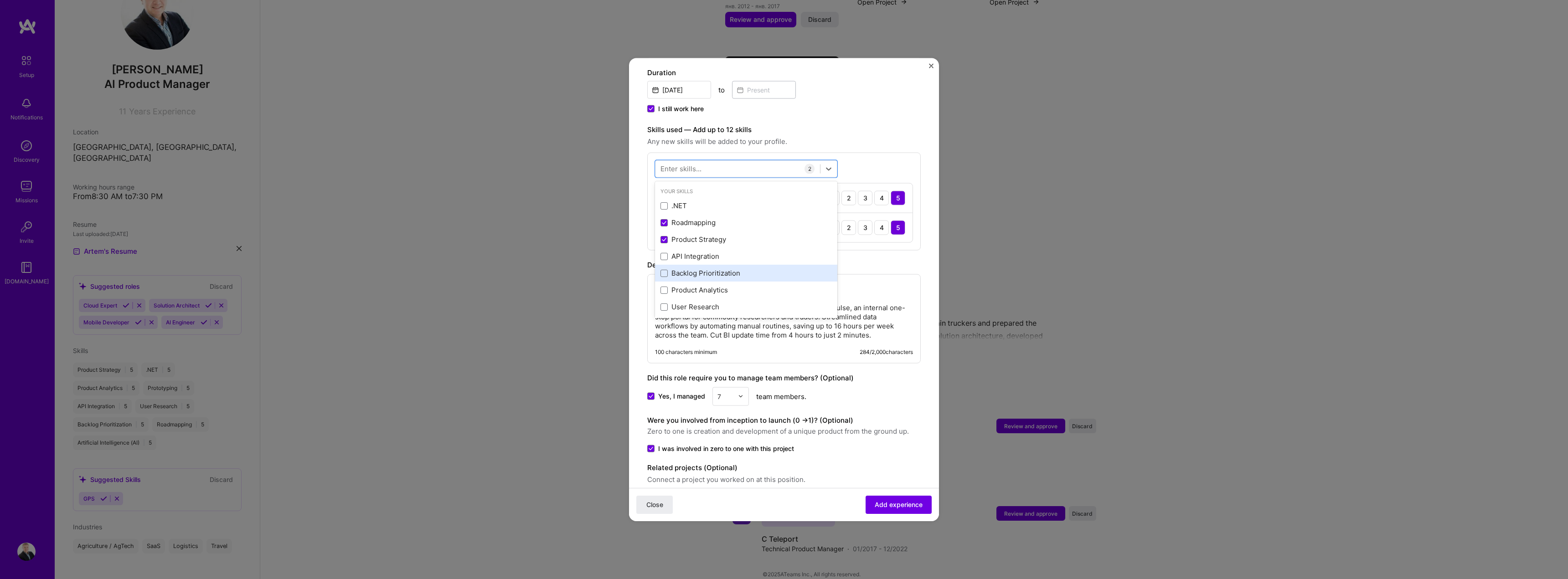
click at [724, 268] on div "Backlog Prioritization" at bounding box center [745, 273] width 171 height 9
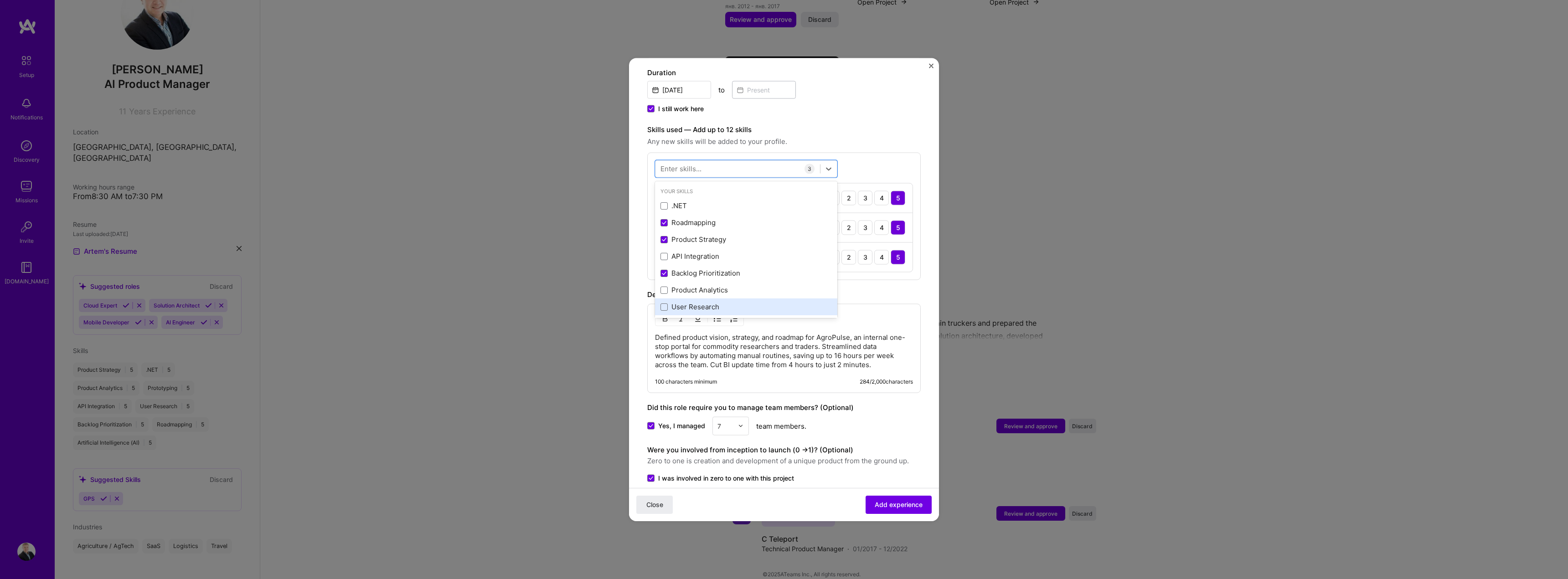
click at [723, 302] on div "User Research" at bounding box center [745, 307] width 171 height 9
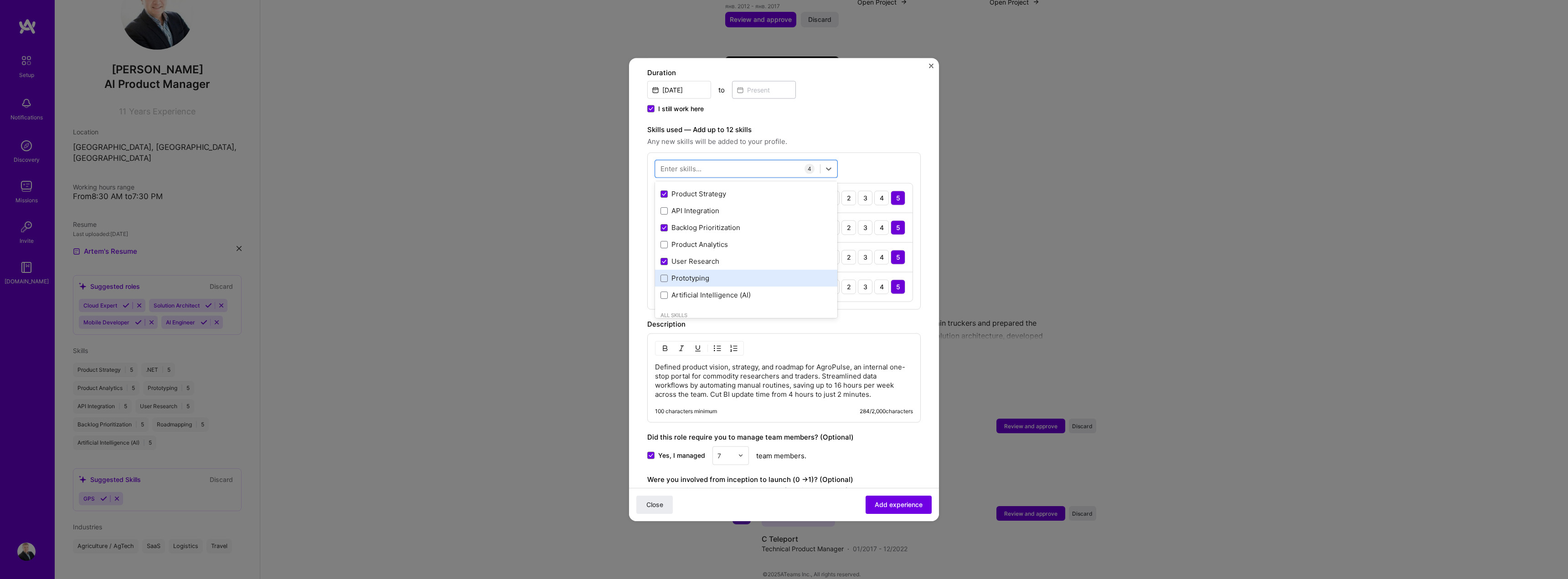
scroll to position [92, 0]
click at [753, 228] on div "Prototyping" at bounding box center [745, 232] width 171 height 9
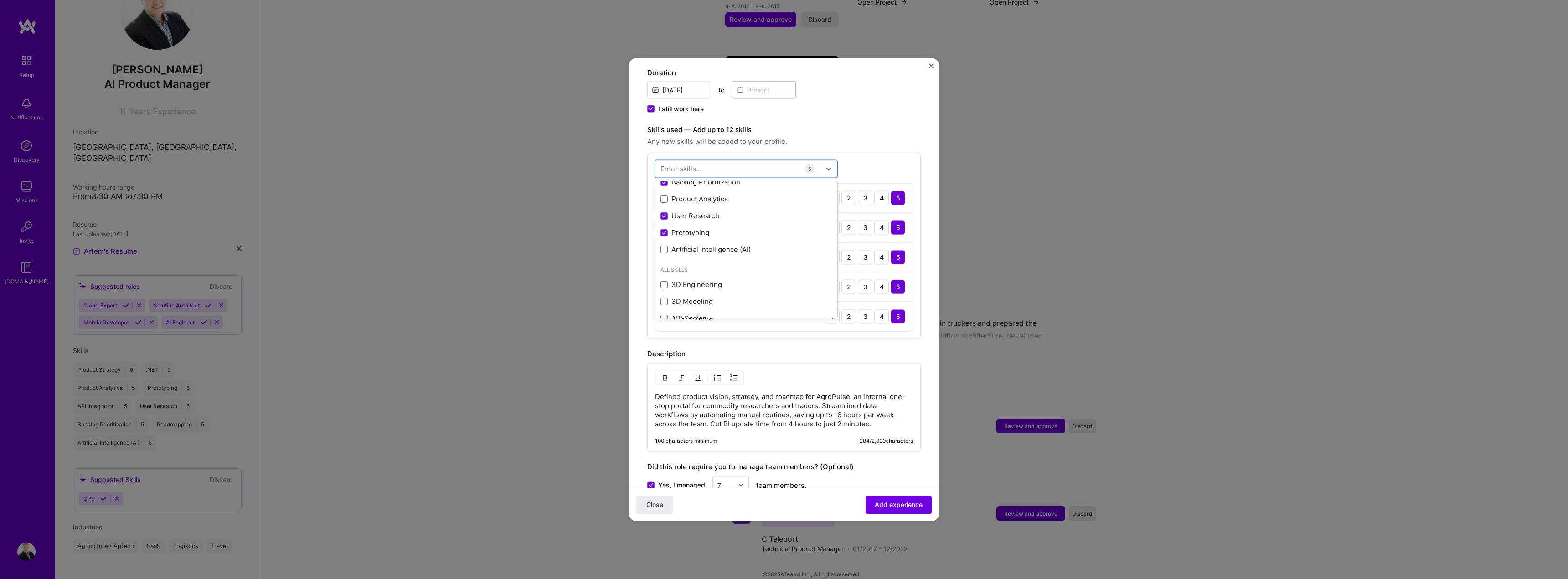
click at [895, 136] on span "Any new skills will be added to your profile." at bounding box center [784, 142] width 274 height 11
click at [915, 507] on span "Add experience" at bounding box center [898, 505] width 48 height 9
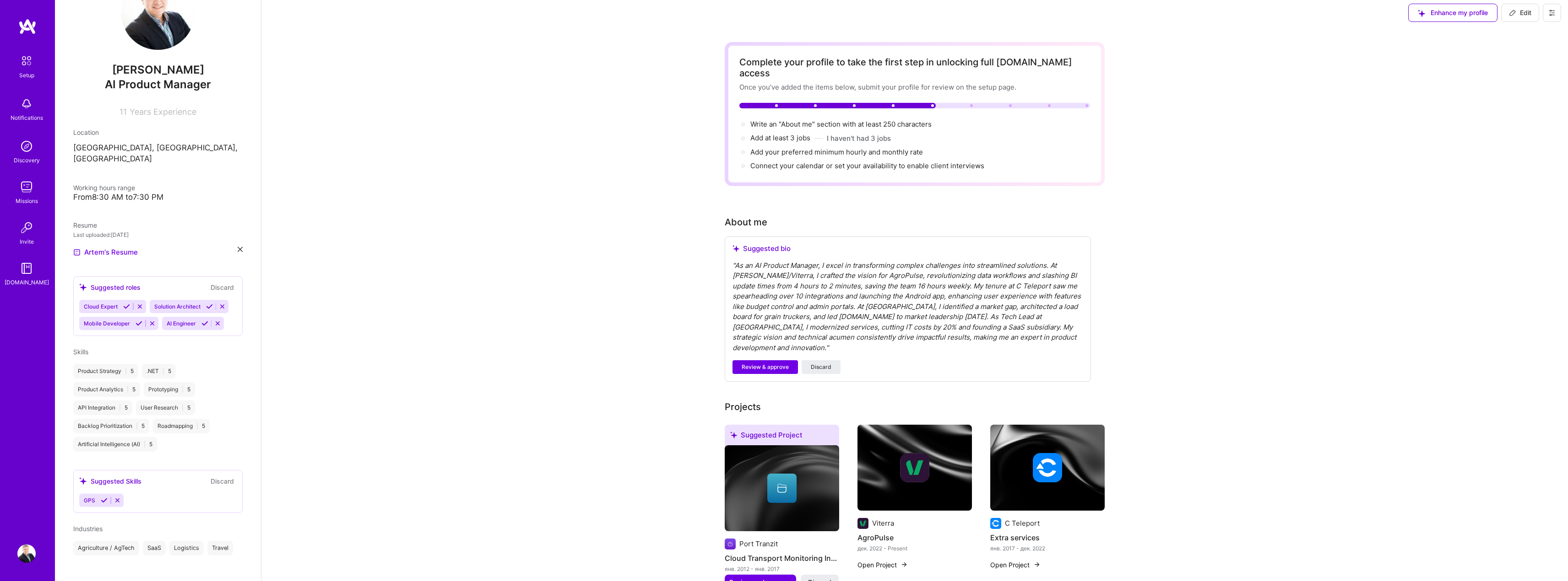
scroll to position [0, 0]
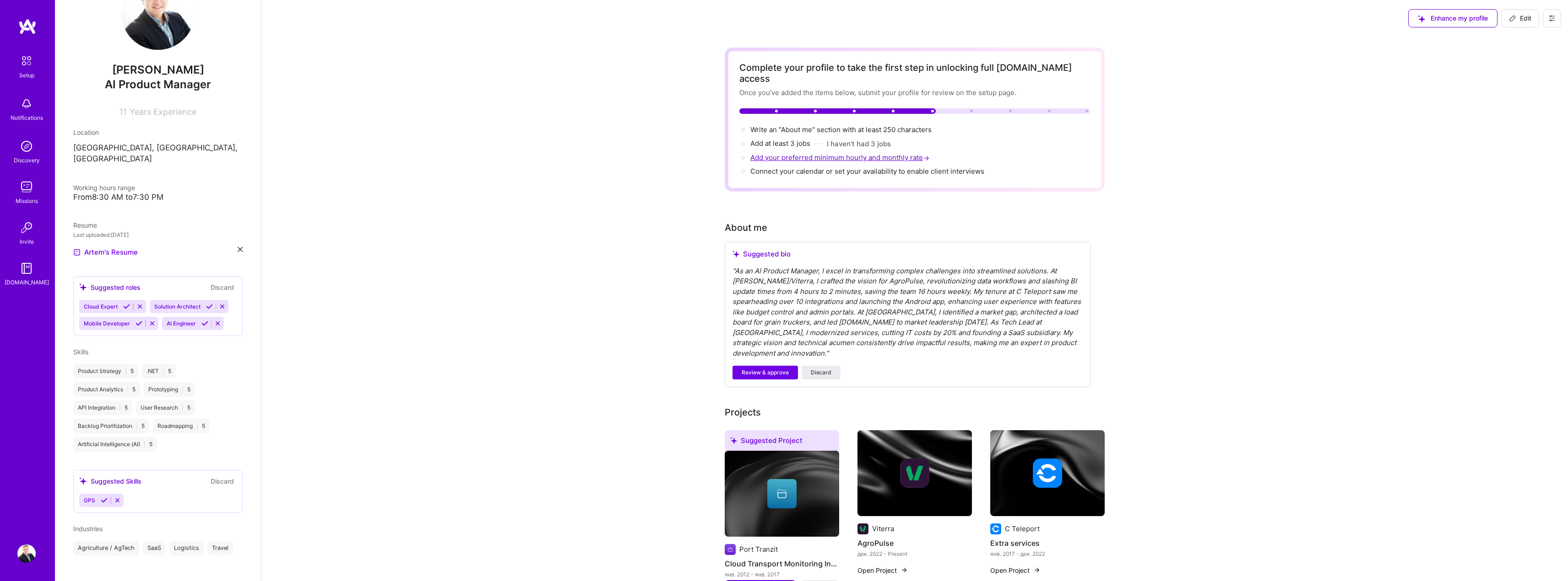
click at [911, 154] on span "Add your preferred minimum hourly and monthly rate →" at bounding box center [840, 157] width 181 height 9
select select "US"
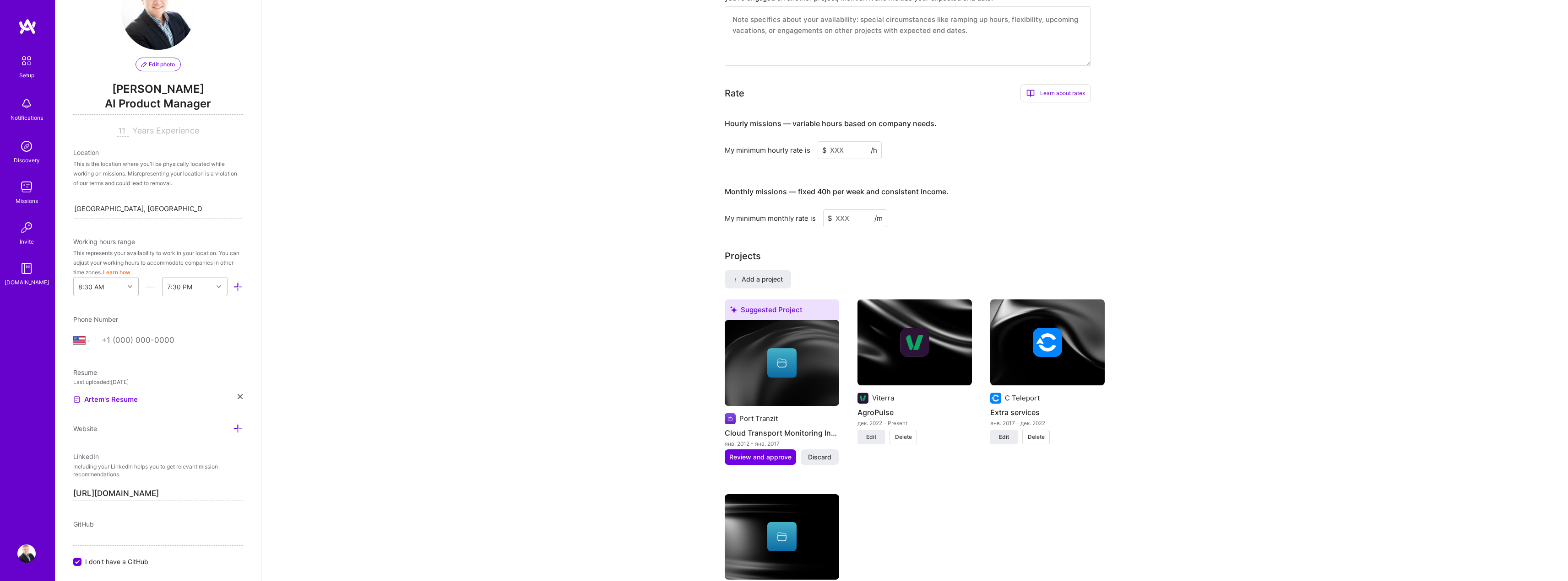
scroll to position [511, 0]
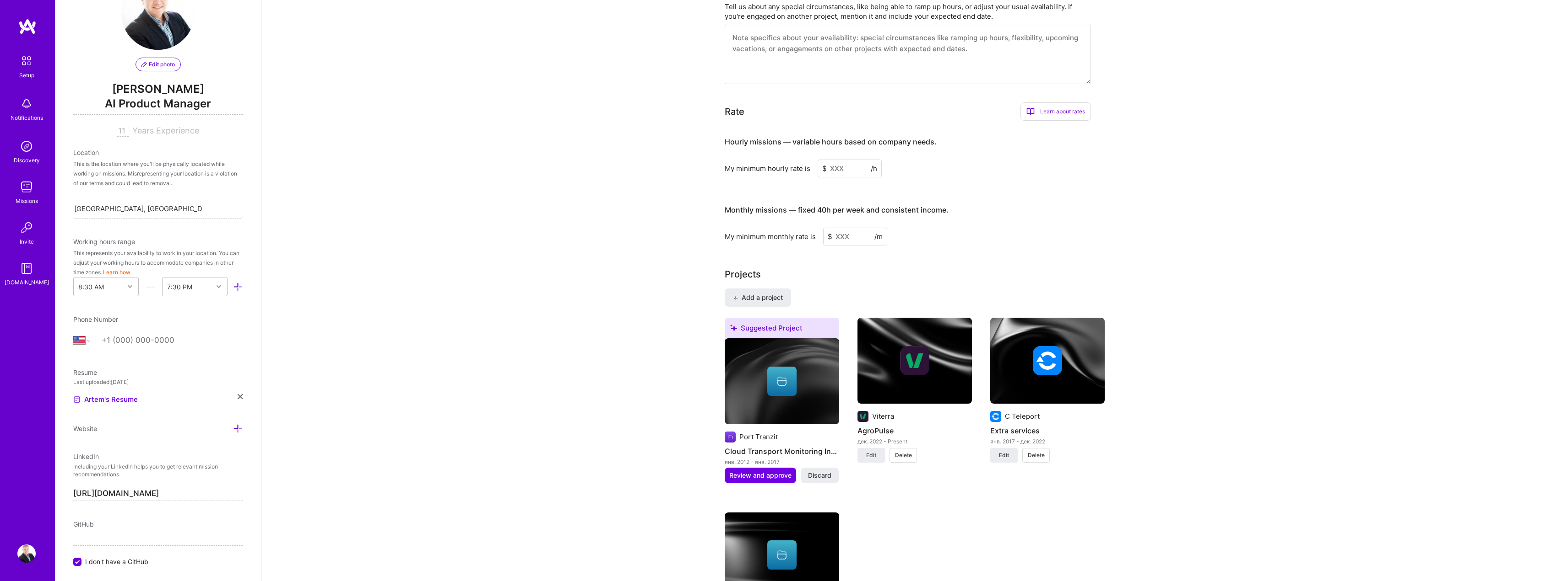
click at [814, 159] on div "My minimum hourly rate is $ /h" at bounding box center [908, 168] width 366 height 18
click at [844, 159] on input at bounding box center [850, 168] width 65 height 18
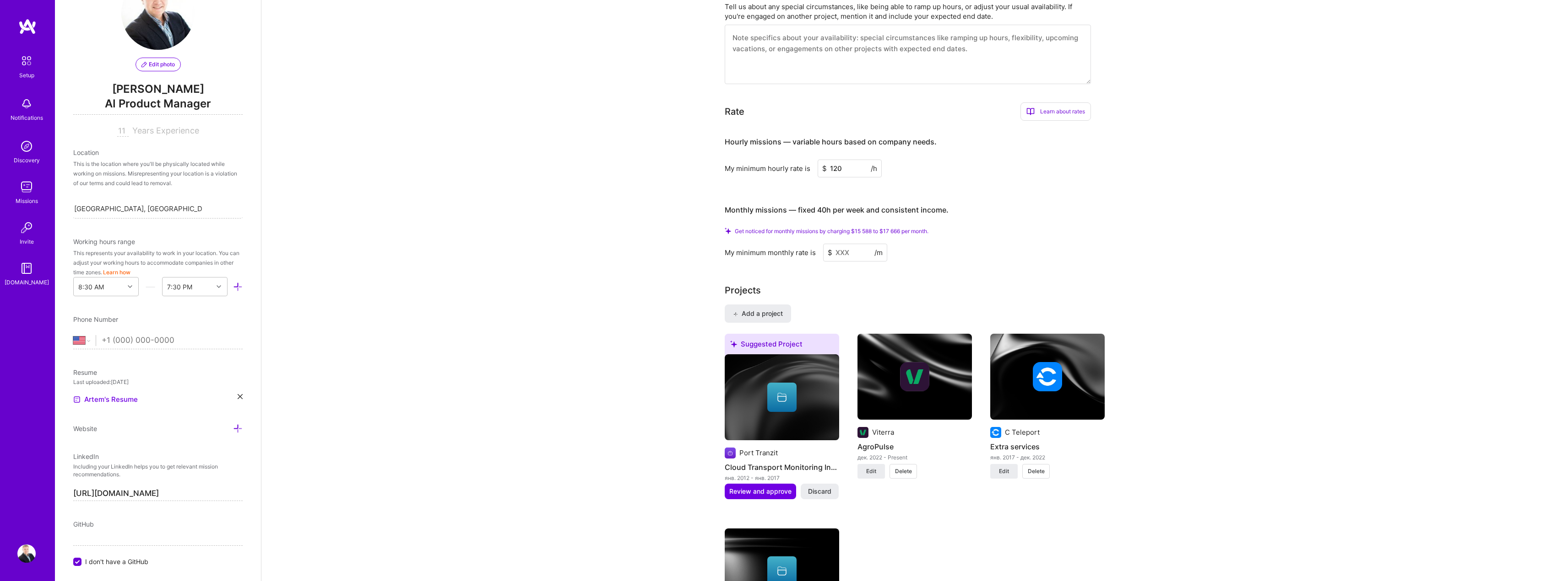
click at [833, 159] on input "120" at bounding box center [850, 168] width 65 height 18
type input "110"
click at [858, 244] on input at bounding box center [856, 252] width 65 height 18
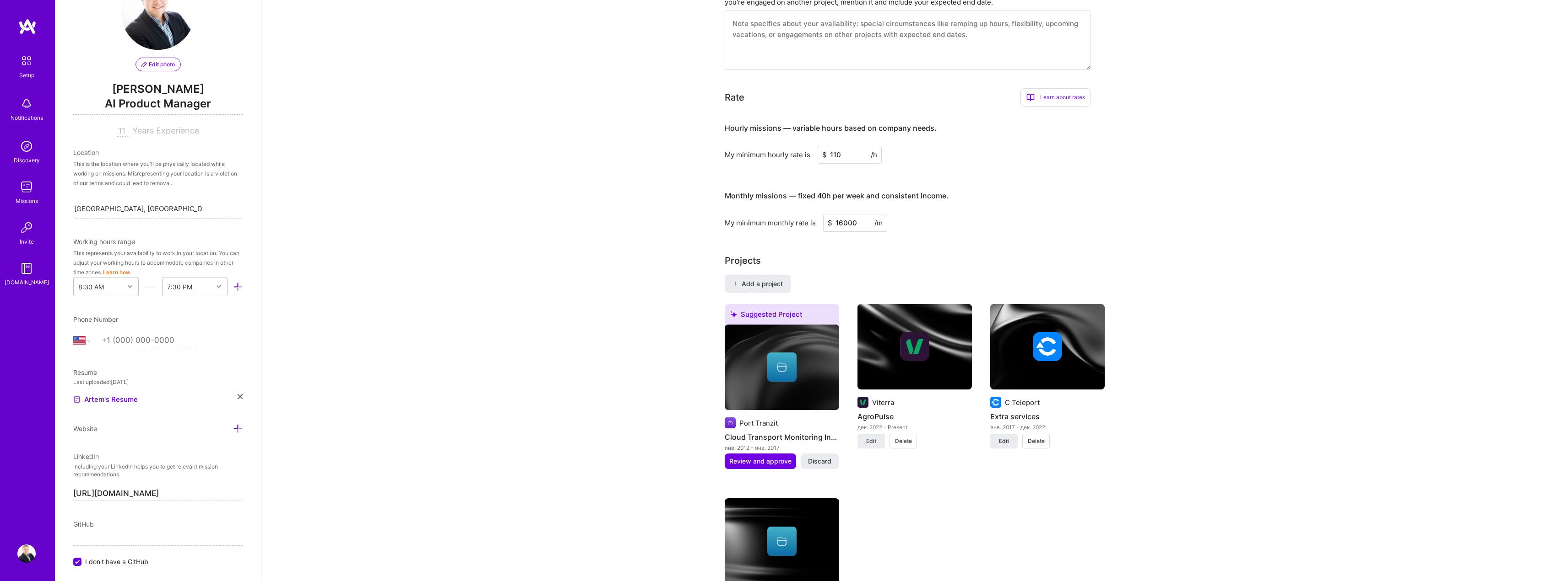
type input "16000"
click at [884, 230] on div "Complete your profile to take the first step in unlocking full [DOMAIN_NAME] ac…" at bounding box center [914, 320] width 379 height 1569
click at [950, 156] on div "Hourly missions — variable hours based on company needs. My minimum hourly rate…" at bounding box center [908, 172] width 366 height 118
click at [1054, 92] on div "Learn about rates" at bounding box center [1056, 97] width 70 height 18
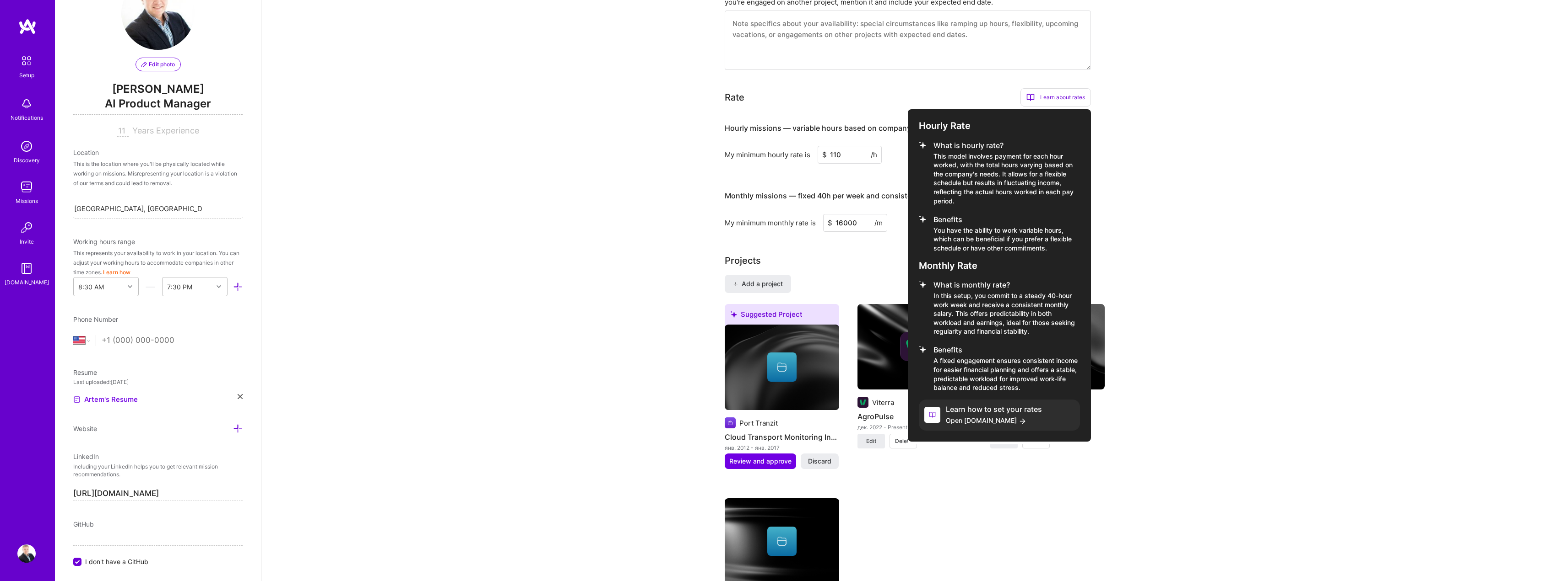
click at [844, 133] on div at bounding box center [784, 290] width 1568 height 581
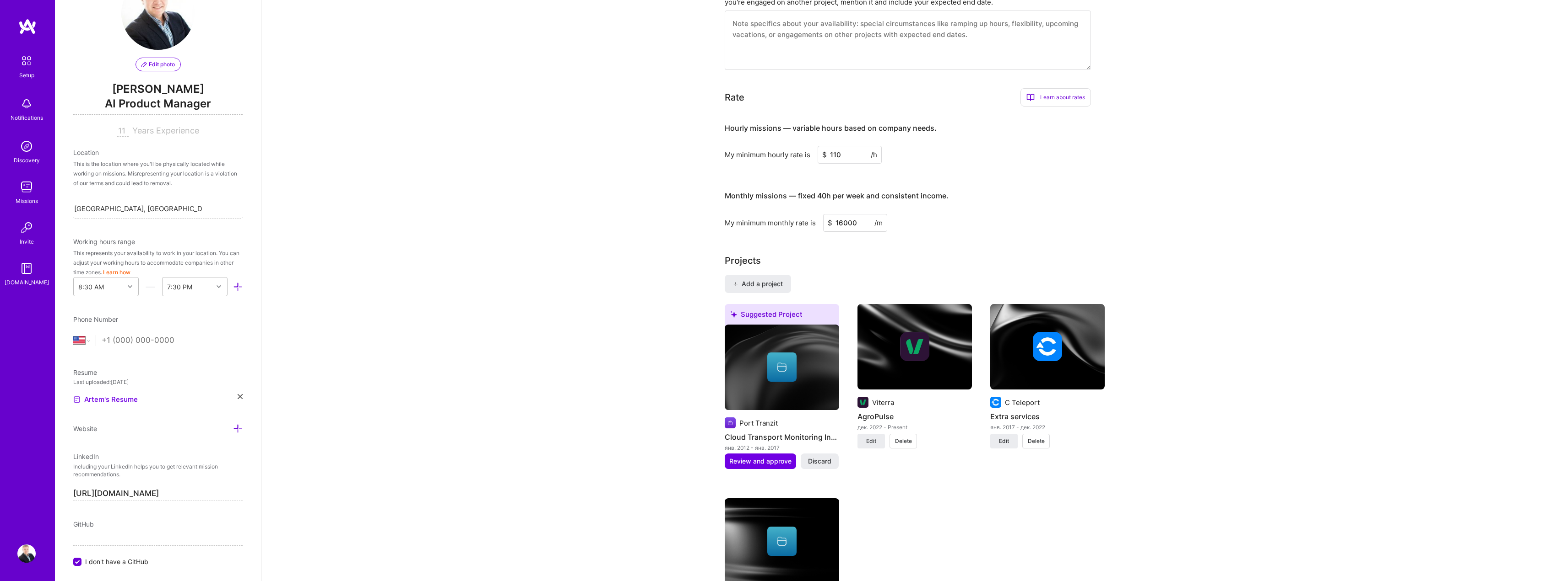
click at [837, 146] on input "110" at bounding box center [850, 154] width 65 height 18
click at [838, 146] on input "110" at bounding box center [850, 154] width 65 height 18
type input "120"
click at [837, 202] on div "Monthly missions — fixed 40h per week and consistent income. My minimum monthly…" at bounding box center [908, 207] width 366 height 50
click at [843, 214] on input "16000" at bounding box center [856, 223] width 65 height 18
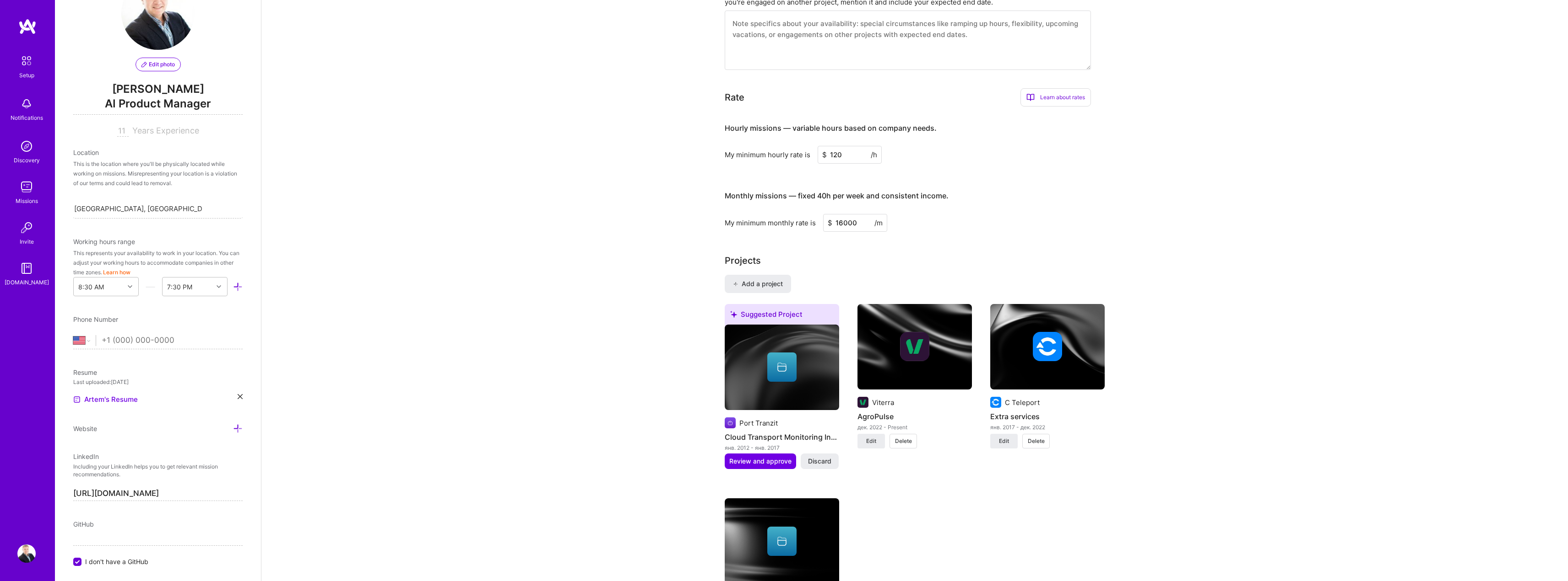
click at [855, 214] on input "16000" at bounding box center [856, 223] width 65 height 18
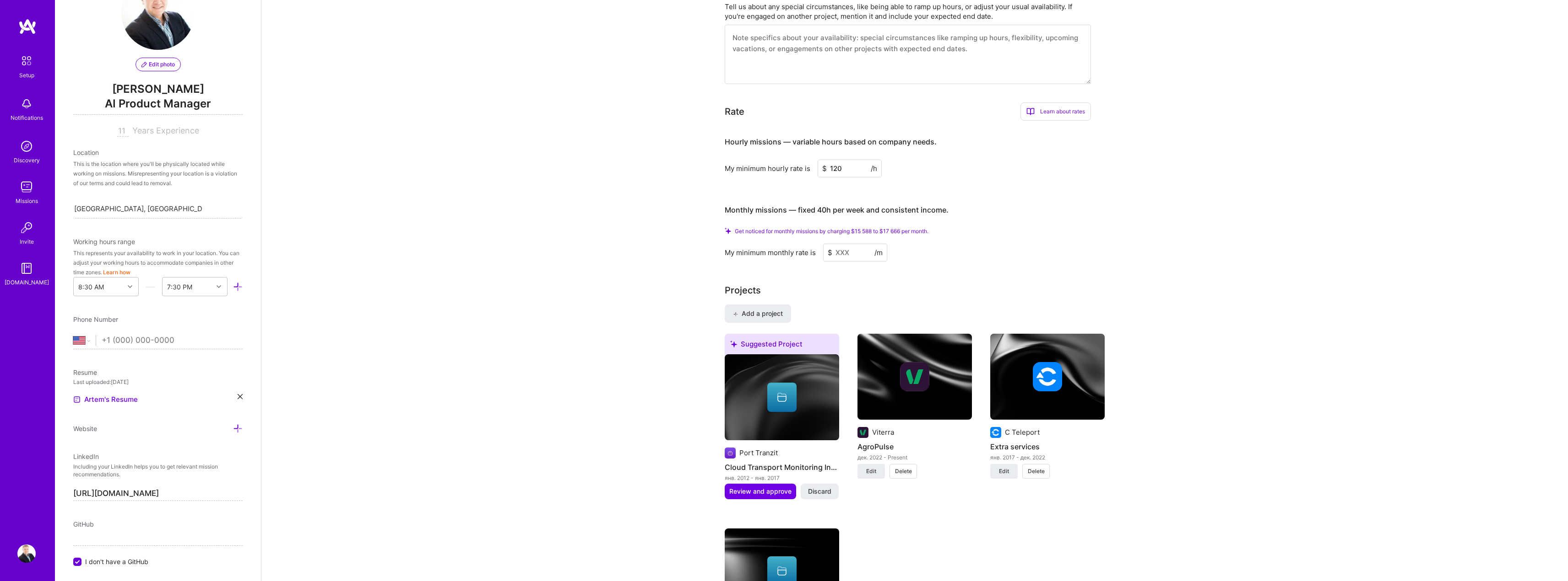
paste input "16000"
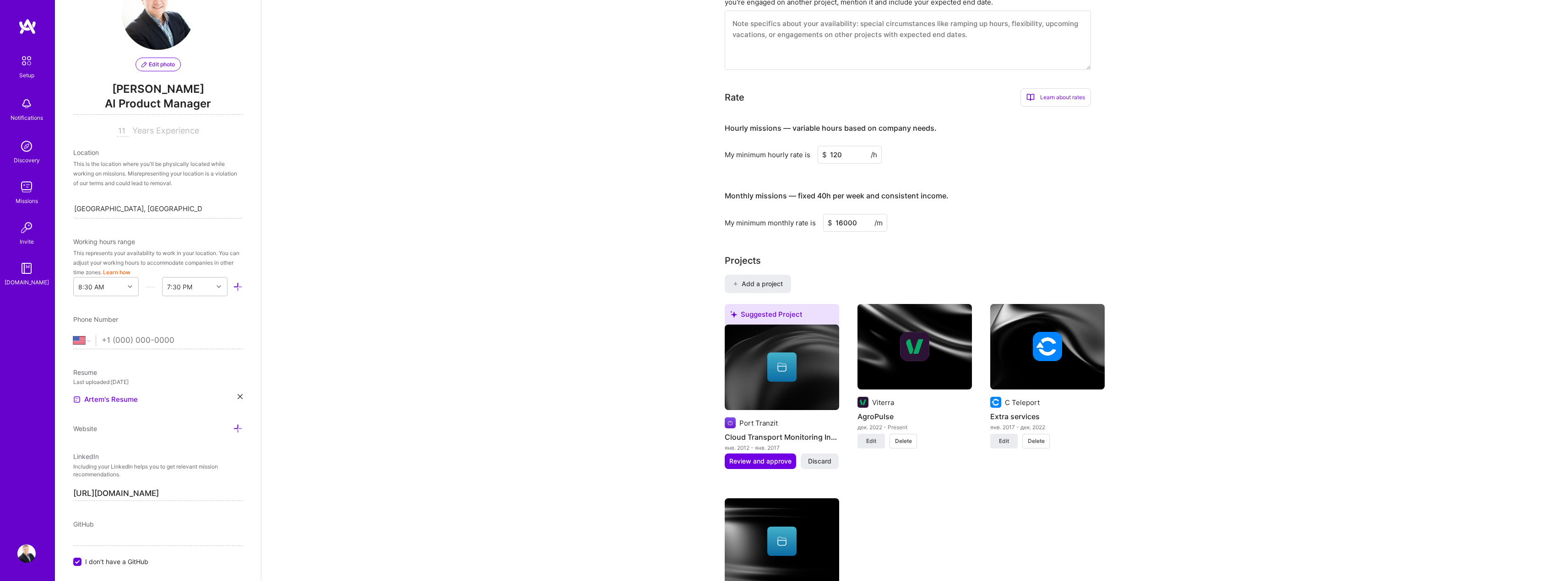
click at [839, 223] on div "Complete your profile to take the first step in unlocking full [DOMAIN_NAME] ac…" at bounding box center [914, 320] width 379 height 1569
click at [839, 214] on input "16000" at bounding box center [856, 223] width 65 height 18
type input "17000"
click at [929, 214] on div "My minimum monthly rate is $ 17000 /m" at bounding box center [908, 223] width 366 height 18
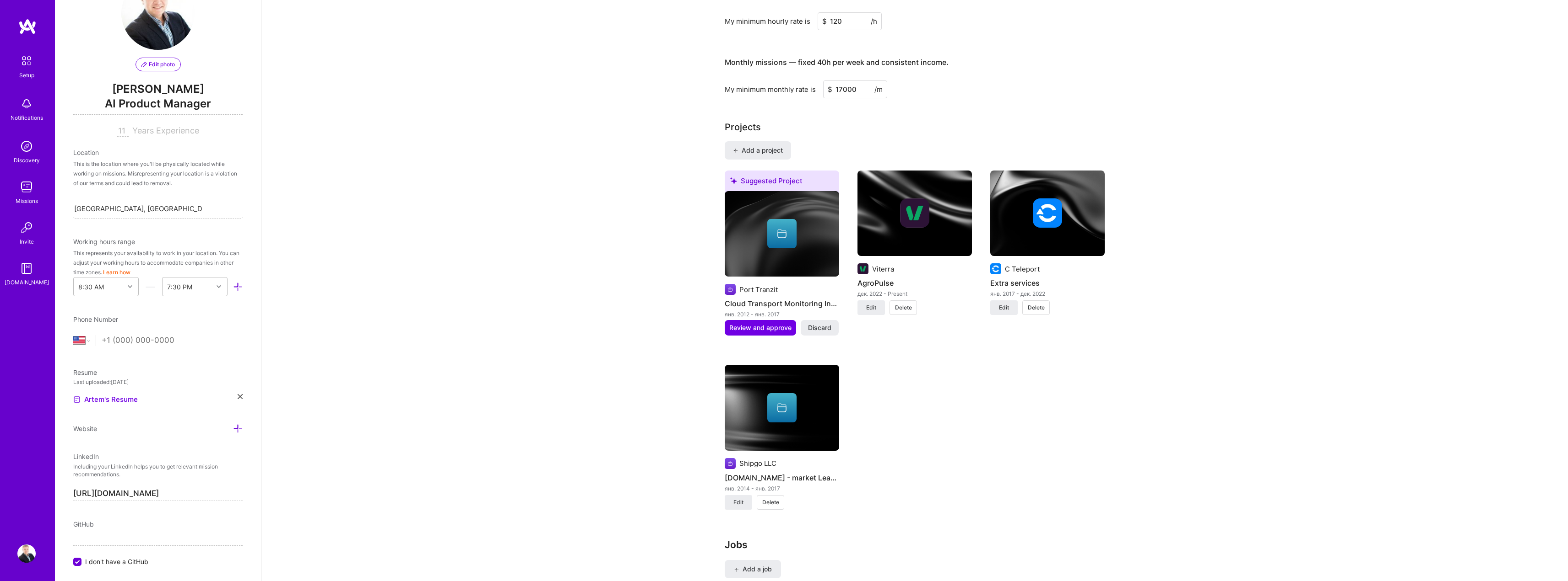
scroll to position [648, 0]
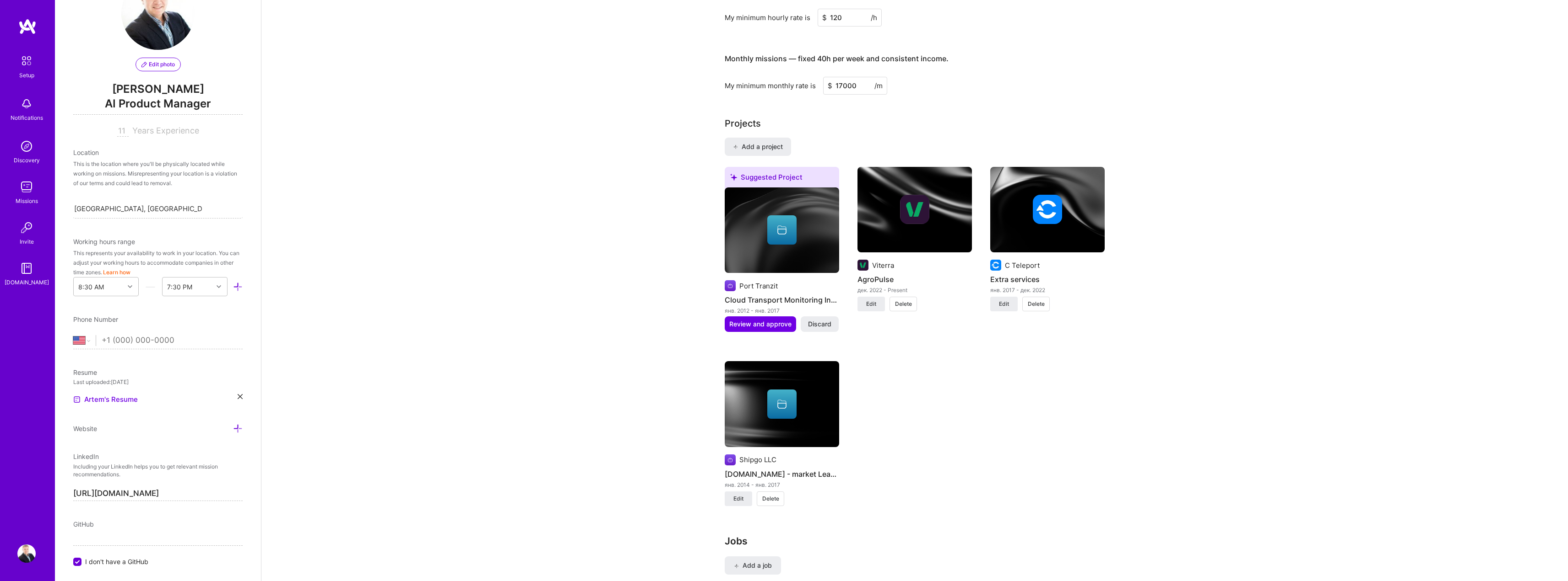
click at [118, 131] on input "11" at bounding box center [123, 132] width 11 height 11
type input "13"
click at [153, 130] on span "Years Experience" at bounding box center [165, 131] width 66 height 9
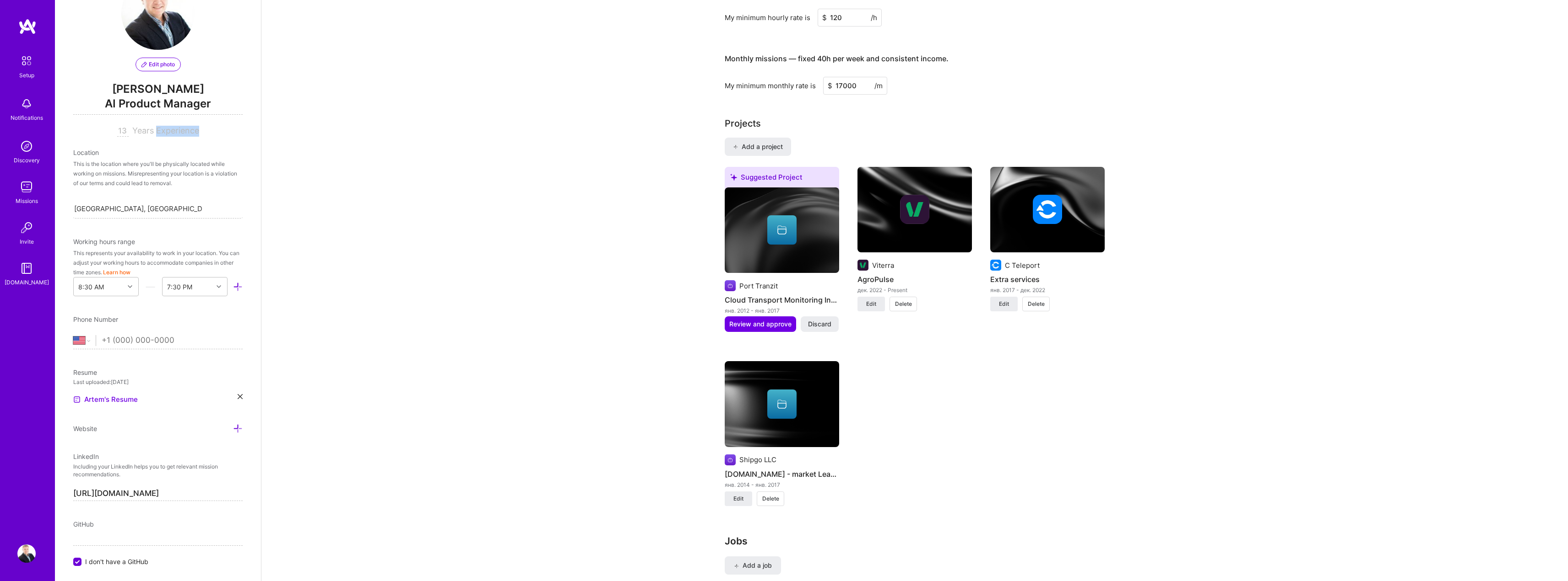
click at [153, 130] on span "Years Experience" at bounding box center [165, 131] width 66 height 9
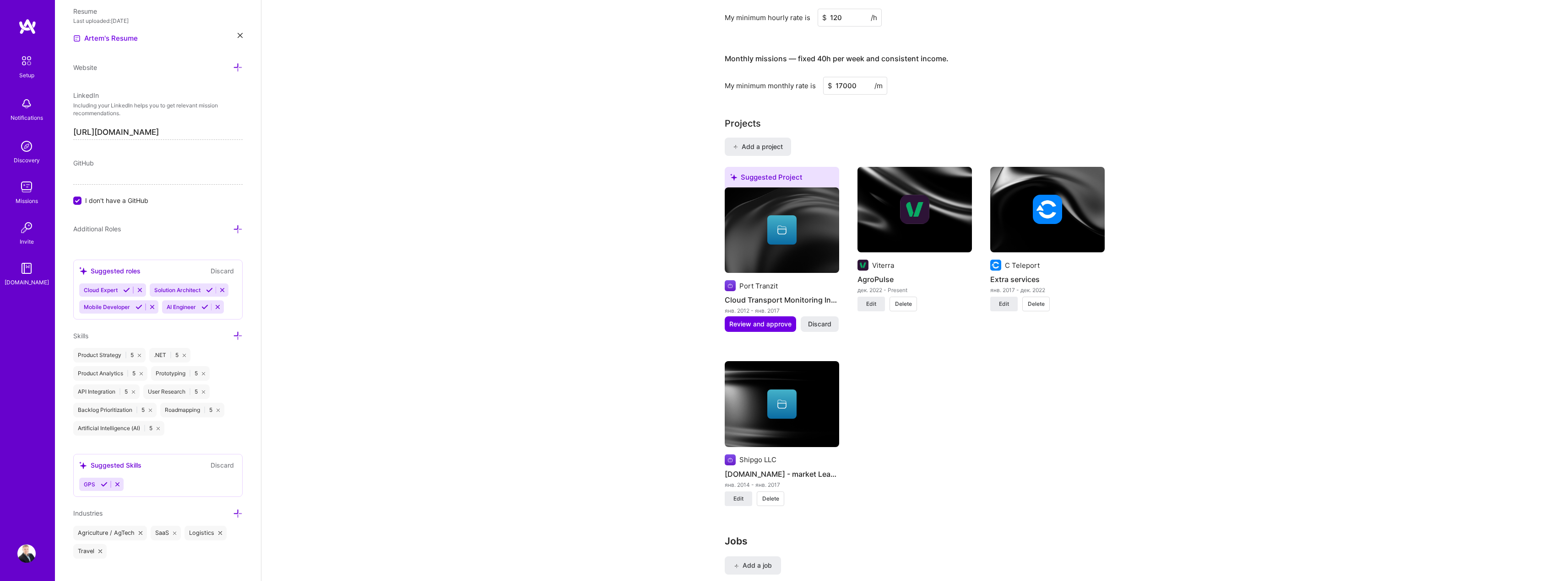
scroll to position [417, 0]
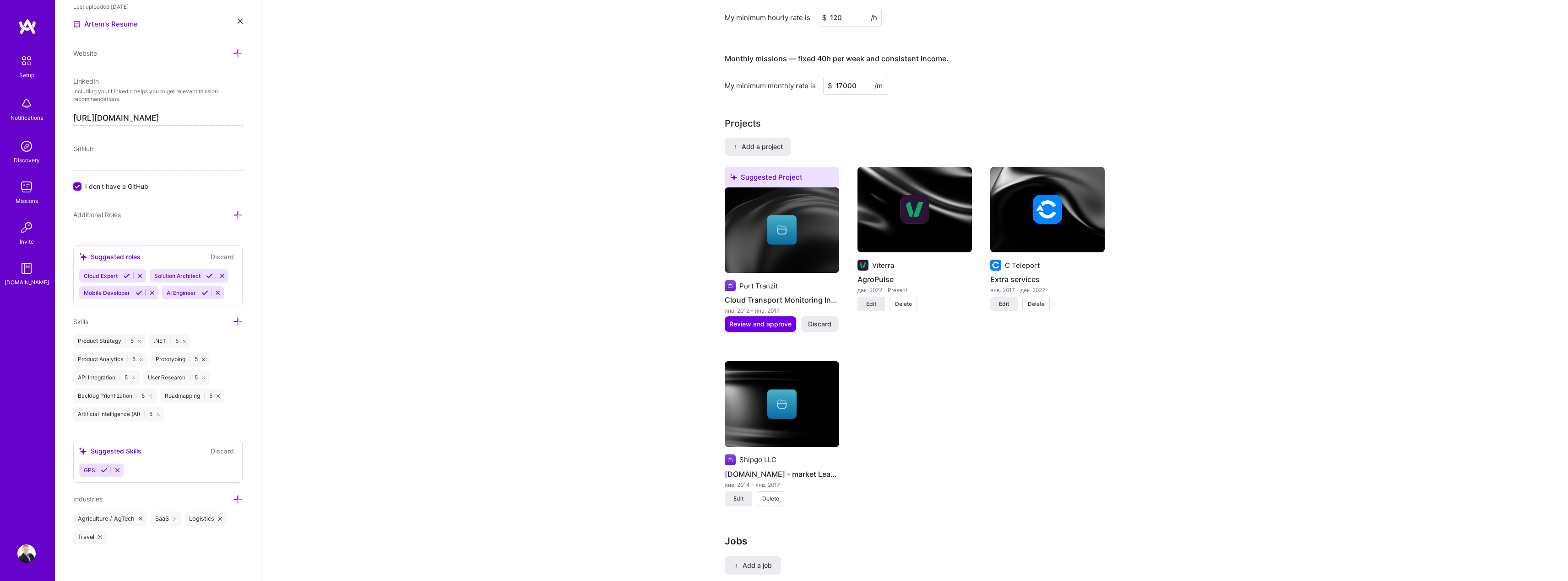
click at [233, 214] on icon at bounding box center [238, 215] width 9 height 9
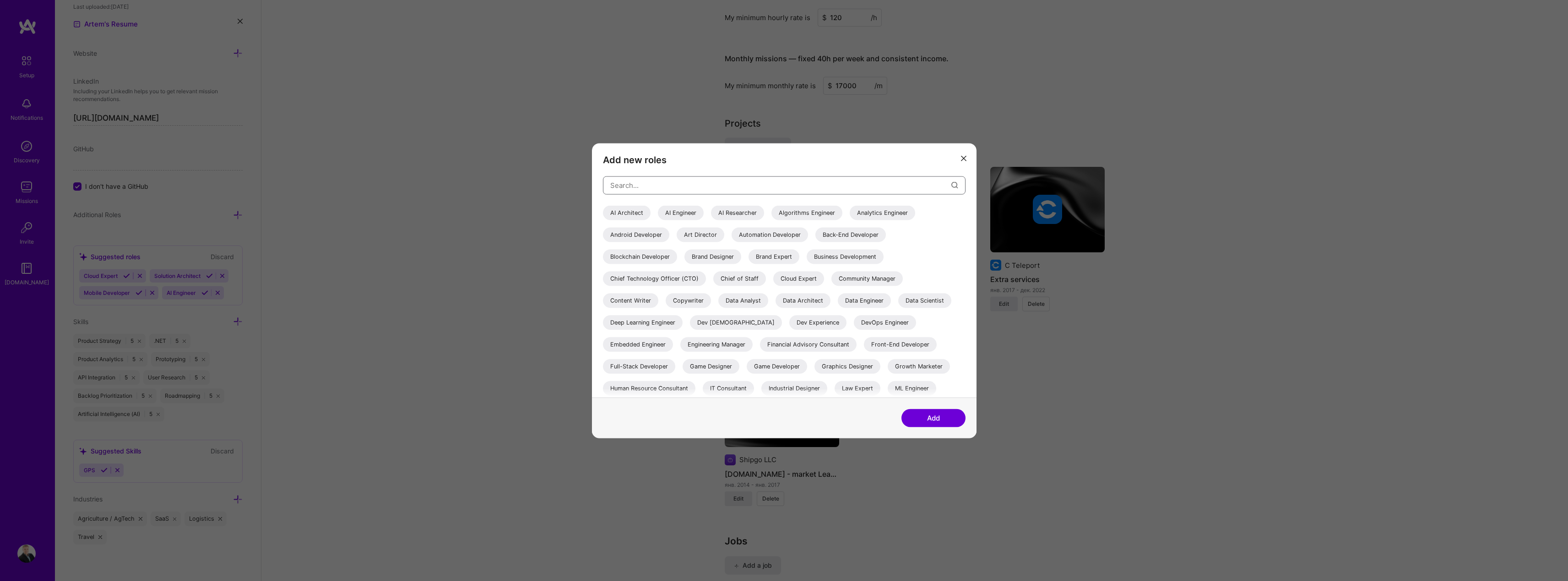
click at [674, 185] on input "modal" at bounding box center [780, 185] width 341 height 24
click at [679, 278] on div "Chief Technology Officer (CTO)" at bounding box center [654, 278] width 103 height 14
click at [675, 188] on input "modal" at bounding box center [780, 185] width 341 height 24
type input "{"
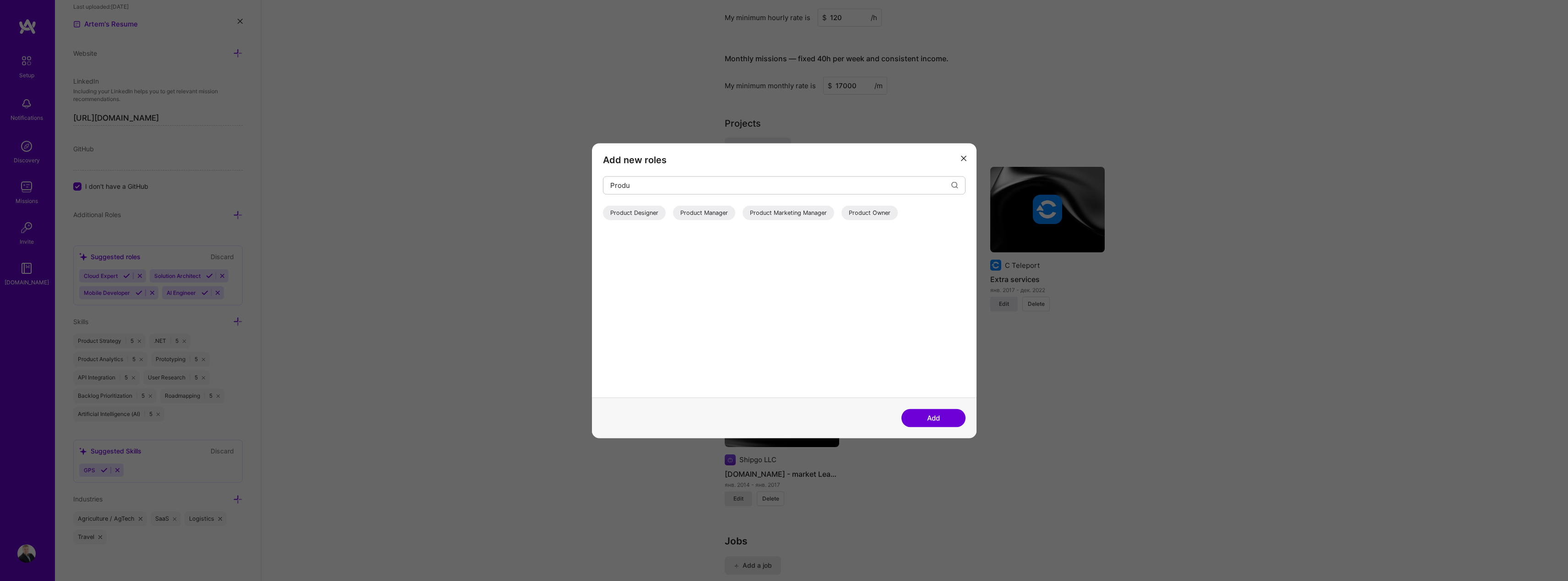
click at [885, 209] on div "Product Owner" at bounding box center [869, 212] width 56 height 14
click at [655, 185] on input "Produ" at bounding box center [780, 185] width 341 height 24
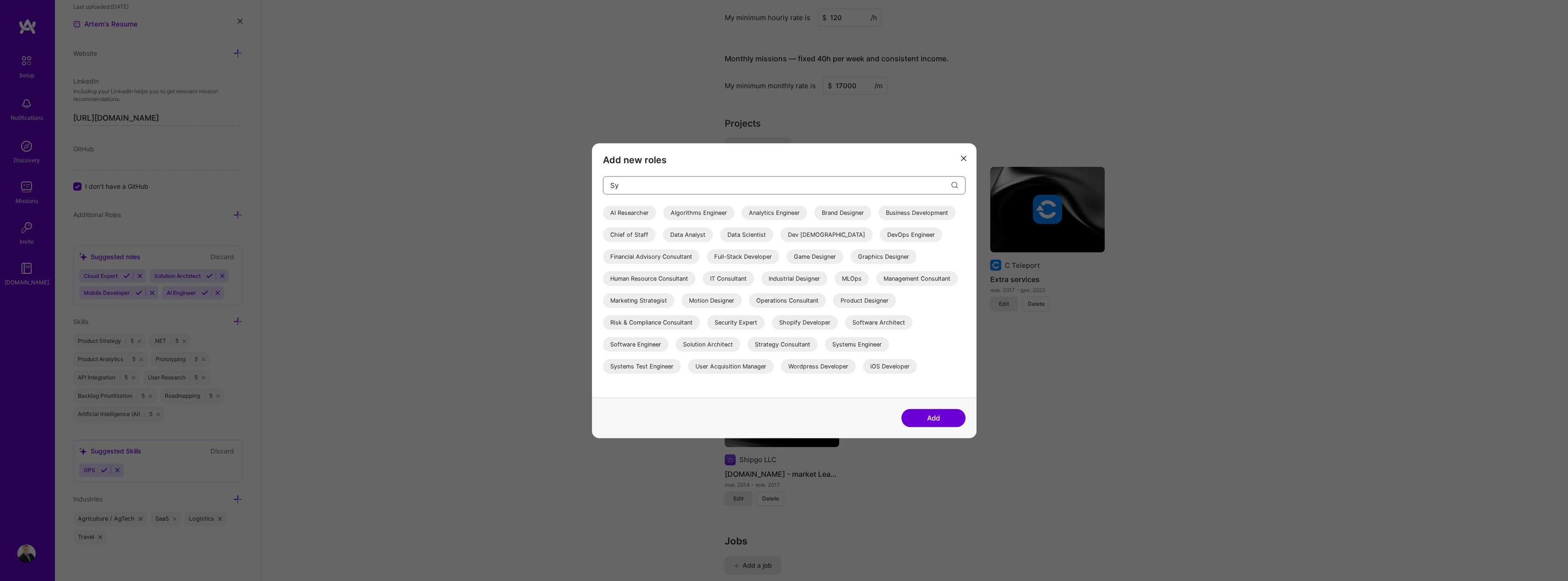
type input "Sys"
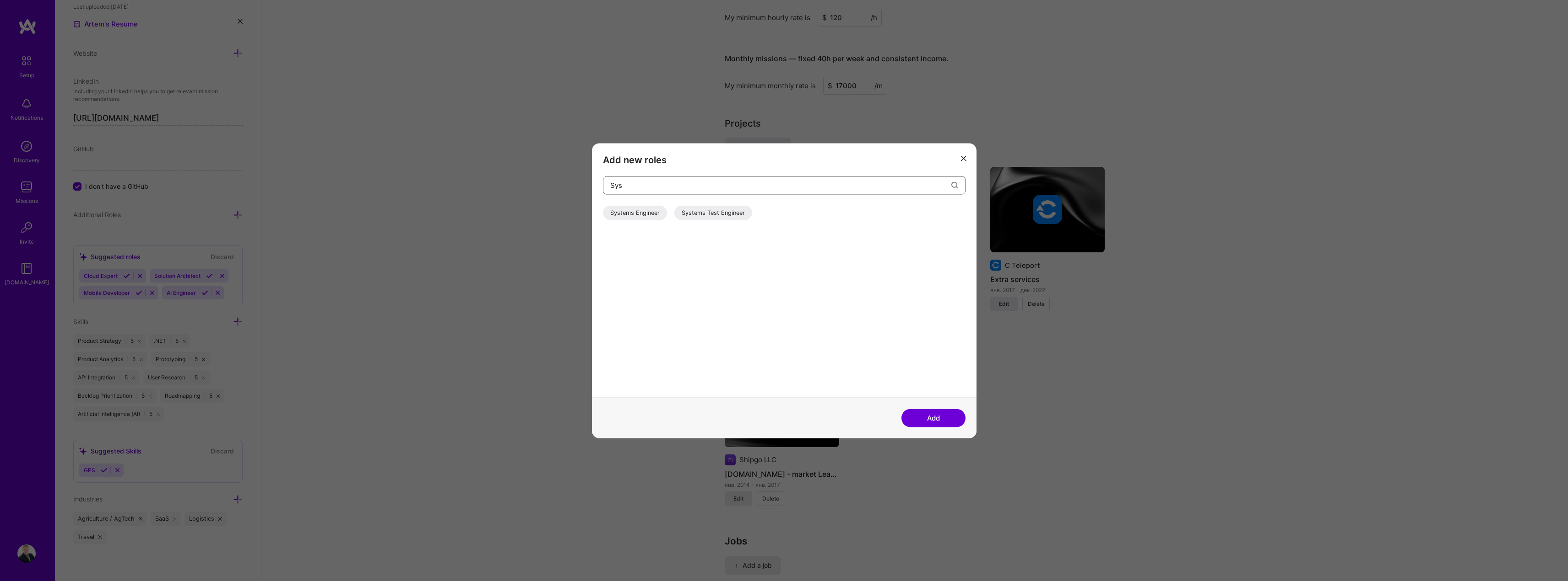
click at [641, 183] on input "Sys" at bounding box center [780, 185] width 341 height 24
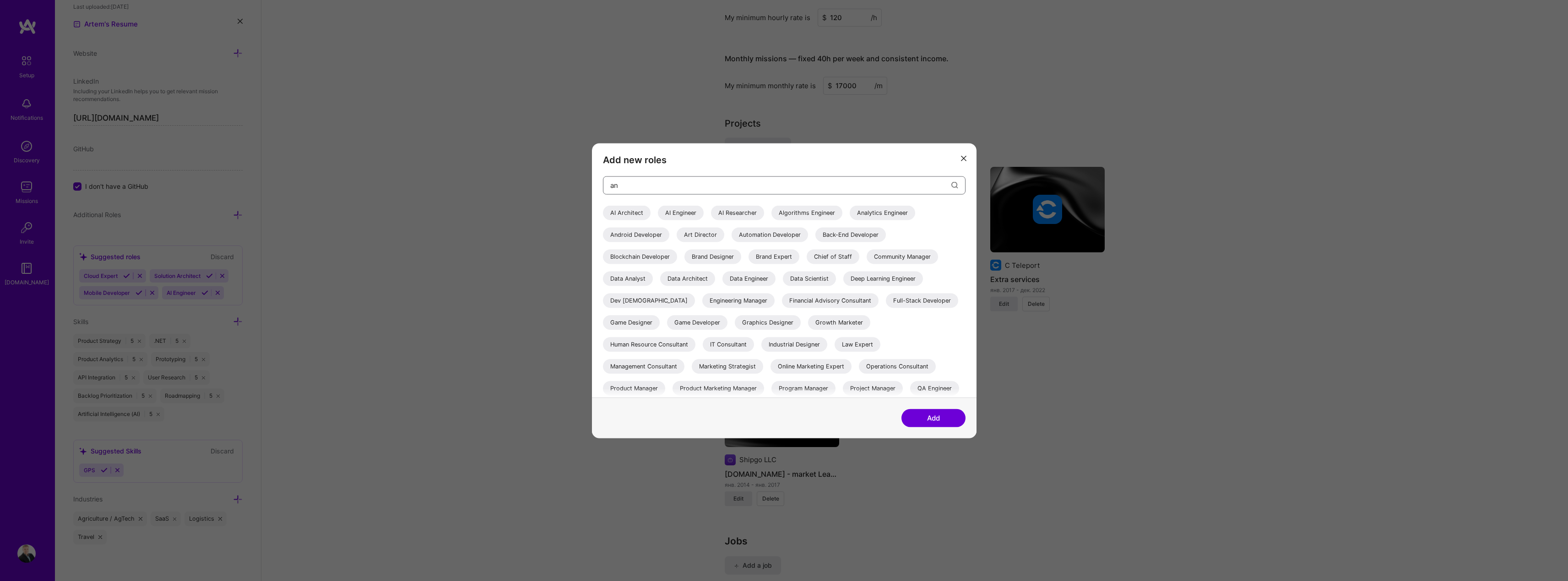
type input "[PERSON_NAME]"
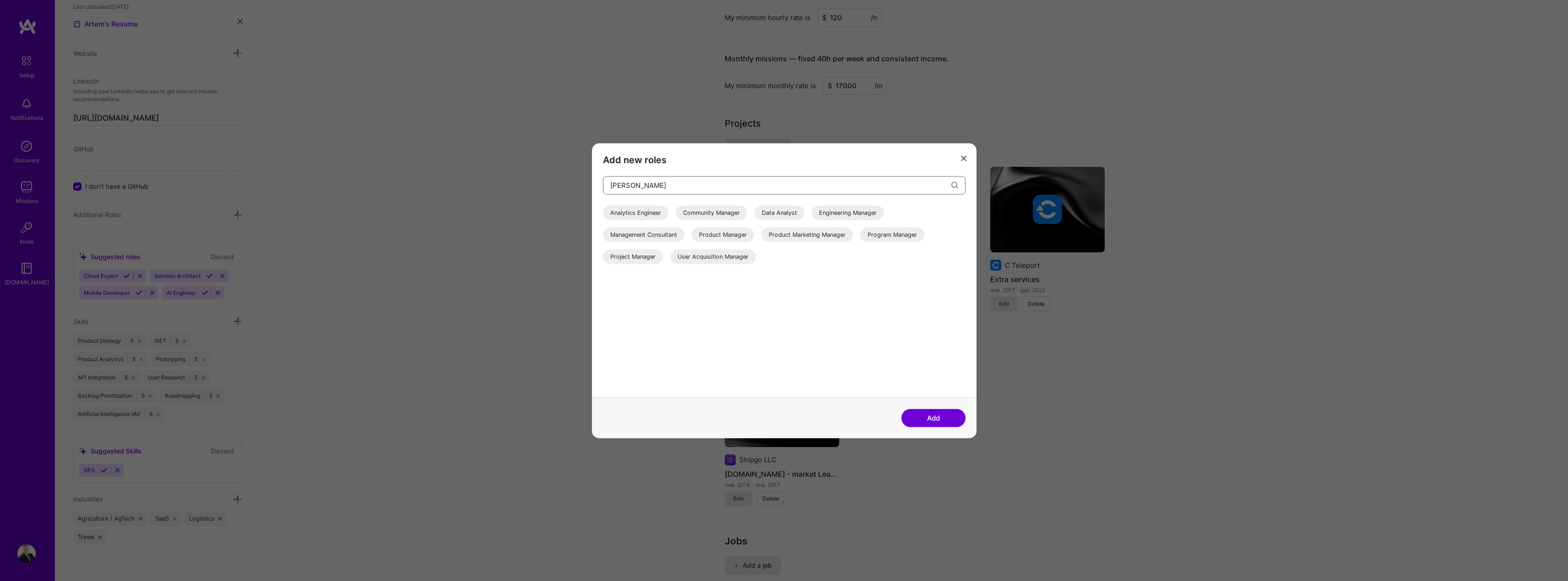
click at [687, 180] on input "[PERSON_NAME]" at bounding box center [780, 185] width 341 height 24
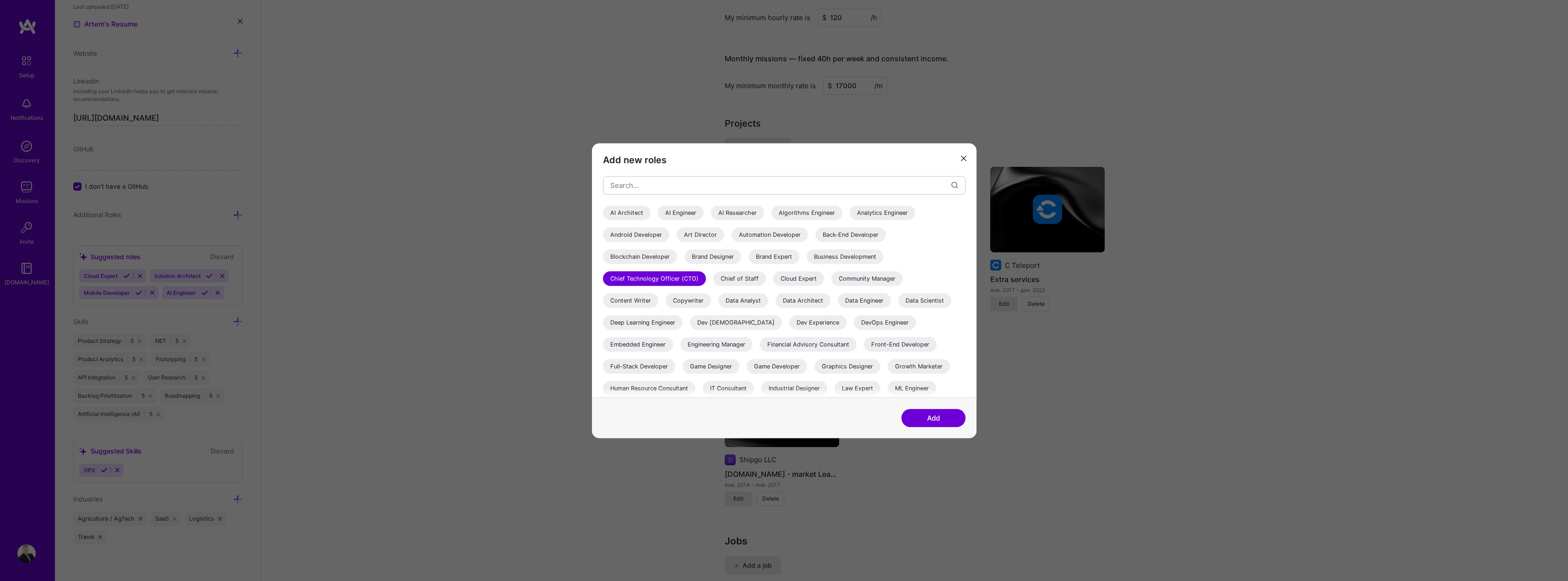
click at [944, 417] on button "Add" at bounding box center [933, 417] width 65 height 18
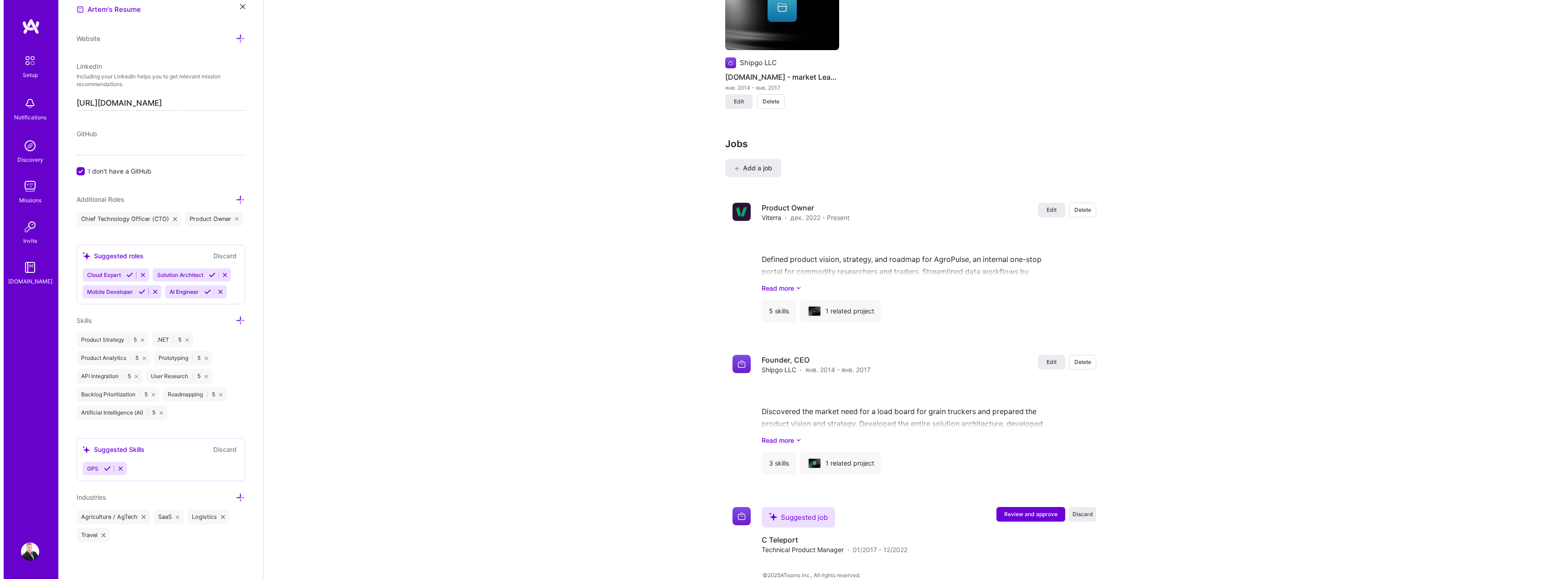
scroll to position [1043, 0]
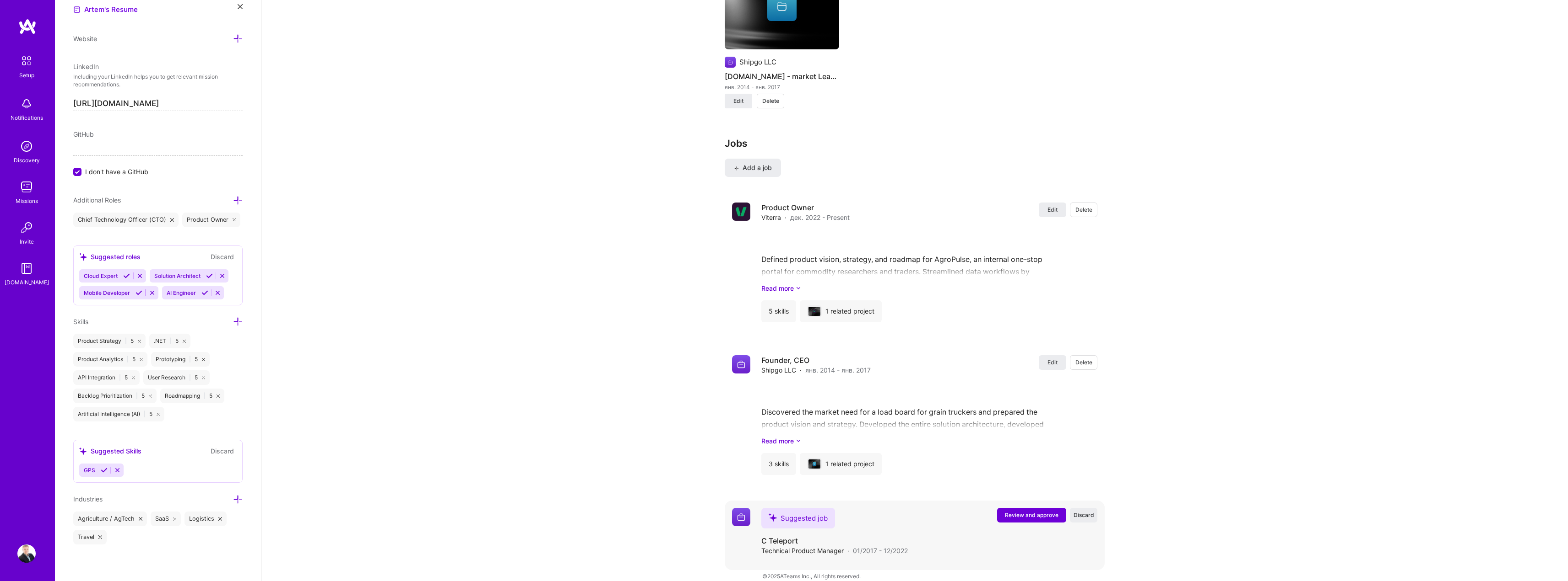
click at [1024, 511] on span "Review and approve" at bounding box center [1031, 515] width 53 height 8
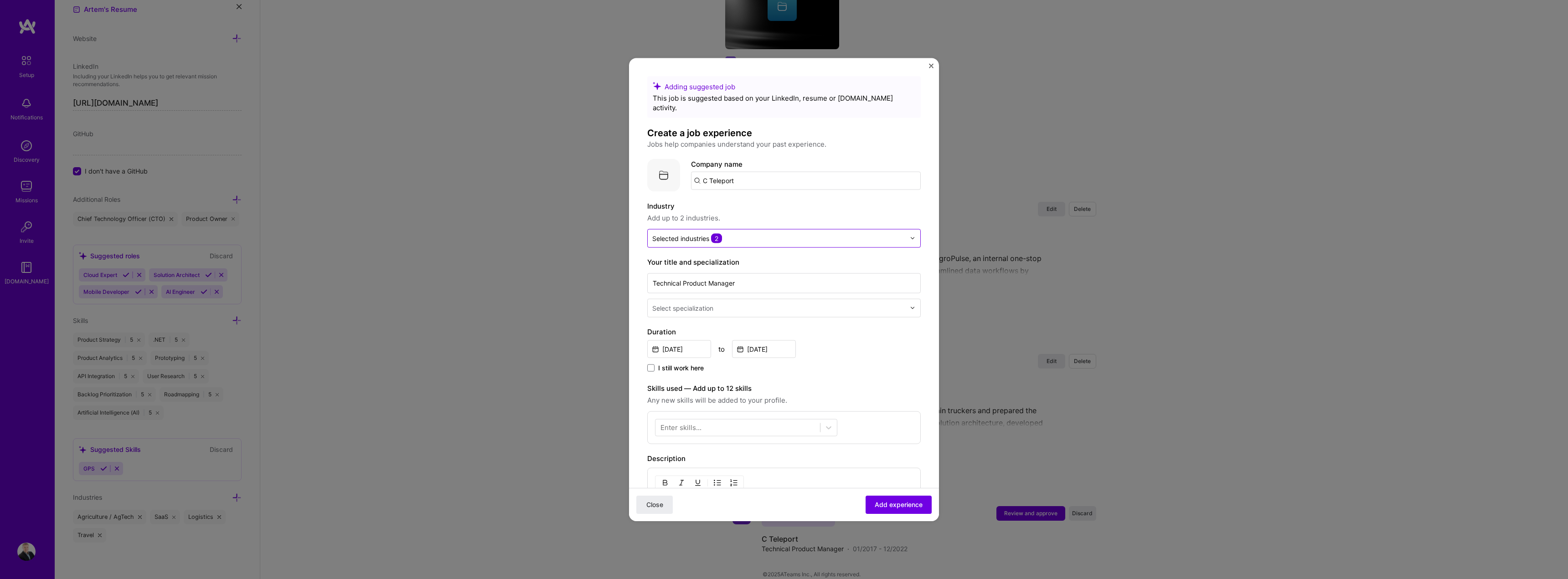
click at [843, 234] on div "Selected industries 2" at bounding box center [778, 238] width 262 height 18
click at [884, 202] on div "Industry Add up to 2 industries." at bounding box center [784, 212] width 274 height 23
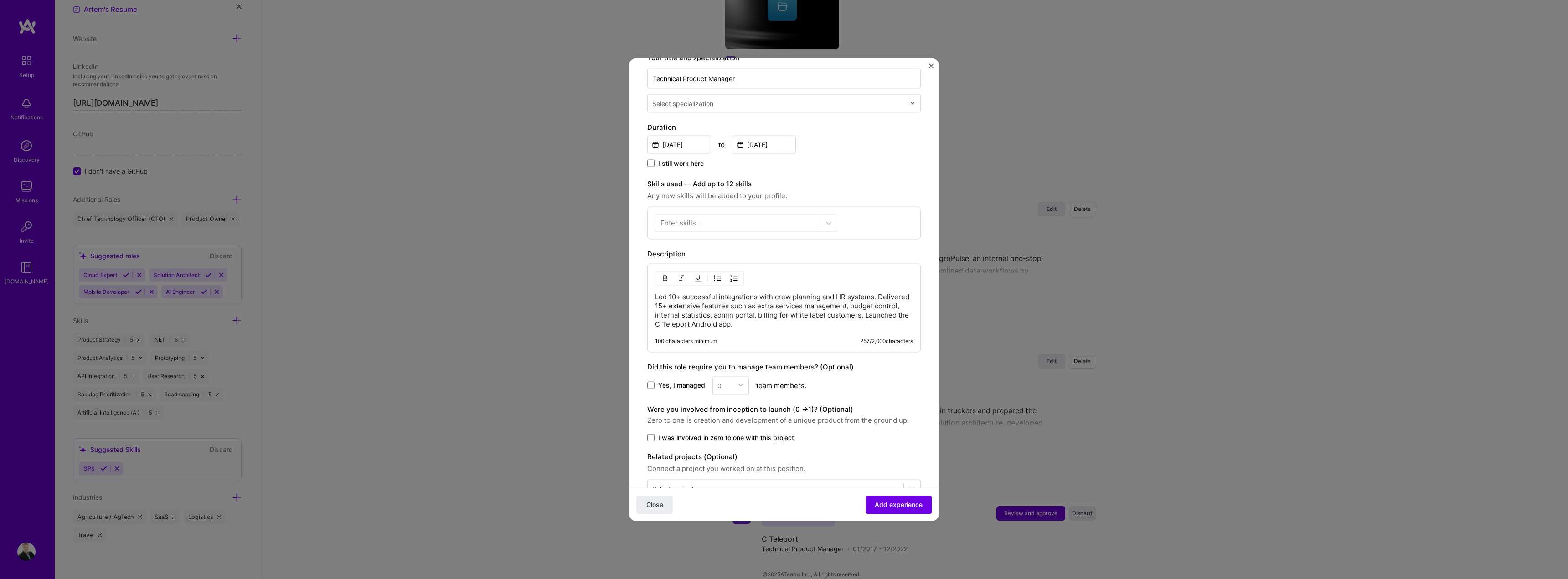
scroll to position [223, 0]
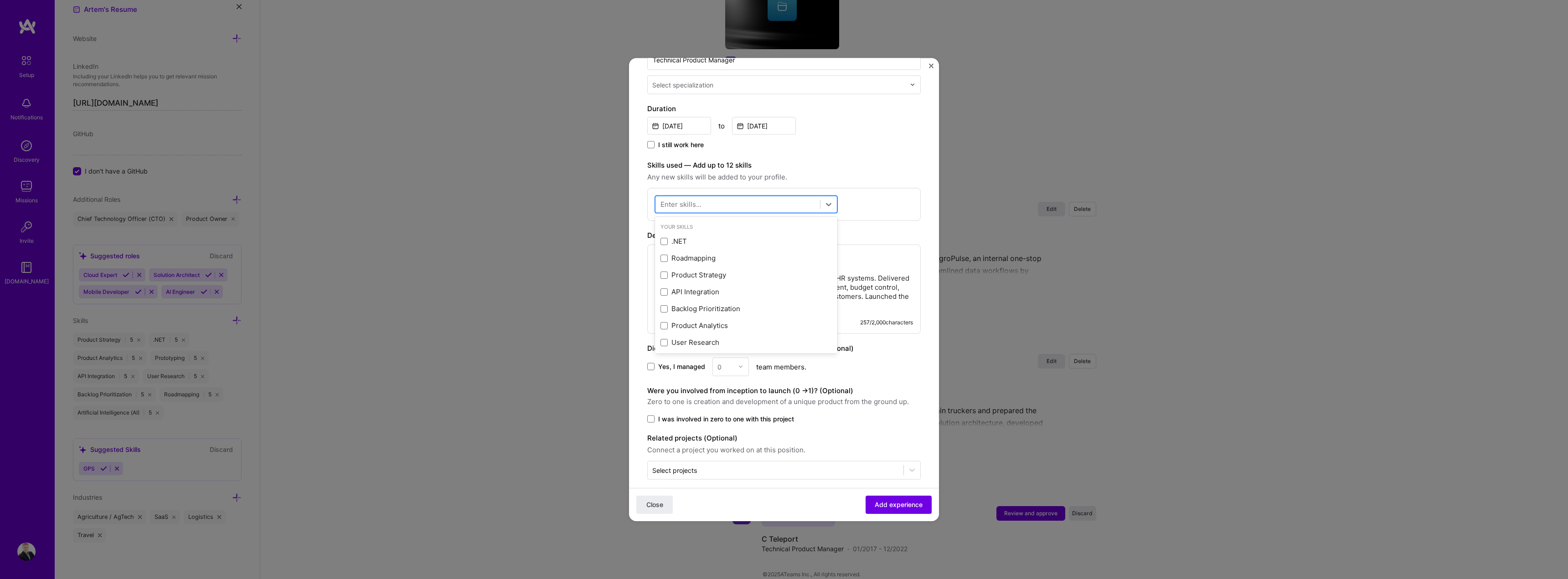
click at [768, 196] on div at bounding box center [738, 204] width 164 height 15
click at [664, 254] on span at bounding box center [664, 258] width 8 height 8
click at [0, 0] on input "checkbox" at bounding box center [0, 0] width 0 height 0
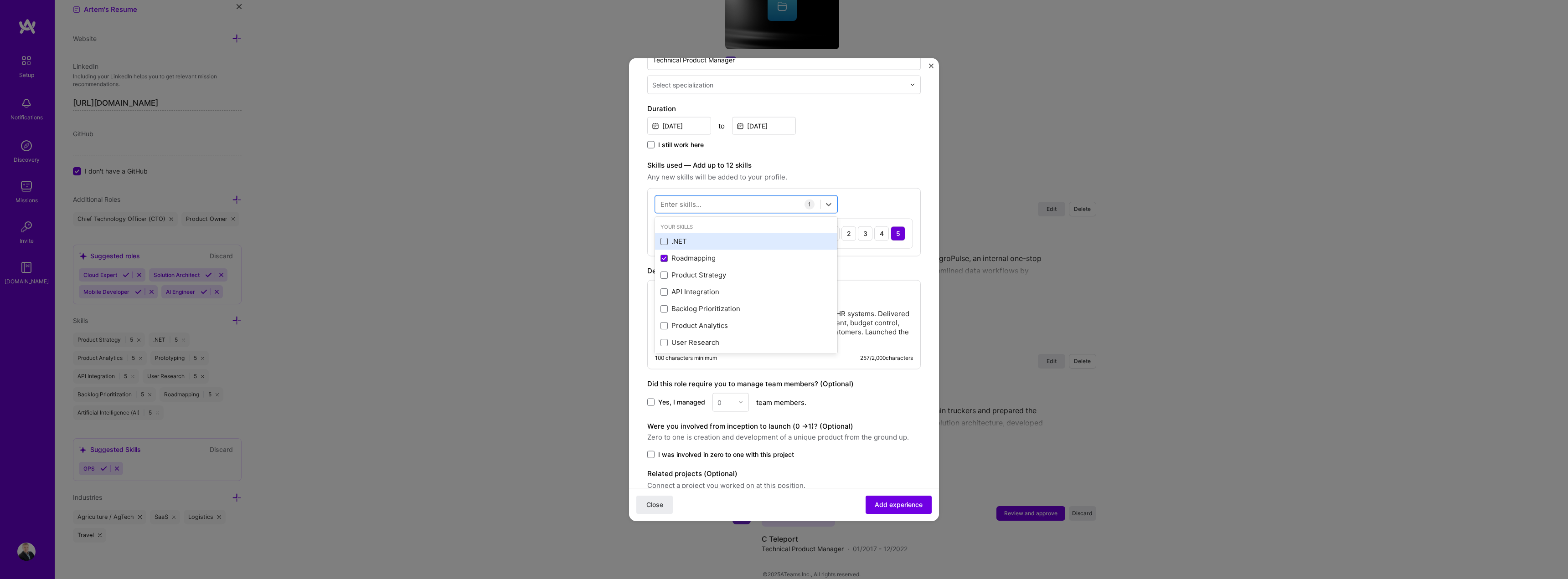
click at [664, 237] on span at bounding box center [664, 241] width 8 height 8
click at [0, 0] on input "checkbox" at bounding box center [0, 0] width 0 height 0
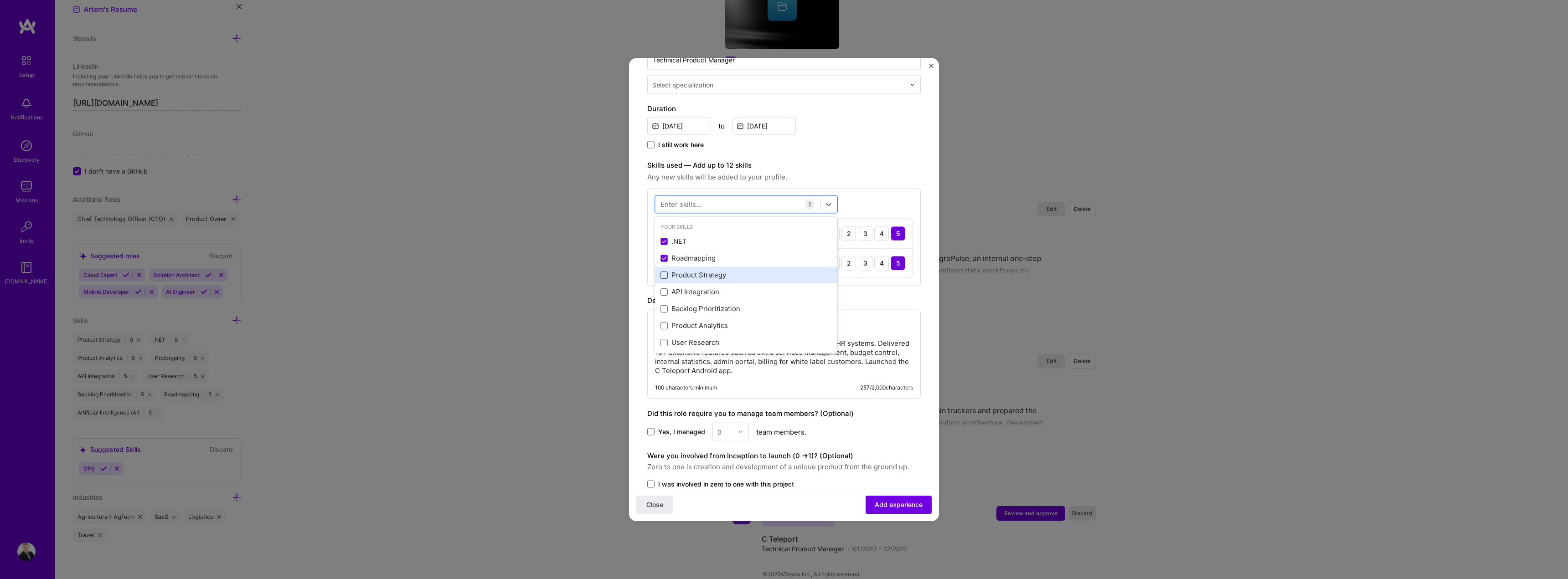
click at [662, 271] on span at bounding box center [664, 275] width 8 height 8
click at [0, 0] on input "checkbox" at bounding box center [0, 0] width 0 height 0
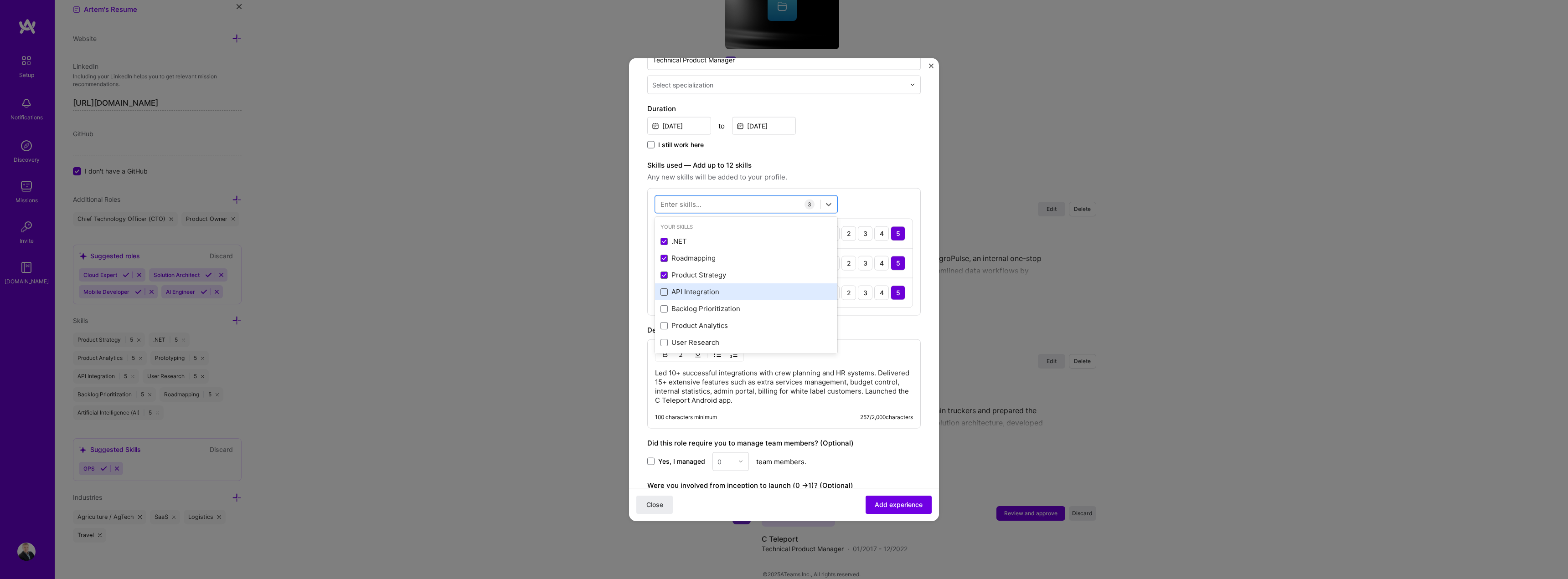
click at [666, 288] on span at bounding box center [664, 292] width 8 height 8
click at [0, 0] on input "checkbox" at bounding box center [0, 0] width 0 height 0
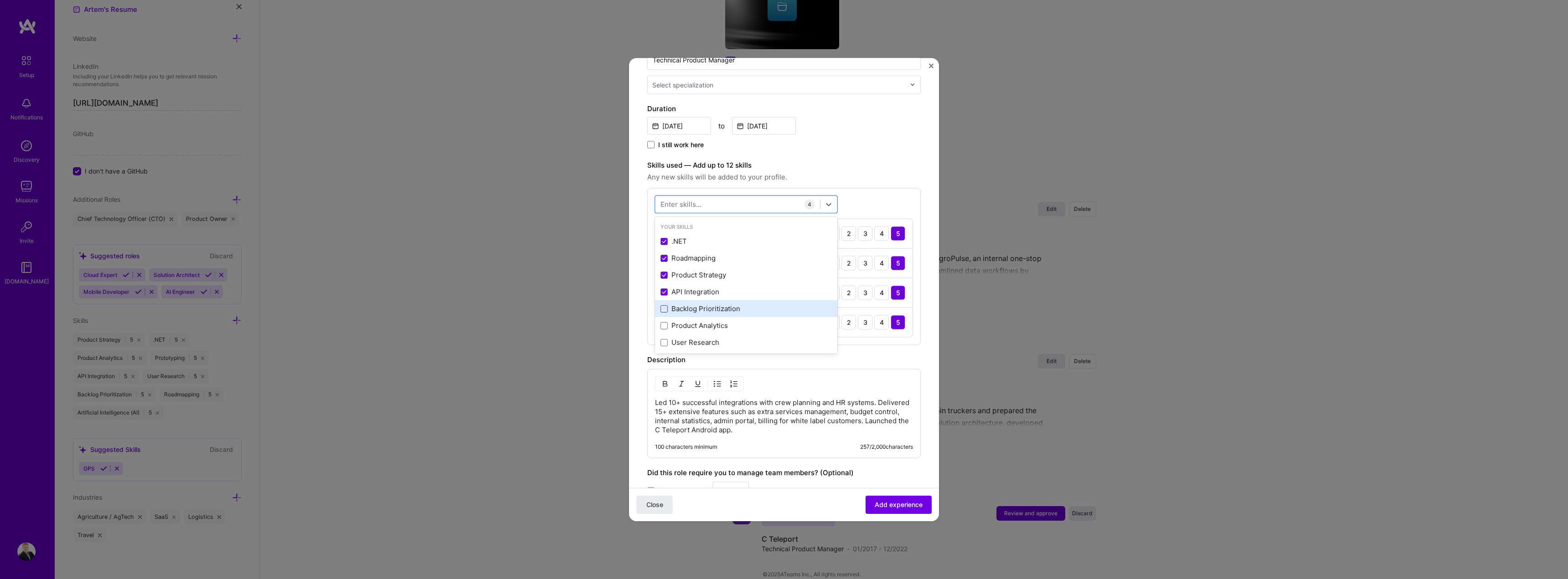
click at [665, 305] on span at bounding box center [664, 309] width 8 height 8
click at [0, 0] on input "checkbox" at bounding box center [0, 0] width 0 height 0
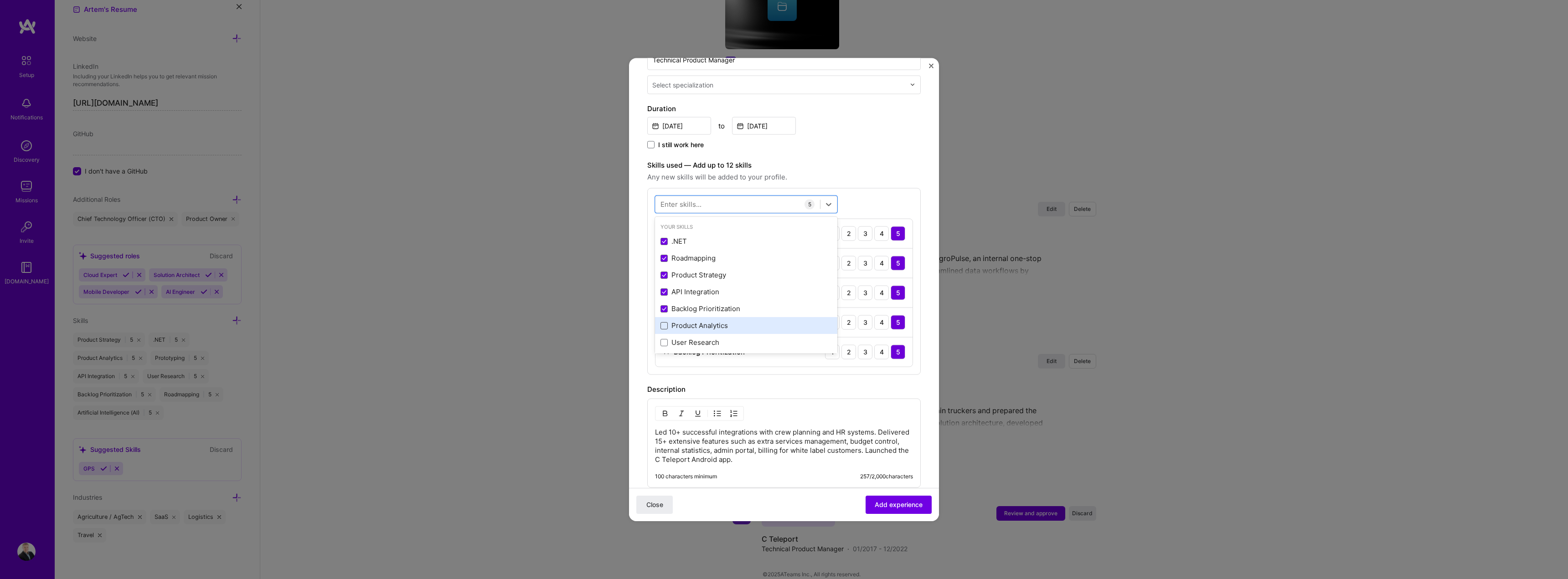
click at [667, 322] on span at bounding box center [664, 326] width 8 height 8
click at [0, 0] on input "checkbox" at bounding box center [0, 0] width 0 height 0
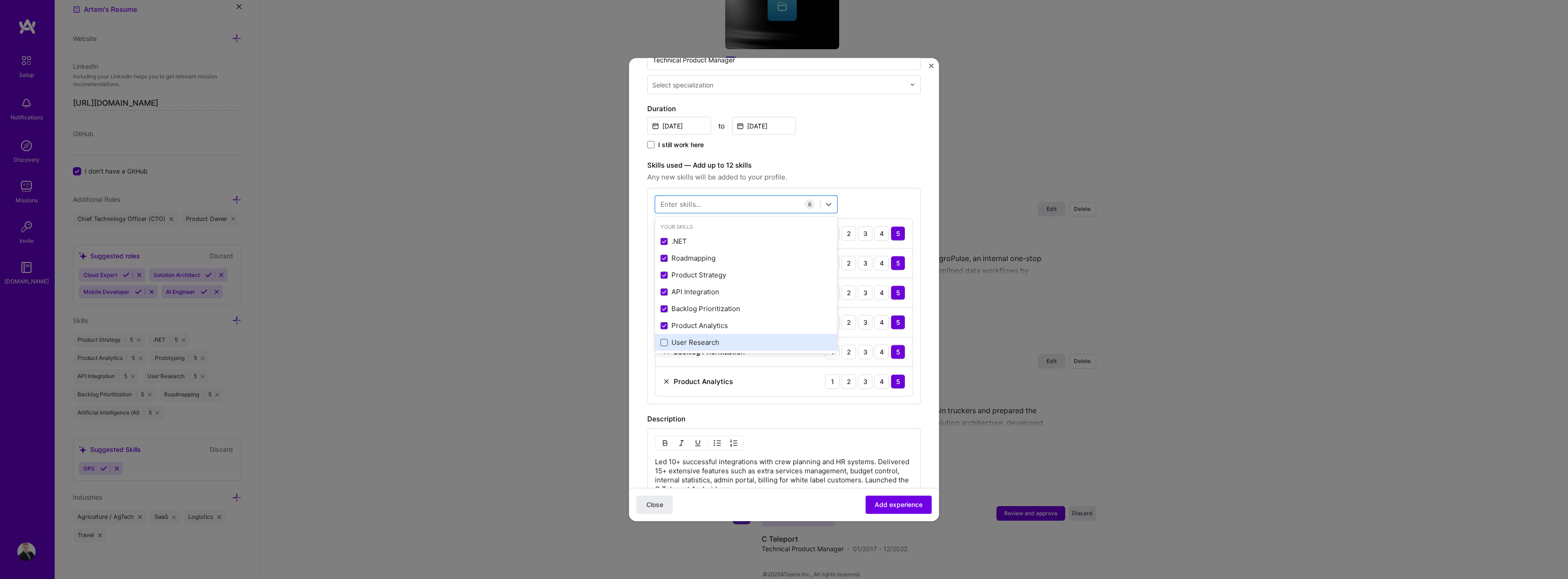
click at [665, 339] on span at bounding box center [664, 343] width 8 height 8
click at [0, 0] on input "checkbox" at bounding box center [0, 0] width 0 height 0
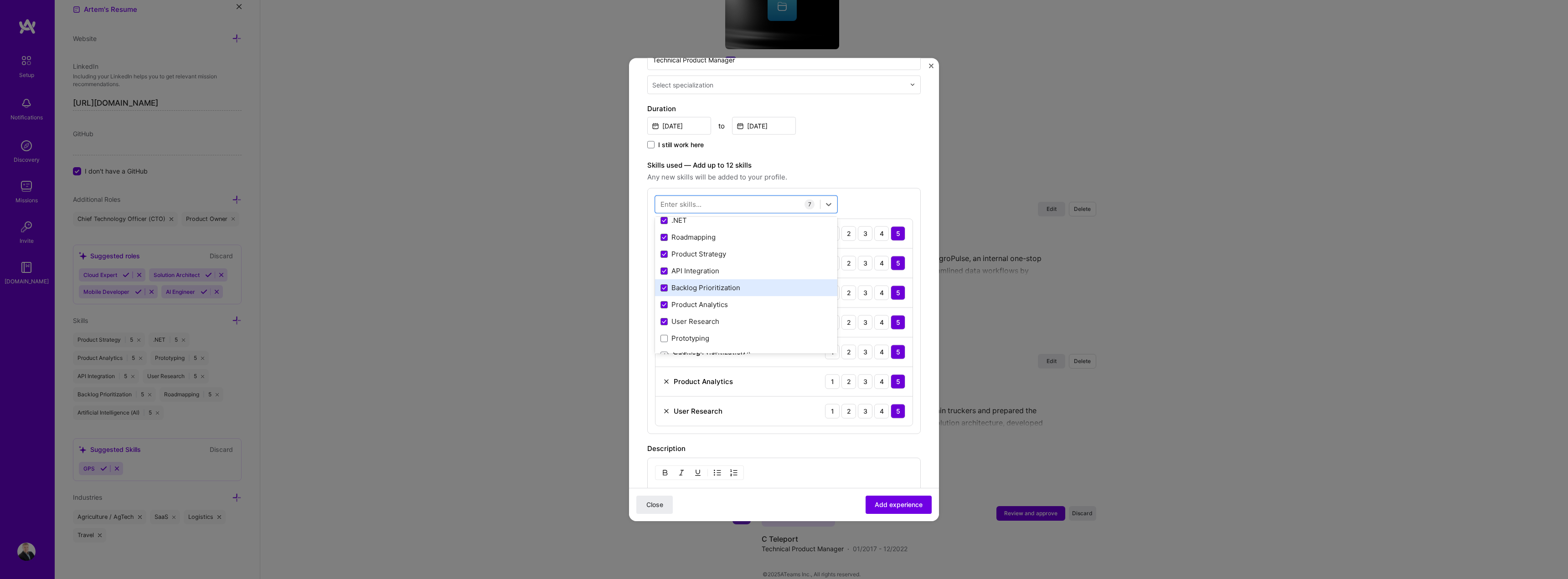
scroll to position [45, 0]
click at [668, 309] on div "Prototyping" at bounding box center [745, 314] width 171 height 9
click at [903, 176] on div "Skills used — Add up to 12 skills Any new skills will be added to your profile.…" at bounding box center [784, 312] width 274 height 304
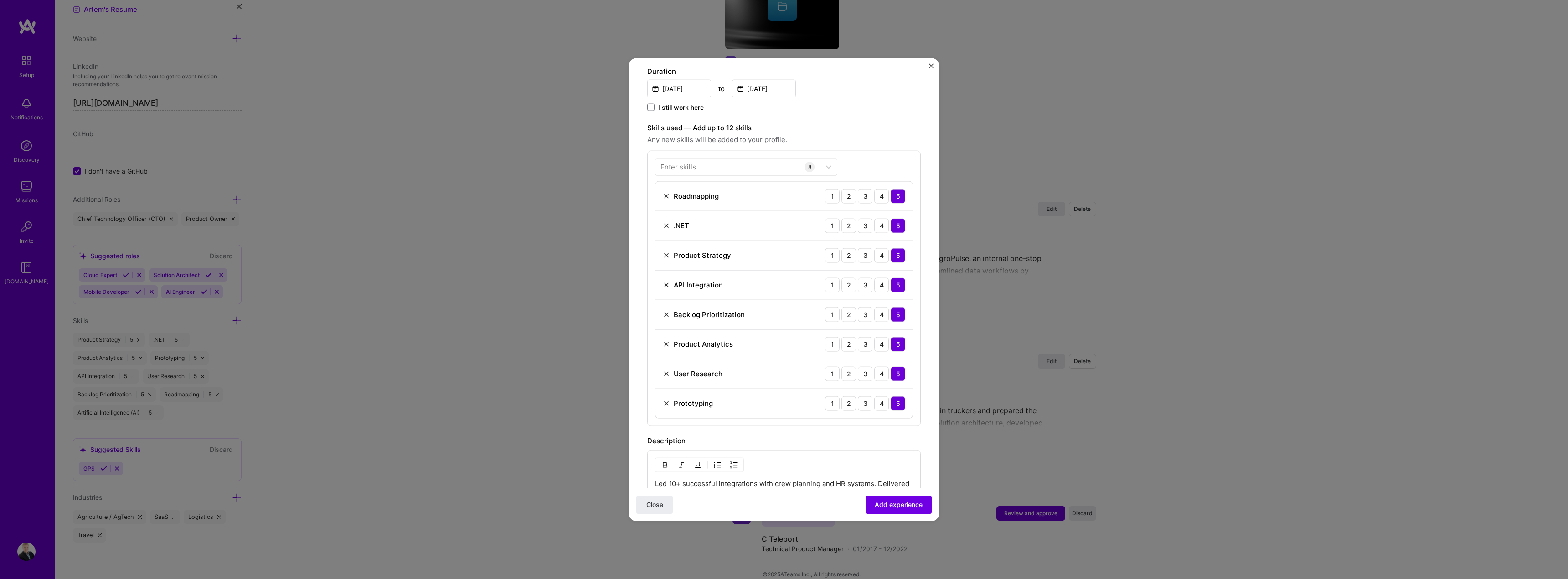
scroll to position [467, 0]
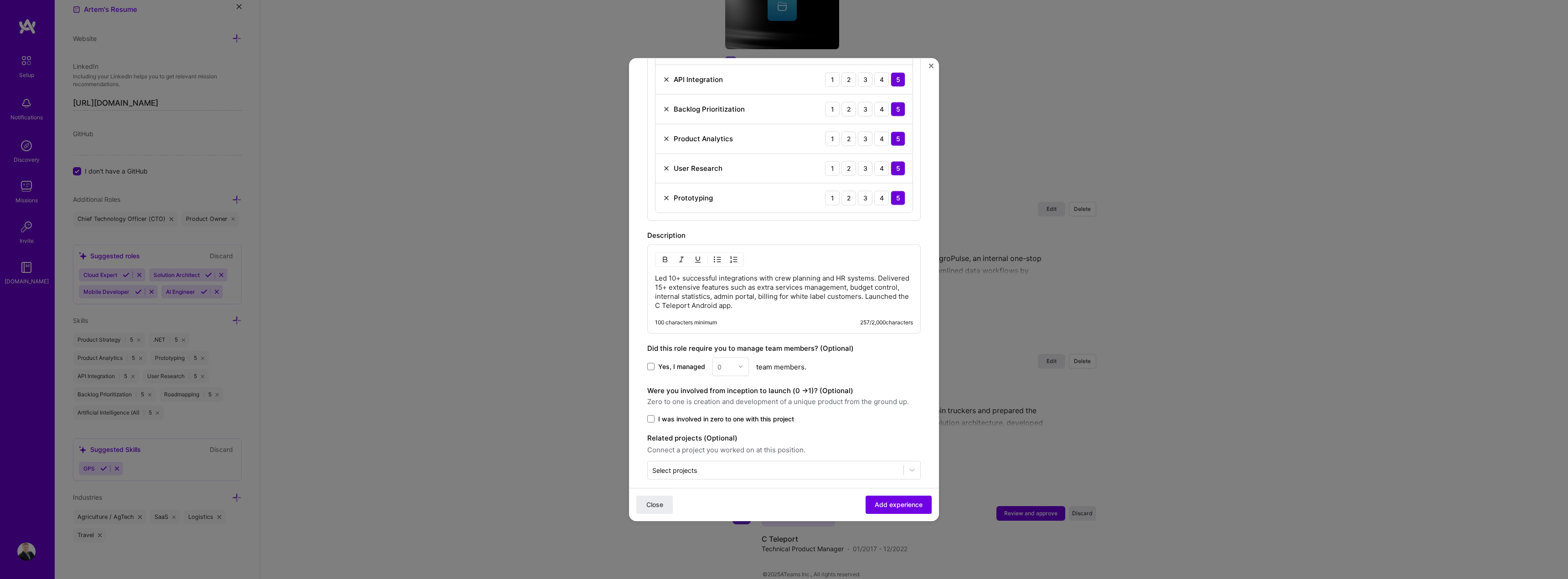
click at [668, 363] on span "Yes, I managed" at bounding box center [682, 367] width 47 height 9
click at [0, 0] on input "Yes, I managed" at bounding box center [0, 0] width 0 height 0
click at [742, 365] on img at bounding box center [741, 367] width 6 height 6
click at [729, 433] on div "4" at bounding box center [730, 441] width 31 height 17
click at [733, 361] on div "4" at bounding box center [725, 366] width 26 height 18
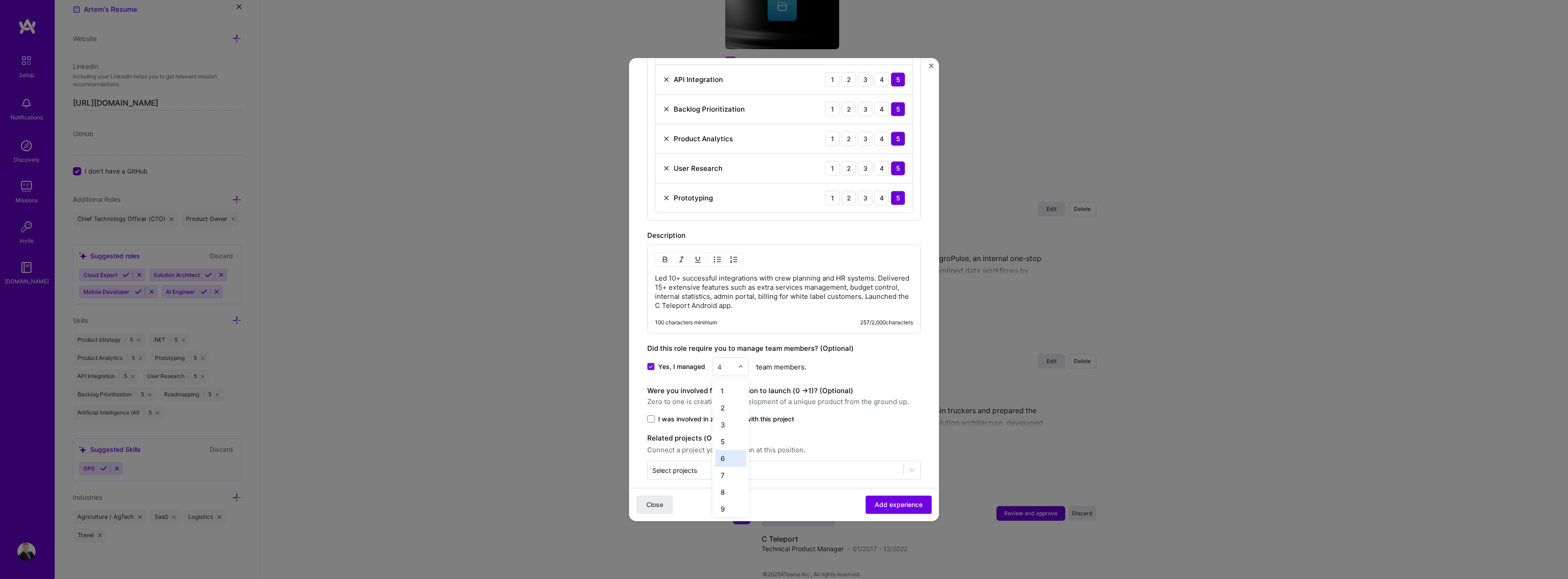
click at [732, 433] on div "5" at bounding box center [730, 441] width 31 height 17
click at [743, 415] on span "I was involved in zero to one with this project" at bounding box center [726, 419] width 136 height 9
click at [0, 0] on input "I was involved in zero to one with this project" at bounding box center [0, 0] width 0 height 0
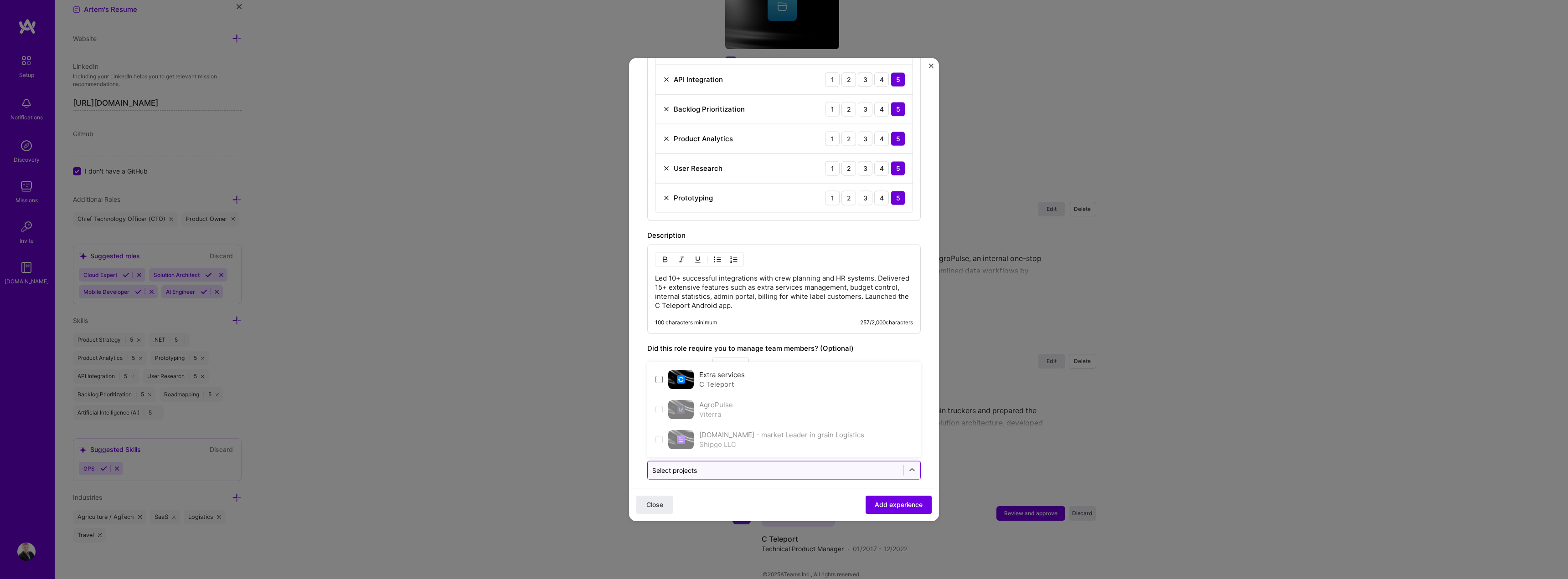
click at [801, 465] on div at bounding box center [775, 470] width 247 height 11
click at [741, 370] on label "Extra services" at bounding box center [722, 374] width 45 height 9
click at [878, 502] on span "Add experience" at bounding box center [898, 505] width 48 height 9
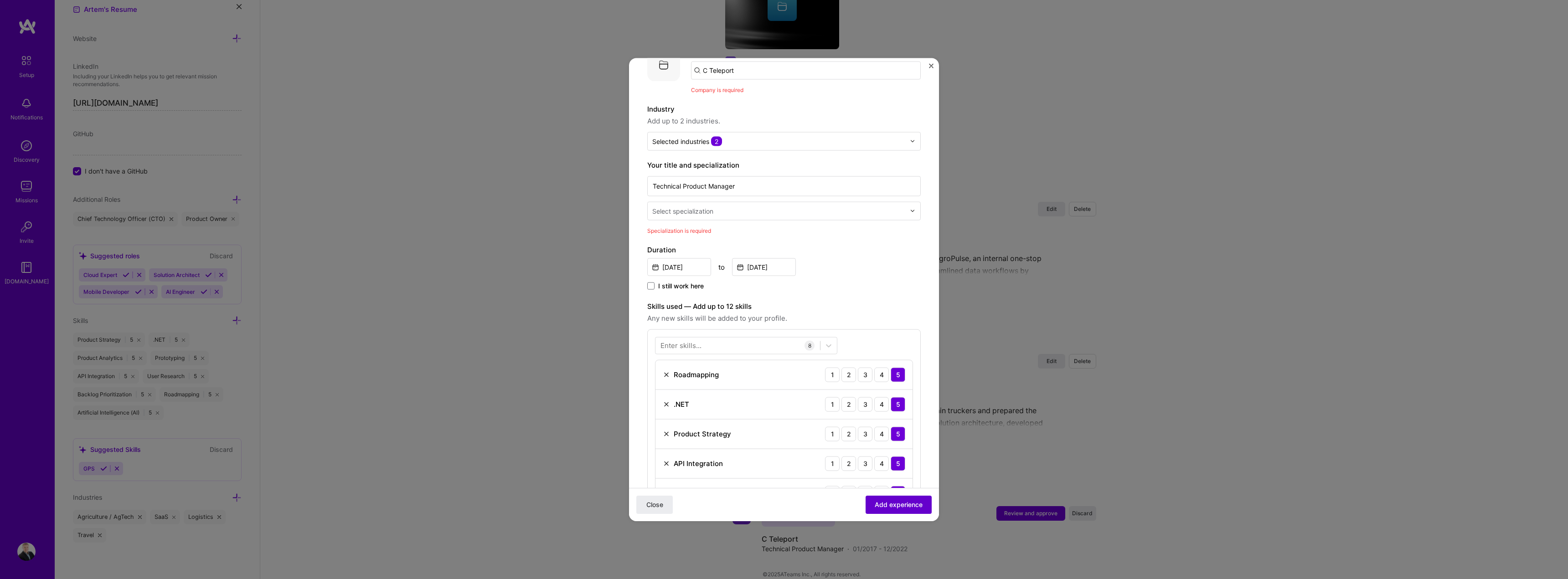
scroll to position [92, 0]
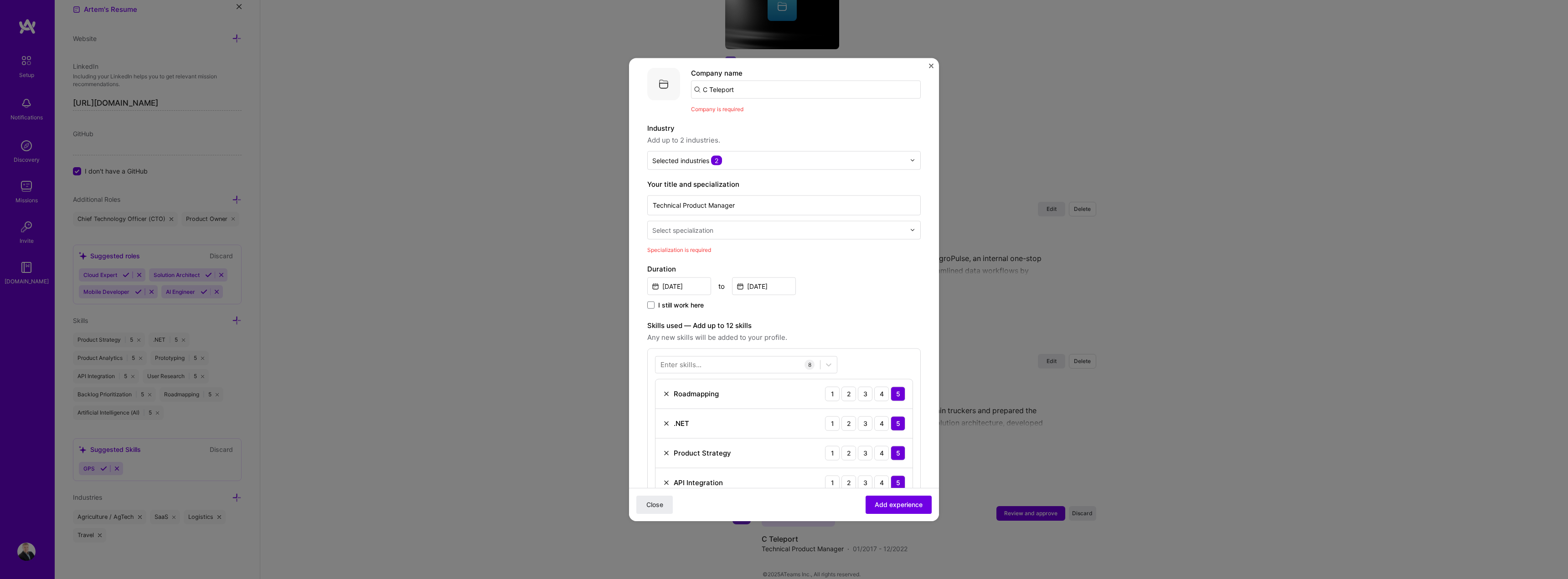
click at [747, 230] on div "Your title and specialization Technical Product Manager Select specialization S…" at bounding box center [784, 216] width 274 height 76
click at [748, 225] on input "text" at bounding box center [779, 230] width 255 height 9
type input "produc"
click at [758, 313] on div "Product Owner" at bounding box center [784, 321] width 268 height 17
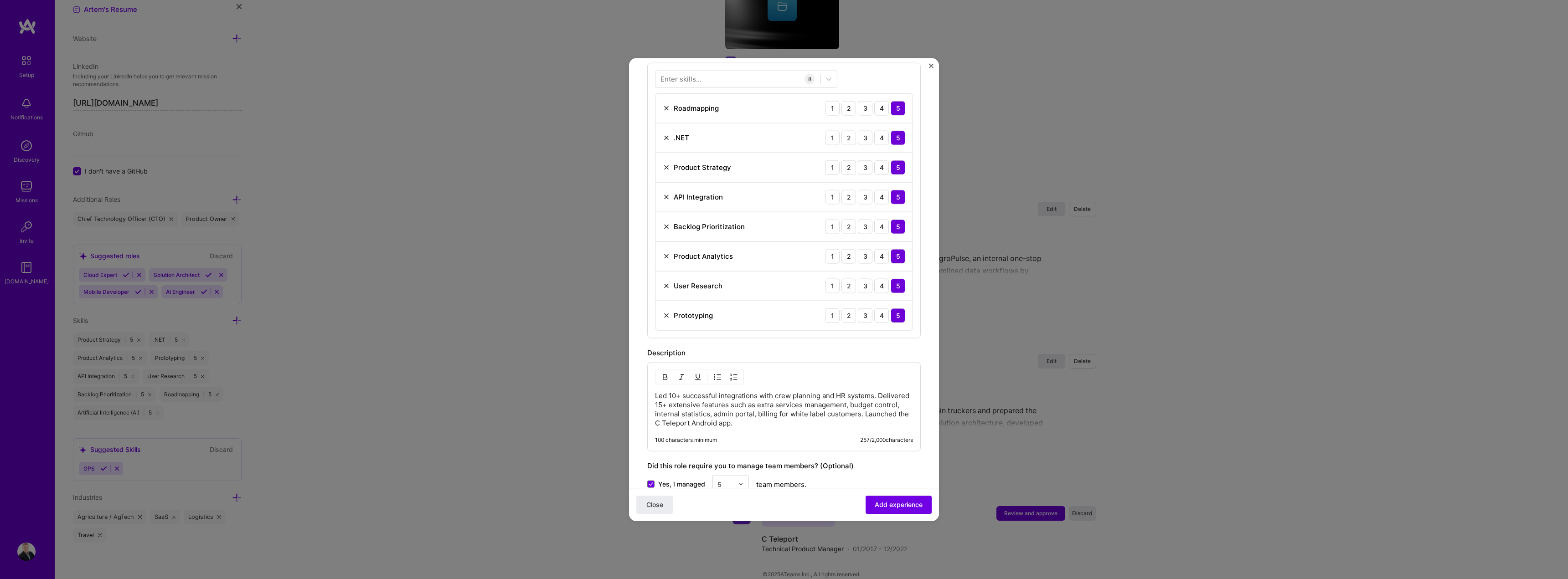
scroll to position [365, 0]
click at [894, 502] on span "Add experience" at bounding box center [898, 505] width 48 height 9
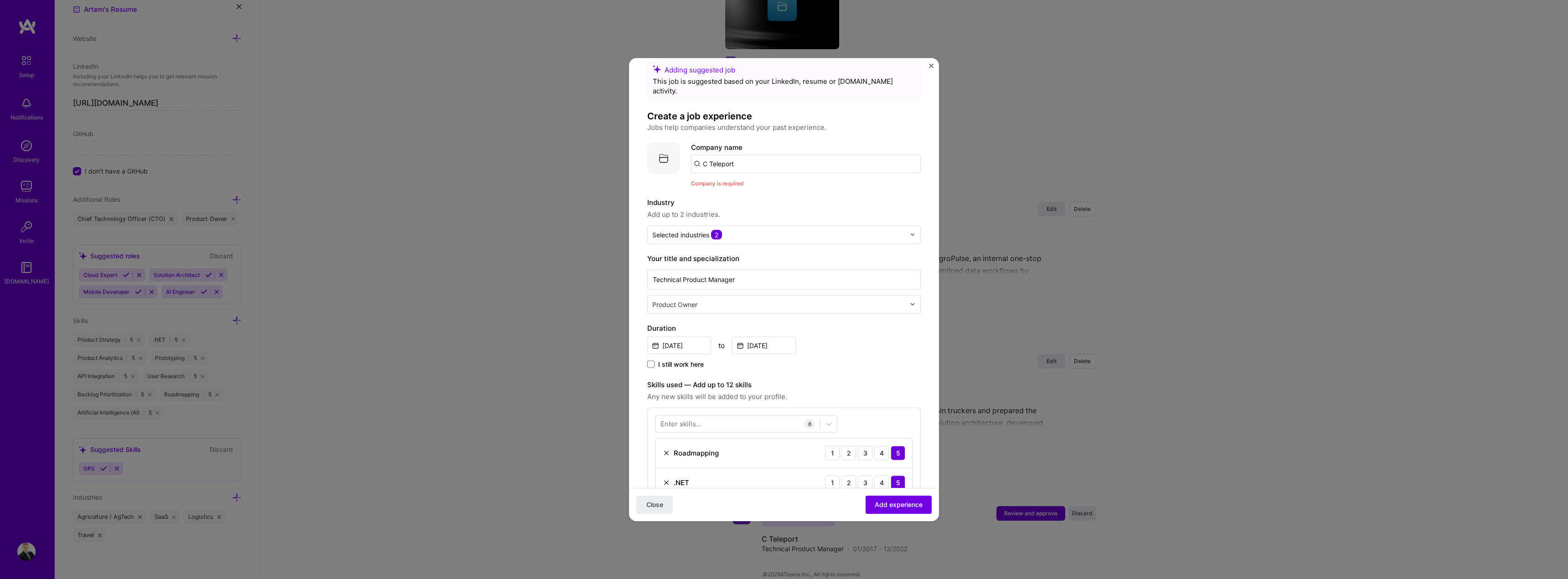
scroll to position [0, 0]
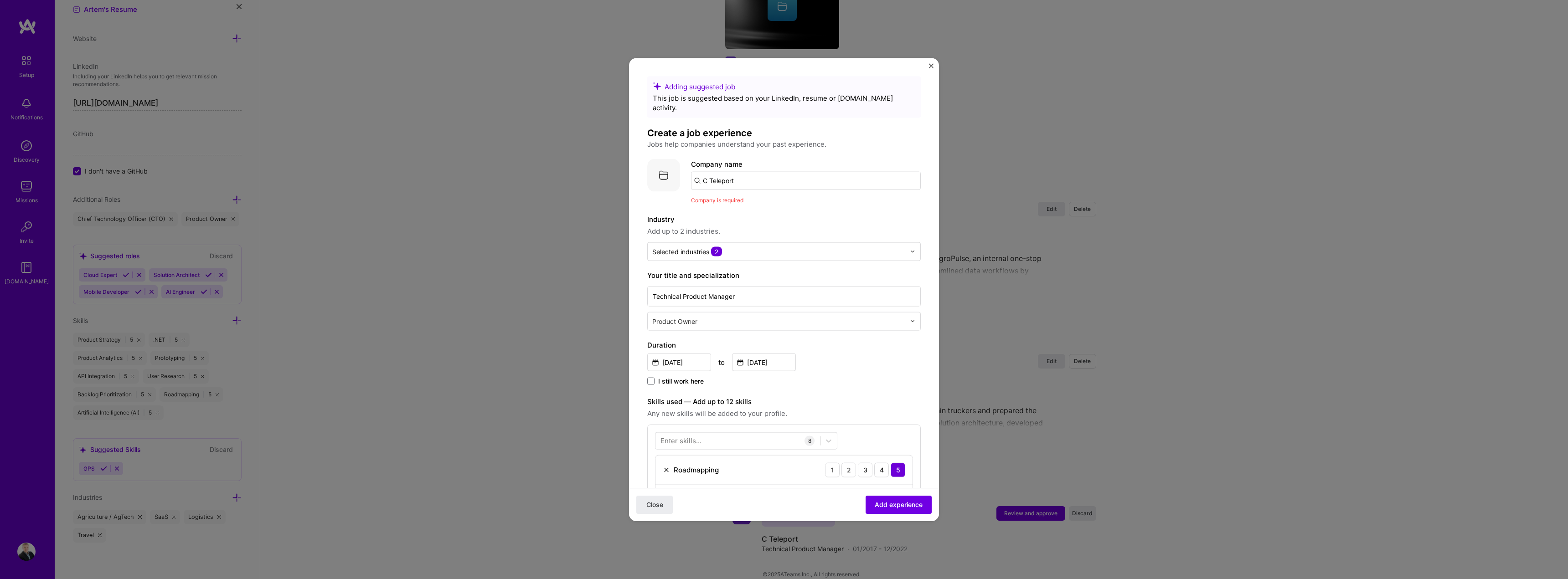
click at [755, 171] on input "C Teleport" at bounding box center [805, 179] width 230 height 18
click at [742, 171] on input "C Teleport" at bounding box center [805, 179] width 230 height 18
paste input "C Teleport"
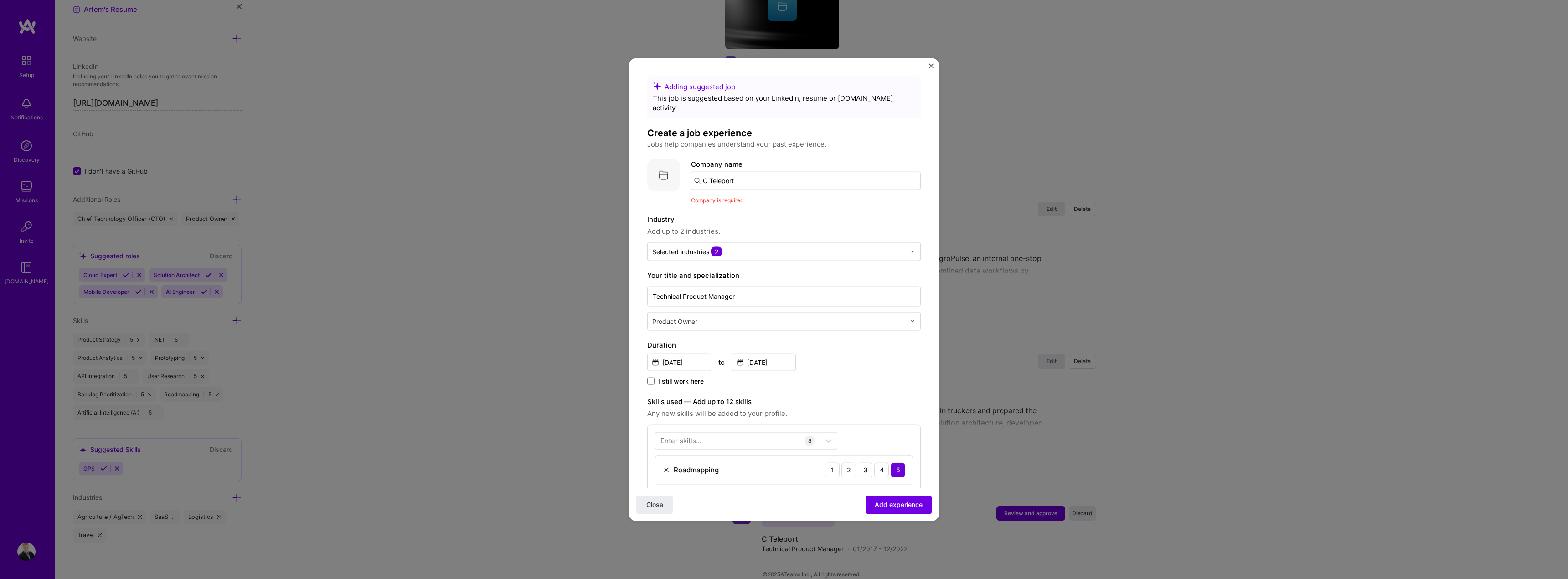
click at [754, 196] on div "Company is required" at bounding box center [805, 200] width 230 height 9
click at [747, 172] on input "C Teleport" at bounding box center [805, 179] width 230 height 18
click at [744, 198] on span "C Teleport" at bounding box center [735, 203] width 35 height 9
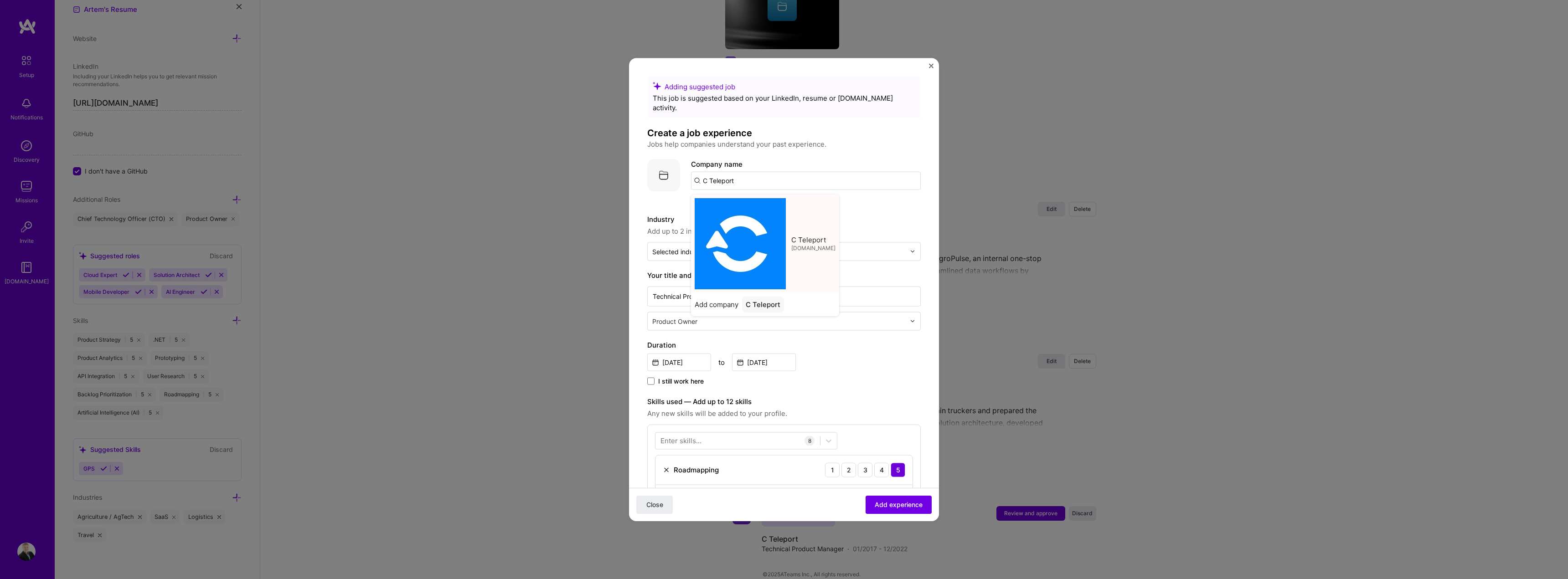
type input "C Teleport"
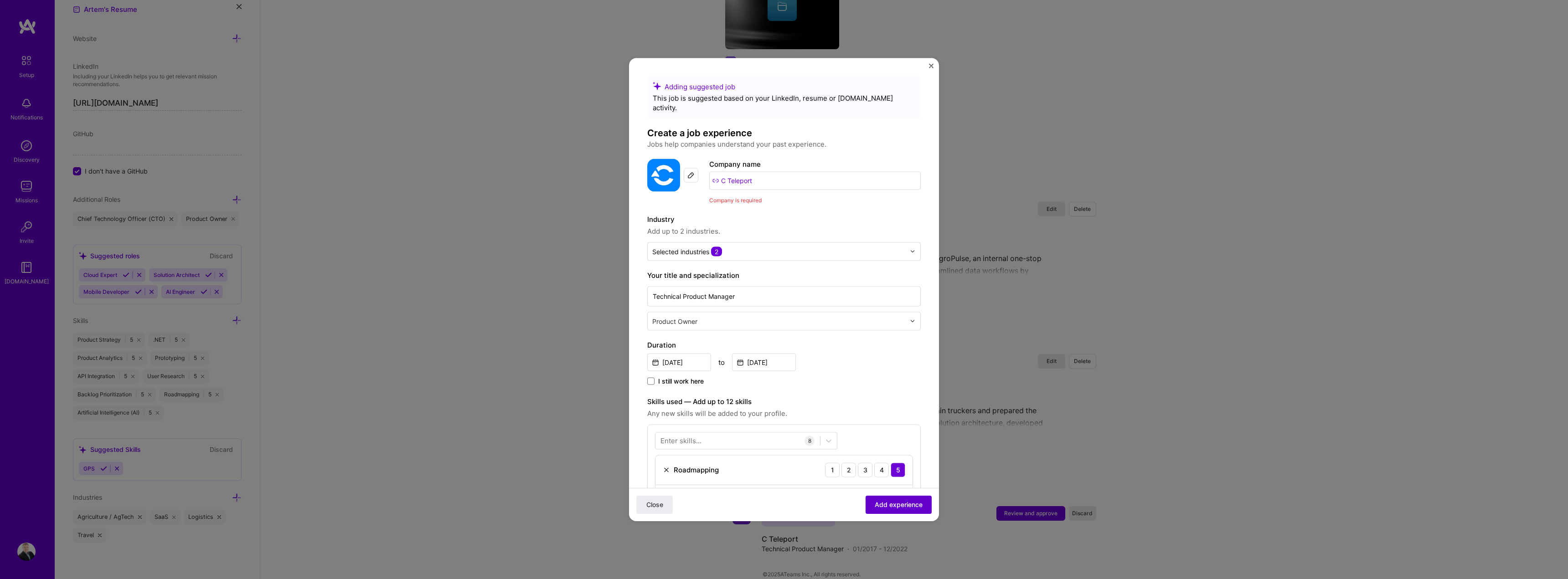
click at [902, 502] on span "Add experience" at bounding box center [898, 505] width 48 height 9
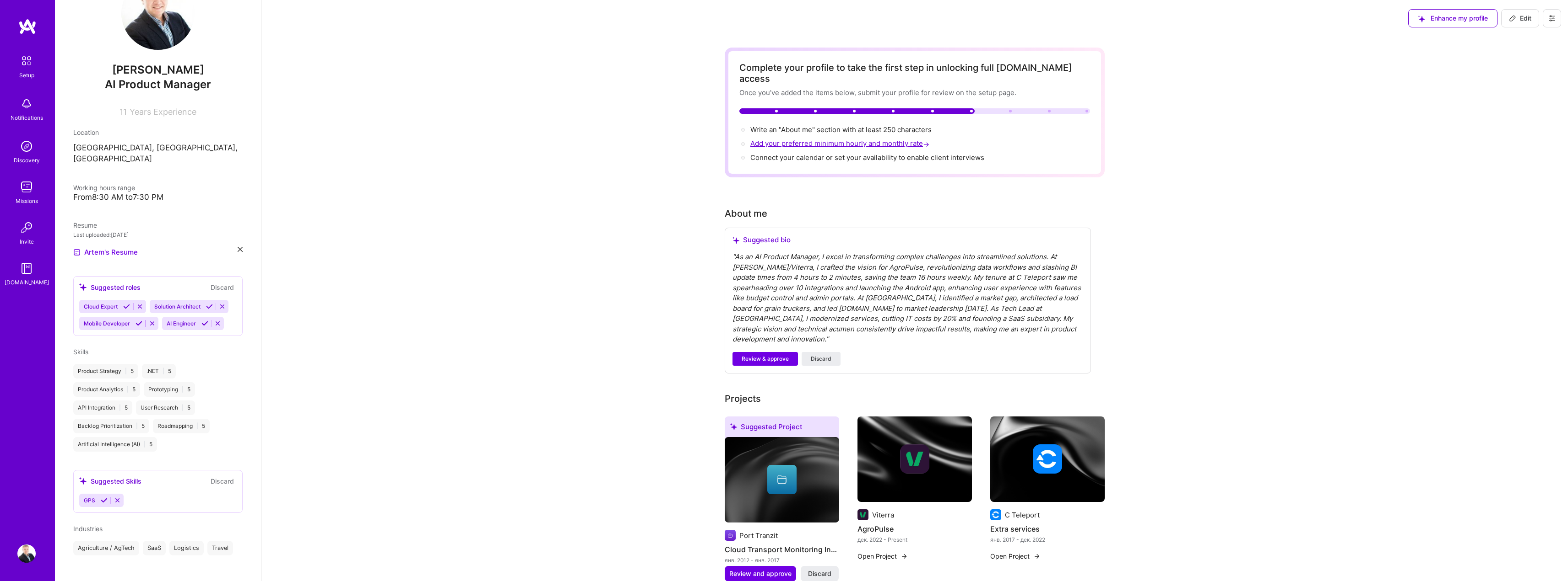
click at [915, 139] on span "Add your preferred minimum hourly and monthly rate →" at bounding box center [840, 143] width 181 height 9
select select "US"
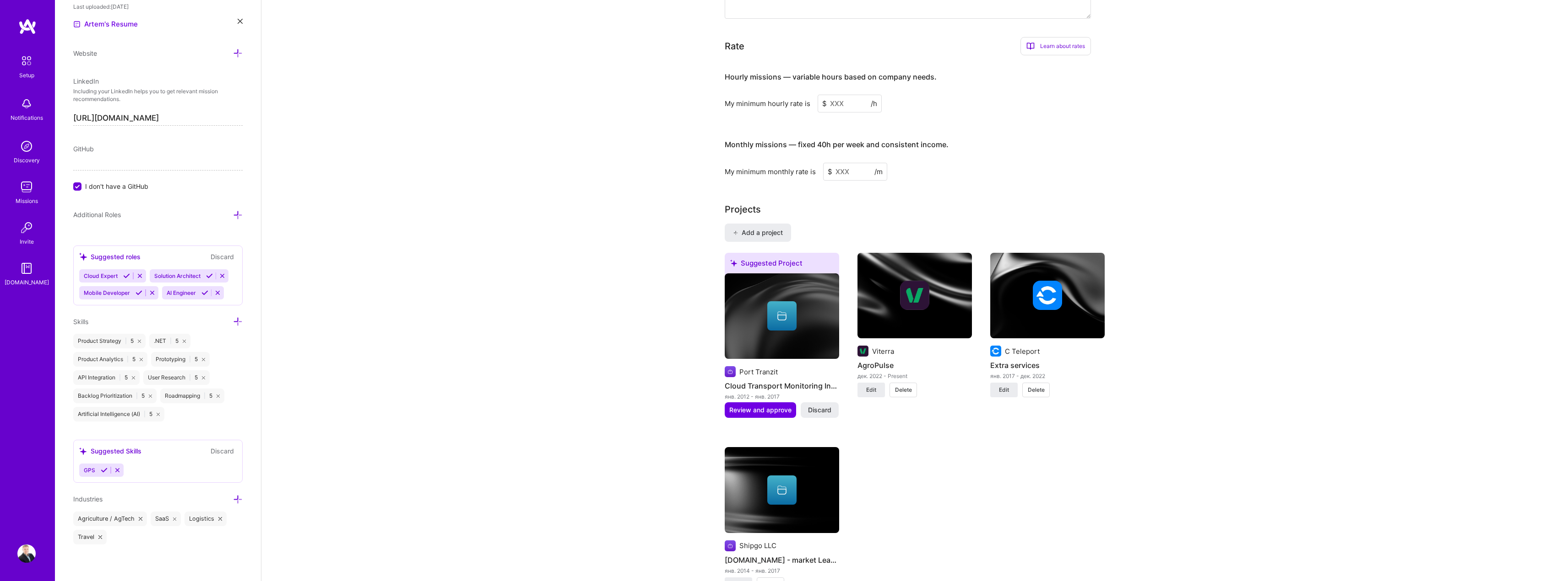
scroll to position [589, 0]
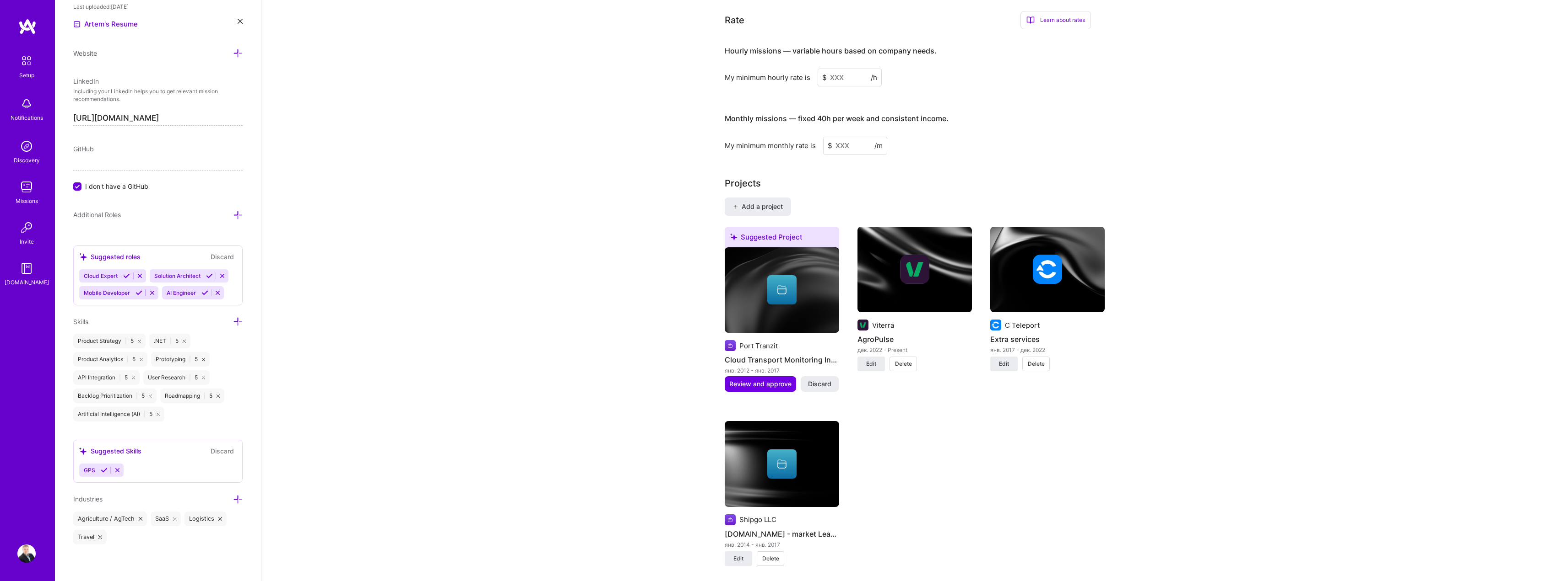
click at [844, 71] on input at bounding box center [850, 77] width 65 height 18
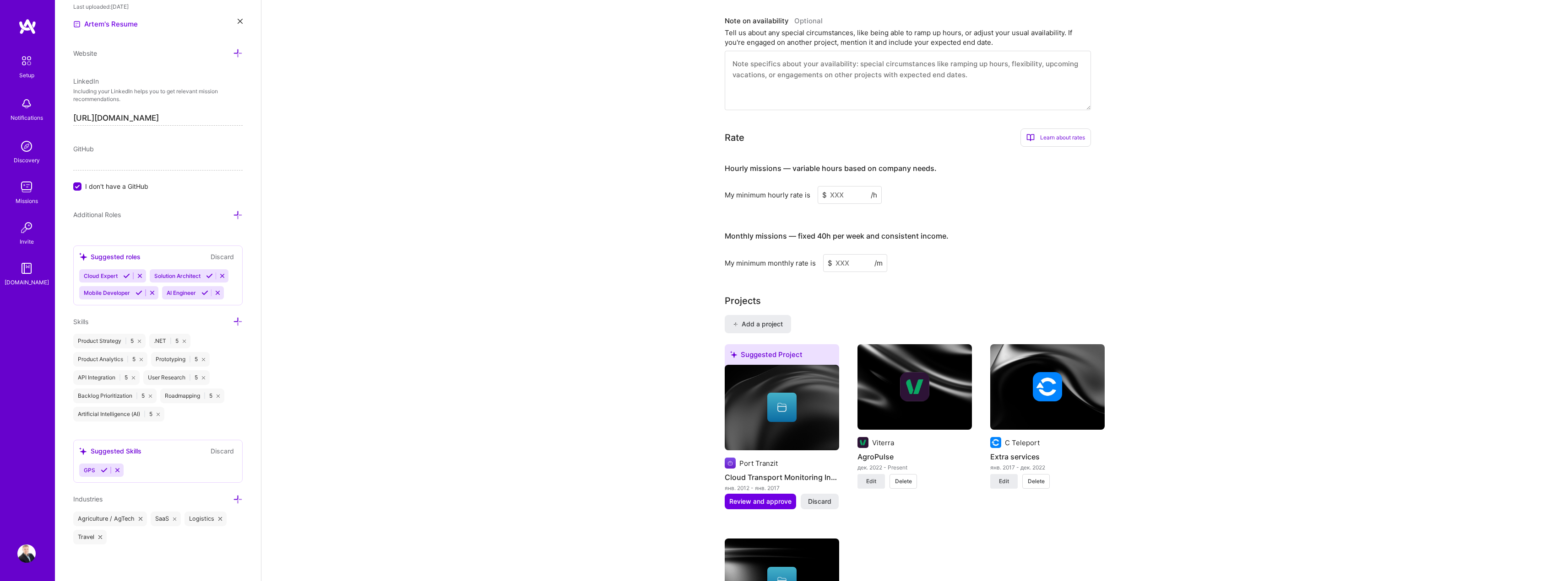
scroll to position [451, 0]
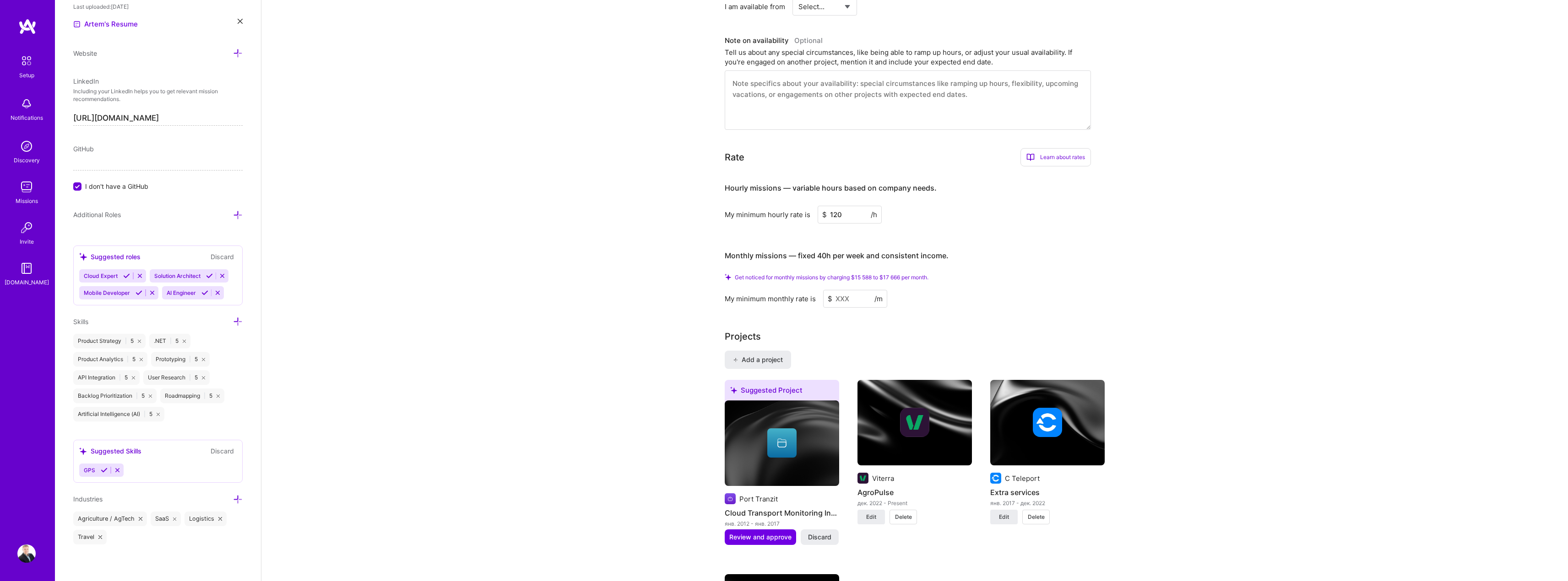
type input "120"
click at [844, 290] on input at bounding box center [856, 299] width 65 height 18
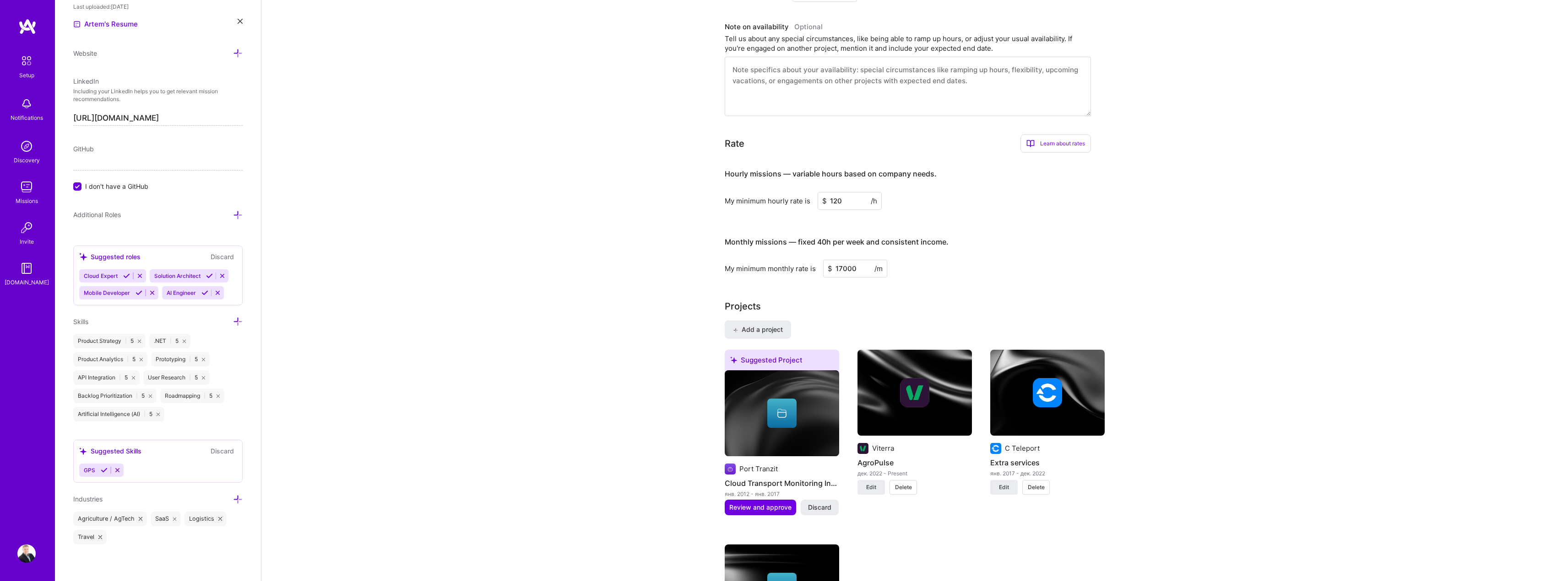
type input "17000"
click at [951, 209] on div "Hourly missions — variable hours based on company needs. My minimum hourly rate…" at bounding box center [908, 219] width 366 height 118
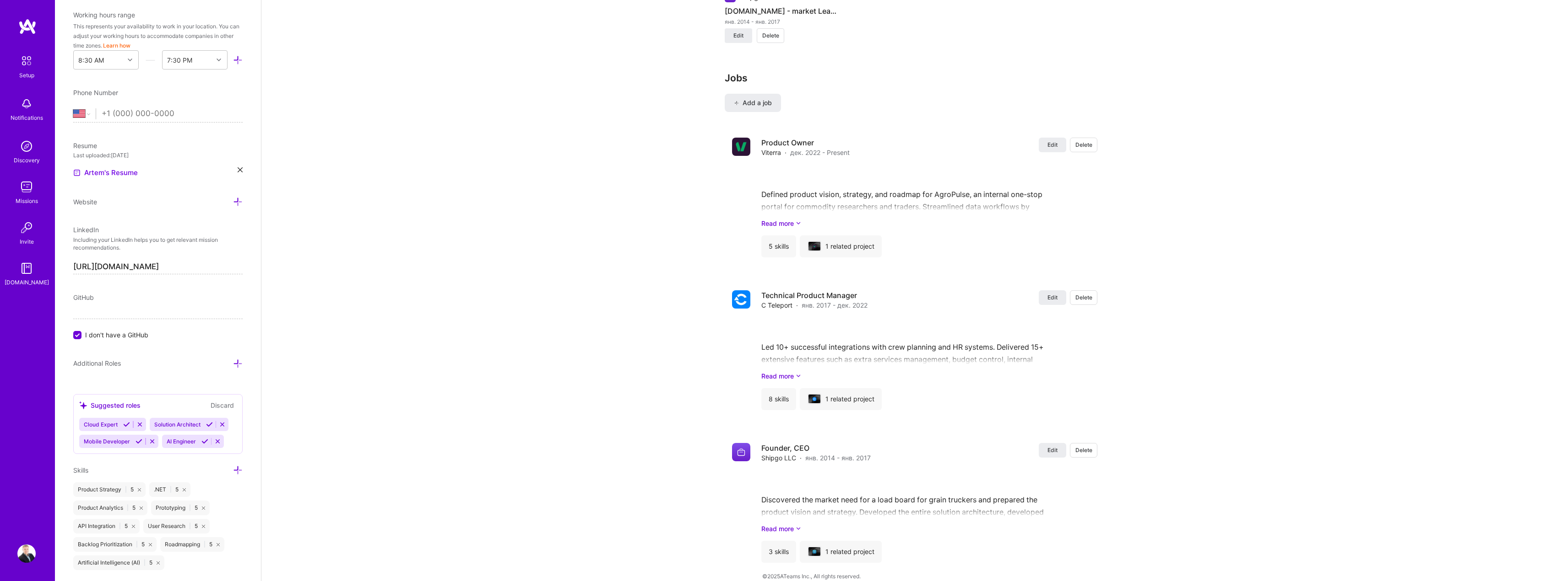
scroll to position [189, 0]
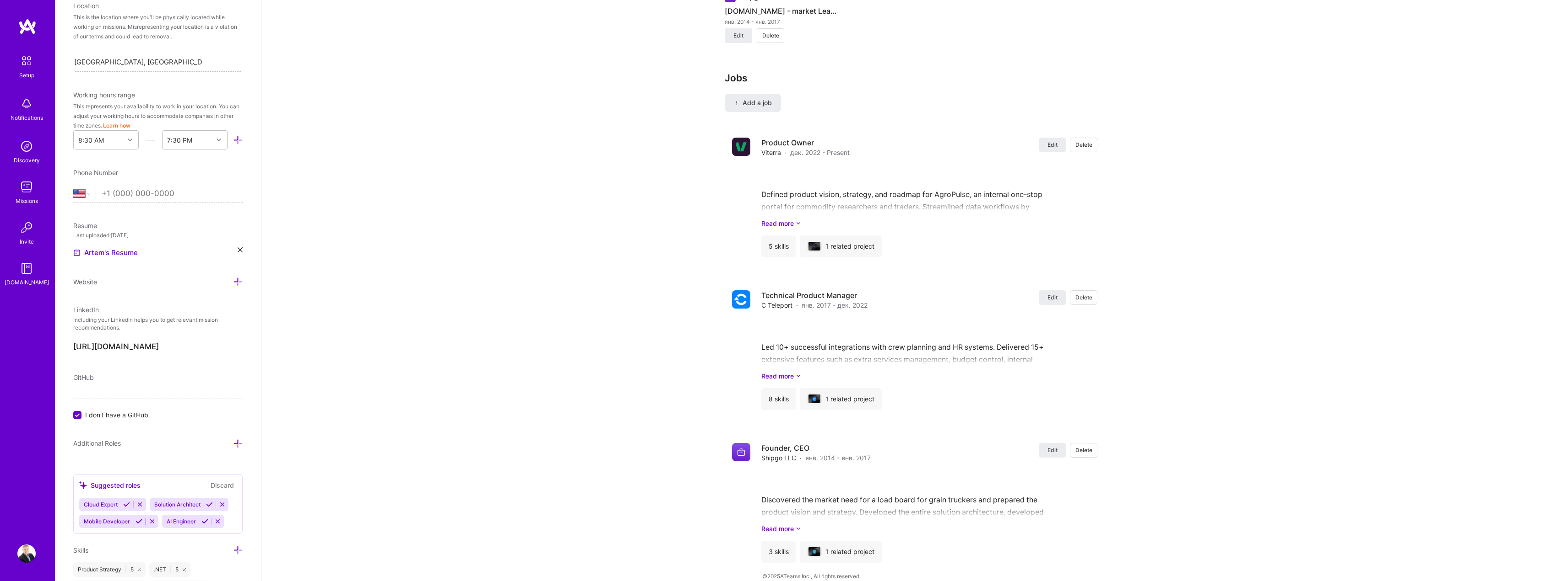
click at [38, 193] on link "Missions" at bounding box center [27, 191] width 57 height 27
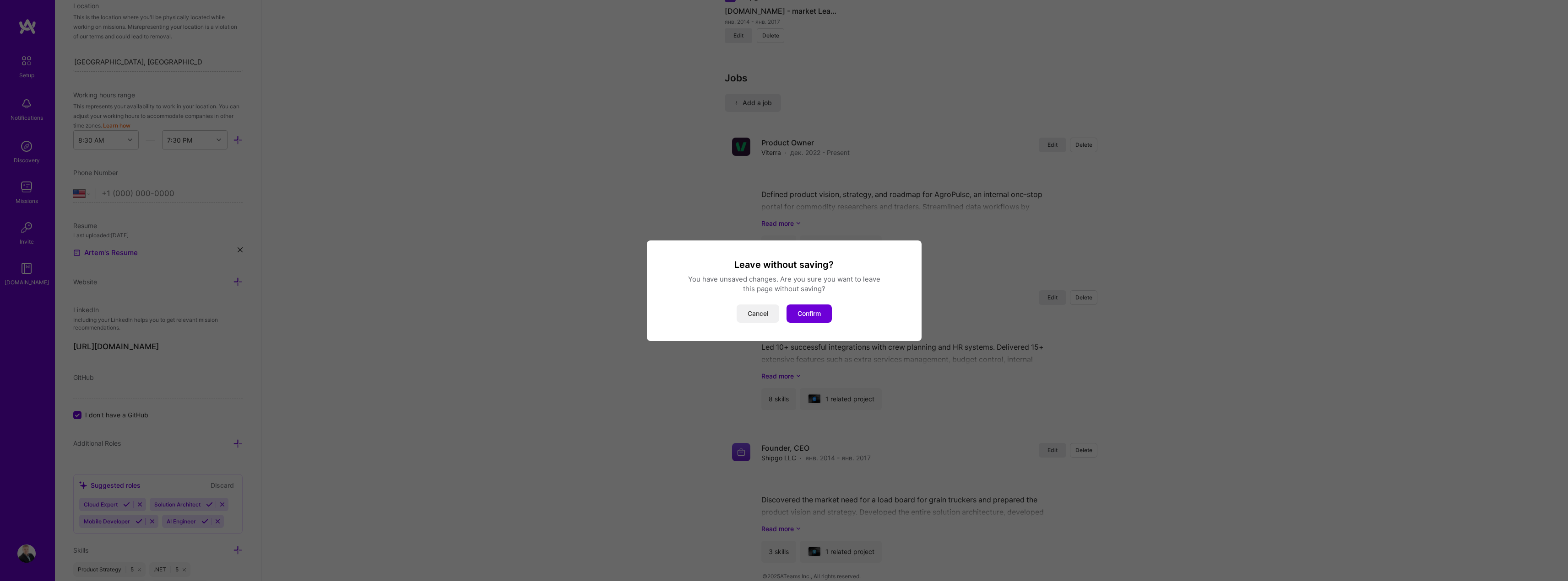
click at [747, 314] on button "Cancel" at bounding box center [757, 313] width 43 height 18
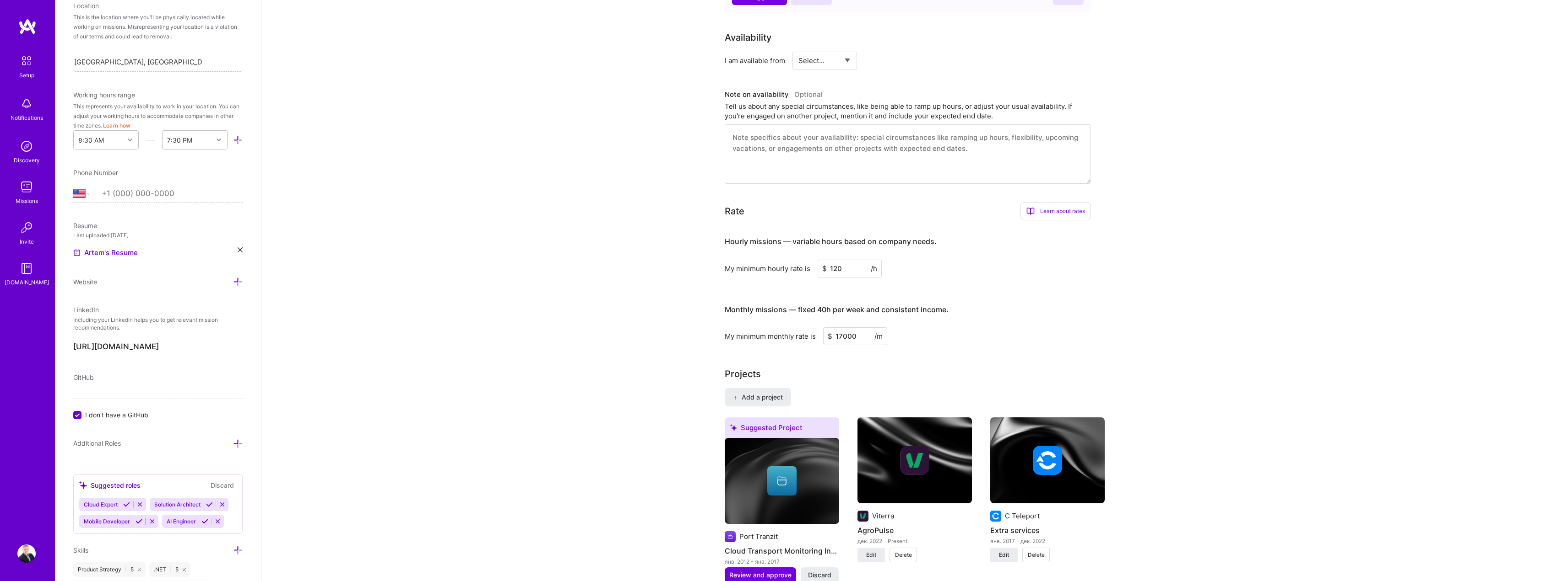
scroll to position [0, 0]
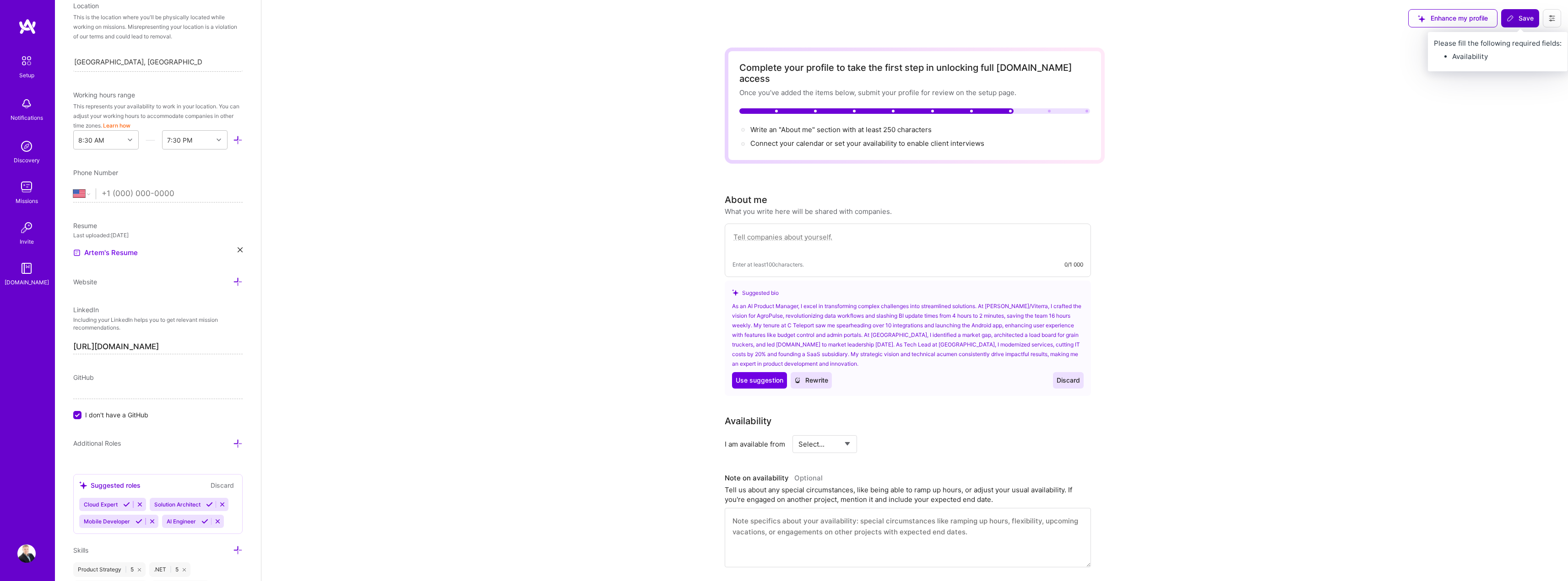
click at [1527, 17] on span "Save" at bounding box center [1520, 18] width 27 height 9
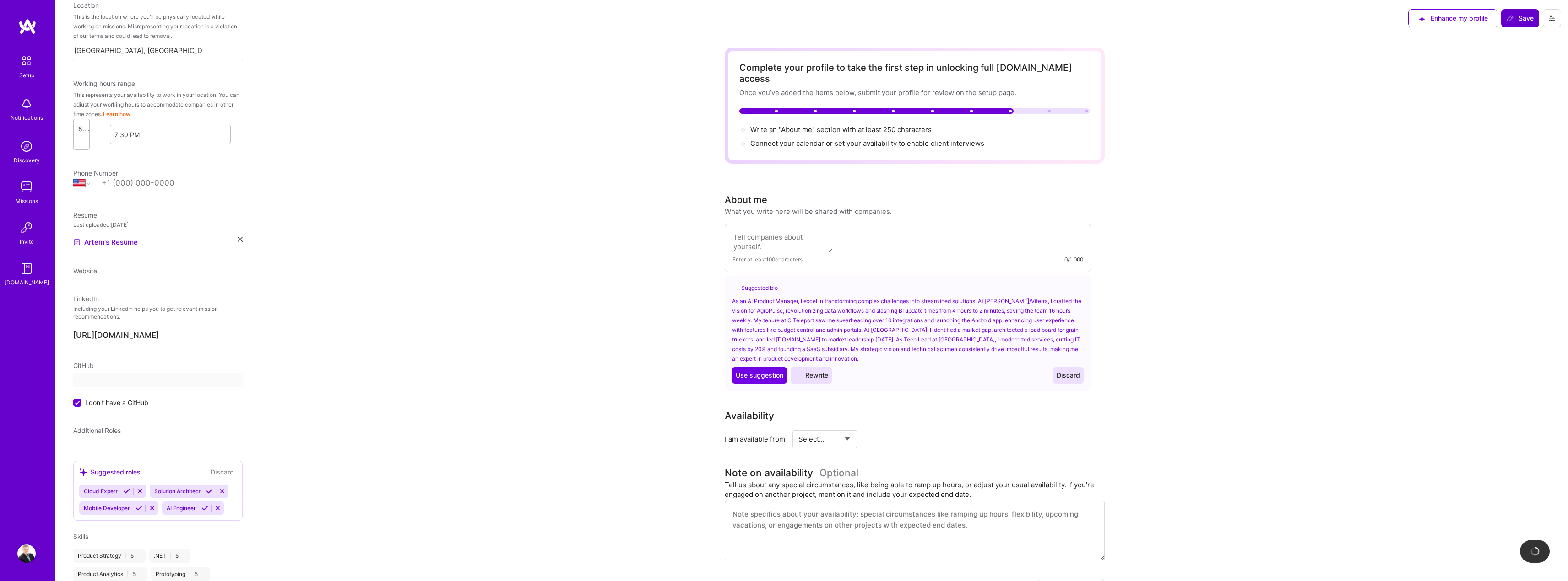
scroll to position [42, 0]
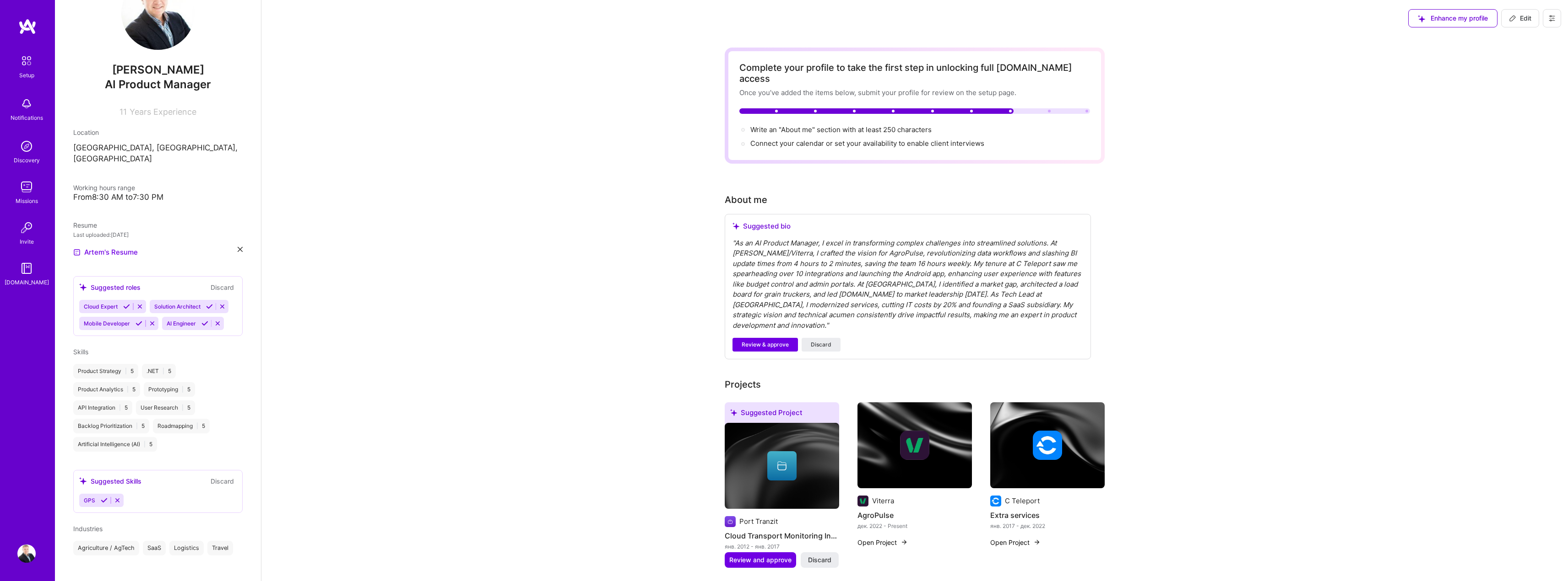
click at [28, 193] on img at bounding box center [26, 187] width 18 height 18
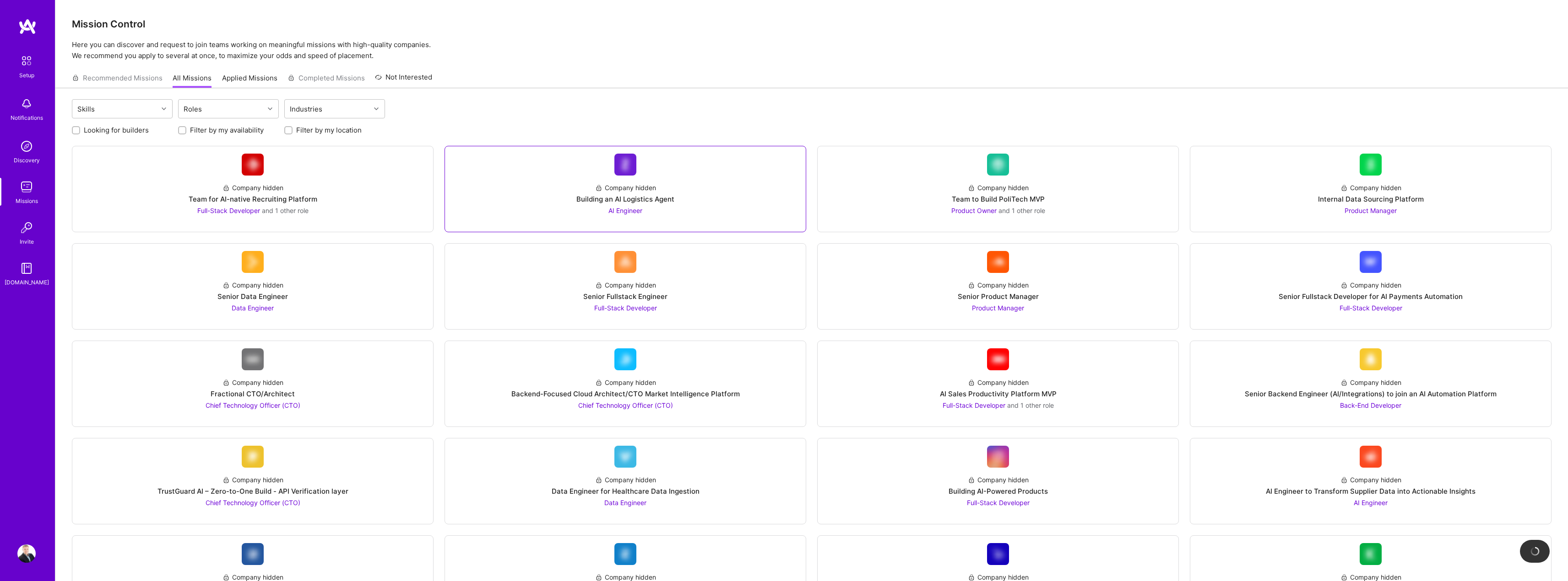
click at [694, 152] on div "Company hidden Building an AI Logistics Agent AI Engineer" at bounding box center [625, 189] width 361 height 86
click at [662, 163] on link "Company hidden Building an AI Logistics Agent AI Engineer" at bounding box center [625, 189] width 346 height 71
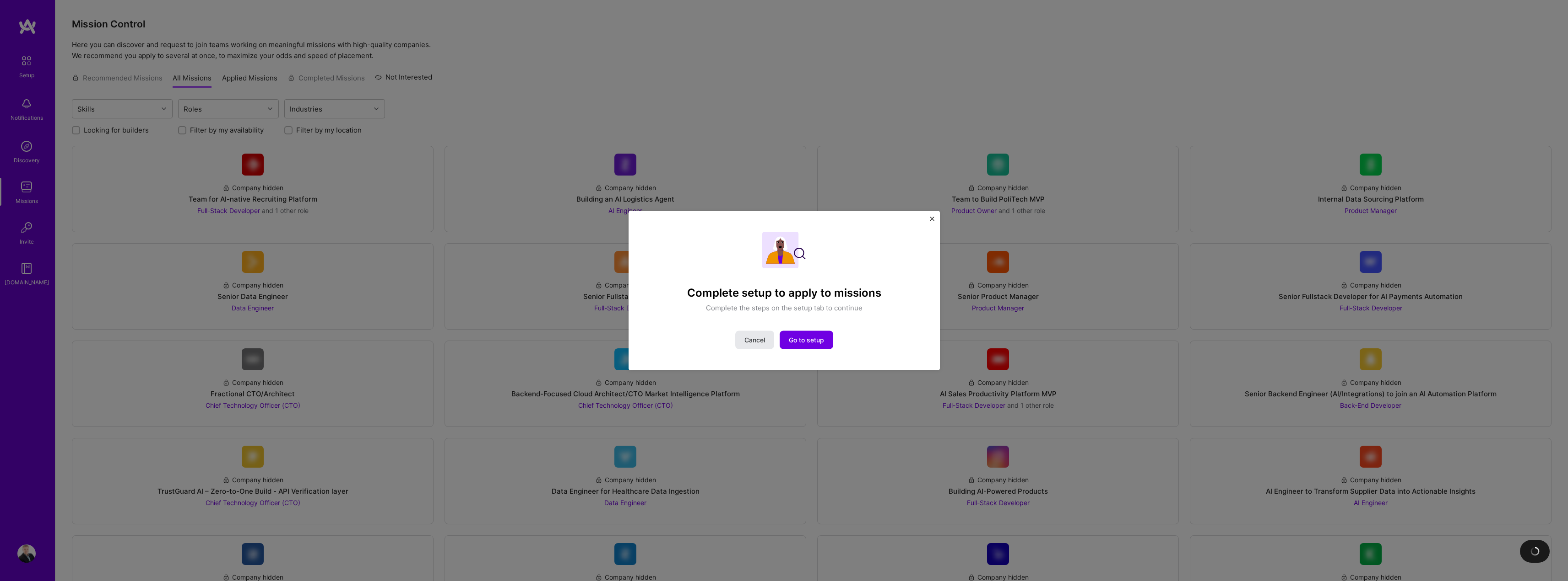
click at [753, 342] on span "Cancel" at bounding box center [755, 340] width 21 height 9
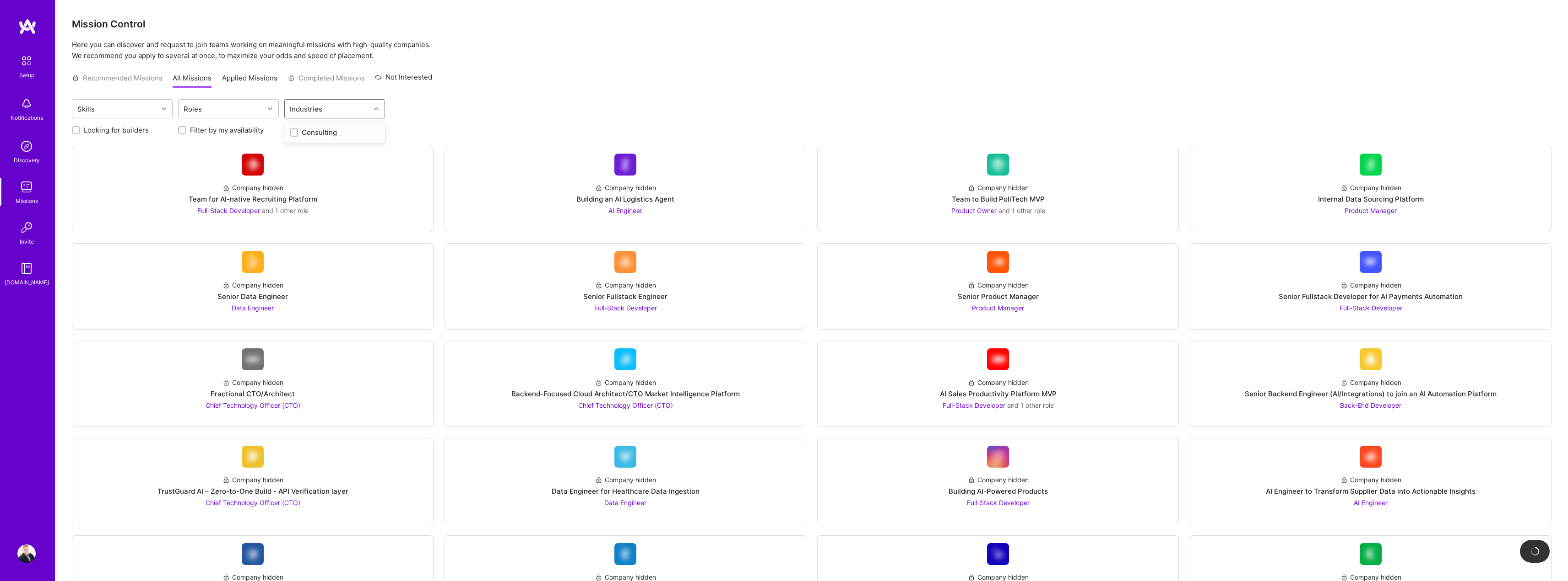
click at [319, 106] on div "Industries" at bounding box center [305, 109] width 37 height 13
click at [249, 104] on div "Roles" at bounding box center [221, 108] width 85 height 18
click at [149, 104] on div "Skills" at bounding box center [115, 108] width 85 height 18
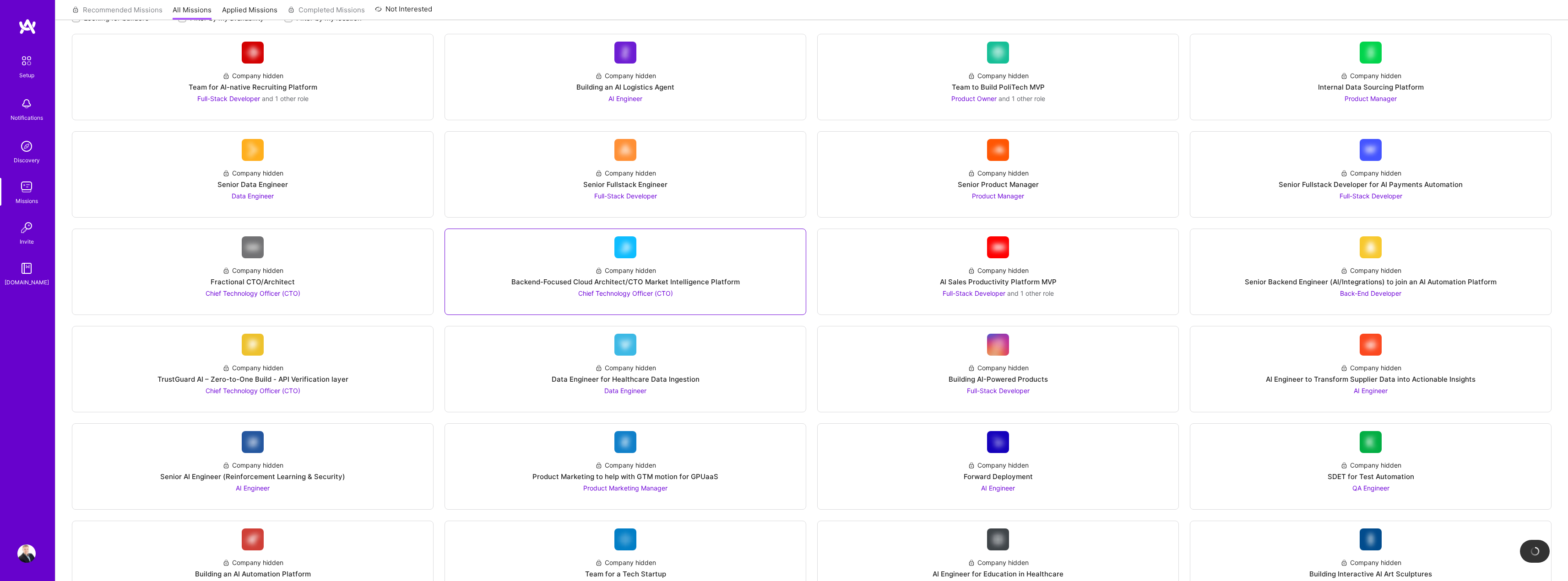
scroll to position [137, 0]
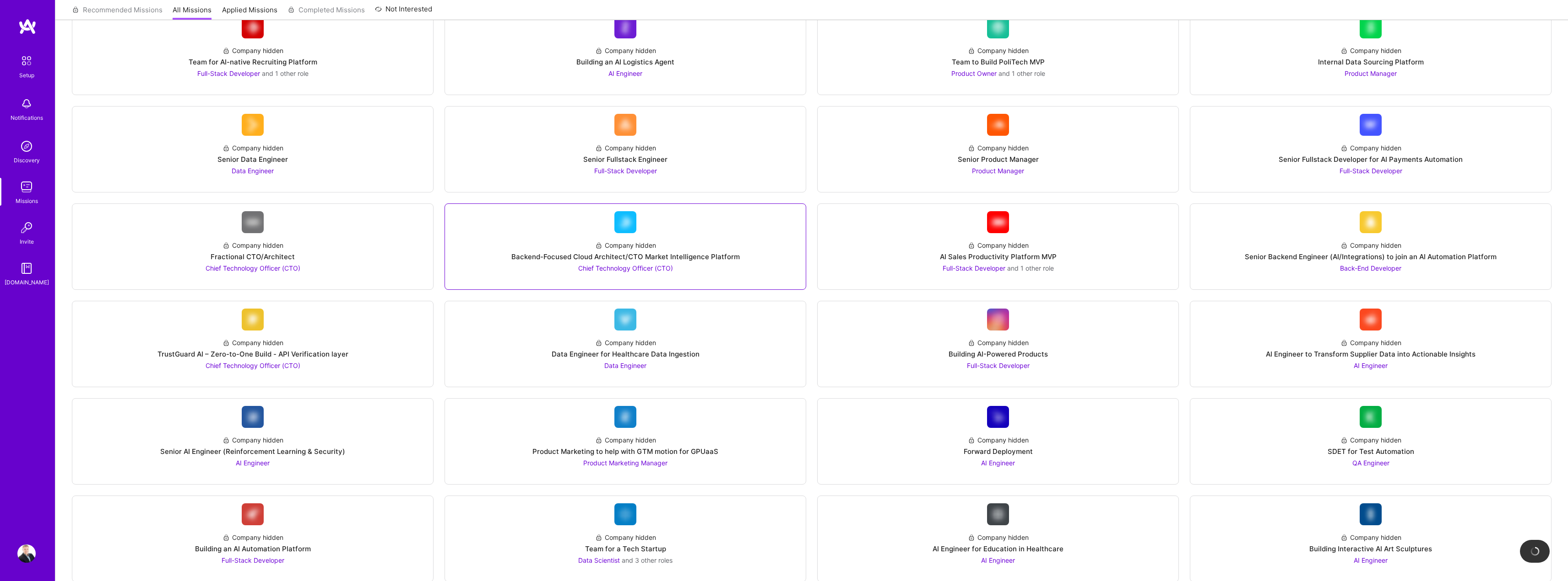
click at [630, 244] on div "Company hidden" at bounding box center [625, 245] width 61 height 9
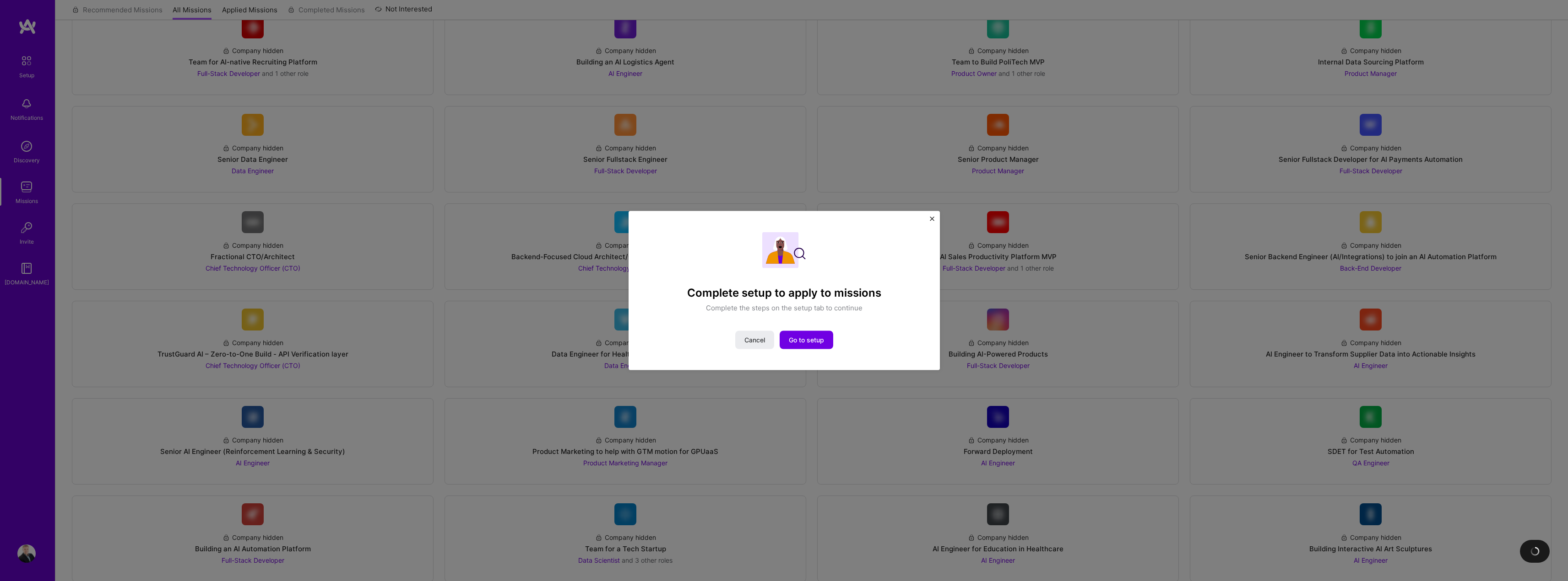
click at [933, 219] on img "Close" at bounding box center [932, 218] width 5 height 5
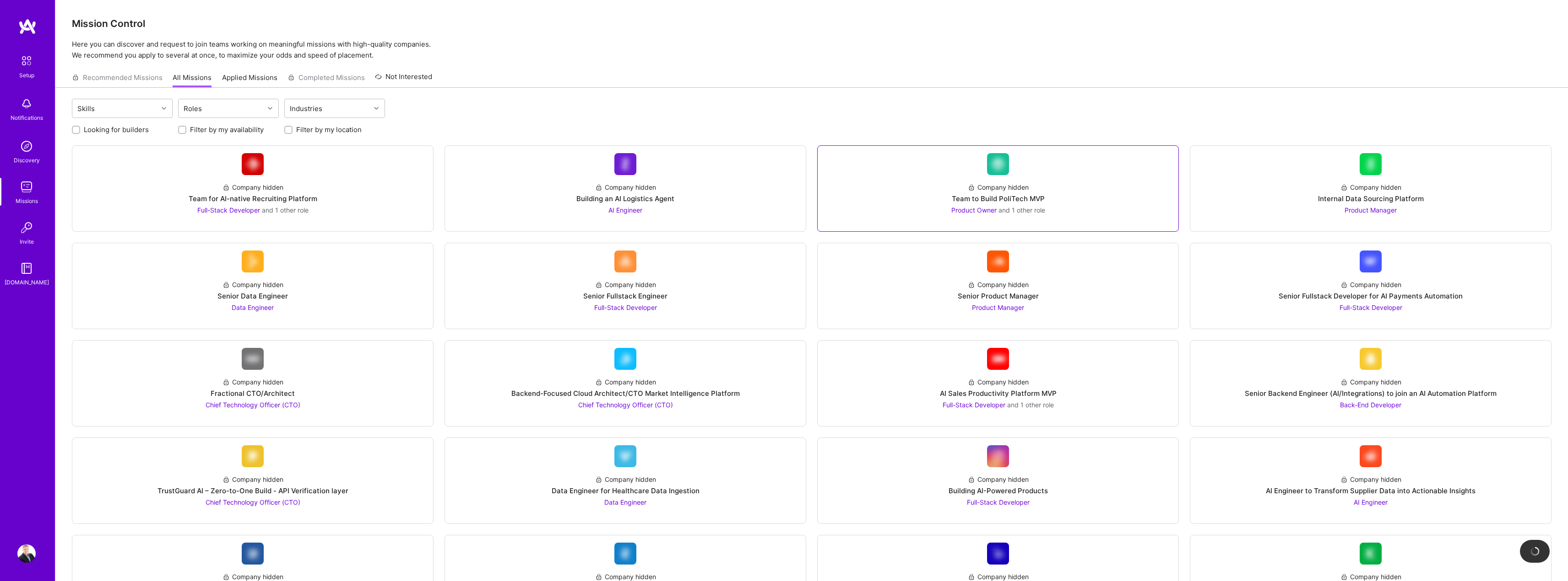
scroll to position [0, 0]
click at [241, 75] on link "Applied Missions" at bounding box center [249, 81] width 55 height 15
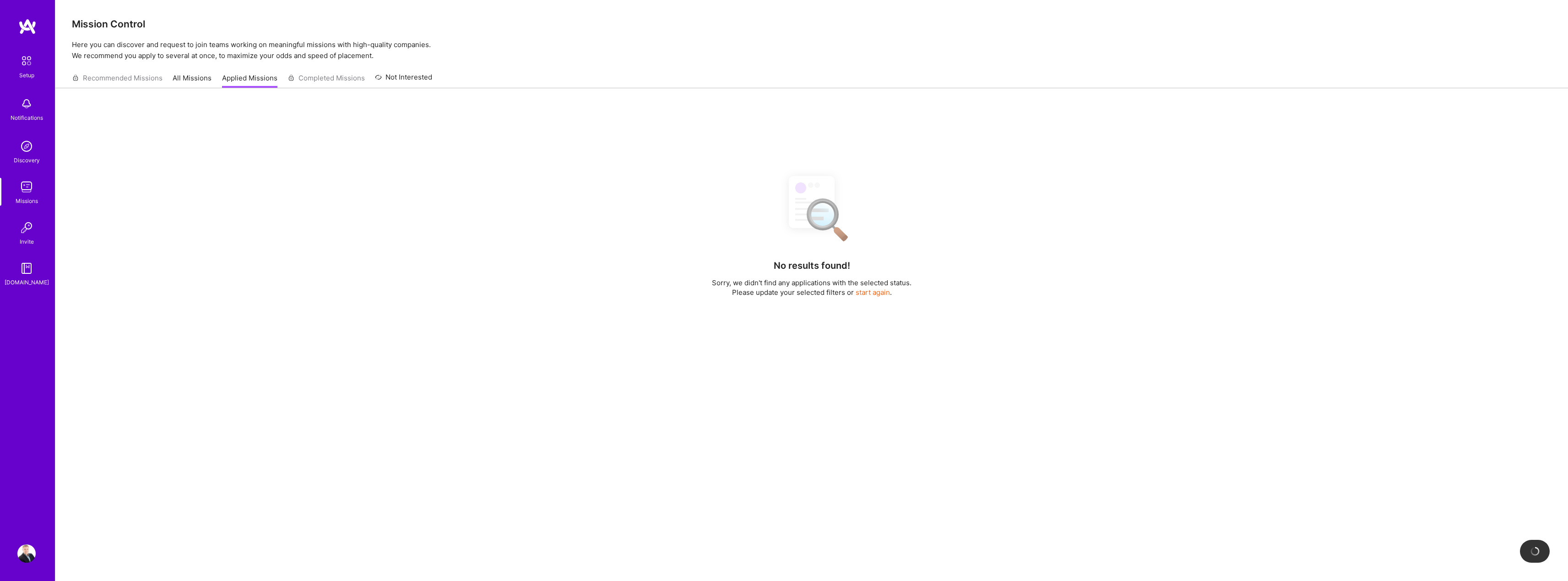
click at [307, 78] on div "Recommended Missions All Missions Applied Missions Completed Missions Not Inter…" at bounding box center [252, 78] width 360 height 20
click at [386, 74] on link "Not Interested" at bounding box center [403, 80] width 57 height 16
click at [175, 79] on link "All Missions" at bounding box center [192, 81] width 39 height 15
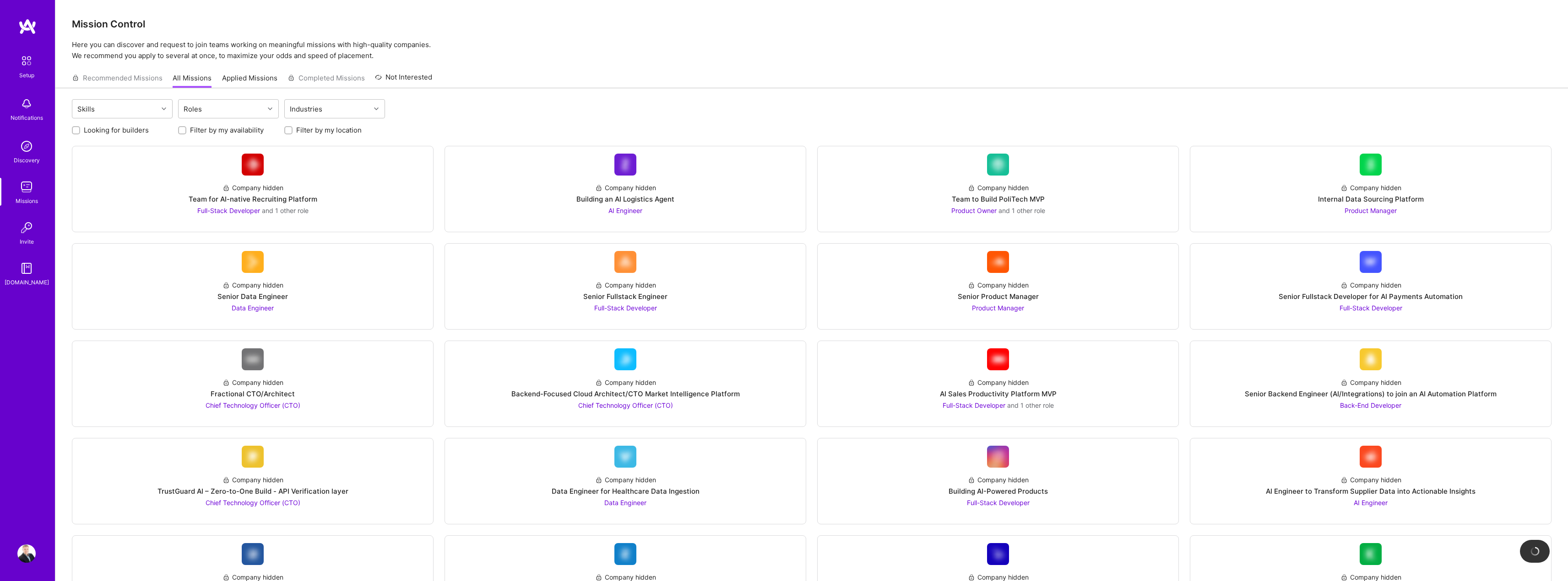
click at [320, 81] on div "Recommended Missions All Missions Applied Missions Completed Missions Not Inter…" at bounding box center [252, 78] width 360 height 20
click at [330, 104] on div "Industries" at bounding box center [327, 108] width 85 height 18
click at [212, 100] on div "Roles" at bounding box center [221, 108] width 85 height 18
click at [187, 176] on input "checkbox" at bounding box center [188, 176] width 7 height 7
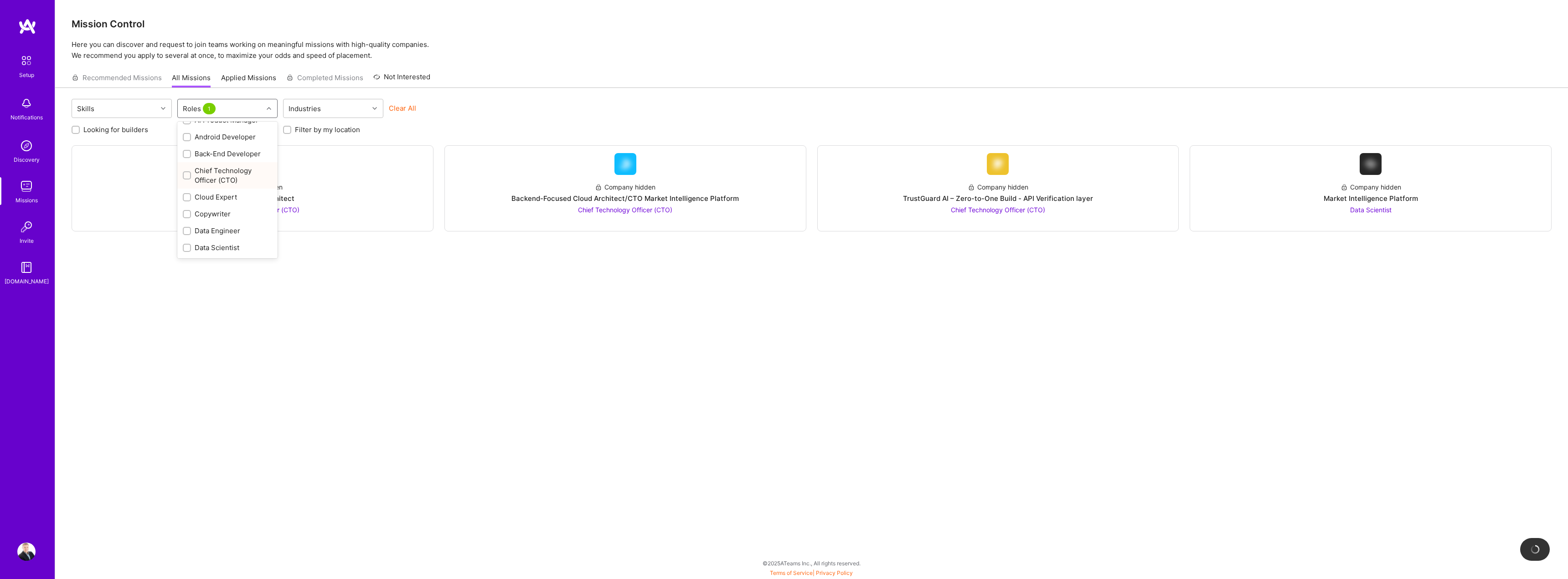
click at [186, 176] on input "checkbox" at bounding box center [187, 176] width 7 height 7
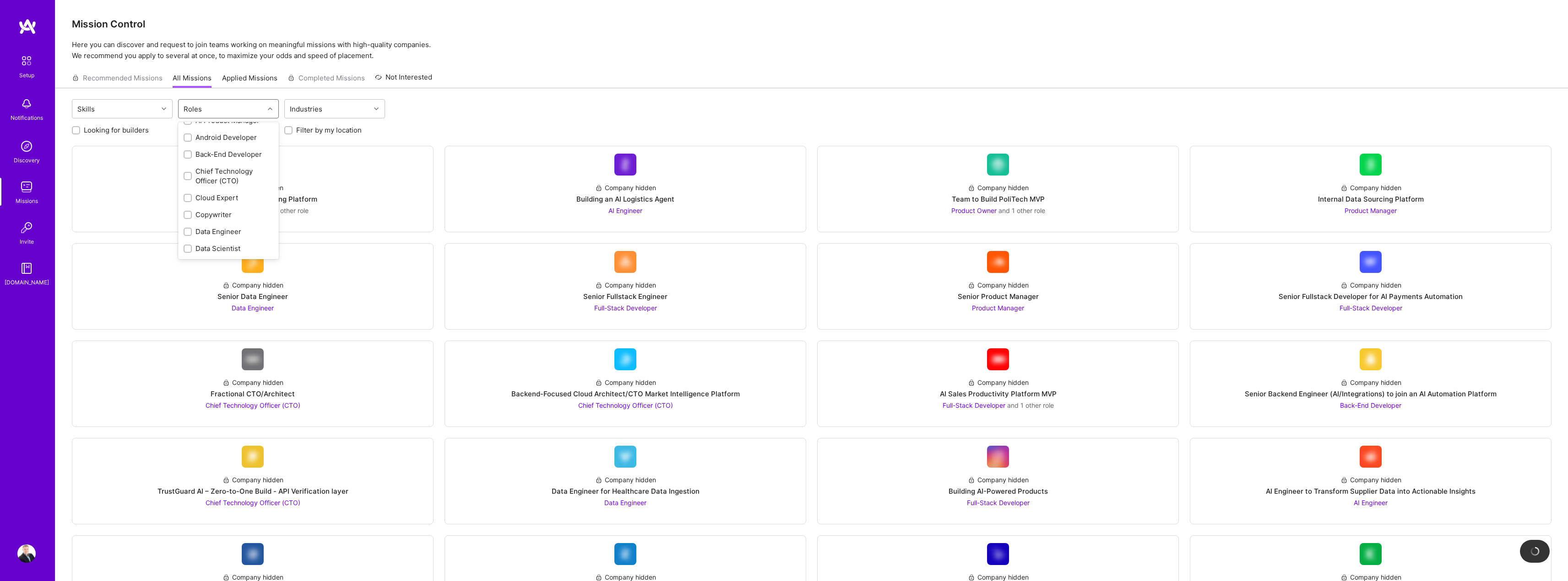
click at [187, 176] on input "checkbox" at bounding box center [188, 176] width 7 height 7
checkbox input "true"
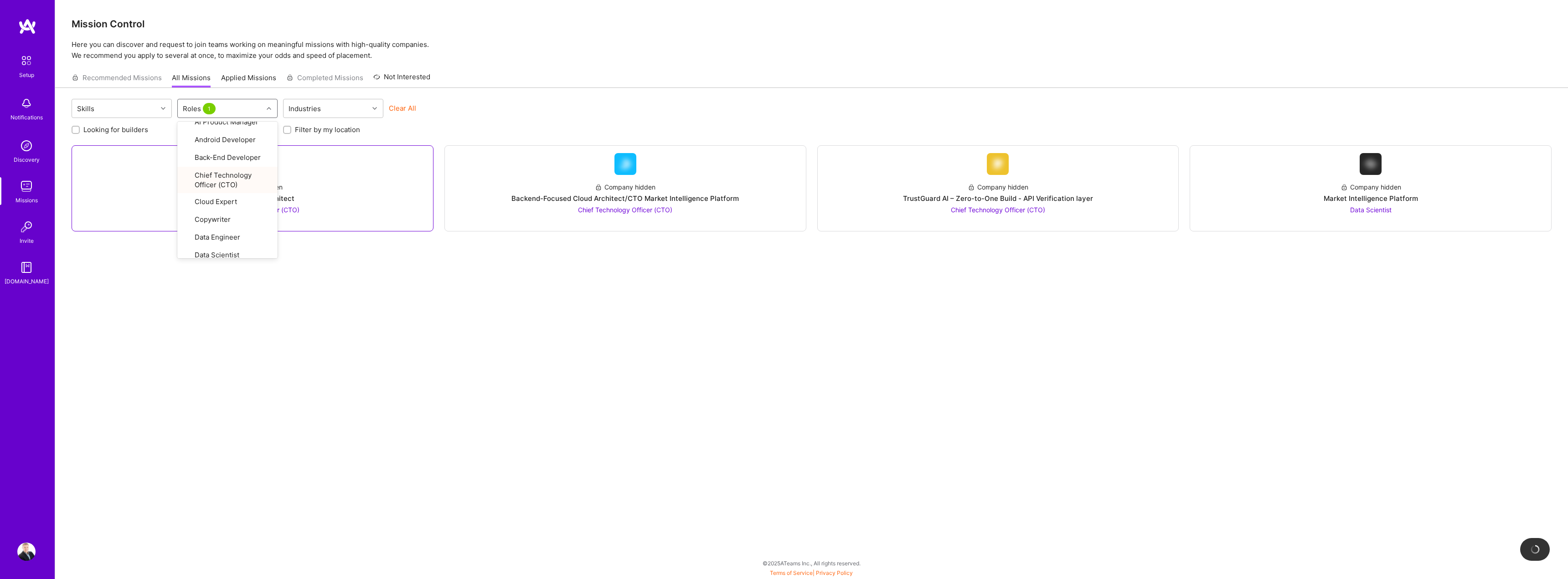
click at [146, 180] on div "Company hidden Fractional CTO/Architect Chief Technology Officer (CTO)" at bounding box center [252, 195] width 347 height 40
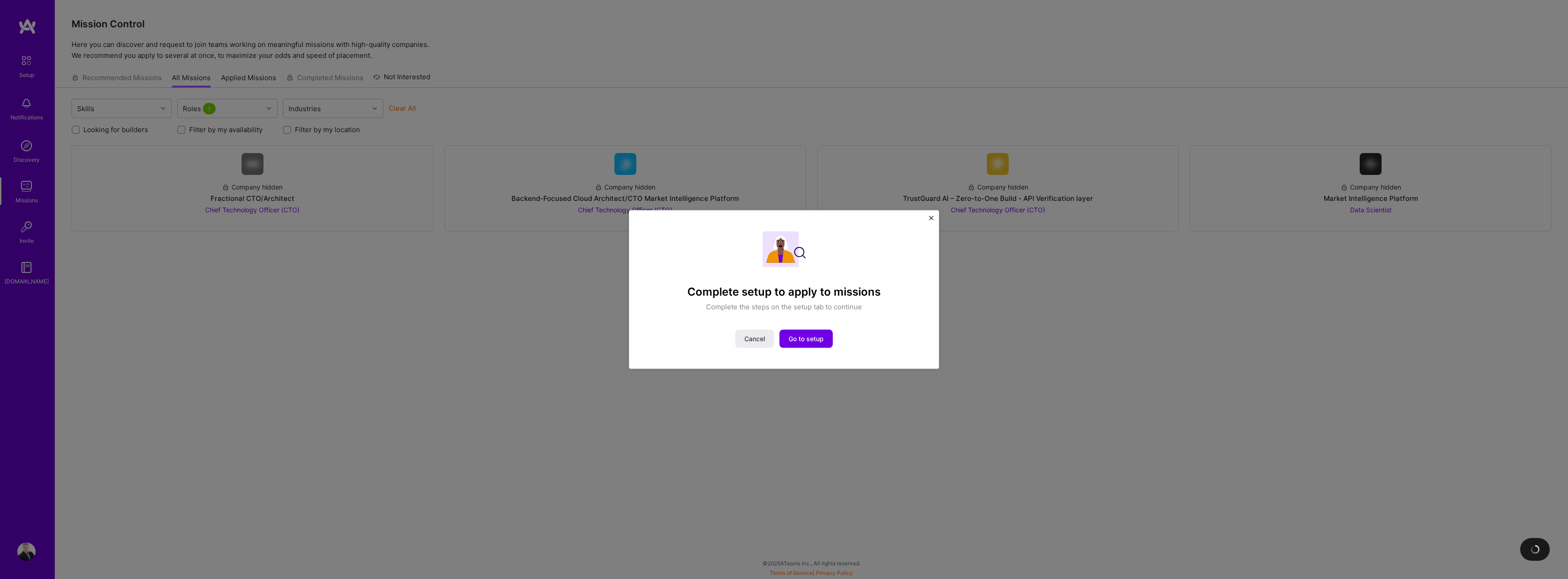
click at [929, 220] on div "Complete setup to apply to missions Complete the steps on the setup tab to cont…" at bounding box center [784, 289] width 310 height 159
click at [930, 220] on img "Close" at bounding box center [930, 217] width 5 height 5
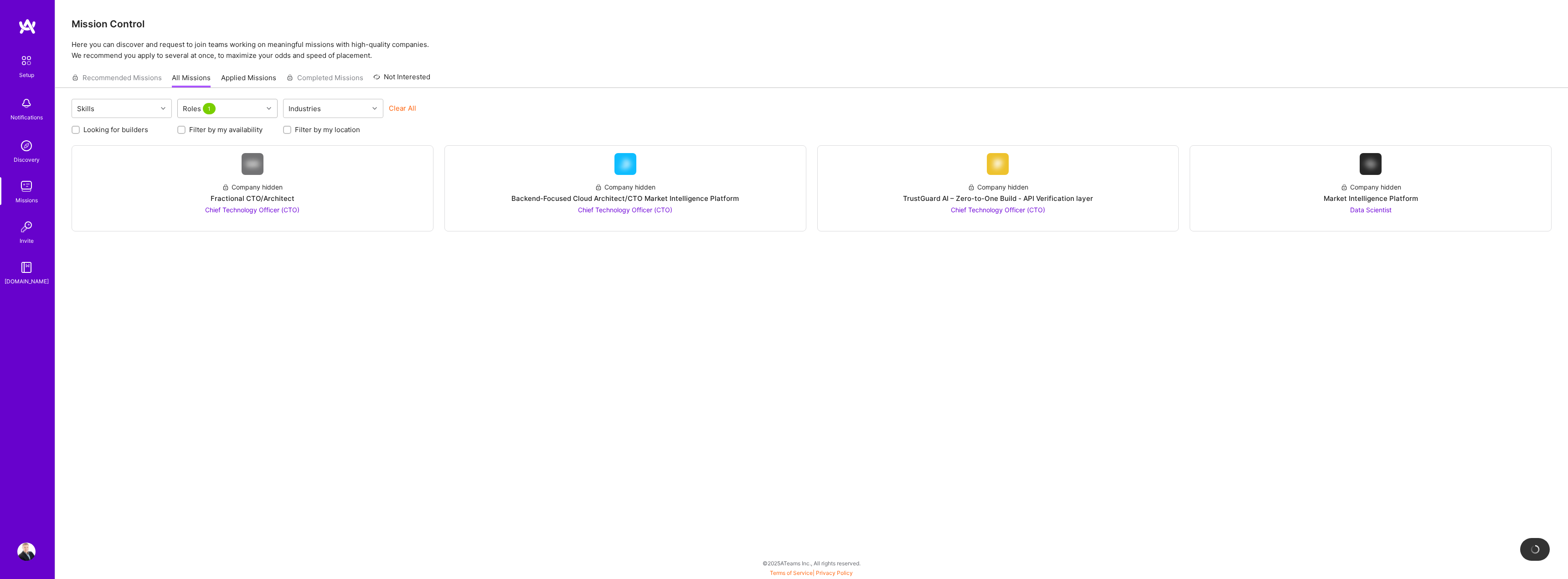
click at [247, 108] on div "Roles 1" at bounding box center [220, 108] width 85 height 18
click at [188, 221] on input "checkbox" at bounding box center [187, 221] width 9 height 9
checkbox input "false"
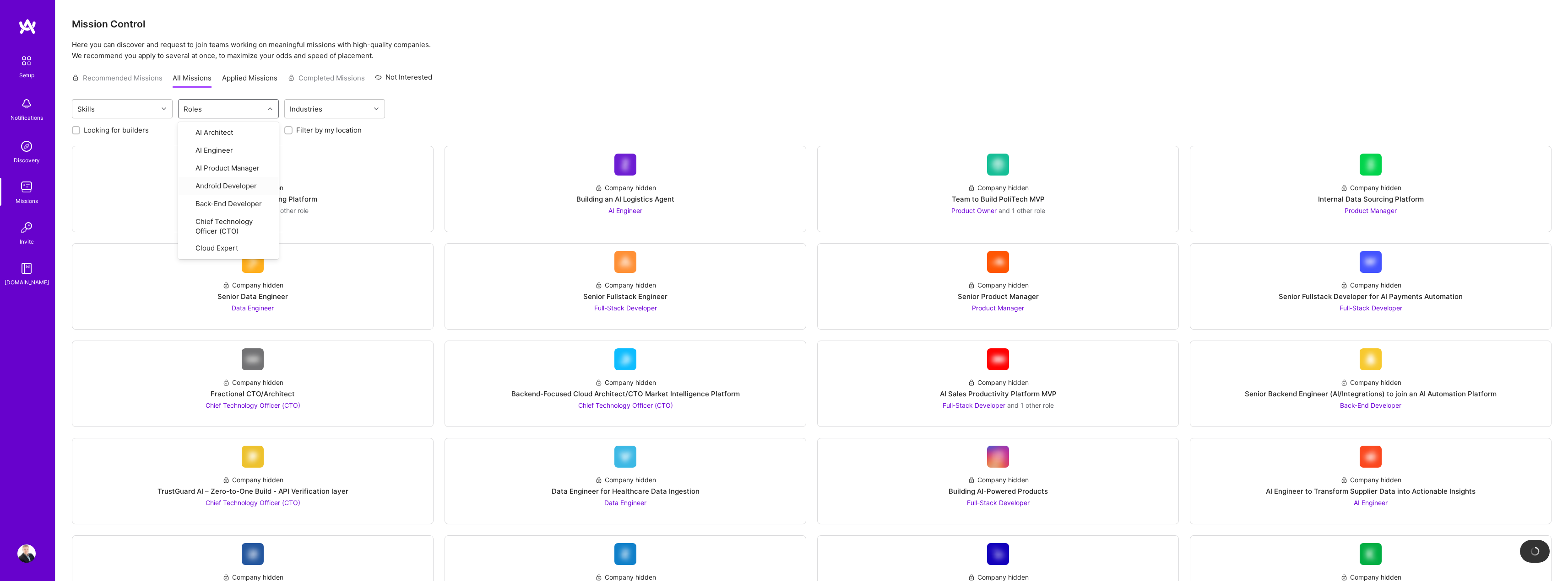
click at [97, 131] on label "Looking for builders" at bounding box center [116, 130] width 65 height 9
click at [80, 131] on input "Looking for builders" at bounding box center [77, 131] width 7 height 7
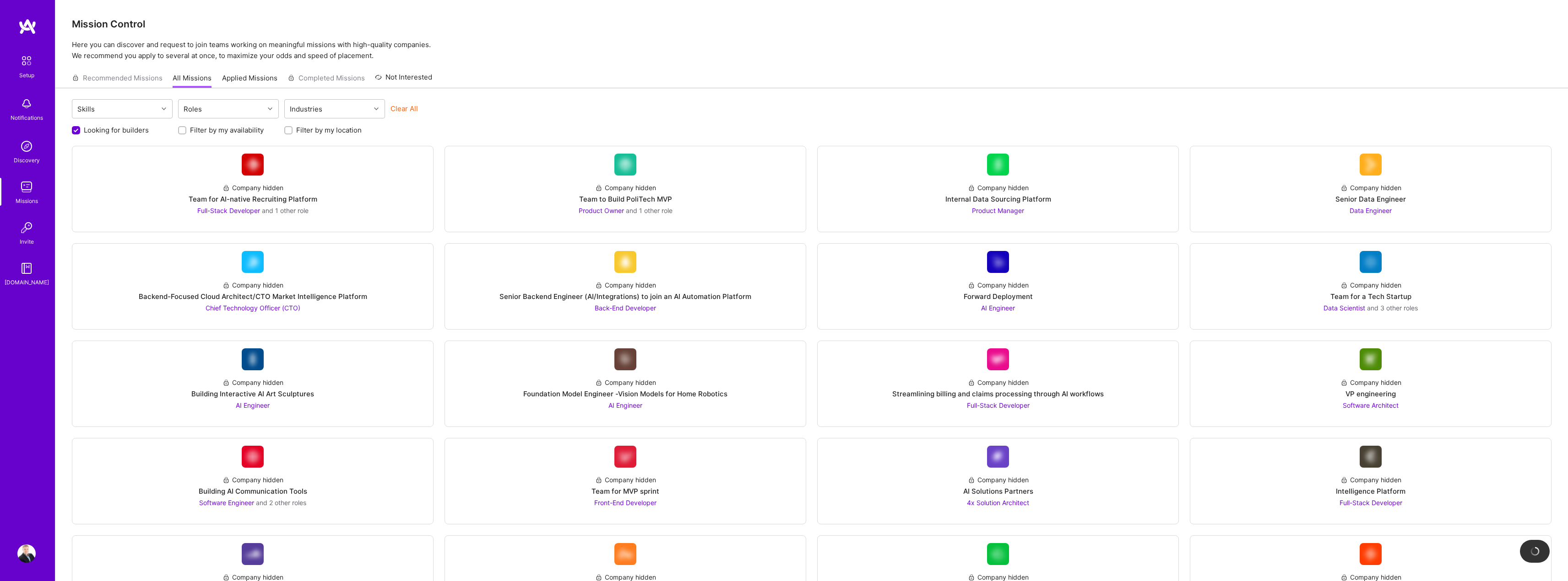
click at [134, 134] on label "Looking for builders" at bounding box center [116, 130] width 65 height 9
click at [81, 134] on input "Looking for builders" at bounding box center [77, 131] width 9 height 9
checkbox input "false"
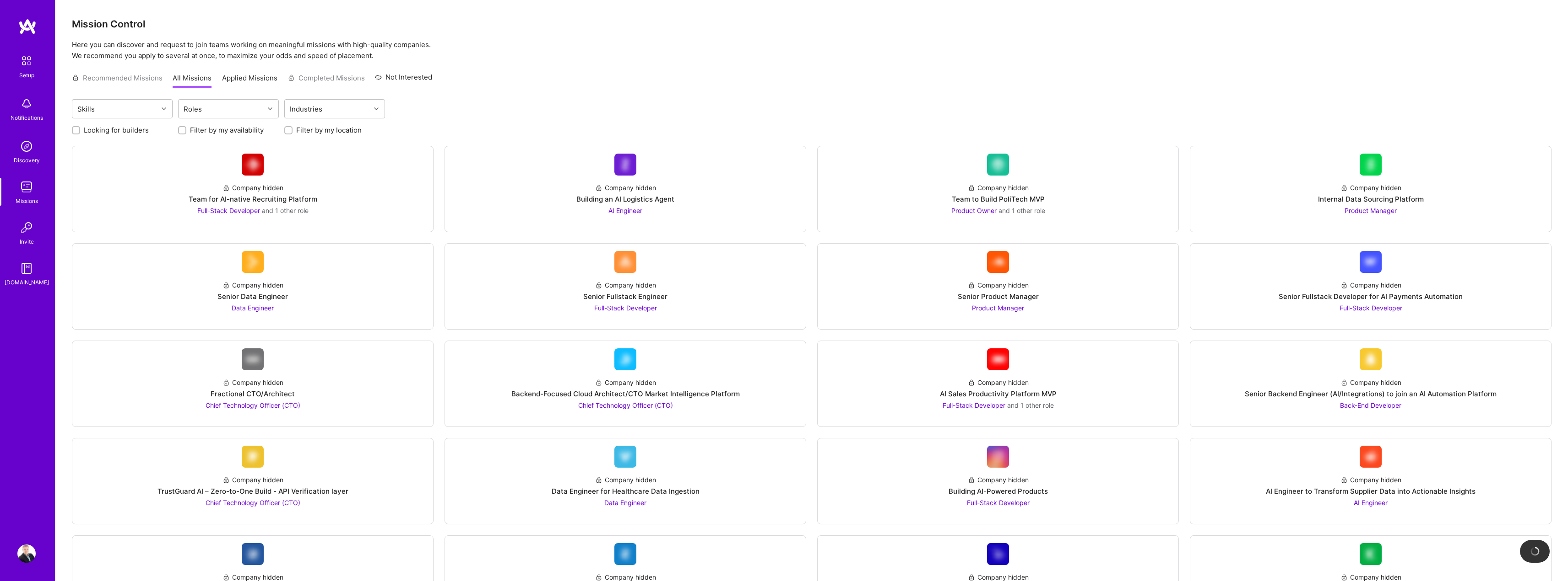
click at [33, 146] on img at bounding box center [26, 146] width 18 height 18
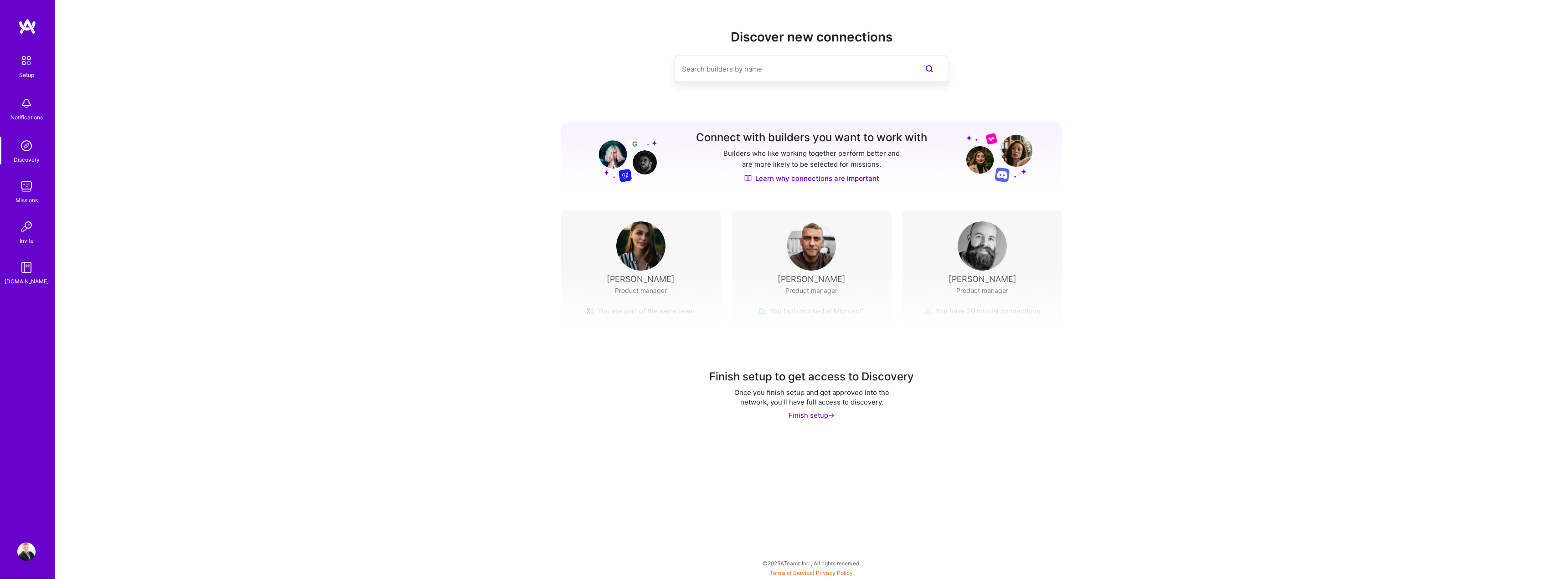
click at [826, 417] on div "Finish setup ->" at bounding box center [811, 416] width 46 height 9
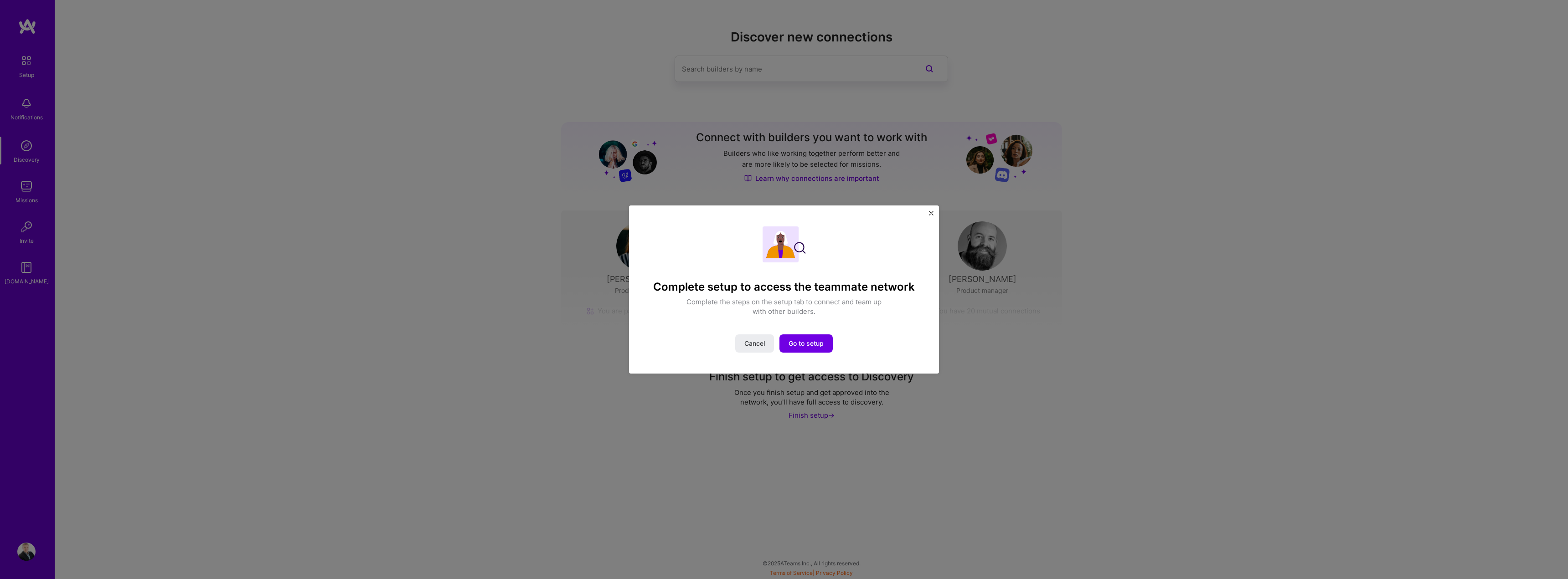
click at [930, 215] on img "Close" at bounding box center [930, 213] width 5 height 5
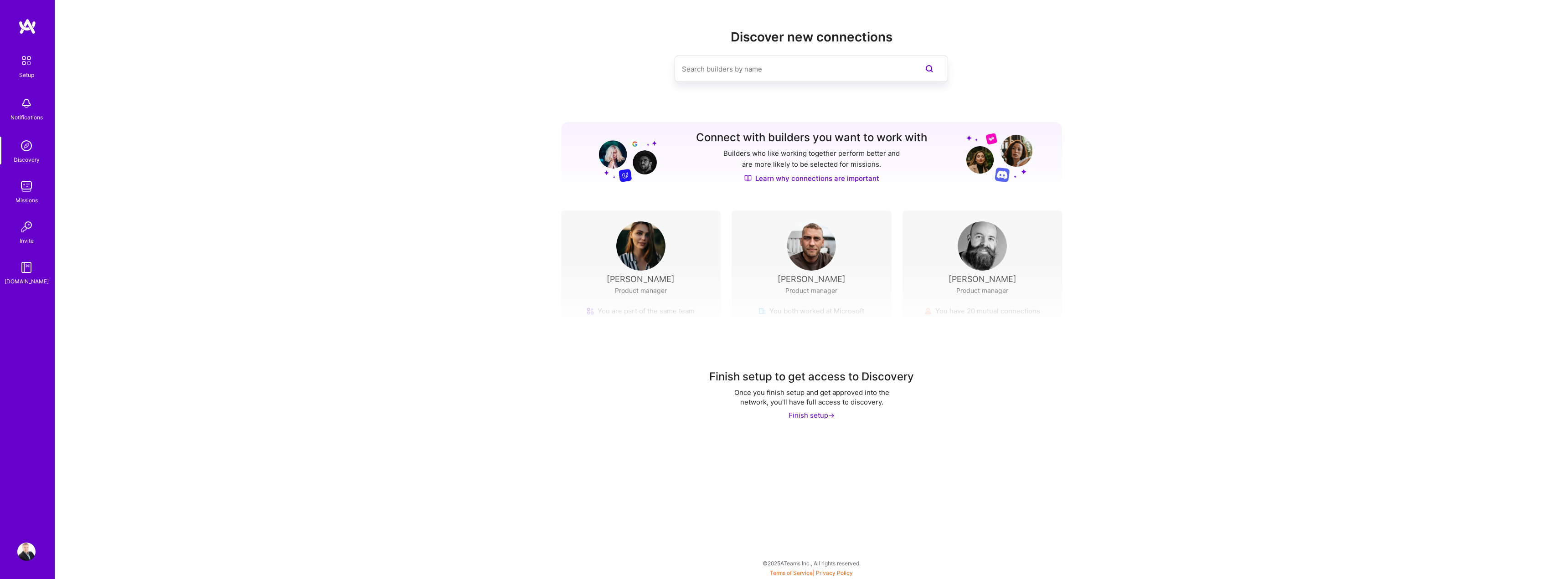
click at [34, 551] on img at bounding box center [26, 552] width 18 height 18
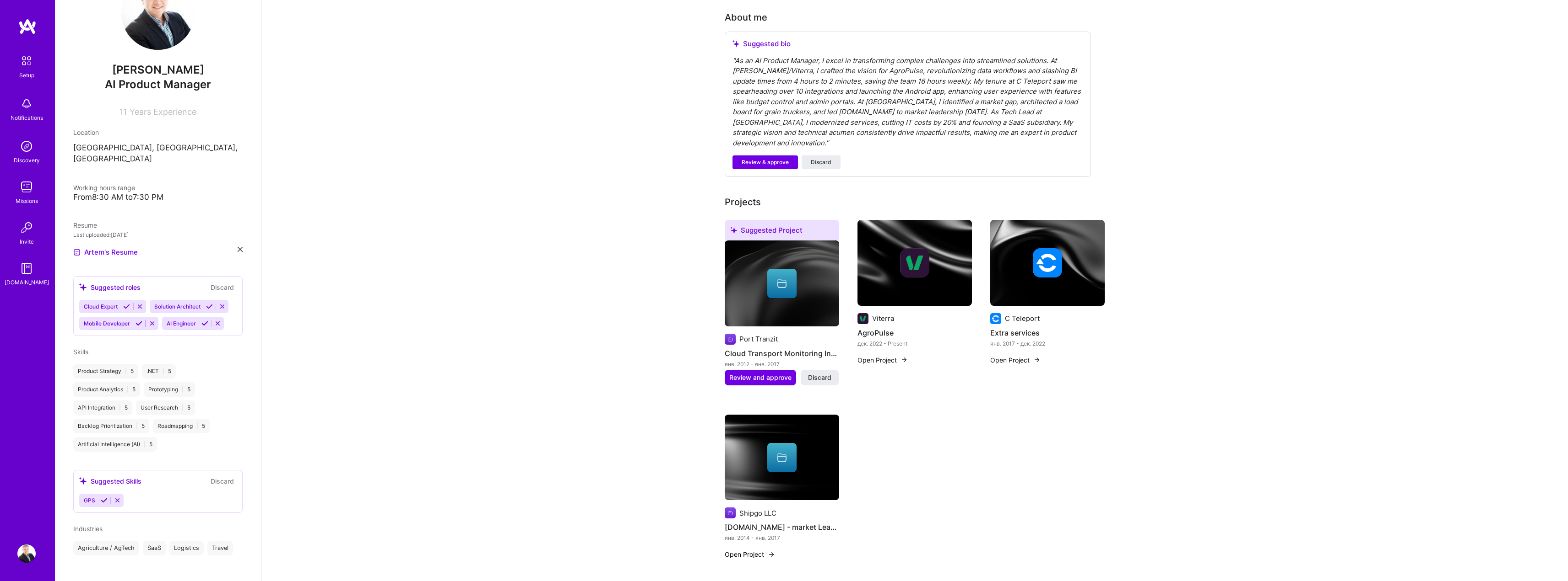
scroll to position [183, 0]
click at [125, 107] on div "11 Years Experience" at bounding box center [157, 110] width 170 height 13
click at [120, 111] on span "11" at bounding box center [123, 112] width 8 height 9
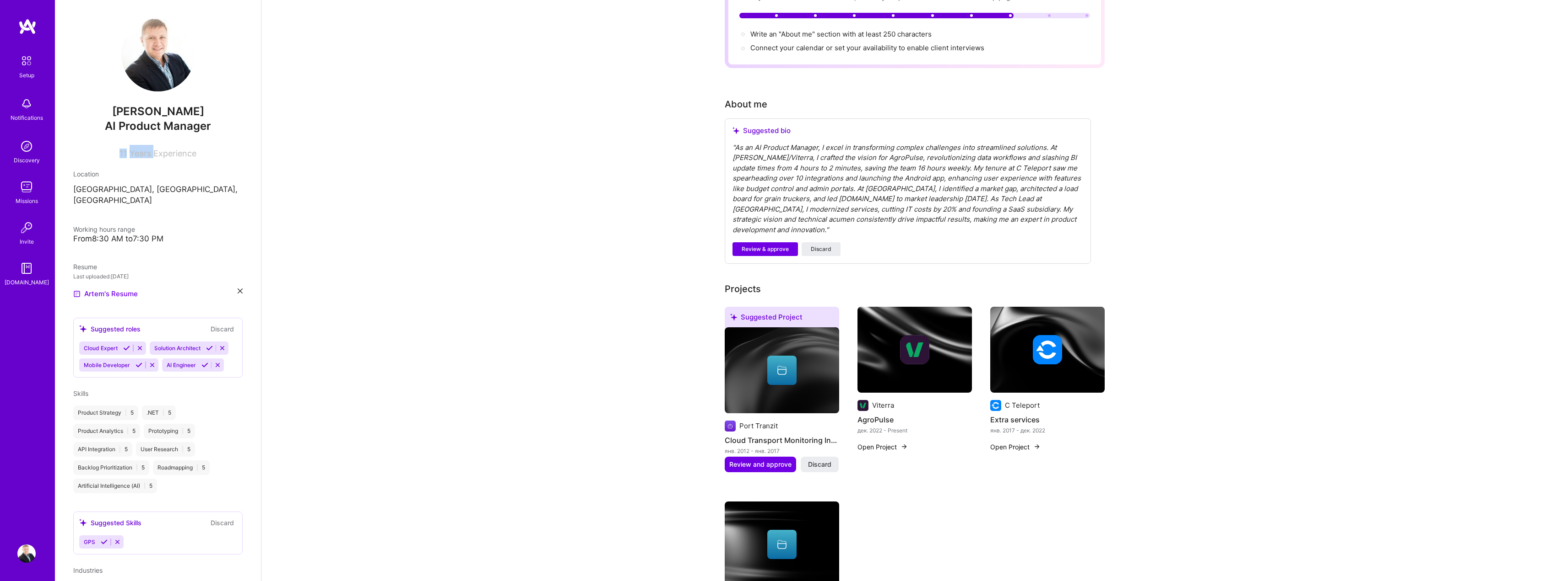
scroll to position [0, 0]
